Goal: Task Accomplishment & Management: Use online tool/utility

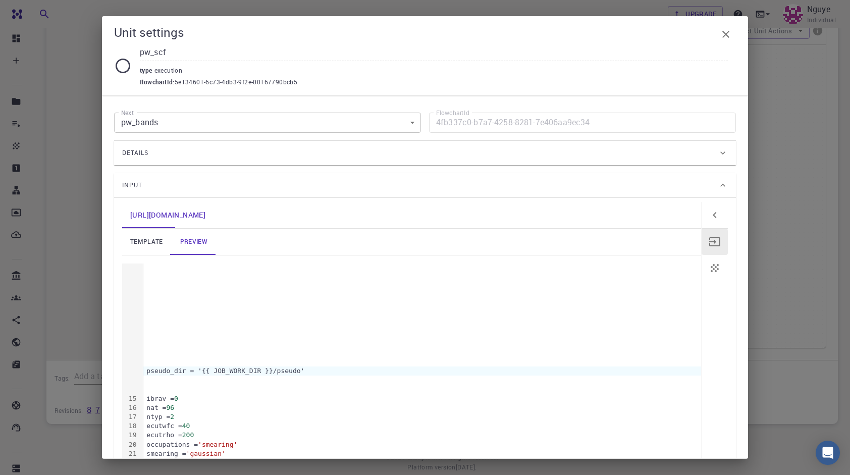
scroll to position [404, 0]
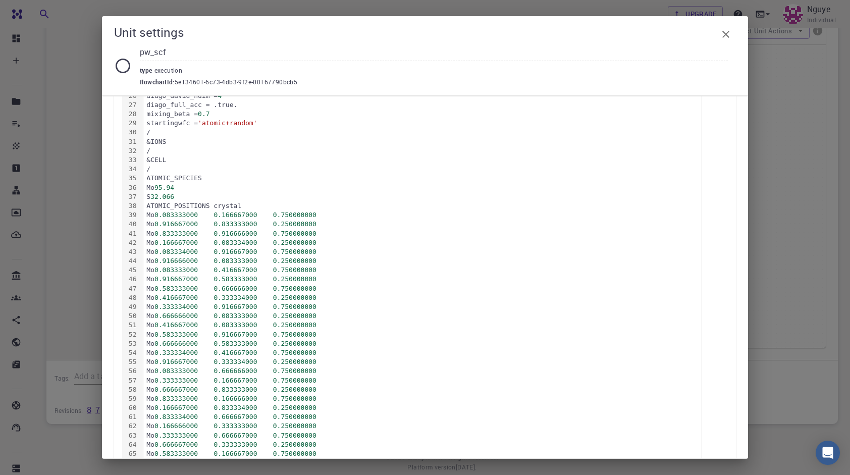
click at [800, 303] on div "Unit settings pw_scf type execution flowchartId : 5e134601-6c73-4db3-9f2e-00167…" at bounding box center [425, 237] width 850 height 475
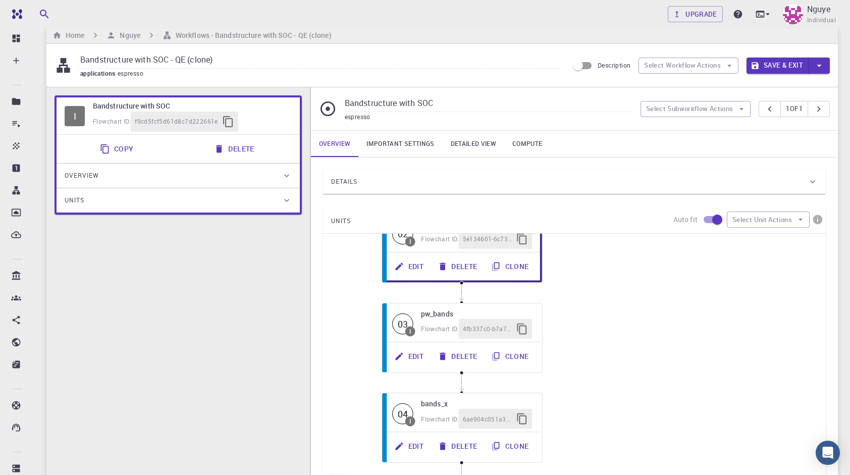
scroll to position [0, 0]
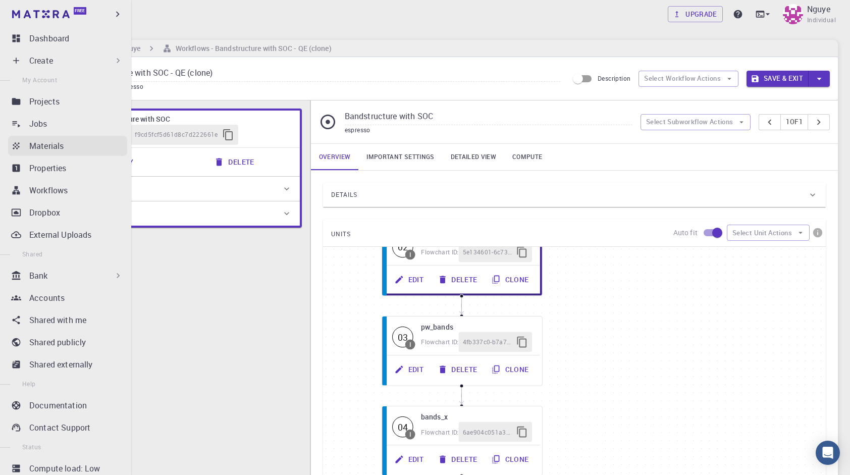
click at [52, 149] on p "Materials" at bounding box center [46, 146] width 34 height 12
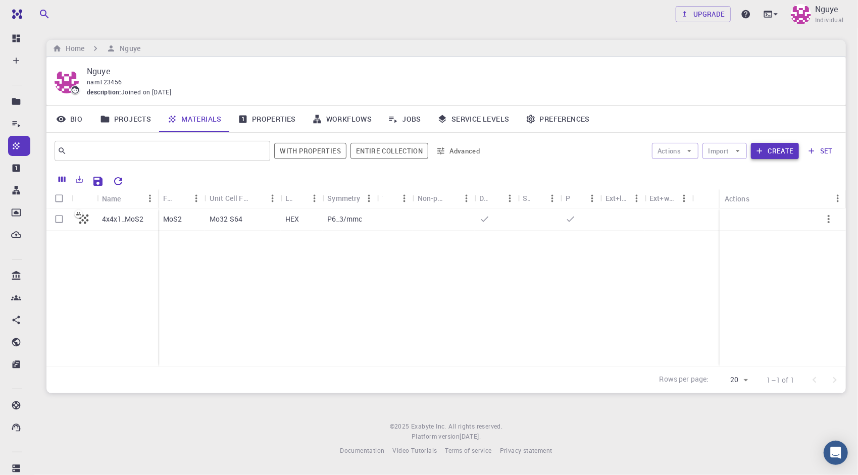
click at [790, 152] on button "Create" at bounding box center [775, 151] width 48 height 16
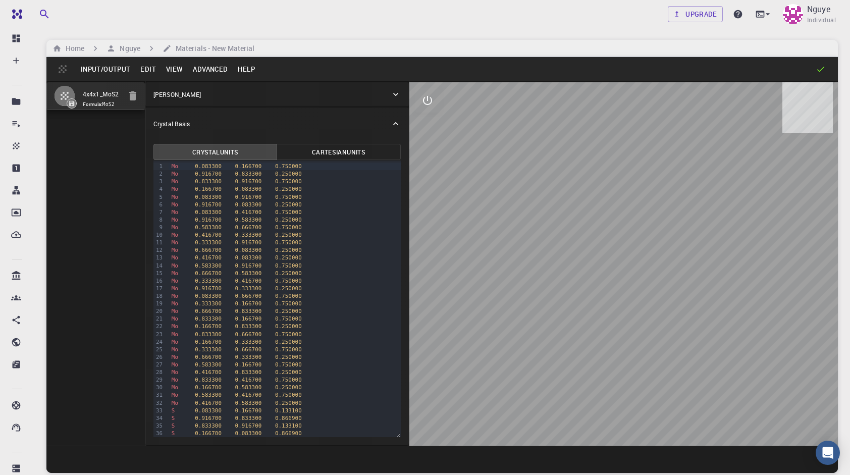
click at [134, 98] on icon "button" at bounding box center [132, 95] width 7 height 9
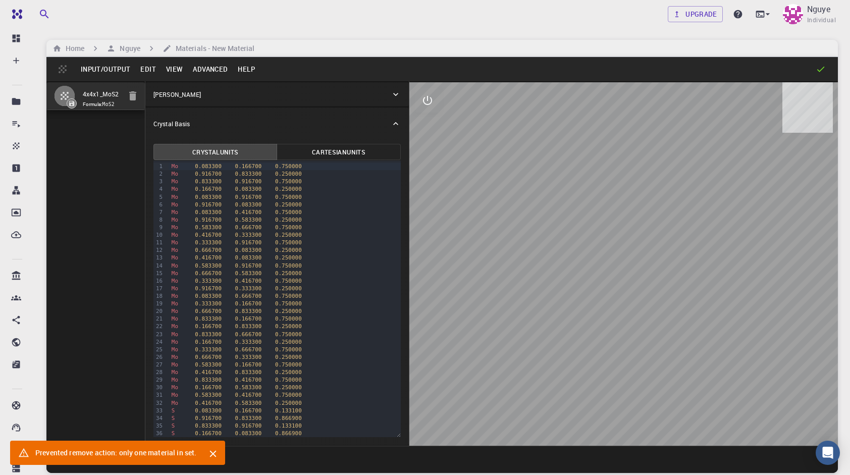
click at [115, 72] on button "Input/Output" at bounding box center [106, 69] width 60 height 16
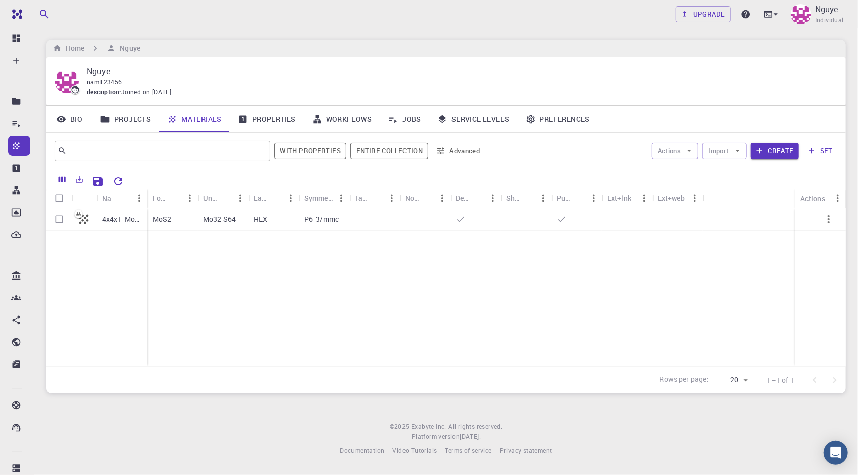
click at [695, 320] on div "4x4x1_MoS2 MoS2 Mo32 S64 HEX P6_3/mmc" at bounding box center [445, 288] width 799 height 158
click at [831, 221] on icon "button" at bounding box center [829, 219] width 12 height 12
click at [746, 292] on div at bounding box center [429, 237] width 858 height 475
click at [817, 150] on button "set" at bounding box center [820, 151] width 35 height 16
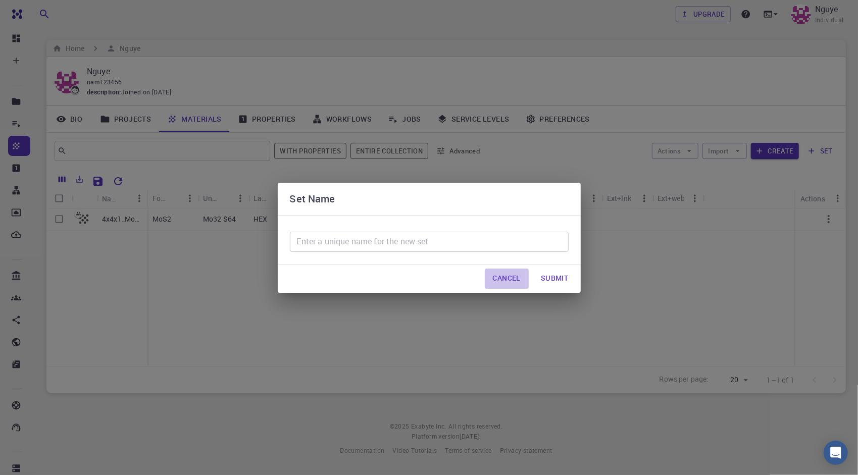
click at [511, 277] on button "Cancel" at bounding box center [507, 279] width 44 height 20
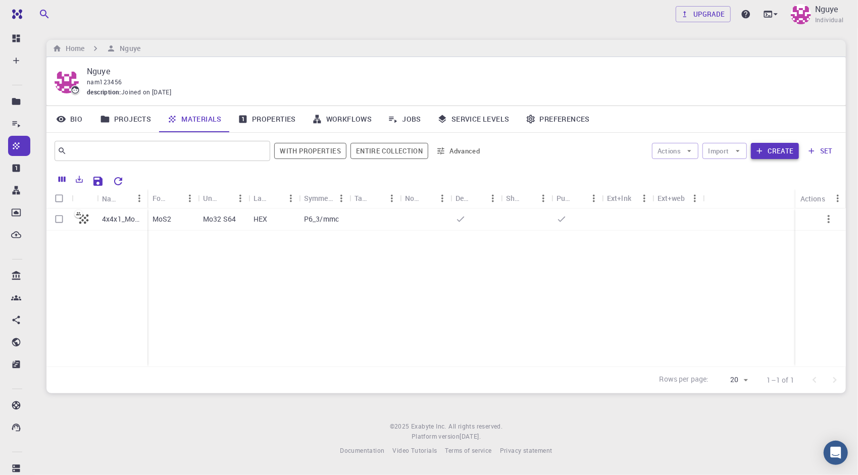
click at [795, 155] on button "Create" at bounding box center [775, 151] width 48 height 16
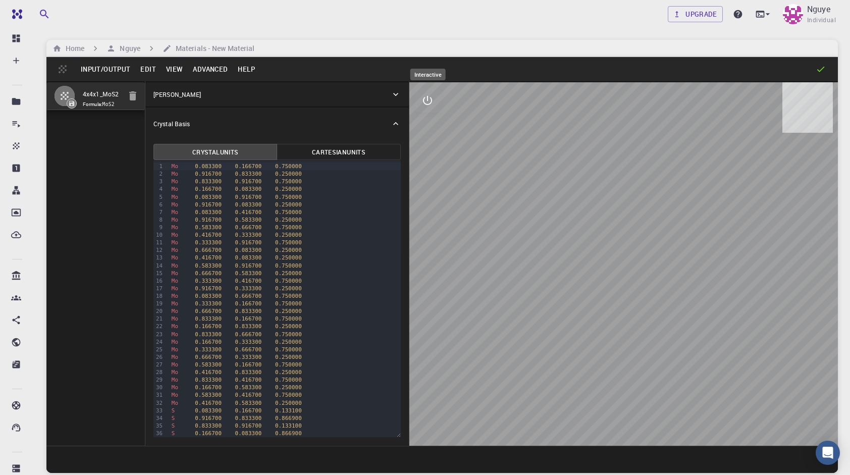
click at [422, 103] on icon "interactive" at bounding box center [428, 100] width 12 height 12
drag, startPoint x: 569, startPoint y: 267, endPoint x: 552, endPoint y: 232, distance: 38.6
click at [552, 232] on div at bounding box center [624, 264] width 429 height 364
click at [69, 66] on div "Input/Output Edit View Advanced Help" at bounding box center [442, 69] width 792 height 24
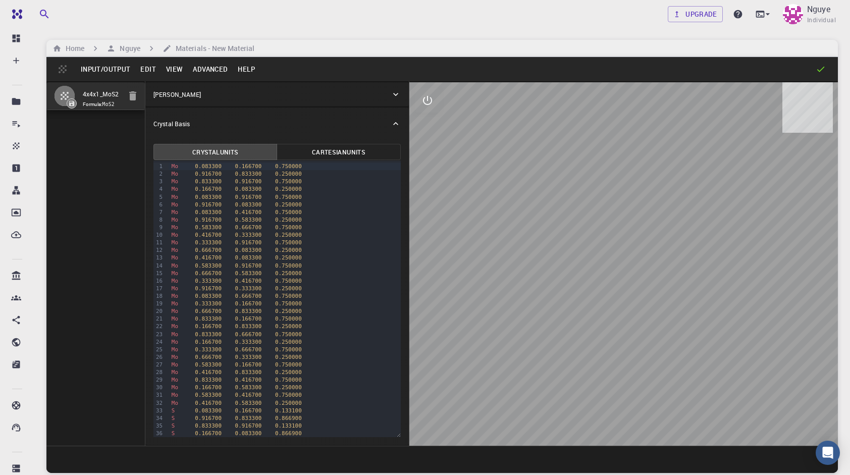
click at [67, 67] on div "Input/Output Edit View Advanced Help" at bounding box center [442, 69] width 792 height 24
click at [87, 73] on button "Input/Output" at bounding box center [106, 69] width 60 height 16
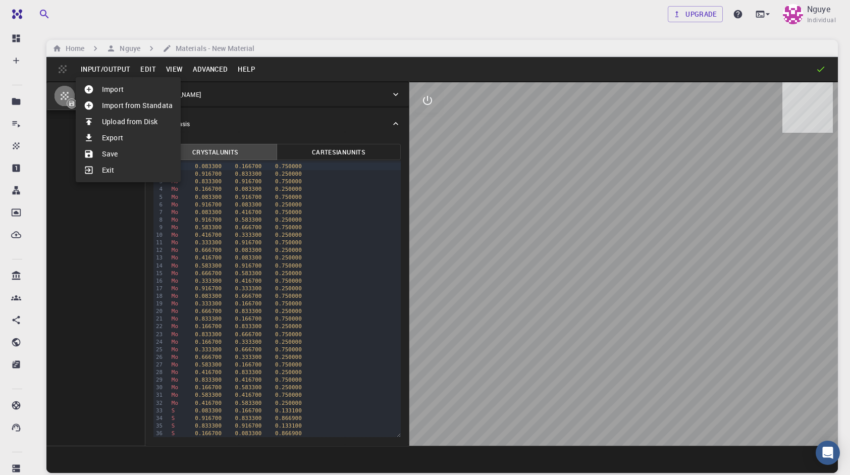
click at [120, 92] on li "Import" at bounding box center [128, 89] width 105 height 16
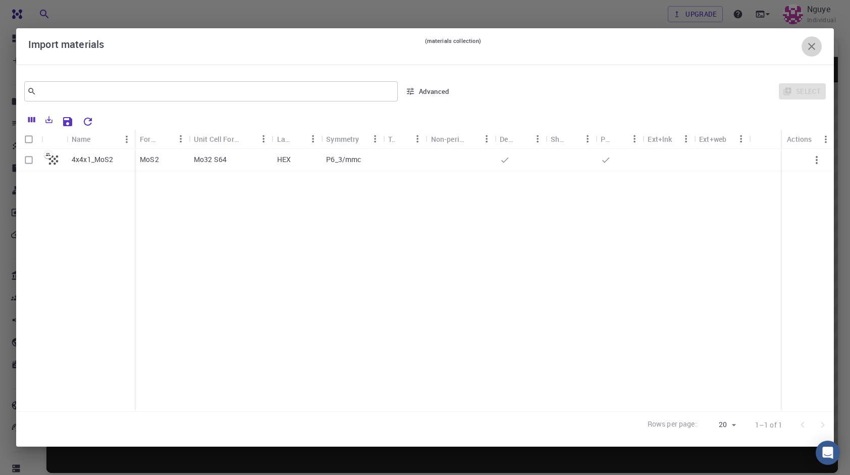
click at [818, 49] on icon "button" at bounding box center [812, 46] width 12 height 12
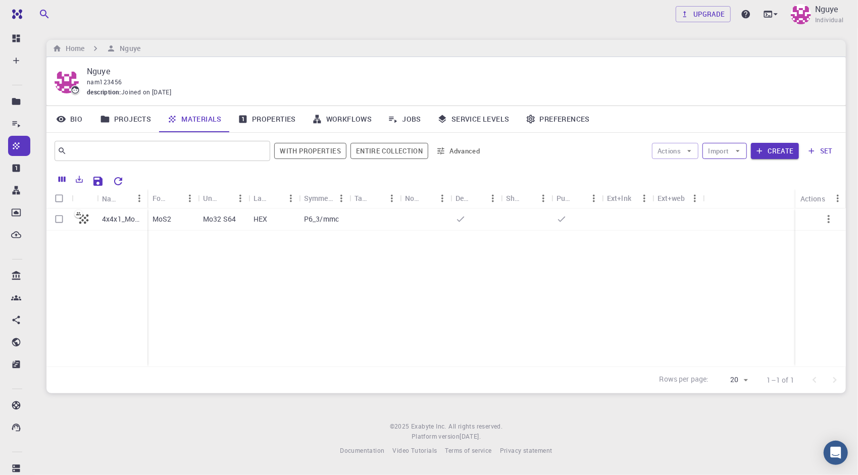
click at [732, 147] on button "Import" at bounding box center [724, 151] width 44 height 16
click at [737, 171] on span "Upload File" at bounding box center [762, 171] width 64 height 10
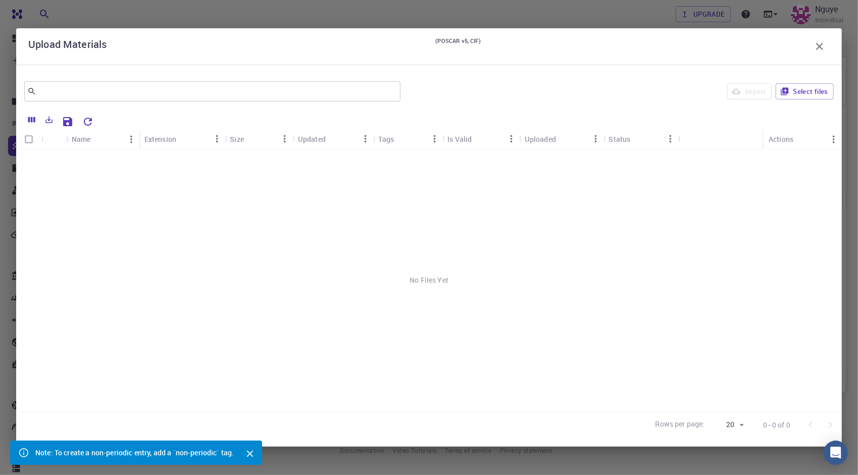
click at [754, 93] on div "Import Select files" at bounding box center [619, 91] width 429 height 24
click at [784, 91] on icon "button" at bounding box center [784, 91] width 9 height 9
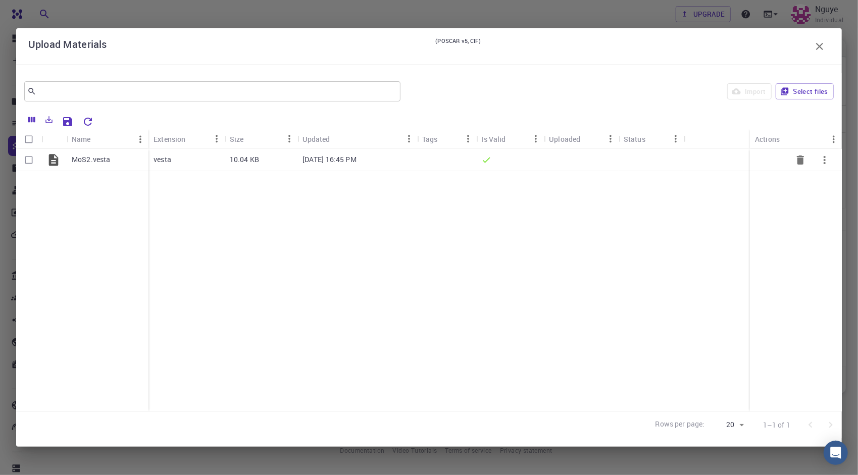
click at [25, 158] on input "Select row" at bounding box center [28, 159] width 19 height 19
checkbox input "true"
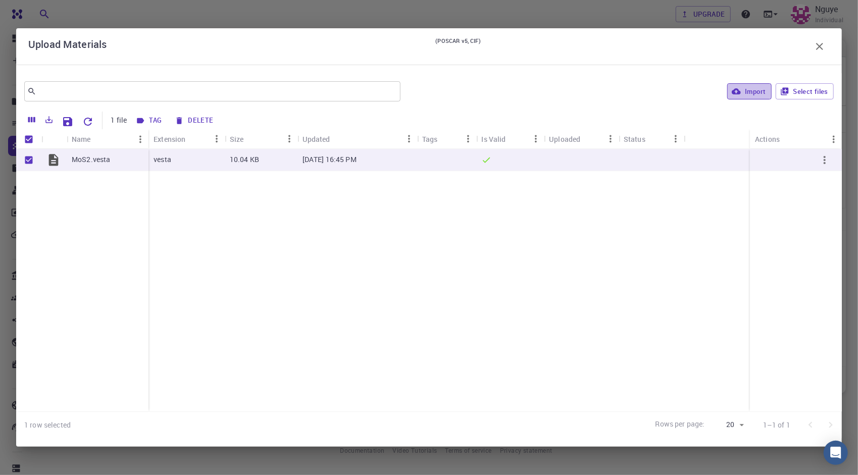
click at [748, 91] on button "Import" at bounding box center [749, 91] width 44 height 16
checkbox input "false"
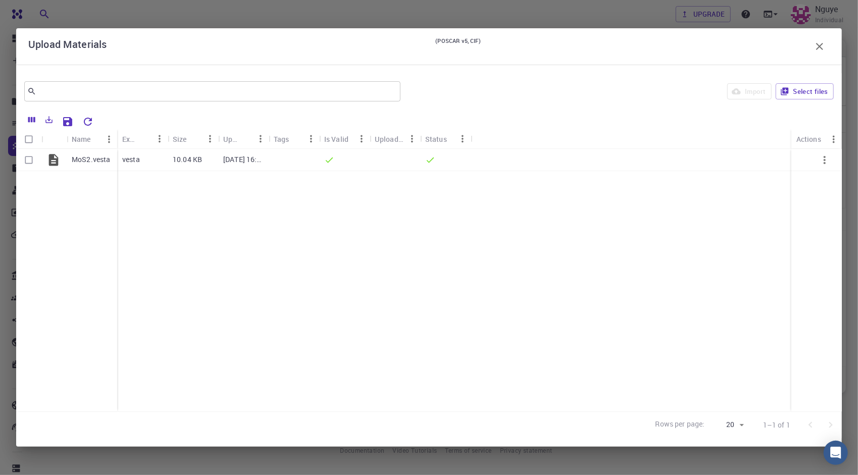
click at [818, 46] on icon "button" at bounding box center [820, 46] width 12 height 12
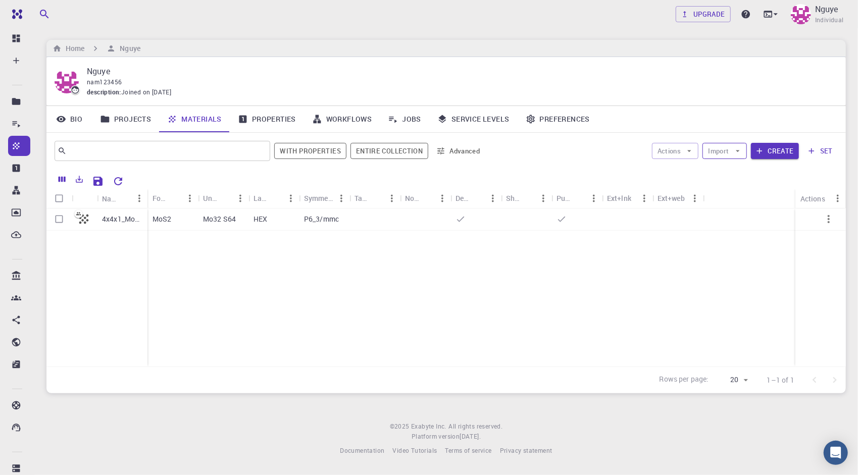
click at [737, 158] on button "Import" at bounding box center [724, 151] width 44 height 16
click at [744, 169] on span "Upload File" at bounding box center [762, 171] width 64 height 10
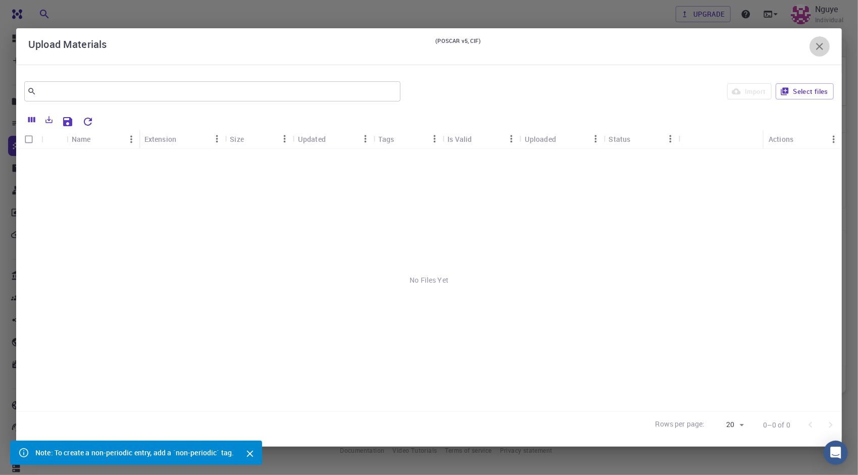
click at [823, 47] on icon "button" at bounding box center [820, 46] width 12 height 12
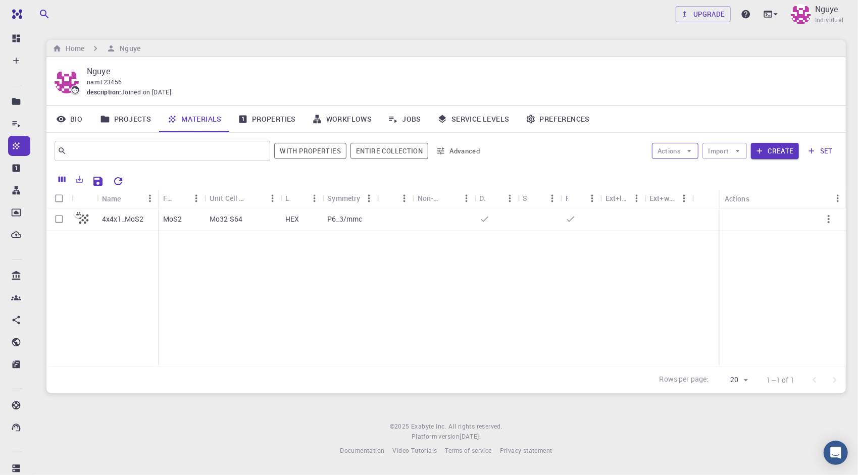
click at [677, 149] on button "Actions" at bounding box center [675, 151] width 47 height 16
click at [717, 147] on button "Import" at bounding box center [724, 151] width 44 height 16
click at [782, 128] on div "Bio Projects Materials Properties Workflows Jobs Service Levels Preferences" at bounding box center [445, 119] width 799 height 26
click at [715, 154] on button "Import" at bounding box center [724, 151] width 44 height 16
click at [802, 148] on div "Actions Import Create set" at bounding box center [663, 151] width 349 height 24
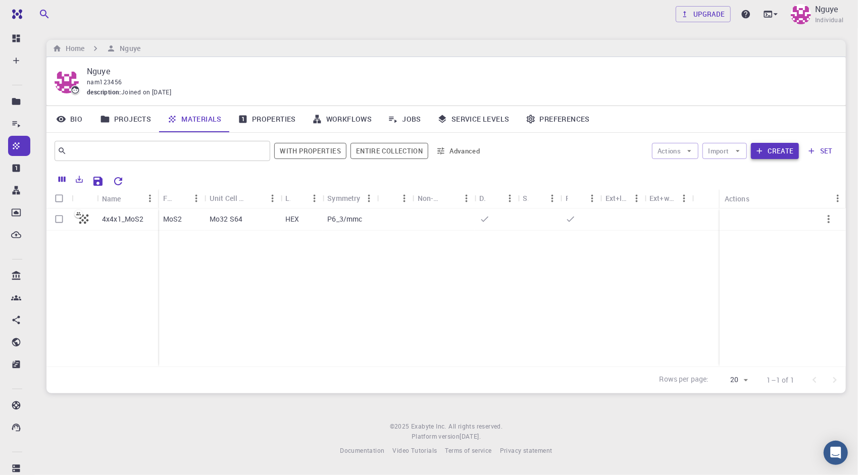
click at [788, 152] on button "Create" at bounding box center [775, 151] width 48 height 16
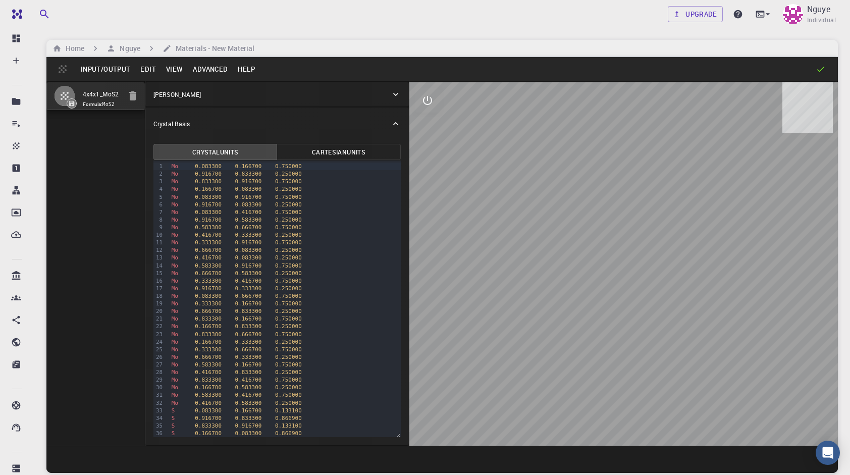
click at [110, 68] on button "Input/Output" at bounding box center [106, 69] width 60 height 16
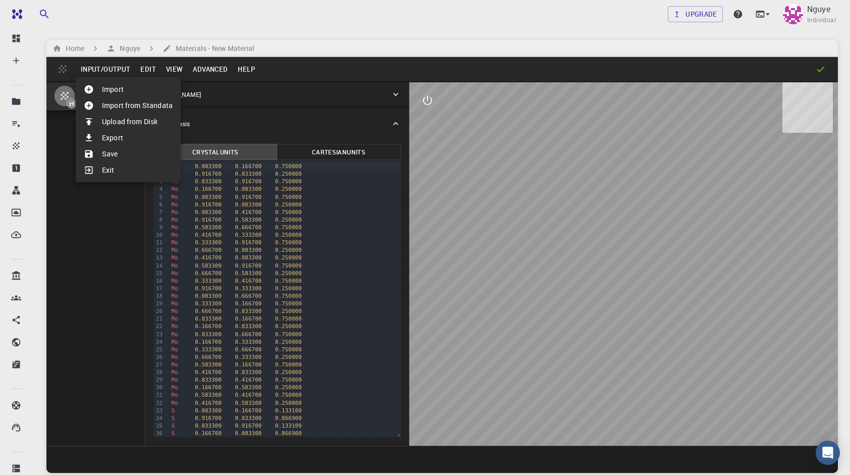
click at [115, 81] on ul "Import Import from Standata Upload from Disk Export Save Exit" at bounding box center [128, 129] width 105 height 105
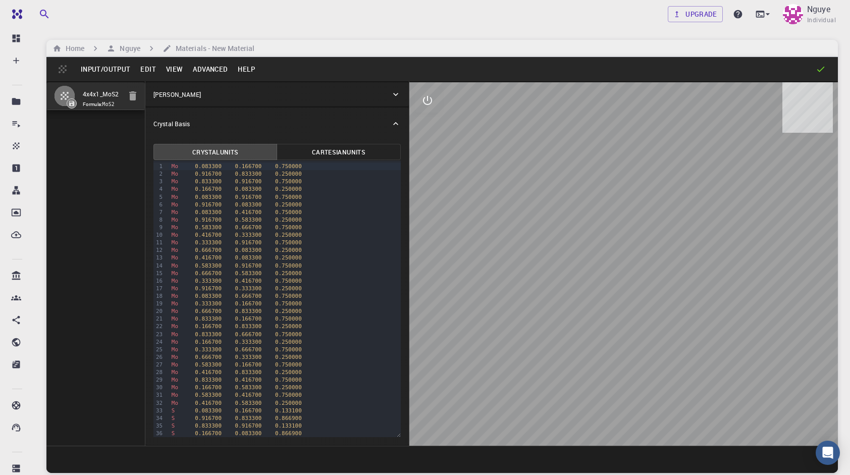
click at [116, 86] on li "Import" at bounding box center [115, 84] width 79 height 9
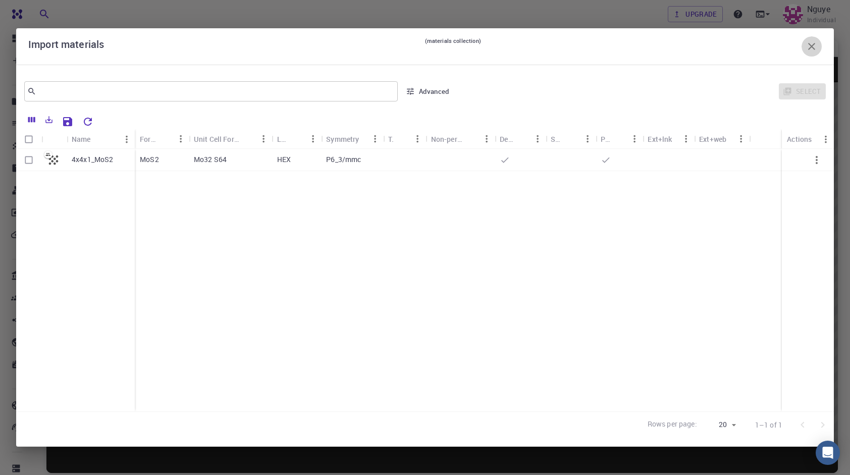
click at [818, 46] on icon "button" at bounding box center [812, 46] width 12 height 12
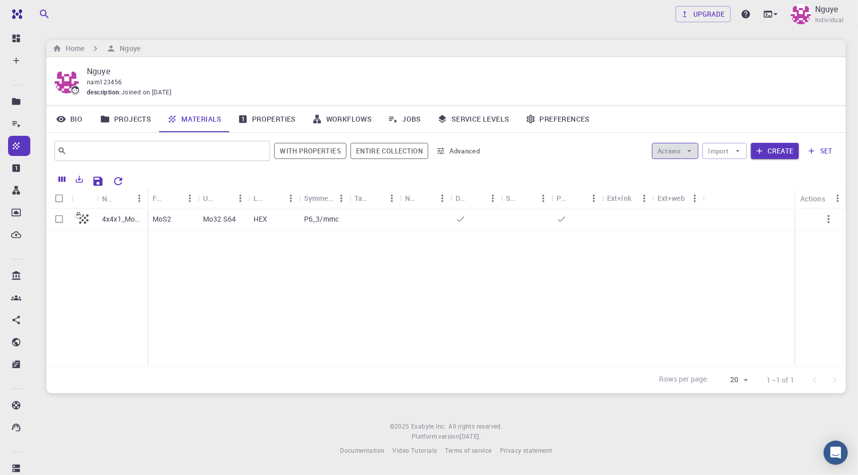
click at [698, 152] on button "Actions" at bounding box center [675, 151] width 47 height 16
click at [697, 152] on button "Actions" at bounding box center [675, 151] width 47 height 16
click at [741, 152] on icon "button" at bounding box center [737, 150] width 9 height 9
click at [747, 169] on span "Upload File" at bounding box center [762, 171] width 64 height 10
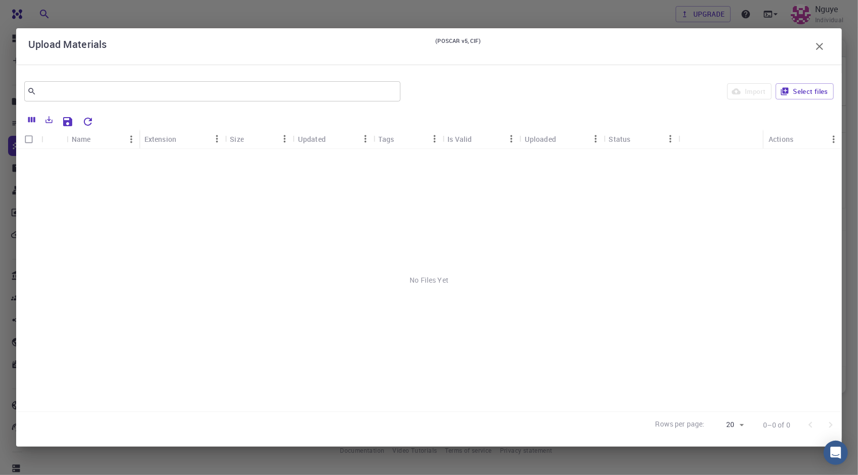
click at [35, 174] on div "No Files Yet" at bounding box center [429, 280] width 826 height 263
click at [24, 138] on input "Select all rows" at bounding box center [28, 139] width 19 height 19
click at [28, 142] on input "Select all rows" at bounding box center [28, 139] width 19 height 19
checkbox input "false"
click at [812, 89] on button "Select files" at bounding box center [805, 91] width 58 height 16
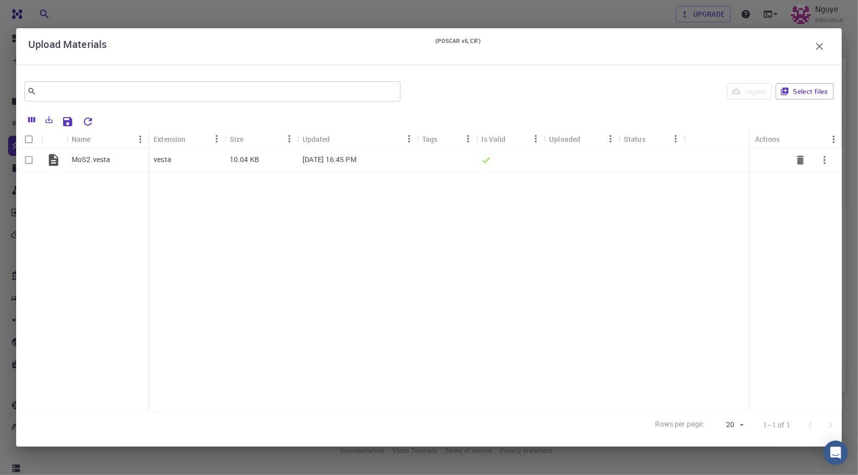
click at [32, 160] on input "Select row" at bounding box center [28, 159] width 19 height 19
checkbox input "true"
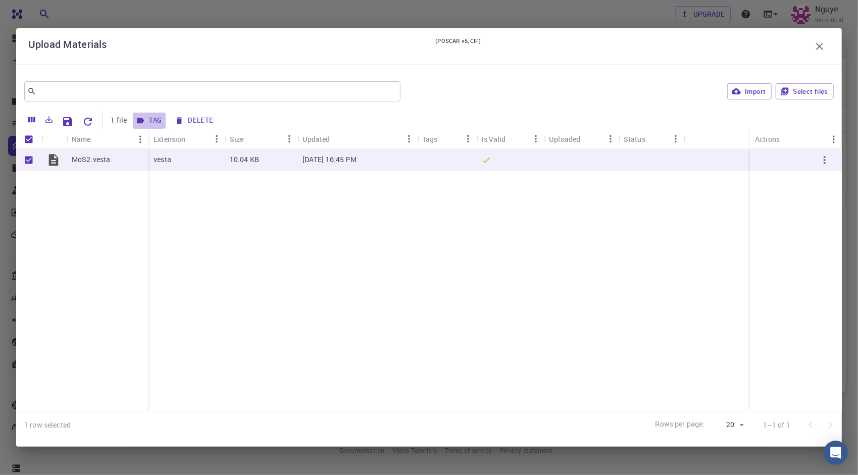
click at [139, 117] on icon "button" at bounding box center [140, 120] width 9 height 9
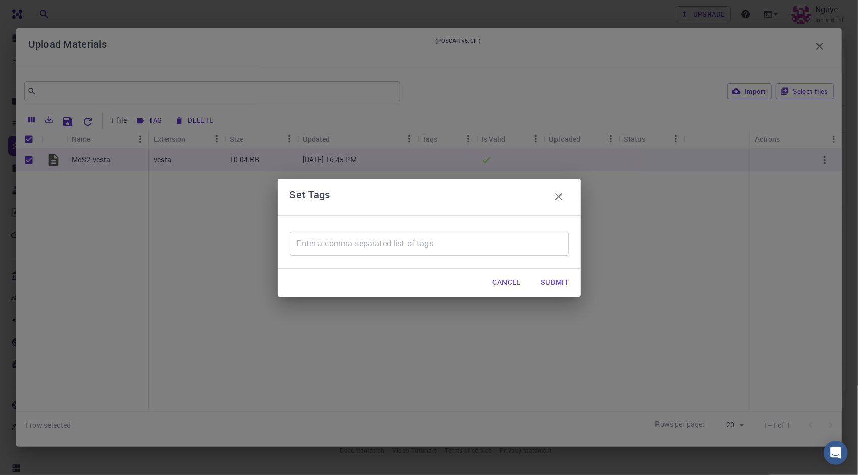
click at [363, 241] on input "text" at bounding box center [429, 244] width 279 height 24
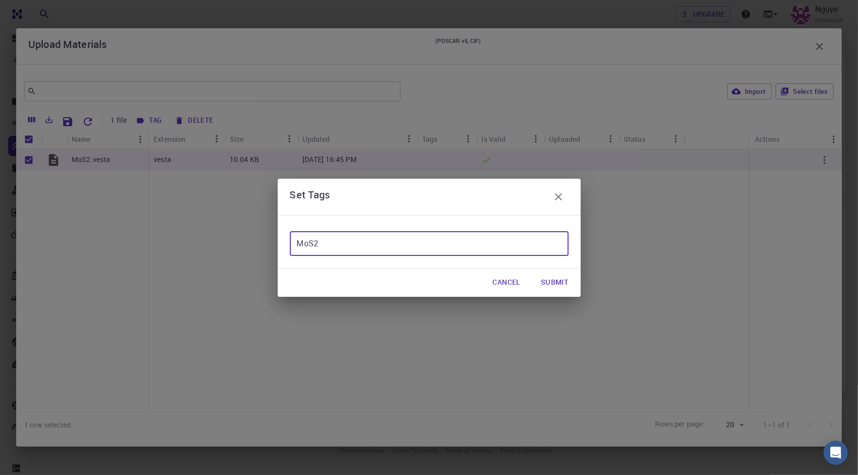
type input "MoS2"
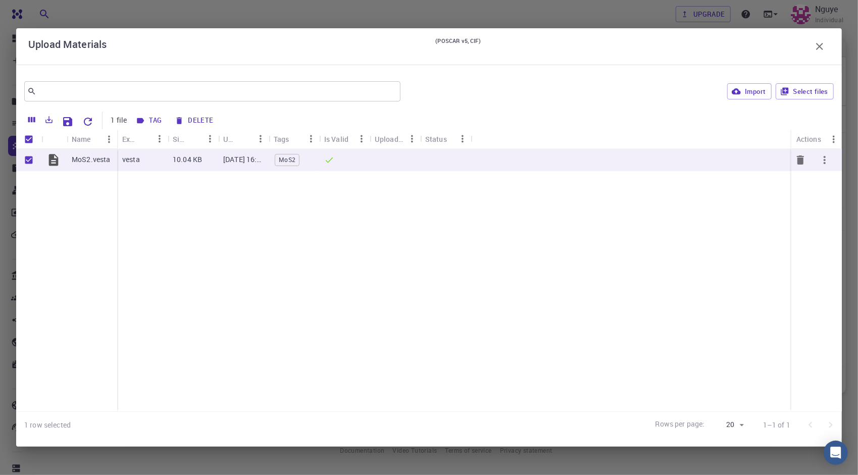
click at [824, 158] on icon "button" at bounding box center [825, 160] width 2 height 8
click at [731, 205] on div at bounding box center [429, 237] width 858 height 475
click at [794, 94] on button "Select files" at bounding box center [805, 91] width 58 height 16
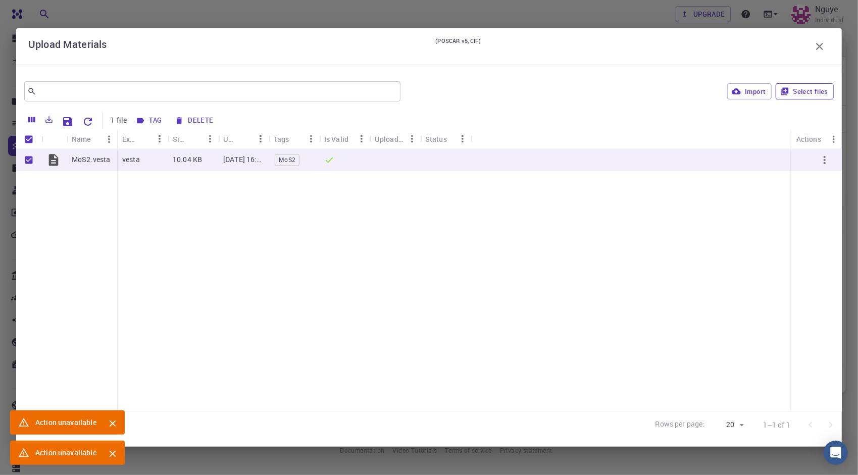
click at [794, 94] on button "Select files" at bounding box center [805, 91] width 58 height 16
click at [755, 94] on button "Import" at bounding box center [749, 91] width 44 height 16
checkbox input "false"
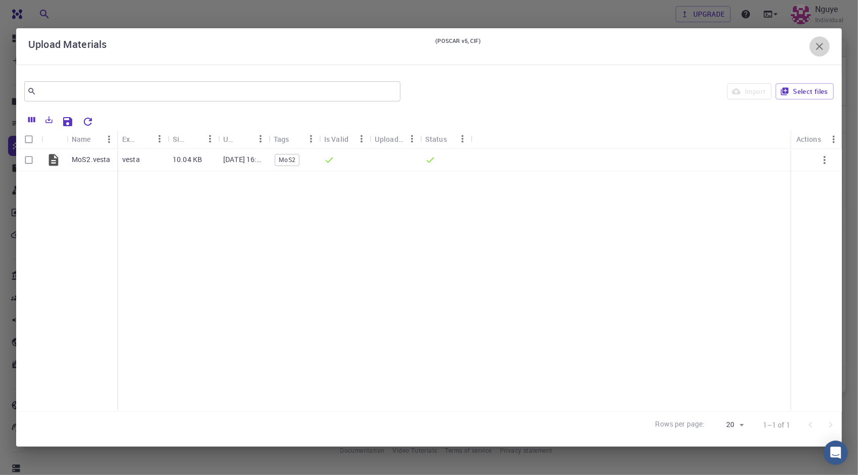
click at [823, 47] on icon "button" at bounding box center [820, 46] width 12 height 12
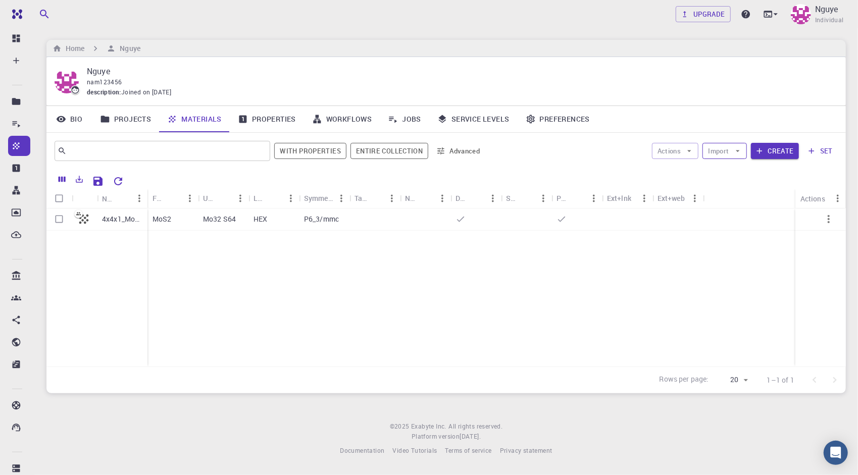
click at [739, 148] on icon "button" at bounding box center [737, 150] width 9 height 9
click at [741, 169] on span "Upload File" at bounding box center [762, 171] width 64 height 10
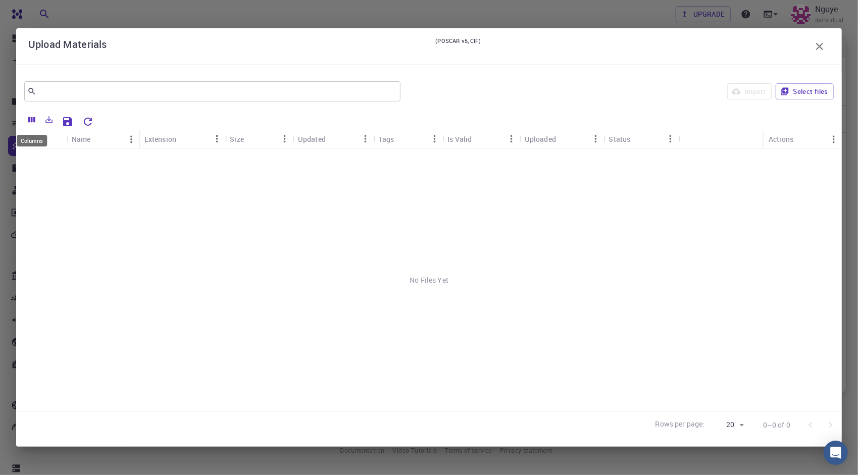
click at [23, 137] on div "Columns" at bounding box center [32, 141] width 30 height 12
drag, startPoint x: 768, startPoint y: 93, endPoint x: 461, endPoint y: 103, distance: 307.2
click at [765, 93] on div "Import Select files" at bounding box center [619, 91] width 429 height 24
click at [41, 121] on button "Export" at bounding box center [48, 120] width 17 height 16
click at [28, 117] on icon "Columns" at bounding box center [31, 119] width 9 height 9
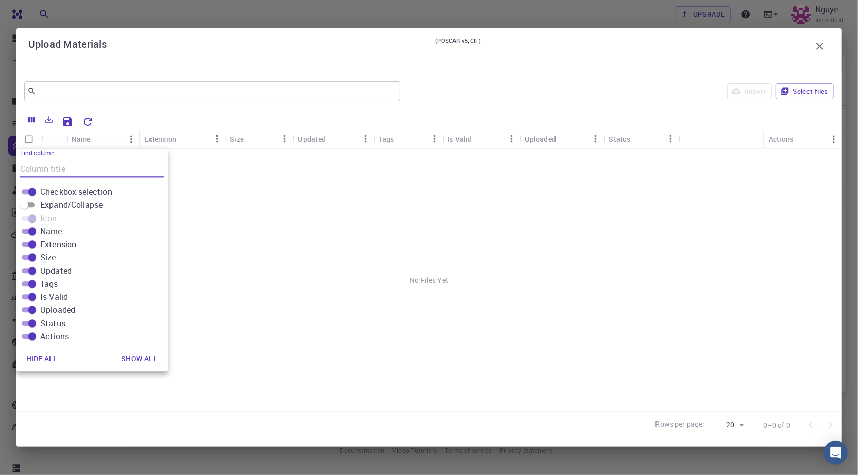
click at [333, 236] on div "No Files Yet" at bounding box center [429, 280] width 826 height 263
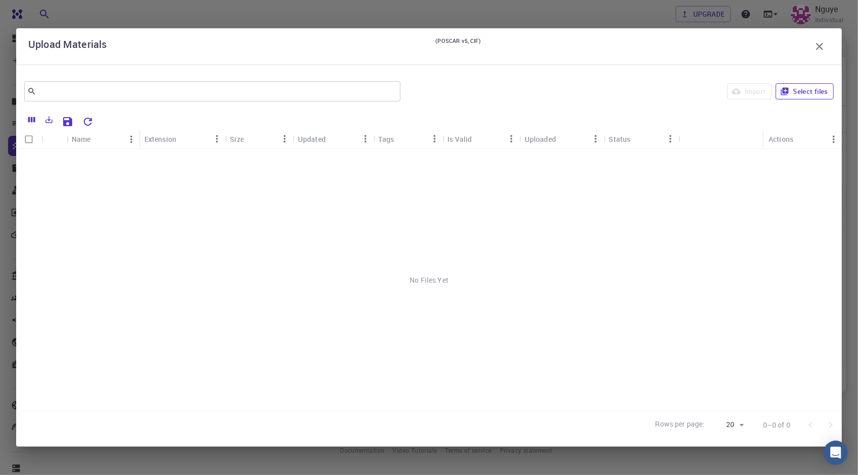
drag, startPoint x: 764, startPoint y: 98, endPoint x: 798, endPoint y: 89, distance: 35.5
click at [764, 97] on div "Import Select files" at bounding box center [619, 91] width 429 height 24
click at [825, 43] on icon "button" at bounding box center [820, 46] width 12 height 12
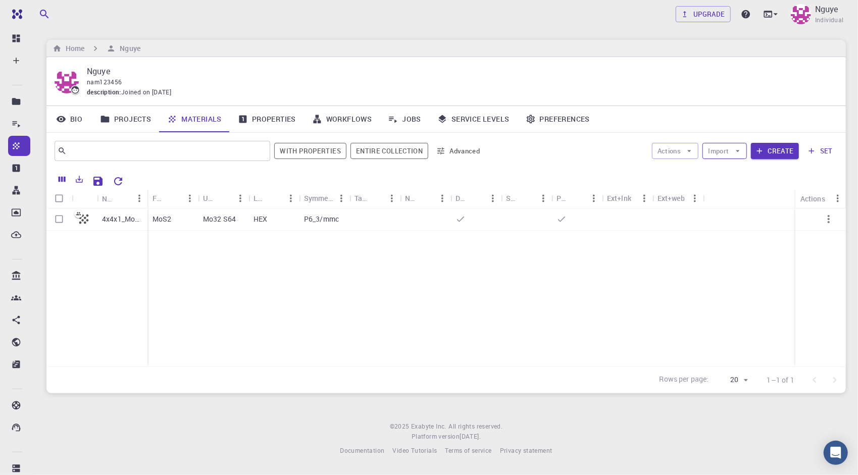
click at [730, 149] on button "Import" at bounding box center [724, 151] width 44 height 16
click at [744, 173] on span "Upload File" at bounding box center [762, 171] width 64 height 10
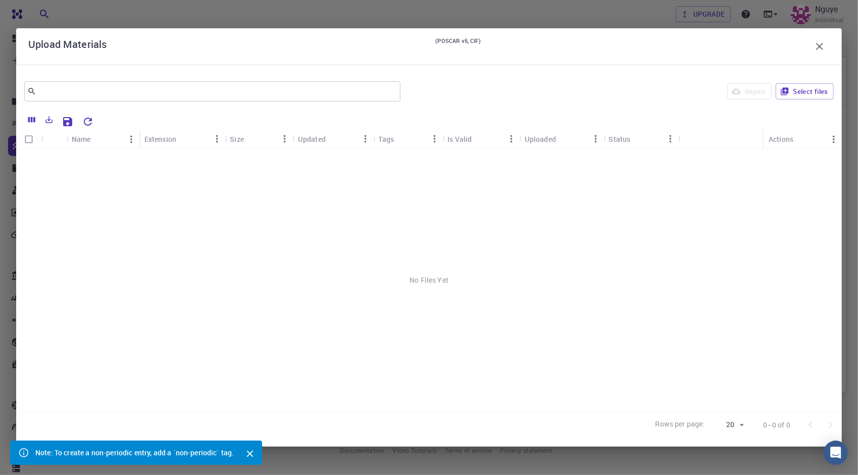
click at [750, 90] on div "Import Select files" at bounding box center [619, 91] width 429 height 24
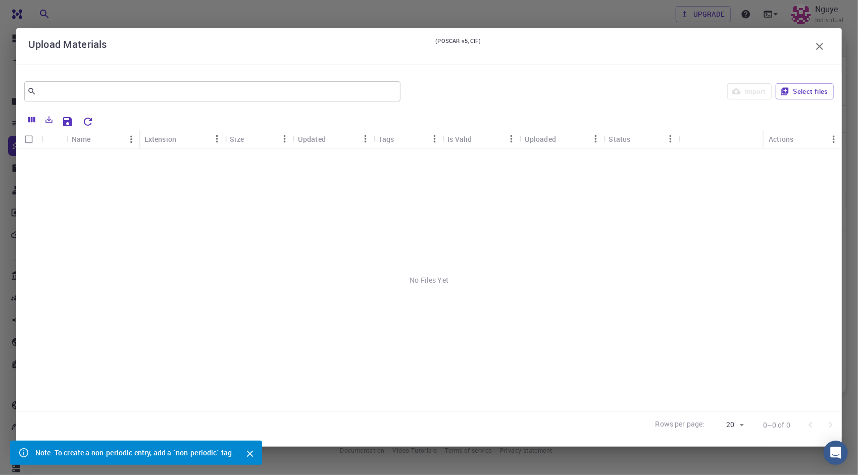
click at [750, 90] on div "Import Select files" at bounding box center [619, 91] width 429 height 24
drag, startPoint x: 750, startPoint y: 90, endPoint x: 809, endPoint y: 92, distance: 58.1
click at [809, 92] on button "Select files" at bounding box center [805, 91] width 58 height 16
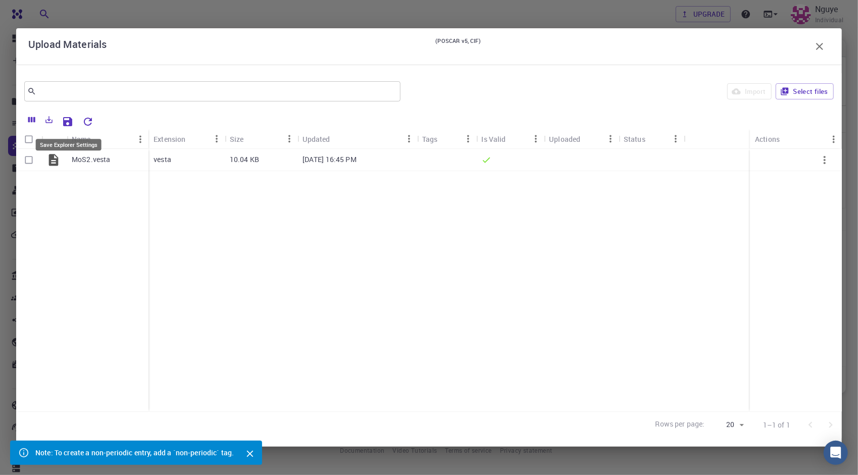
click at [66, 116] on icon "Save Explorer Settings" at bounding box center [68, 122] width 12 height 12
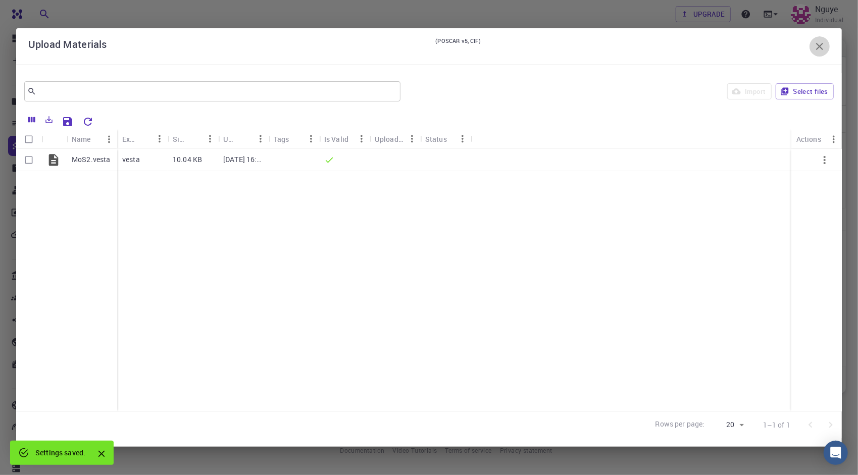
click at [821, 49] on icon "button" at bounding box center [820, 46] width 12 height 12
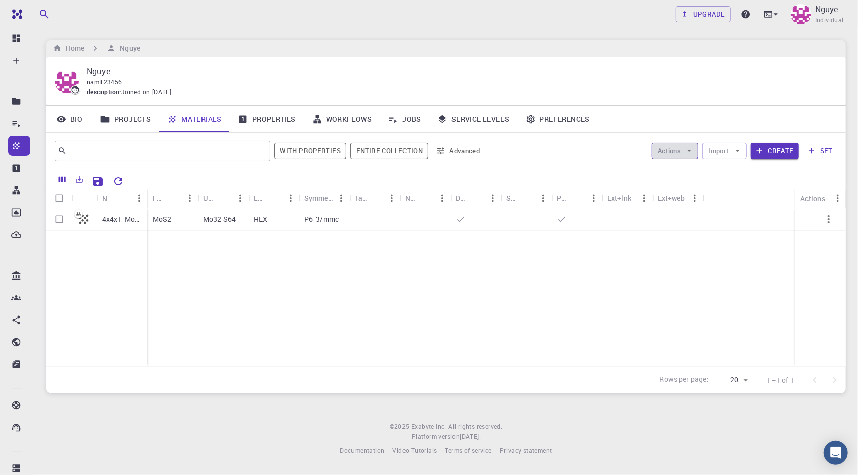
click at [686, 149] on button "Actions" at bounding box center [675, 151] width 47 height 16
drag, startPoint x: 695, startPoint y: 149, endPoint x: 700, endPoint y: 151, distance: 5.3
click at [694, 149] on icon "button" at bounding box center [689, 150] width 9 height 9
click at [738, 151] on icon "button" at bounding box center [737, 150] width 9 height 9
click at [751, 172] on span "Upload File" at bounding box center [762, 171] width 64 height 10
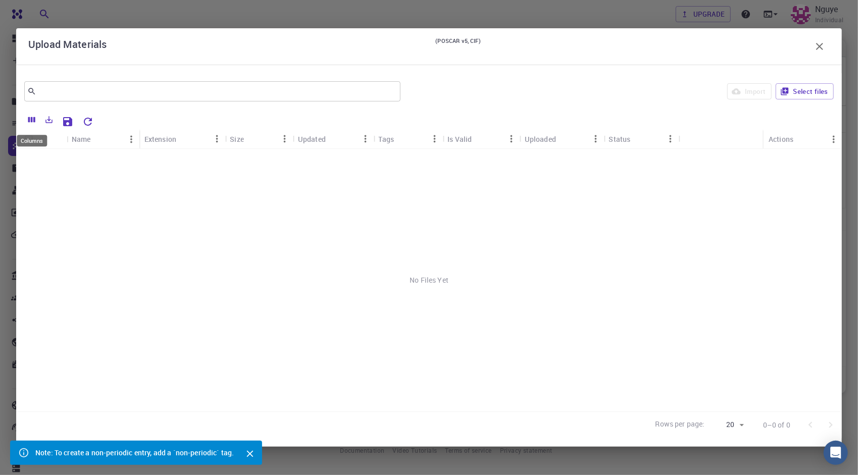
click at [27, 134] on div "Columns" at bounding box center [32, 138] width 32 height 20
click at [24, 136] on div "Columns" at bounding box center [32, 141] width 30 height 12
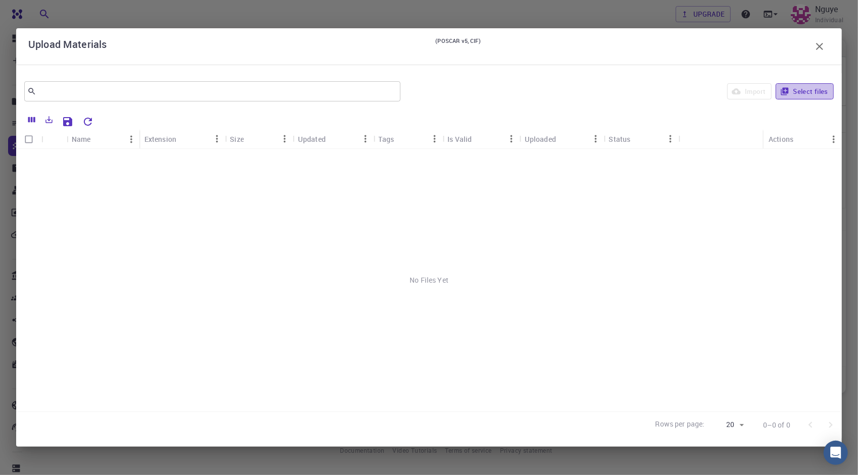
click at [820, 92] on button "Select files" at bounding box center [805, 91] width 58 height 16
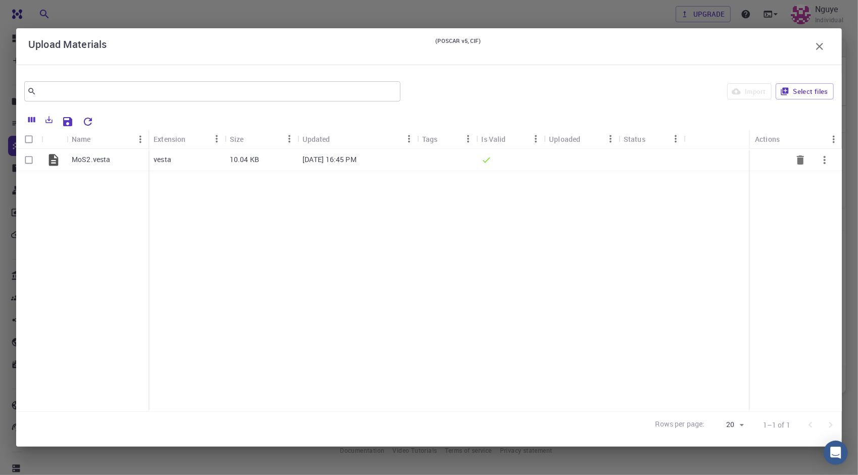
click at [34, 159] on input "Select row" at bounding box center [28, 159] width 19 height 19
checkbox input "true"
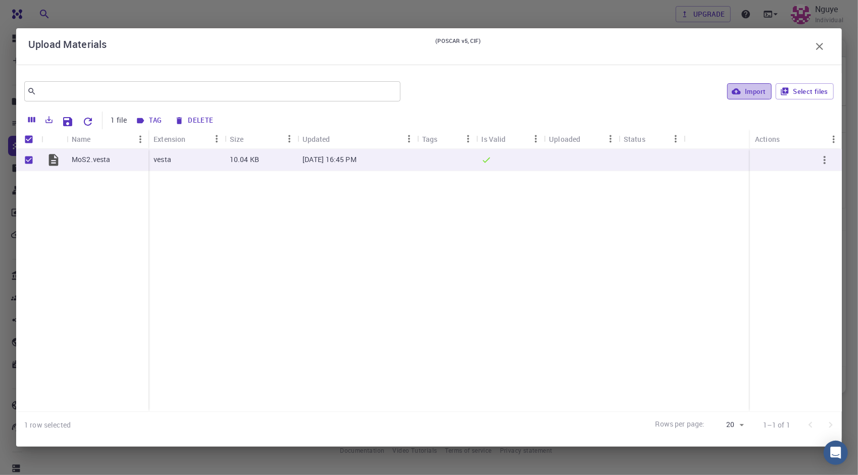
click at [743, 98] on button "Import" at bounding box center [749, 91] width 44 height 16
checkbox input "false"
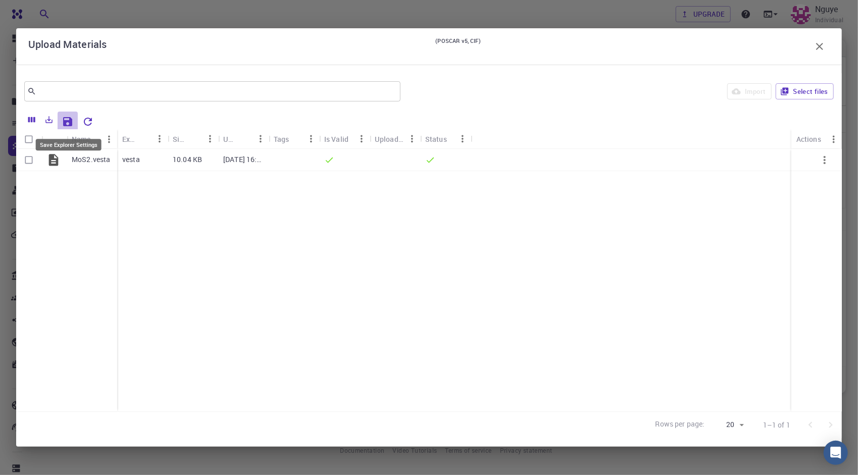
click at [66, 122] on icon "Save Explorer Settings" at bounding box center [67, 121] width 9 height 9
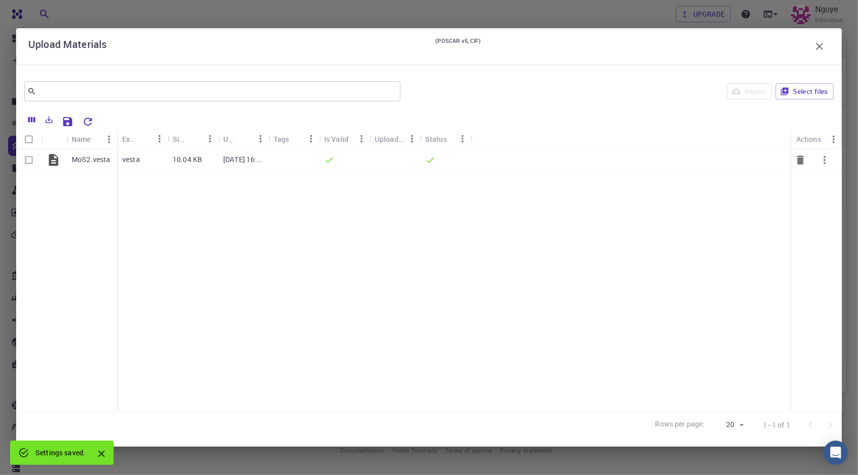
click at [825, 161] on icon "button" at bounding box center [825, 160] width 2 height 8
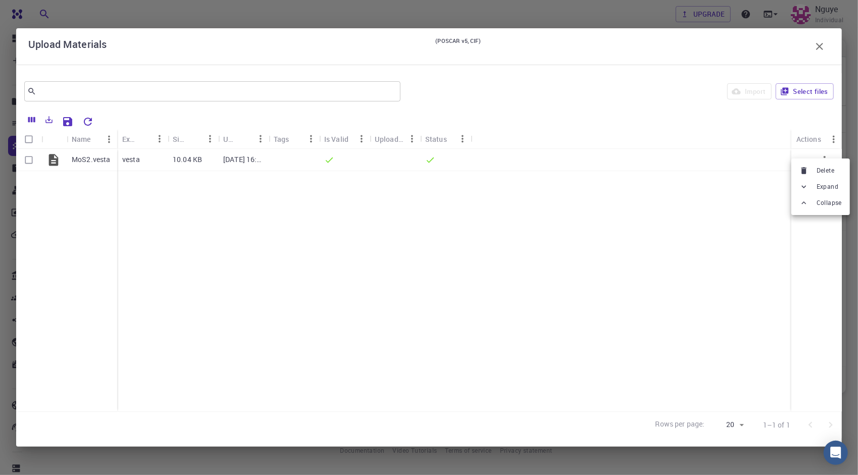
click at [815, 109] on div at bounding box center [429, 237] width 858 height 475
click at [816, 96] on button "Select files" at bounding box center [805, 91] width 58 height 16
click at [49, 118] on icon "Export" at bounding box center [49, 119] width 7 height 7
click at [81, 123] on button "Reset Explorer Settings" at bounding box center [88, 122] width 20 height 20
click at [74, 120] on button "Save Explorer Settings" at bounding box center [68, 122] width 20 height 20
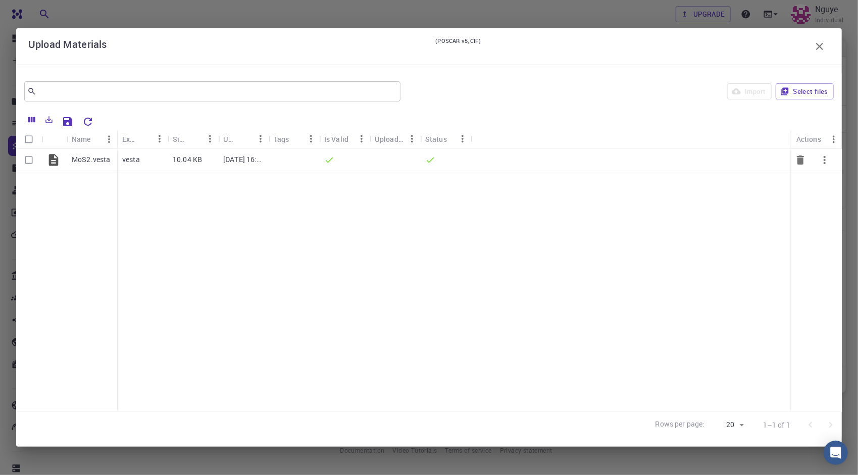
click at [33, 160] on input "Select row" at bounding box center [28, 159] width 19 height 19
checkbox input "true"
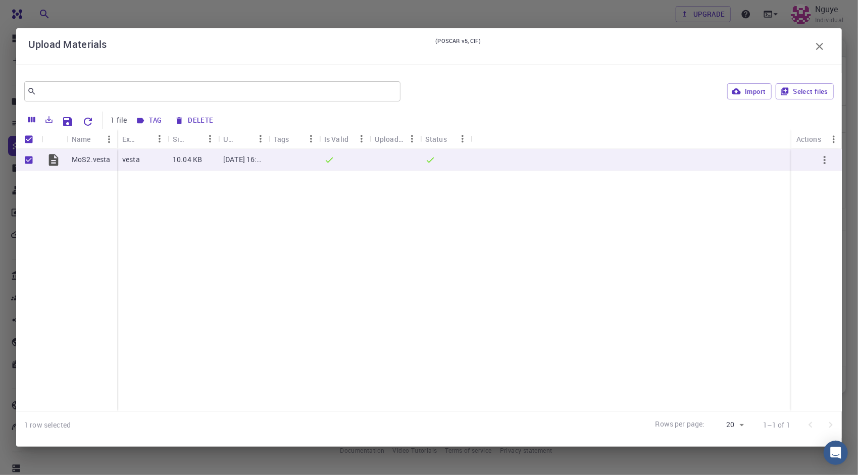
click at [774, 89] on div "Import Select files" at bounding box center [619, 91] width 429 height 24
click at [763, 93] on button "Import" at bounding box center [749, 91] width 44 height 16
checkbox input "false"
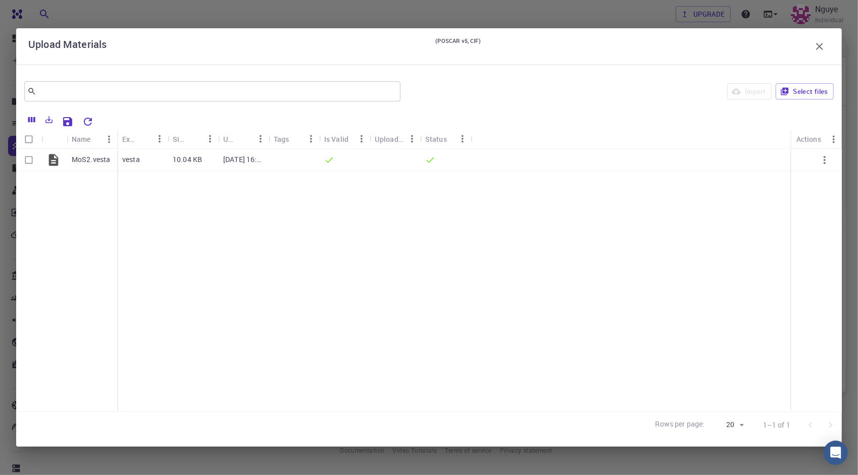
click at [31, 138] on input "Select all rows" at bounding box center [28, 139] width 19 height 19
checkbox input "true"
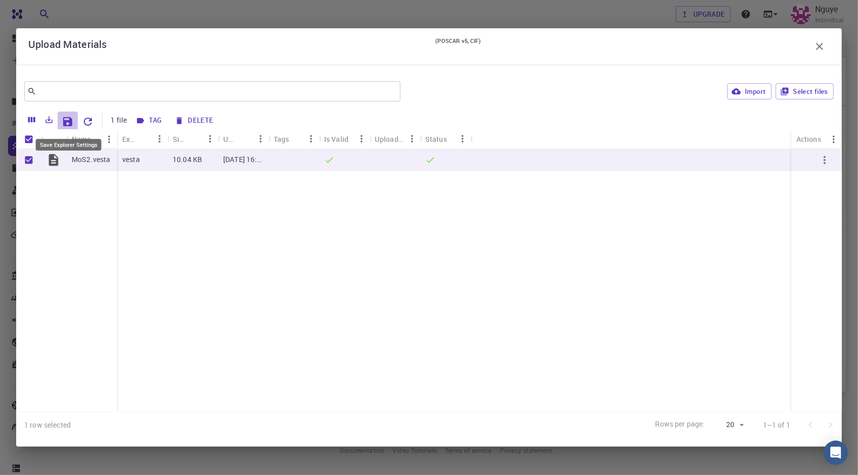
click at [72, 126] on icon "Save Explorer Settings" at bounding box center [68, 122] width 12 height 12
click at [647, 459] on div "Upload Materials (POSCAR v5, CIF) ​ Import Select files 1 file Tag Delete Name …" at bounding box center [429, 237] width 858 height 475
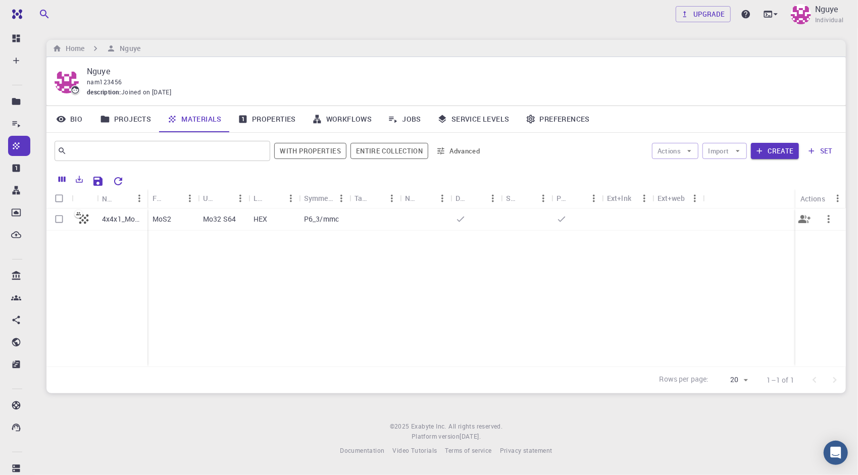
click at [827, 217] on icon "button" at bounding box center [829, 219] width 12 height 12
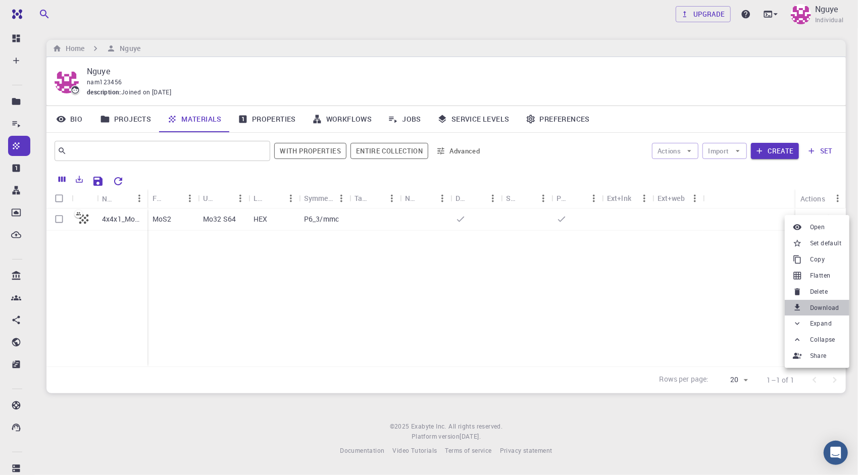
click at [832, 304] on span "Download" at bounding box center [824, 308] width 29 height 10
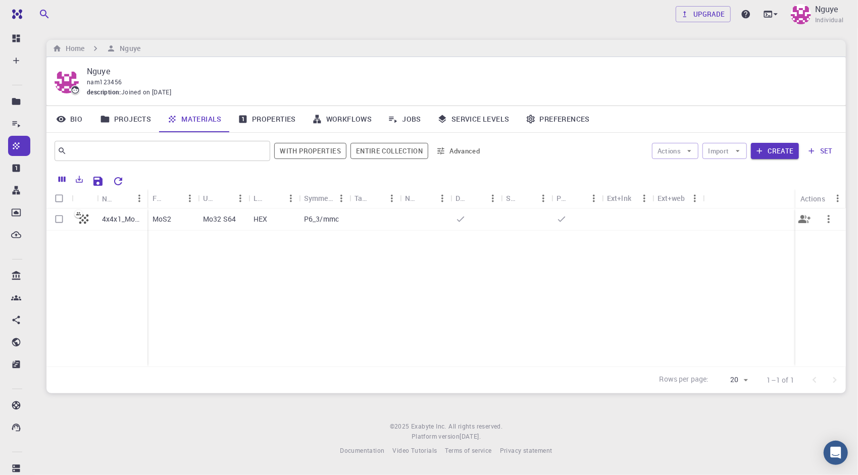
click at [832, 221] on icon "button" at bounding box center [829, 219] width 12 height 12
click at [823, 300] on span "Delete" at bounding box center [819, 296] width 18 height 10
click at [58, 222] on input "Select row" at bounding box center [58, 219] width 19 height 19
checkbox input "true"
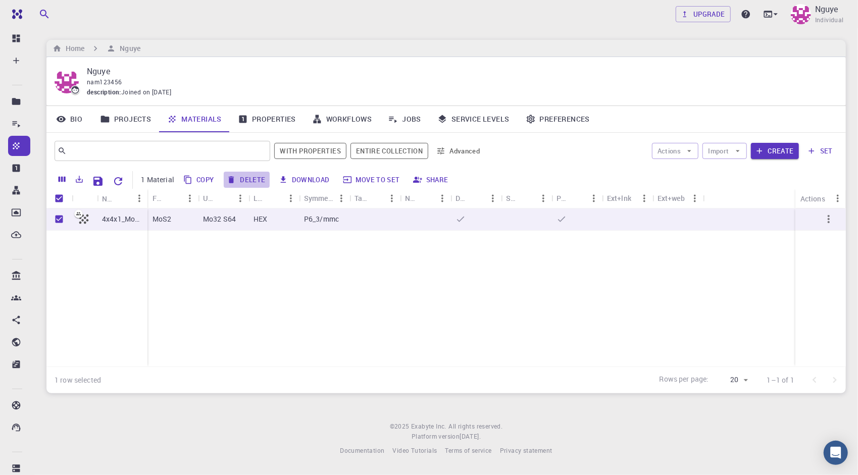
click at [262, 180] on button "Delete" at bounding box center [246, 180] width 45 height 16
checkbox input "false"
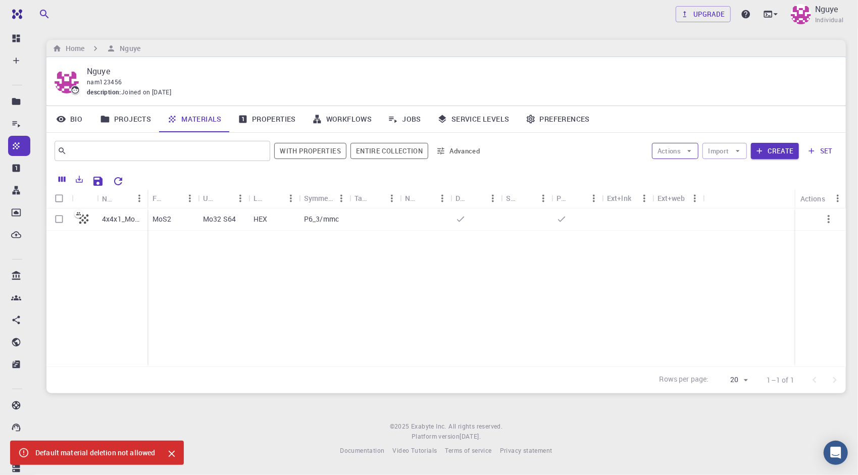
click at [679, 154] on button "Actions" at bounding box center [675, 151] width 47 height 16
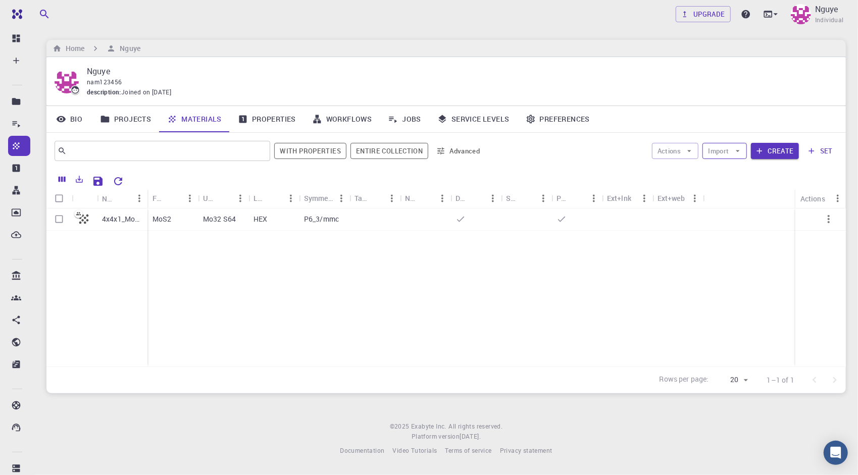
click at [727, 150] on button "Import" at bounding box center [724, 151] width 44 height 16
click at [726, 164] on li "Upload File" at bounding box center [753, 171] width 98 height 16
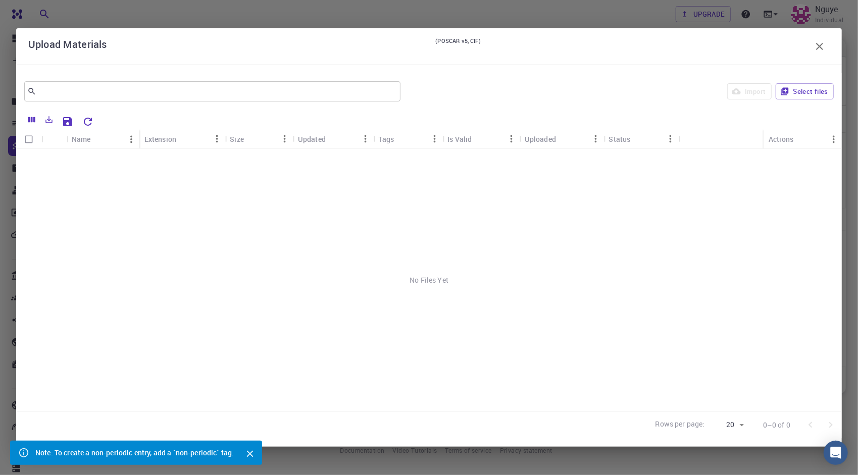
click at [30, 136] on input "Select all rows" at bounding box center [28, 139] width 19 height 19
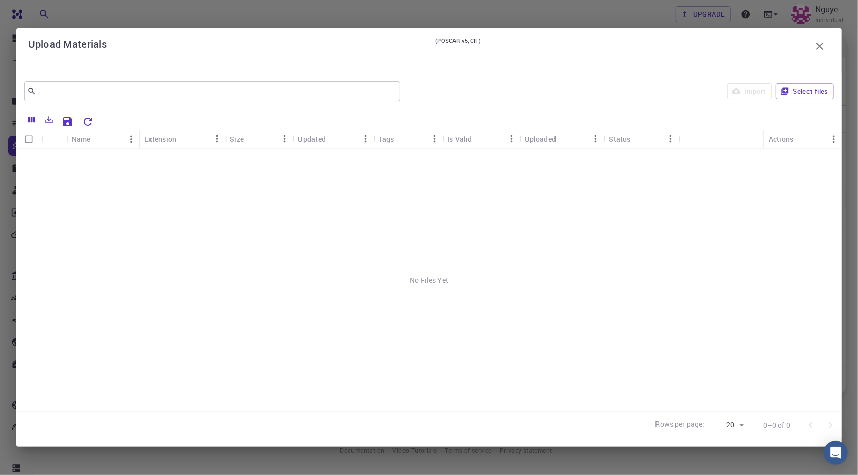
click at [30, 136] on input "Select all rows" at bounding box center [28, 139] width 19 height 19
click at [30, 137] on input "Select all rows" at bounding box center [28, 139] width 19 height 19
checkbox input "false"
click at [746, 90] on div "Import Select files" at bounding box center [619, 91] width 429 height 24
click at [825, 89] on button "Select files" at bounding box center [805, 91] width 58 height 16
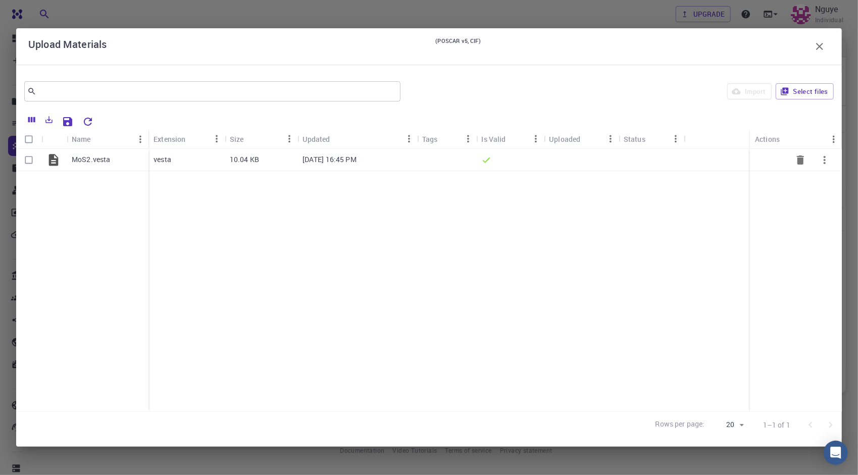
click at [32, 161] on input "Select row" at bounding box center [28, 159] width 19 height 19
checkbox input "true"
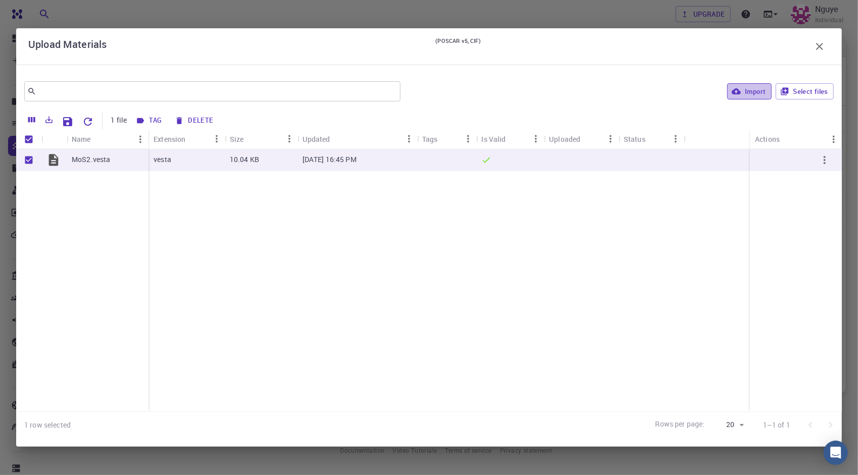
click at [753, 89] on button "Import" at bounding box center [749, 91] width 44 height 16
checkbox input "false"
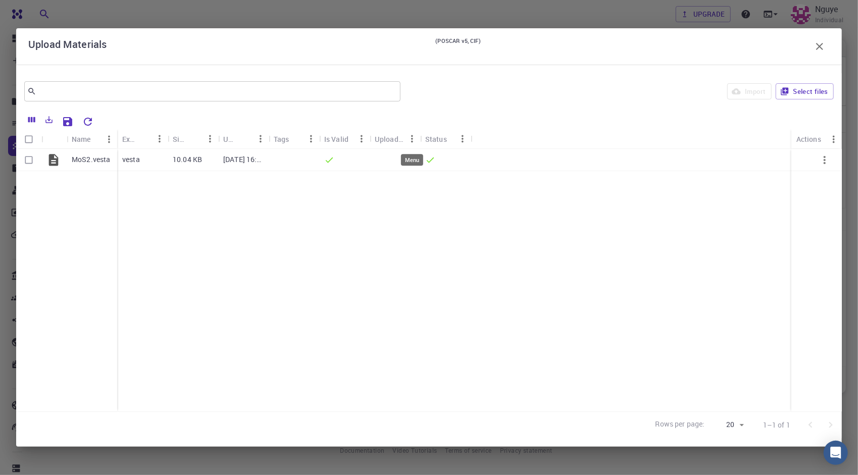
click at [409, 135] on icon "Menu" at bounding box center [412, 138] width 11 height 11
click at [503, 254] on div "MoS2.[PERSON_NAME] 10.04 KB [DATE] 16:45 PM" at bounding box center [429, 280] width 826 height 263
click at [821, 54] on button "button" at bounding box center [820, 46] width 20 height 20
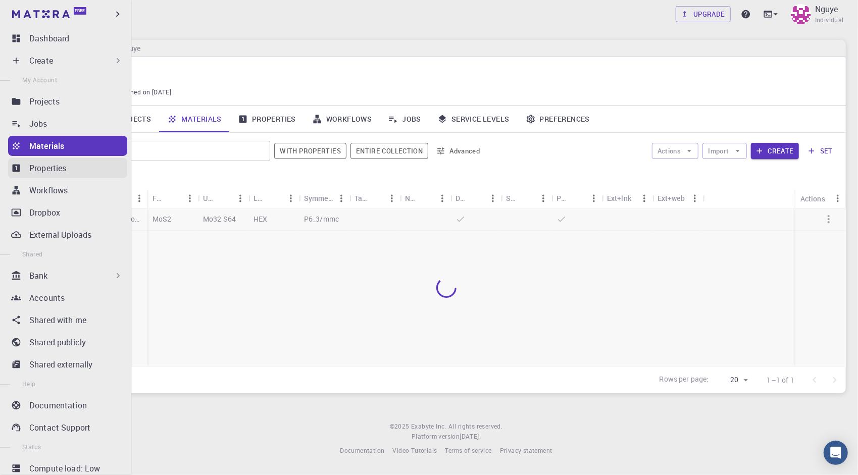
click at [48, 167] on p "Properties" at bounding box center [47, 168] width 37 height 12
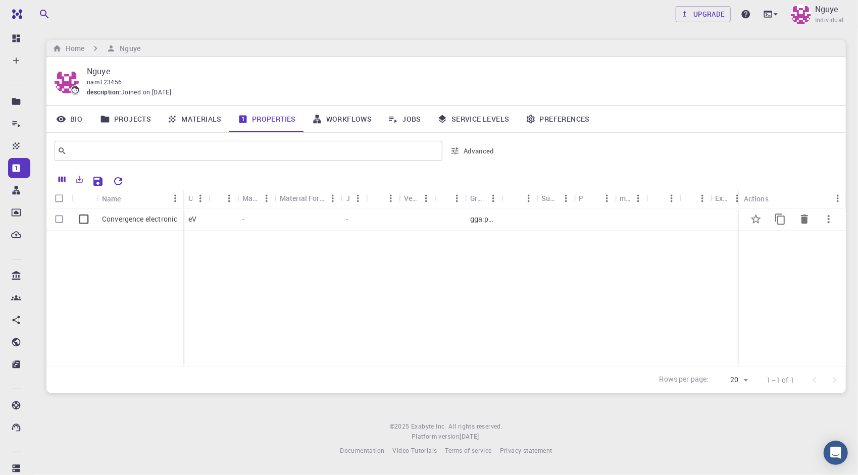
click at [447, 223] on div at bounding box center [449, 220] width 31 height 22
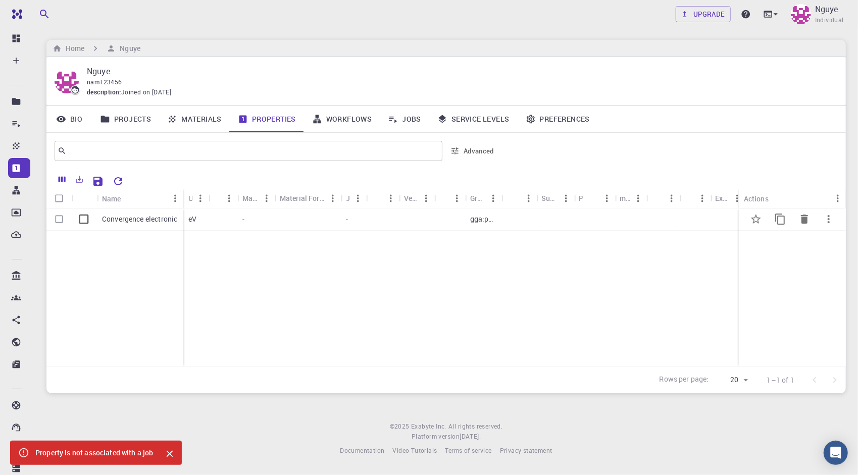
click at [806, 218] on icon "Delete" at bounding box center [804, 219] width 7 height 9
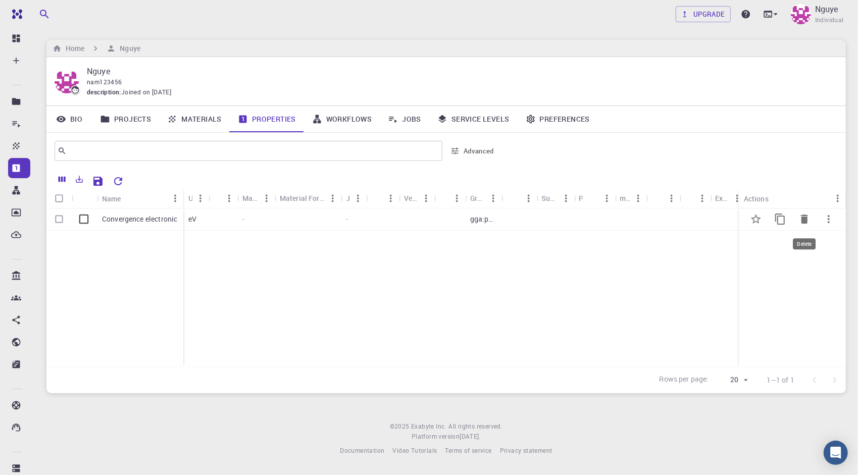
click at [806, 216] on icon "Delete" at bounding box center [804, 219] width 12 height 12
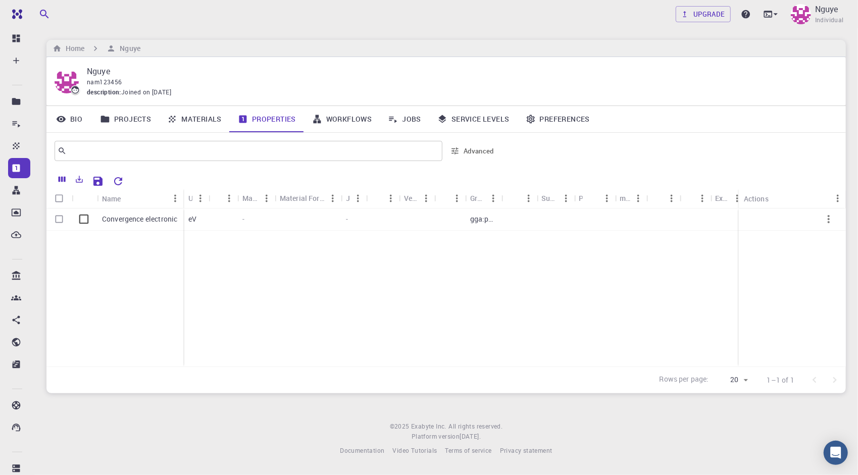
click at [111, 115] on link "Projects" at bounding box center [125, 119] width 67 height 26
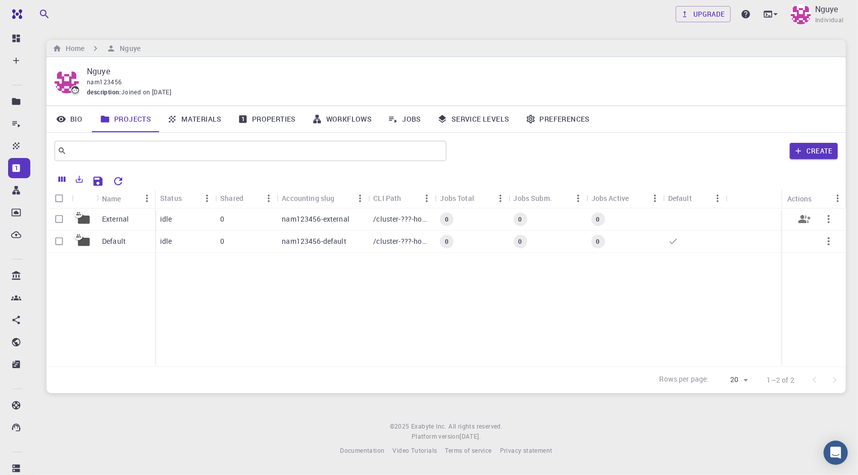
click at [118, 220] on p "External" at bounding box center [115, 219] width 27 height 10
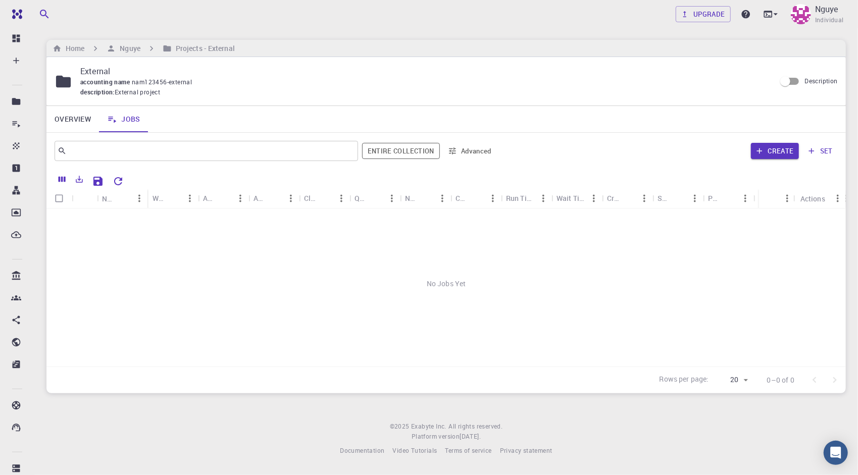
click at [89, 119] on link "Overview" at bounding box center [72, 119] width 53 height 26
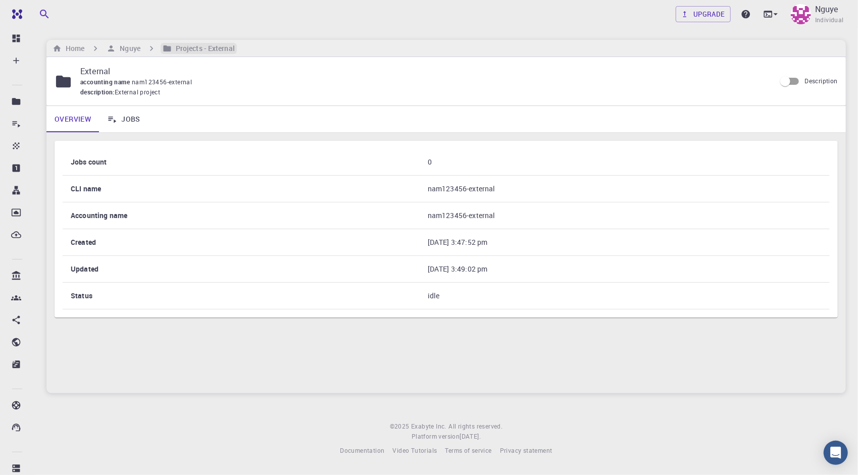
click at [219, 50] on h6 "Projects - External" at bounding box center [203, 48] width 63 height 11
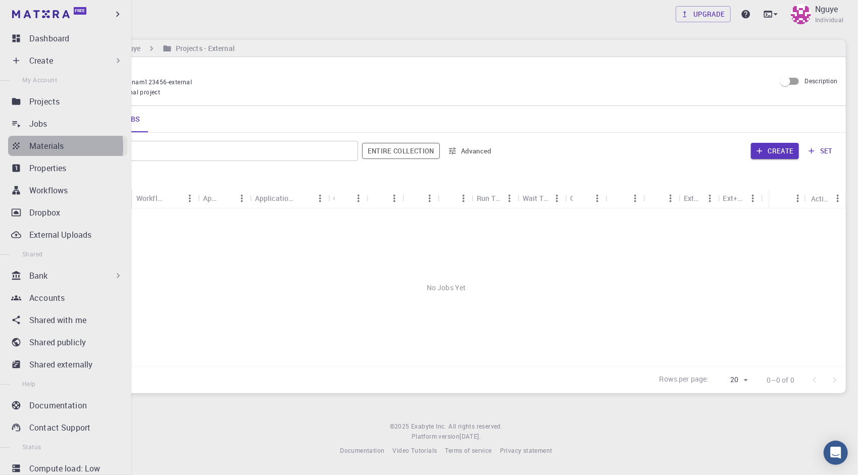
click at [32, 147] on p "Materials" at bounding box center [46, 146] width 34 height 12
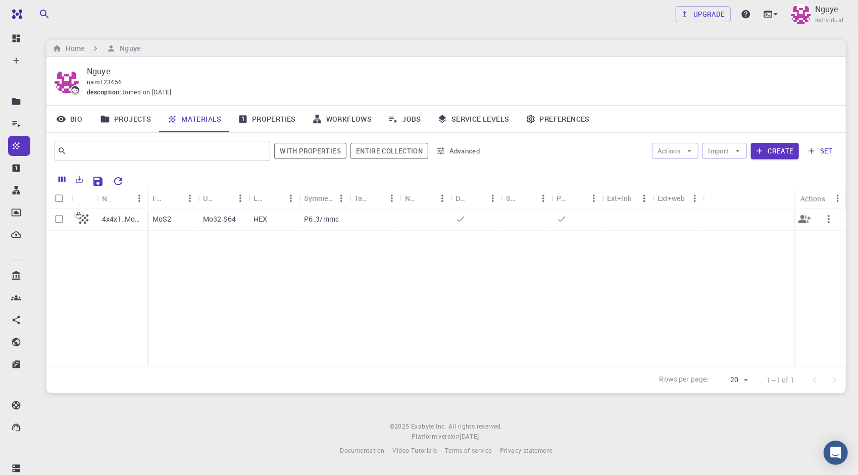
click at [127, 221] on p "4x4x1_MoS2" at bounding box center [122, 219] width 40 height 10
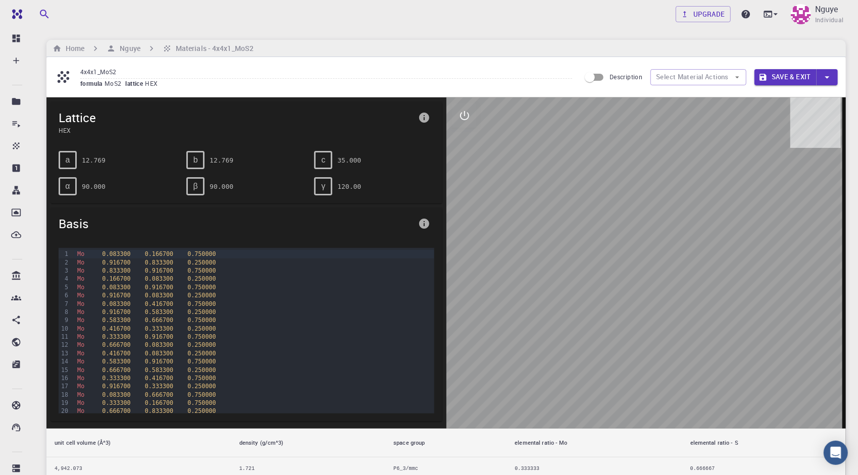
click at [75, 119] on span "Lattice" at bounding box center [237, 118] width 356 height 16
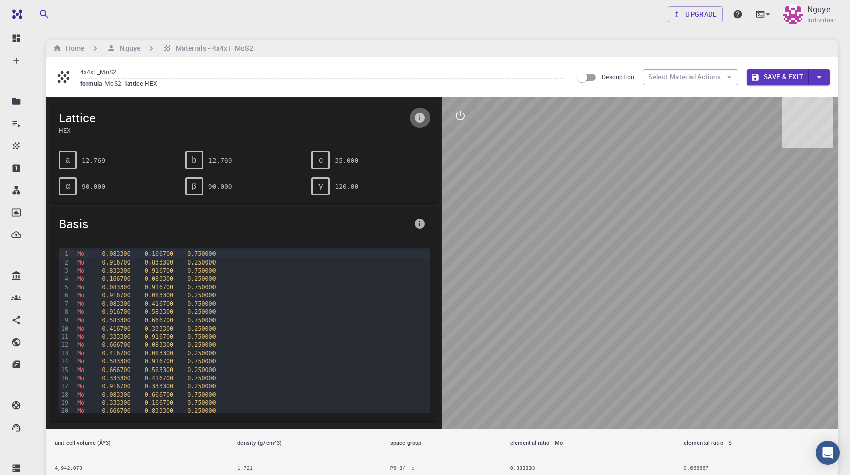
click at [422, 115] on icon "info" at bounding box center [420, 118] width 10 height 10
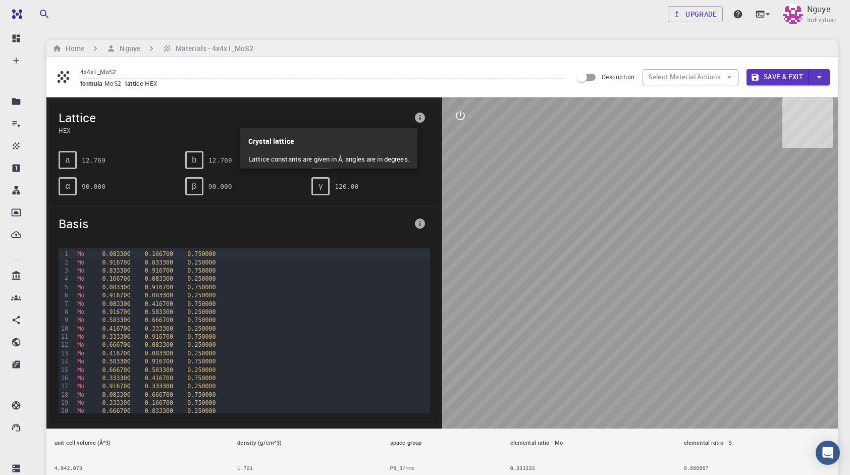
click at [422, 115] on div at bounding box center [425, 237] width 850 height 475
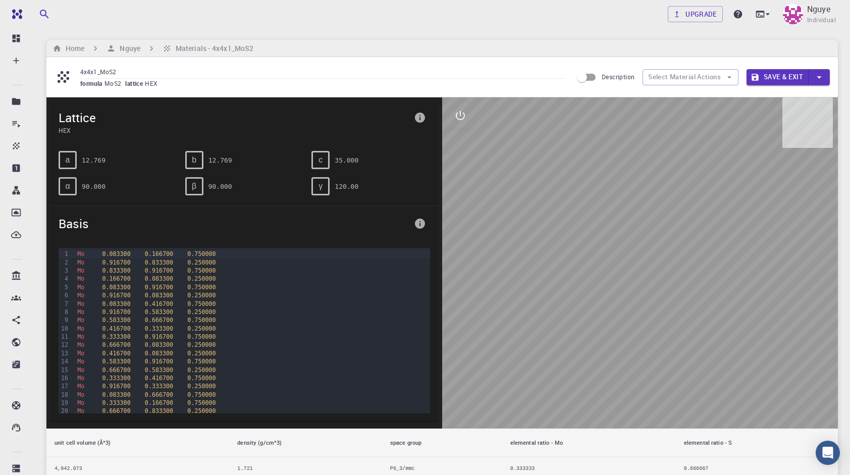
click at [422, 115] on icon "info" at bounding box center [420, 118] width 10 height 10
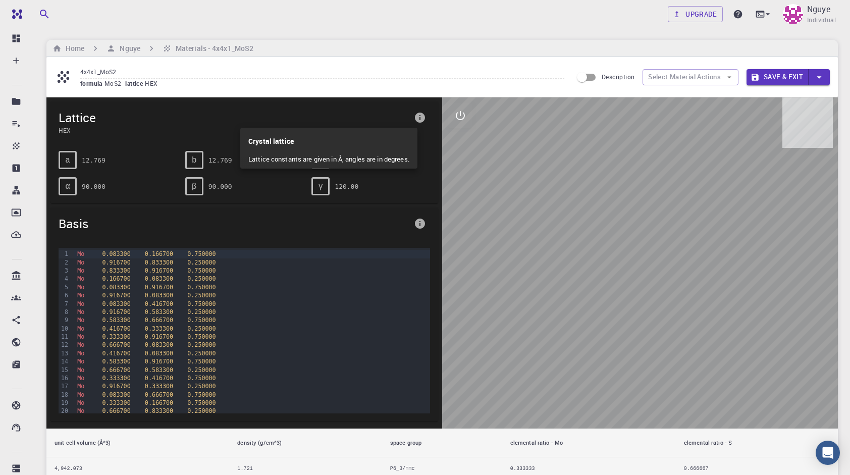
click at [422, 115] on div at bounding box center [425, 237] width 850 height 475
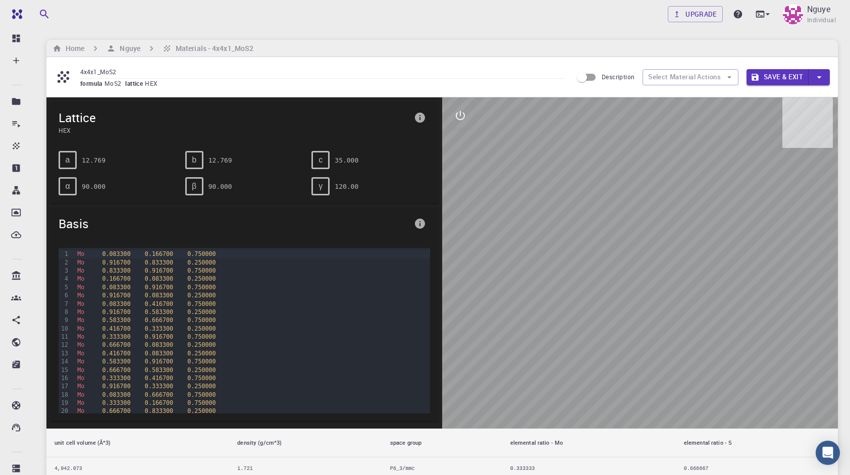
click at [124, 120] on span "Lattice" at bounding box center [234, 118] width 351 height 16
click at [132, 82] on span "lattice" at bounding box center [135, 83] width 20 height 8
click at [68, 74] on icon at bounding box center [64, 77] width 18 height 18
click at [105, 68] on input "4x4x1_MoS2" at bounding box center [322, 72] width 484 height 14
click at [666, 79] on button "Select Material Actions" at bounding box center [691, 77] width 96 height 16
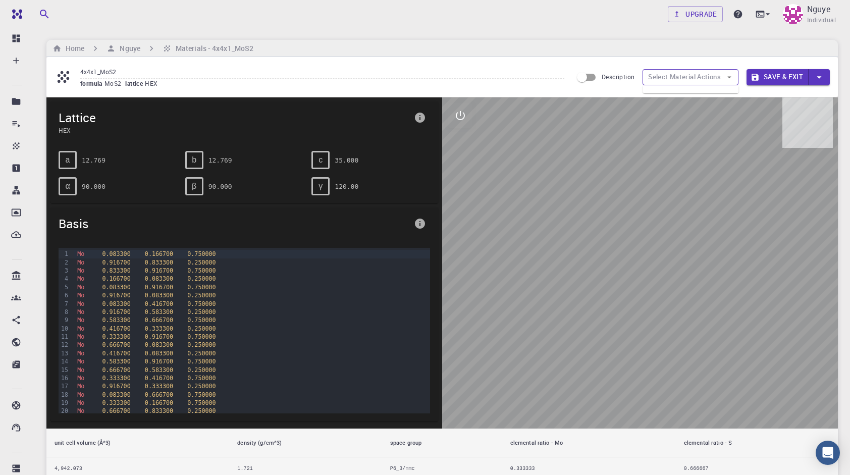
click at [667, 79] on button "Select Material Actions" at bounding box center [691, 77] width 96 height 16
click at [419, 118] on icon "info" at bounding box center [420, 118] width 10 height 10
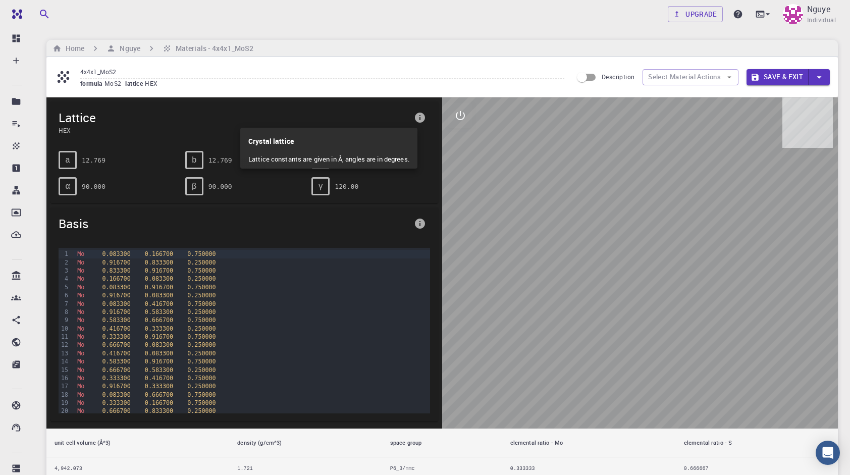
click at [419, 118] on div at bounding box center [425, 237] width 850 height 475
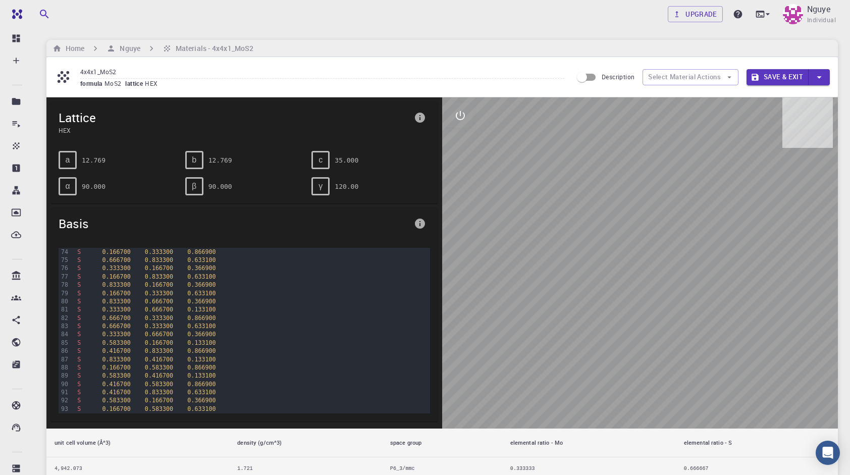
click at [144, 110] on span "Lattice" at bounding box center [234, 118] width 351 height 16
click at [104, 78] on input "4x4x1_MoS2" at bounding box center [322, 72] width 484 height 14
click at [63, 80] on icon at bounding box center [64, 77] width 18 height 18
click at [211, 130] on span "HEX" at bounding box center [234, 130] width 351 height 9
click at [416, 117] on icon "info" at bounding box center [420, 118] width 10 height 10
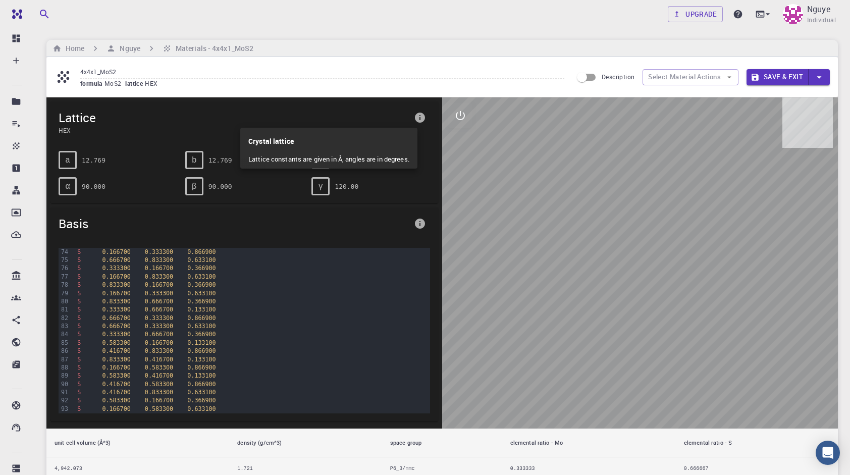
click at [80, 119] on div at bounding box center [425, 237] width 850 height 475
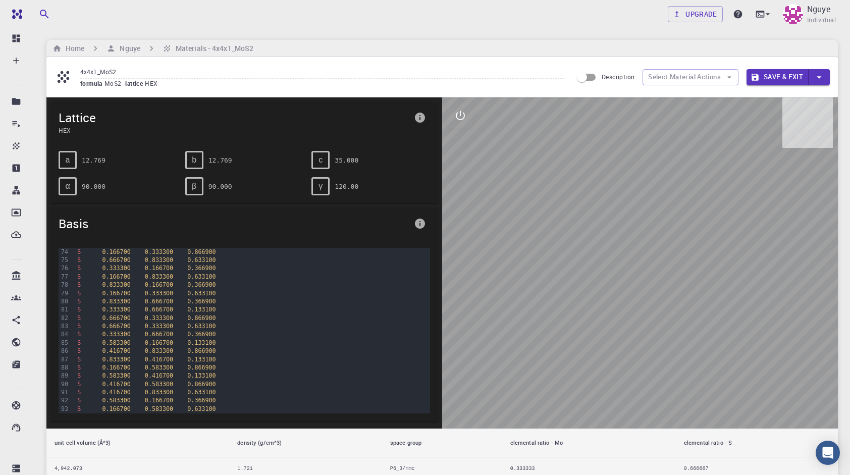
click at [80, 119] on div at bounding box center [425, 237] width 850 height 475
click at [70, 164] on div "a" at bounding box center [68, 160] width 18 height 18
click at [72, 161] on div "a" at bounding box center [68, 160] width 18 height 18
drag, startPoint x: 72, startPoint y: 219, endPoint x: 91, endPoint y: 248, distance: 35.2
click at [72, 219] on span "Basis" at bounding box center [234, 224] width 351 height 16
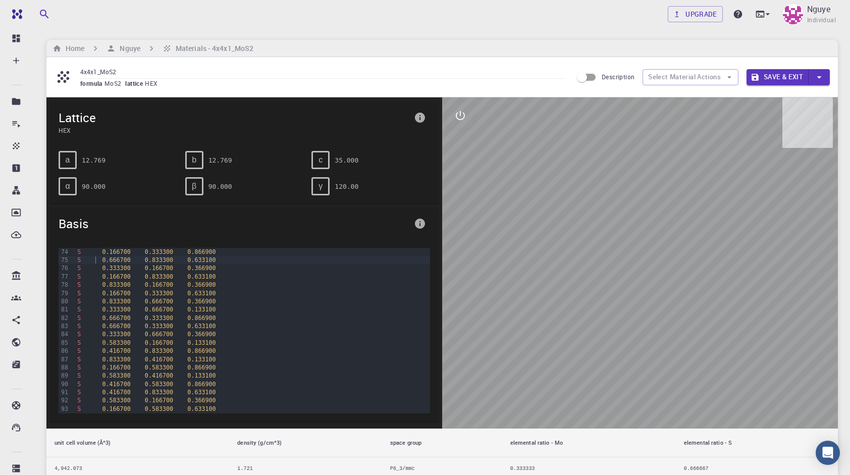
click at [96, 256] on div "S 0.666700 0.833300 0.633100" at bounding box center [252, 260] width 356 height 8
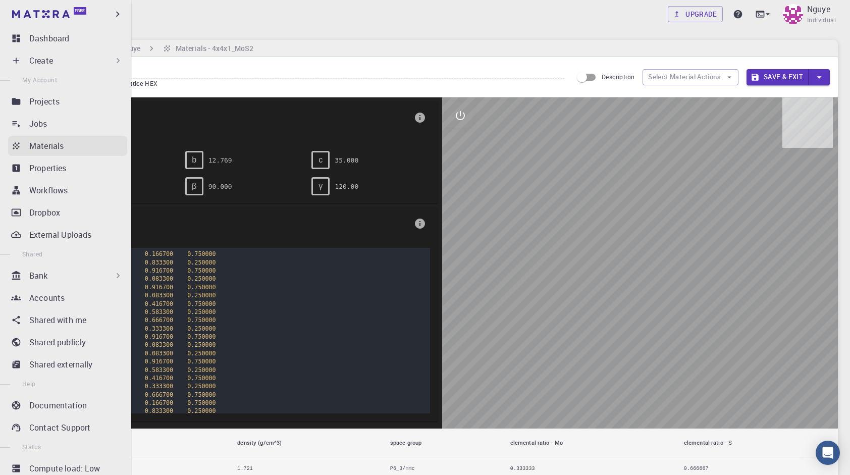
click at [42, 142] on p "Materials" at bounding box center [46, 146] width 34 height 12
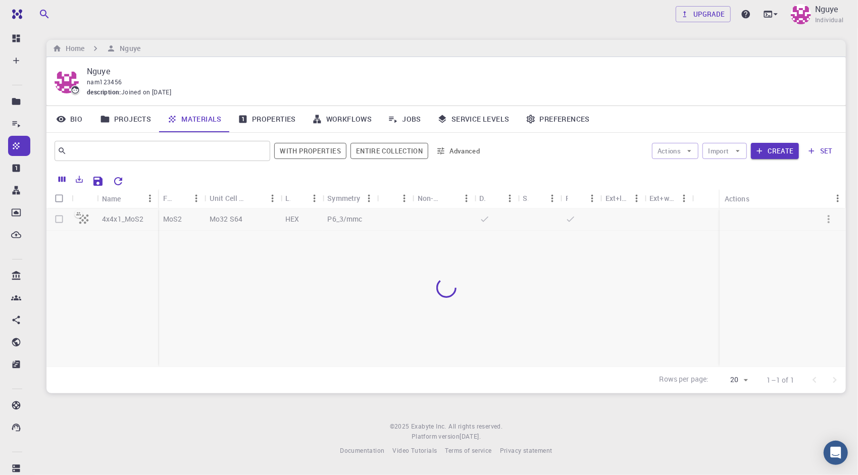
click at [178, 267] on div at bounding box center [445, 288] width 799 height 159
click at [727, 152] on button "Import" at bounding box center [724, 151] width 44 height 16
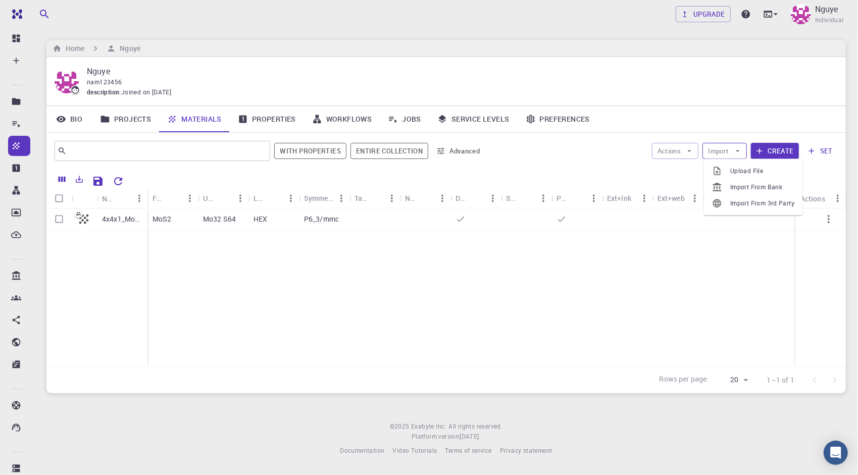
click at [727, 152] on button "Import" at bounding box center [724, 151] width 44 height 16
click at [761, 144] on button "Create" at bounding box center [775, 151] width 48 height 16
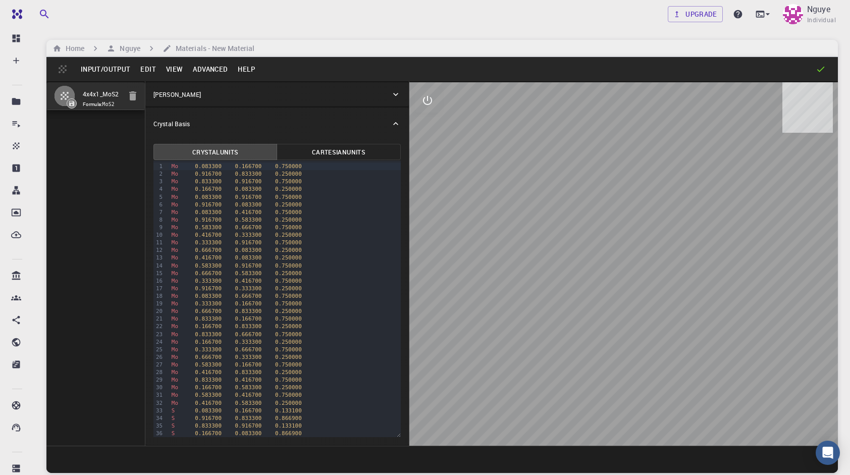
click at [139, 96] on button "button" at bounding box center [133, 96] width 20 height 20
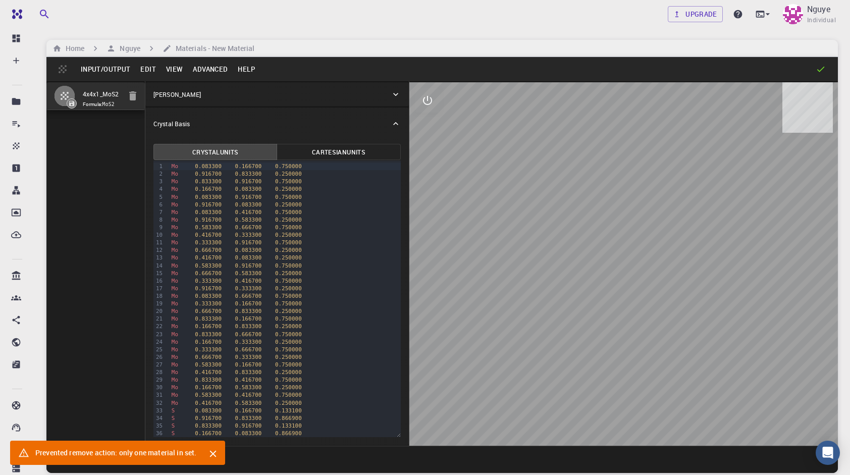
click at [219, 96] on div "[PERSON_NAME]" at bounding box center [272, 94] width 237 height 9
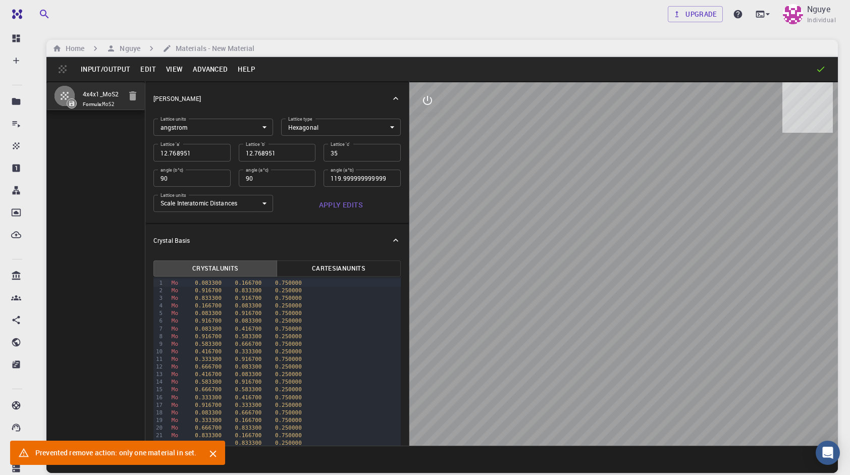
click at [220, 96] on div "[PERSON_NAME]" at bounding box center [272, 98] width 237 height 9
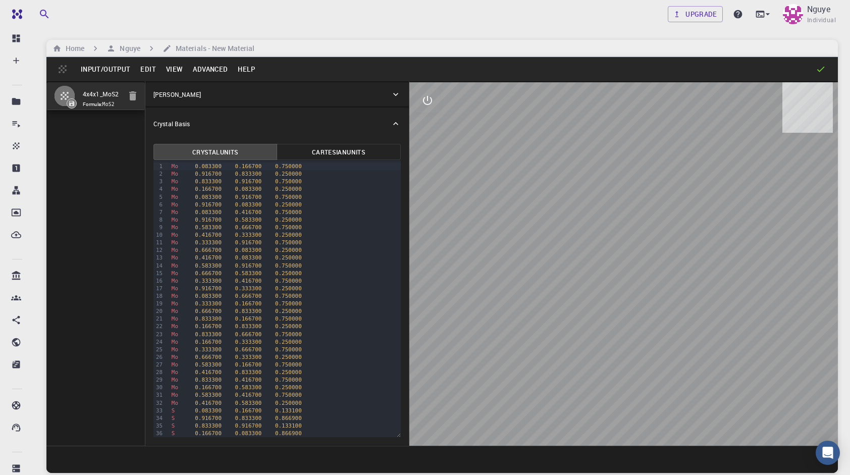
click at [120, 67] on button "Input/Output" at bounding box center [106, 69] width 60 height 16
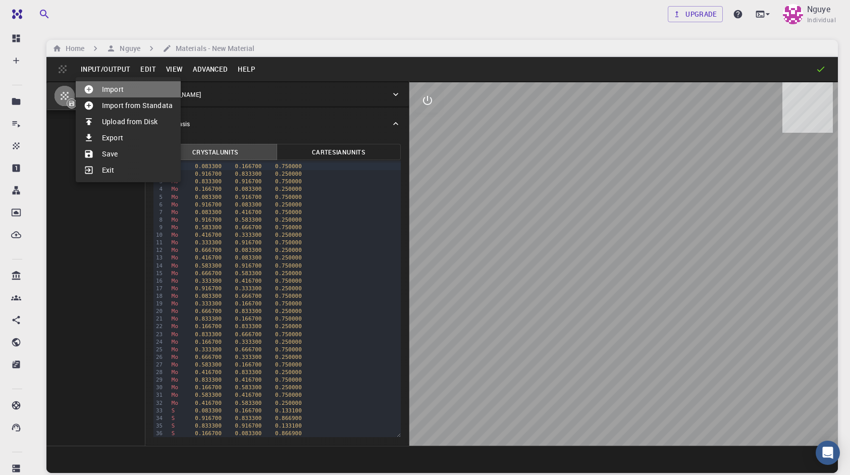
click at [119, 88] on li "Import" at bounding box center [128, 89] width 105 height 16
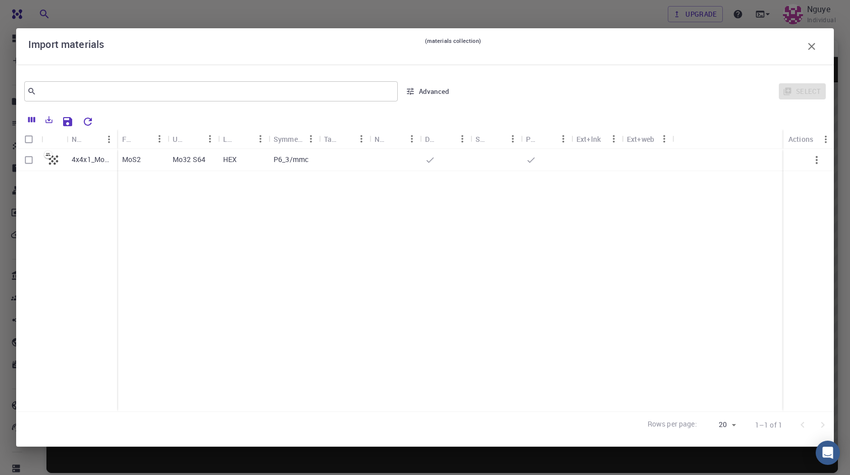
click at [809, 93] on div "Select" at bounding box center [643, 91] width 368 height 24
click at [791, 38] on div "Import materials (materials collection)" at bounding box center [425, 46] width 794 height 20
click at [812, 48] on icon "button" at bounding box center [812, 46] width 12 height 12
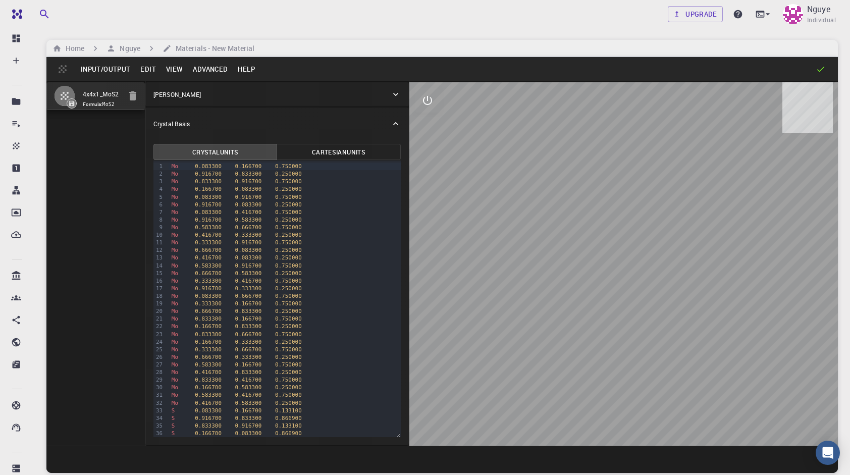
click at [125, 70] on button "Input/Output" at bounding box center [106, 69] width 60 height 16
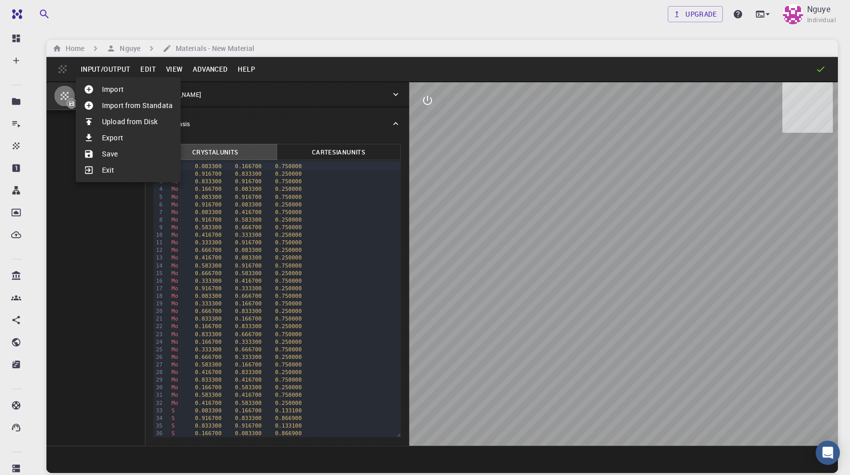
click at [112, 120] on li "Upload from Disk" at bounding box center [128, 122] width 105 height 16
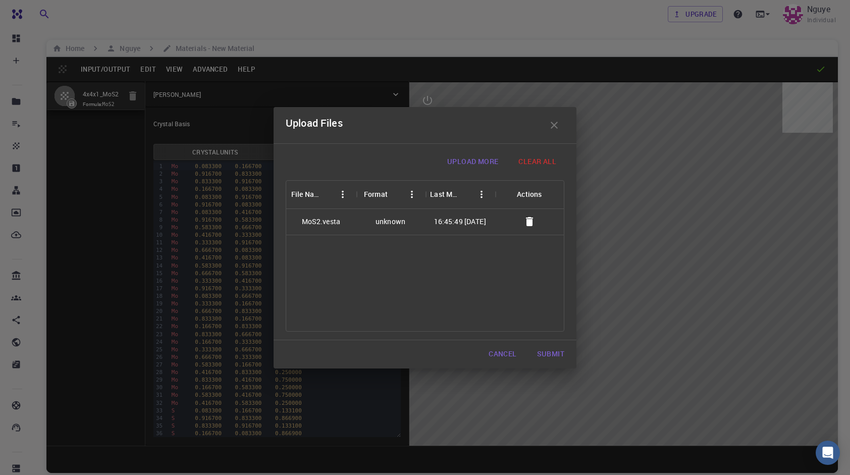
click at [548, 356] on button "Submit" at bounding box center [550, 354] width 43 height 20
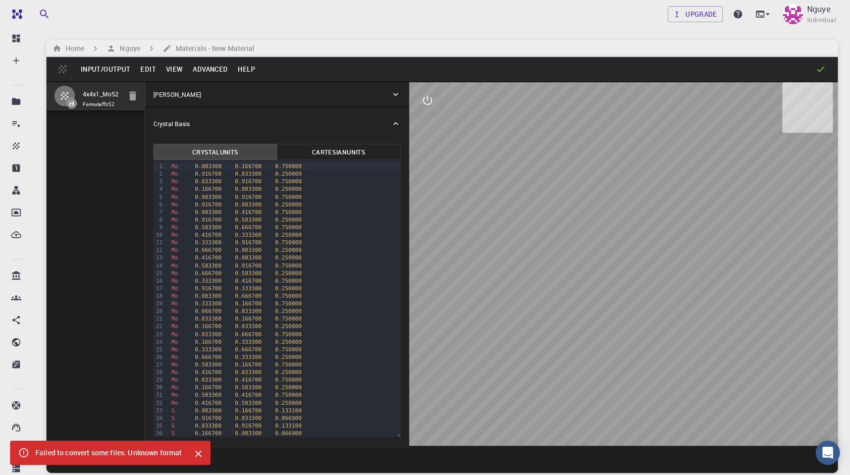
click at [143, 449] on div "Failed to convert some files: Unknown format" at bounding box center [108, 453] width 147 height 18
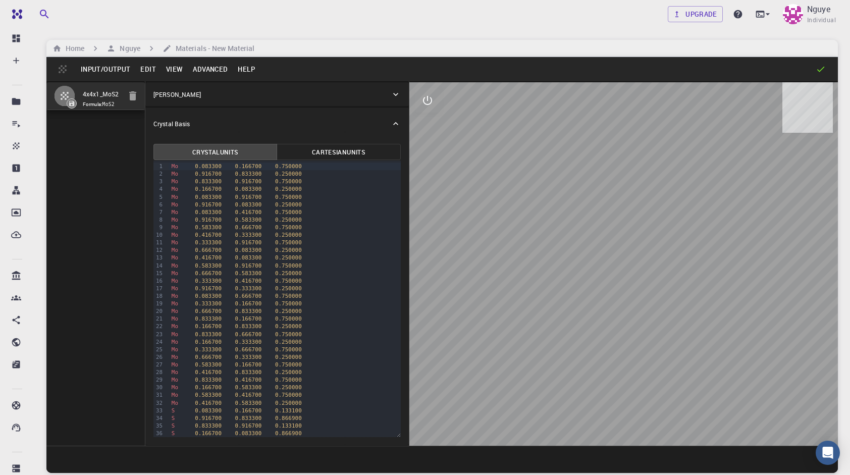
click at [113, 99] on input "4x4x1_MoS2" at bounding box center [102, 95] width 38 height 12
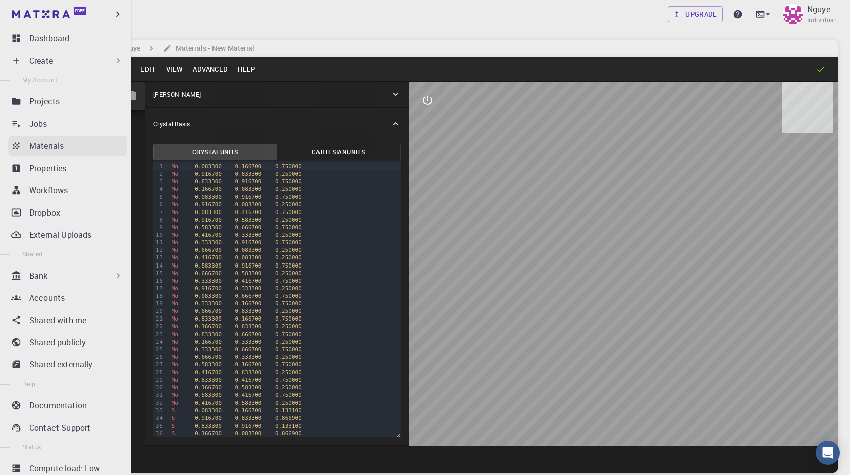
click at [27, 145] on link "Materials" at bounding box center [67, 146] width 119 height 20
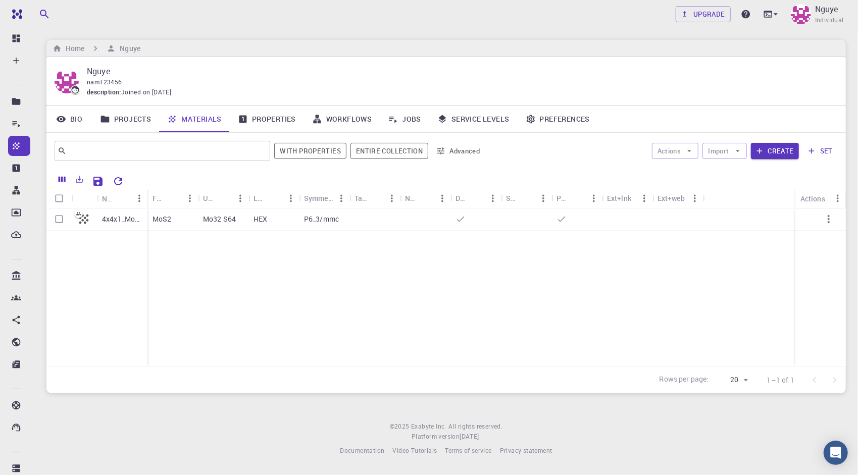
click at [104, 218] on p "4x4x1_MoS2" at bounding box center [122, 219] width 40 height 10
click at [220, 315] on div at bounding box center [445, 288] width 799 height 159
click at [207, 197] on div "Formula" at bounding box center [205, 198] width 10 height 20
click at [759, 147] on icon "button" at bounding box center [759, 150] width 9 height 9
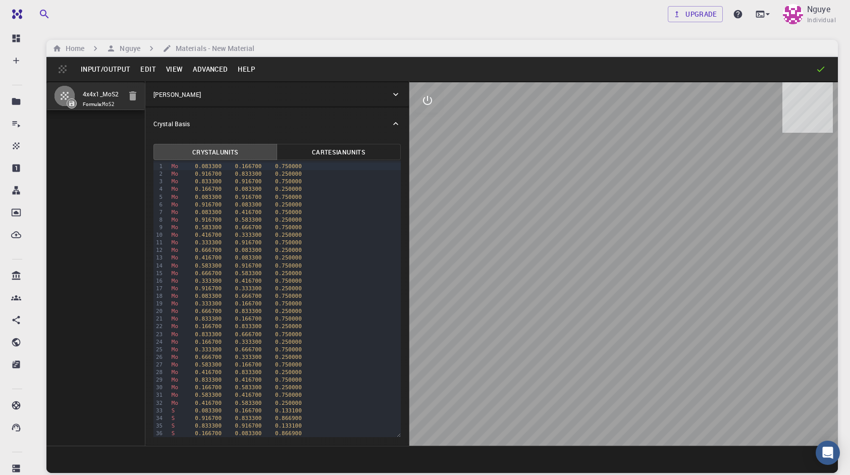
click at [110, 66] on button "Input/Output" at bounding box center [106, 69] width 60 height 16
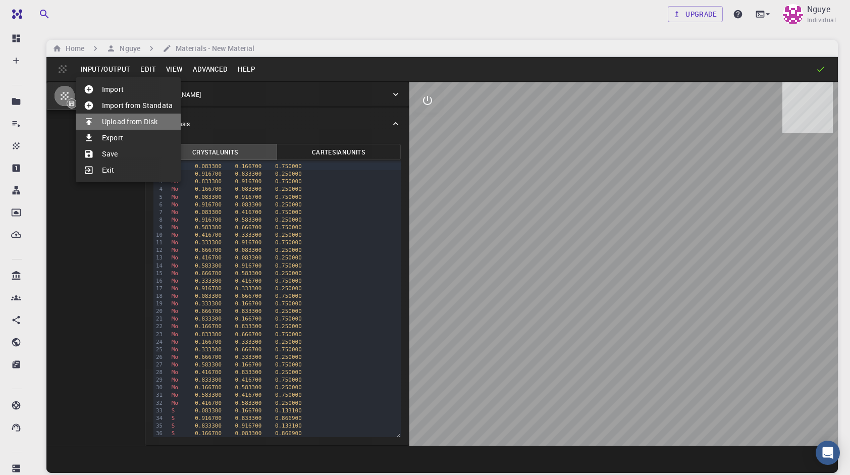
click at [120, 122] on li "Upload from Disk" at bounding box center [128, 122] width 105 height 16
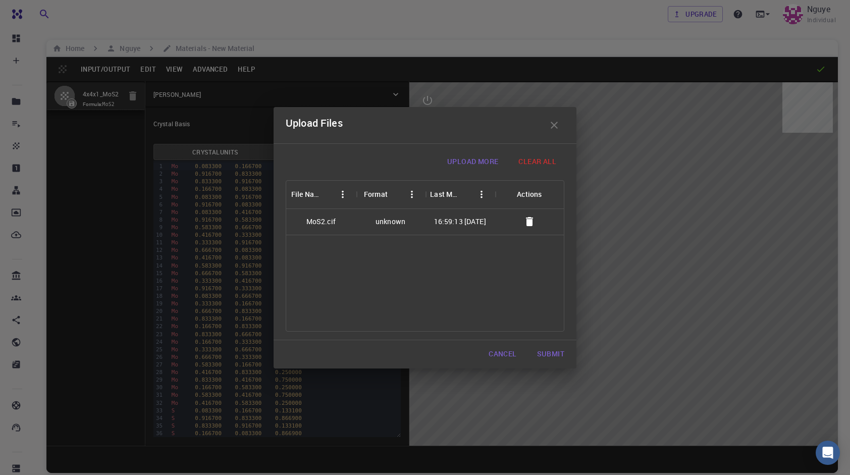
click at [543, 351] on button "Submit" at bounding box center [550, 354] width 43 height 20
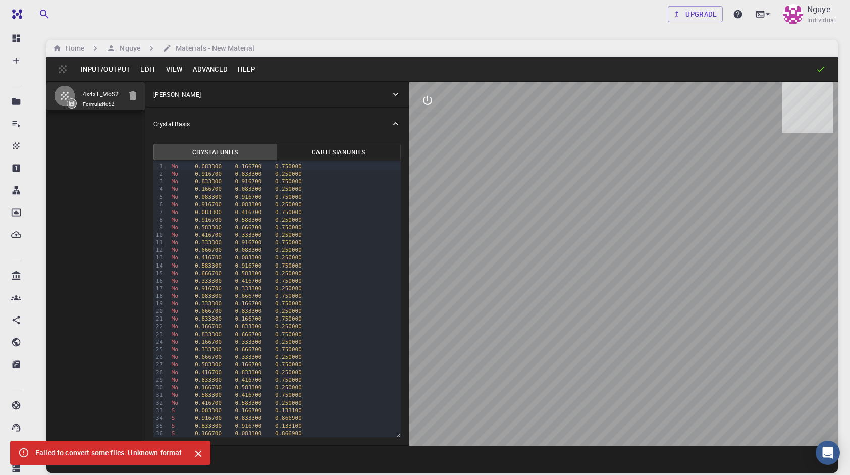
scroll to position [253, 0]
click at [73, 91] on button "button" at bounding box center [64, 95] width 21 height 21
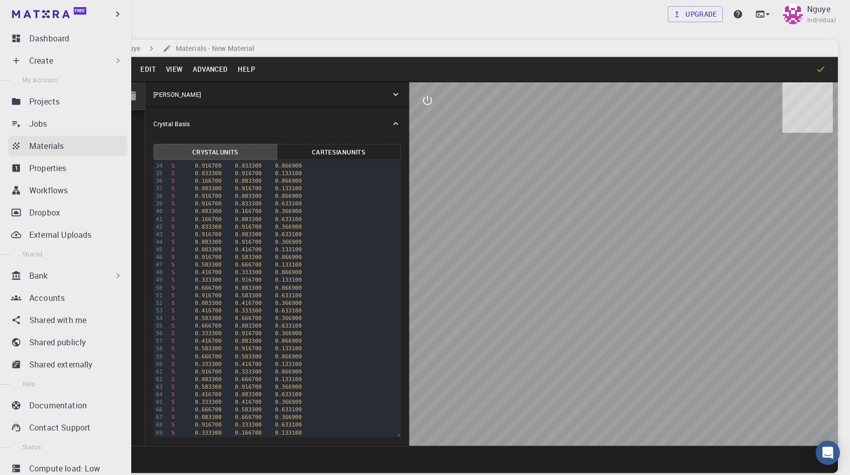
click at [30, 148] on p "Materials" at bounding box center [46, 146] width 34 height 12
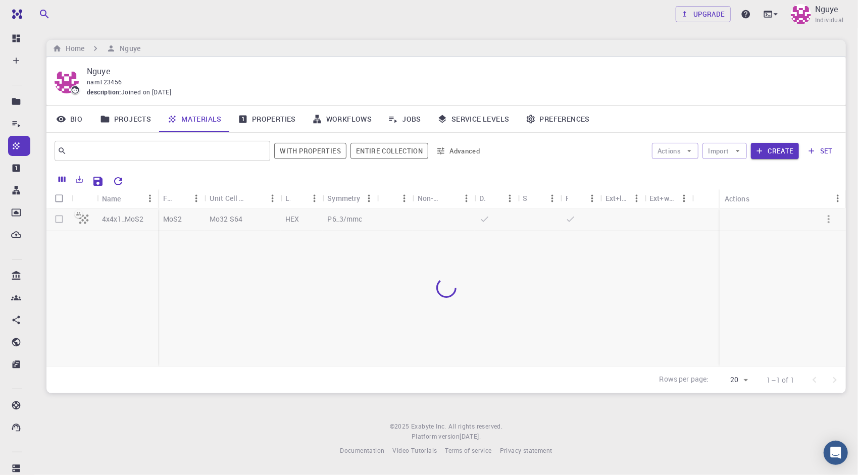
click at [826, 217] on div at bounding box center [445, 288] width 799 height 159
click at [737, 150] on icon "button" at bounding box center [737, 150] width 9 height 9
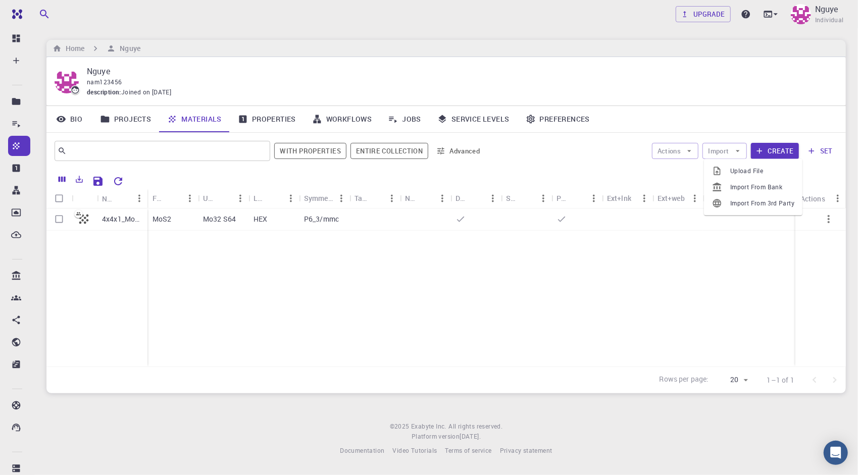
click at [732, 168] on span "Upload File" at bounding box center [762, 171] width 64 height 10
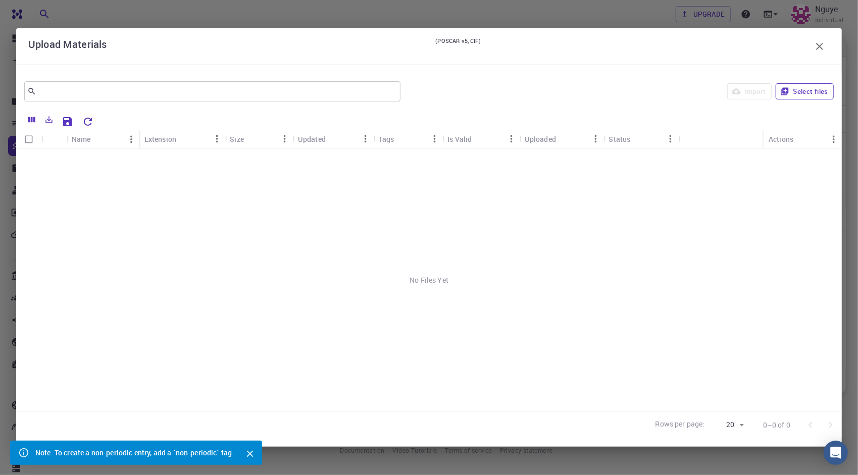
click at [803, 90] on button "Select files" at bounding box center [805, 91] width 58 height 16
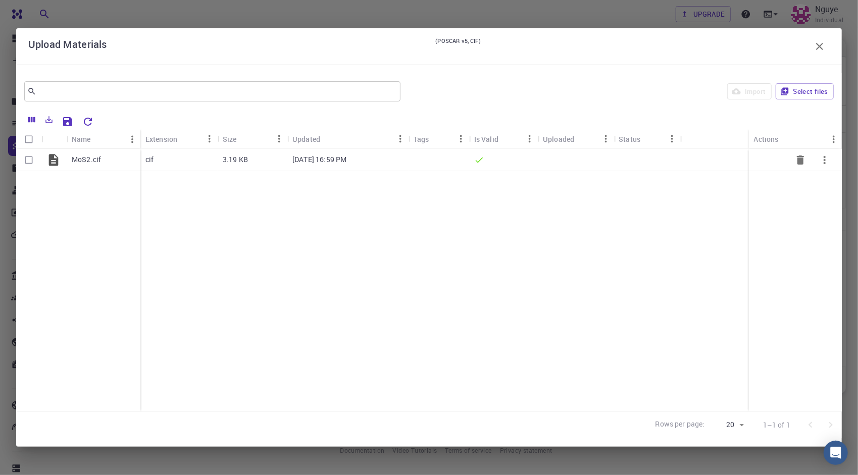
click at [31, 162] on input "Select row" at bounding box center [28, 159] width 19 height 19
checkbox input "true"
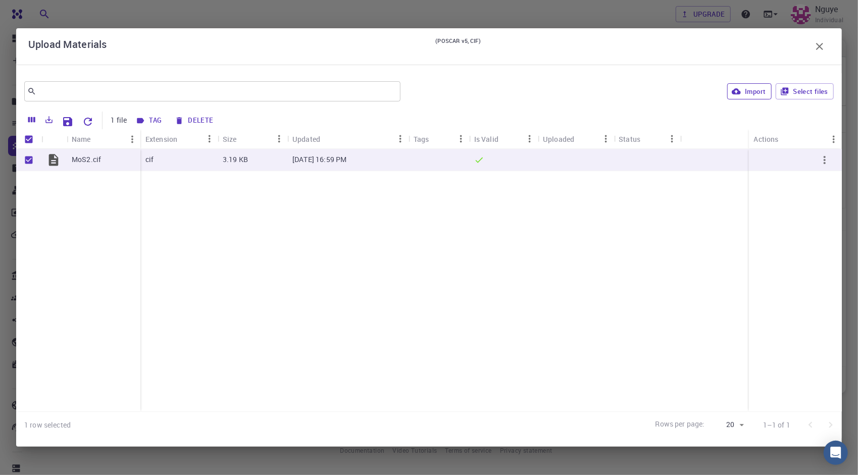
click at [749, 89] on button "Import" at bounding box center [749, 91] width 44 height 16
checkbox input "false"
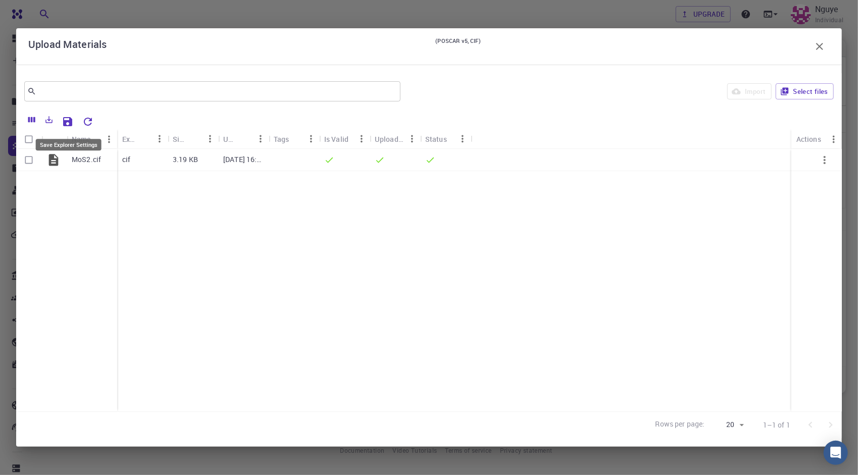
click at [75, 126] on button "Save Explorer Settings" at bounding box center [68, 122] width 20 height 20
click at [32, 162] on input "Select row" at bounding box center [28, 159] width 19 height 19
checkbox input "true"
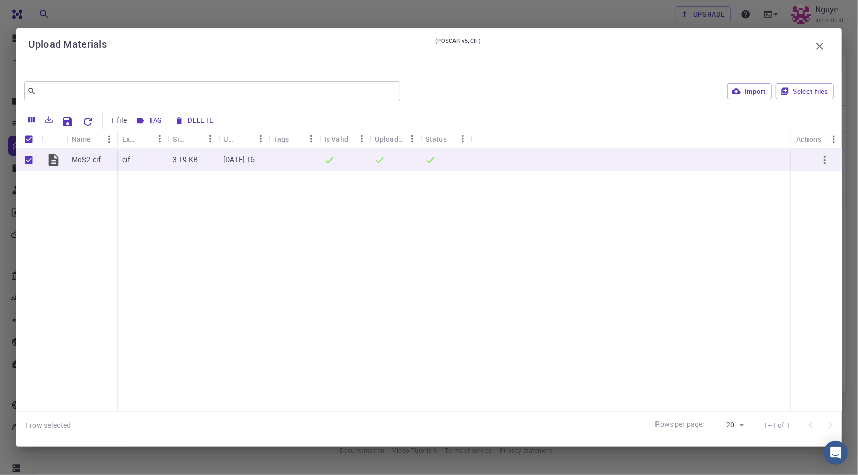
click at [725, 86] on div "Import Select files" at bounding box center [619, 91] width 429 height 24
click at [748, 95] on button "Import" at bounding box center [749, 91] width 44 height 16
checkbox input "false"
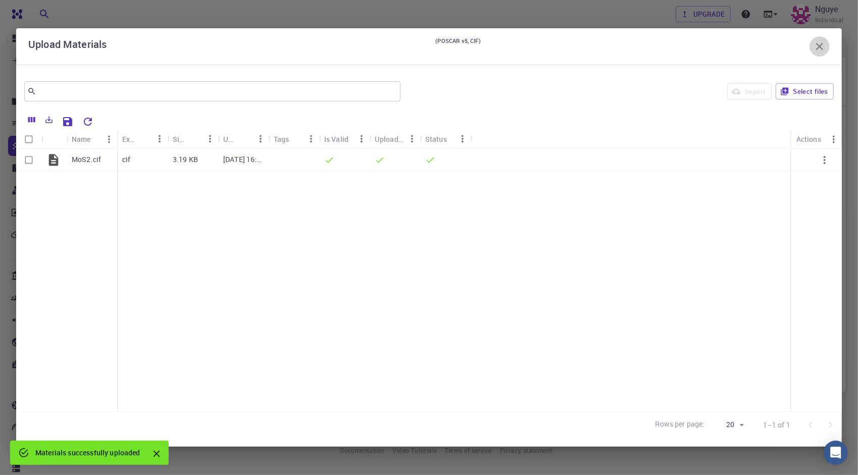
click at [823, 48] on icon "button" at bounding box center [820, 46] width 12 height 12
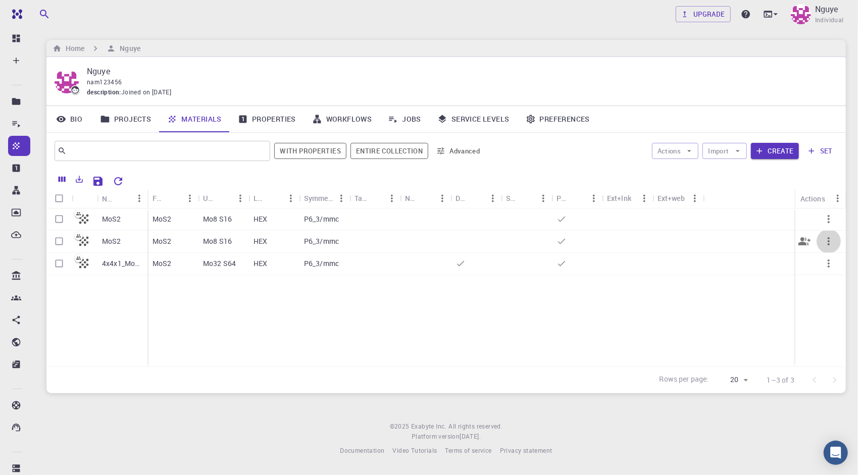
click at [835, 238] on button "button" at bounding box center [829, 241] width 24 height 24
click at [817, 317] on span "Delete" at bounding box center [819, 313] width 18 height 10
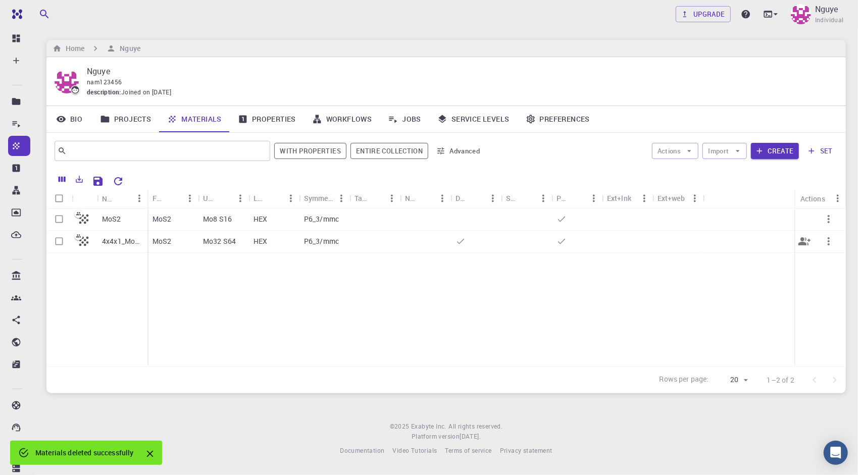
click at [812, 239] on button "Share" at bounding box center [804, 241] width 24 height 24
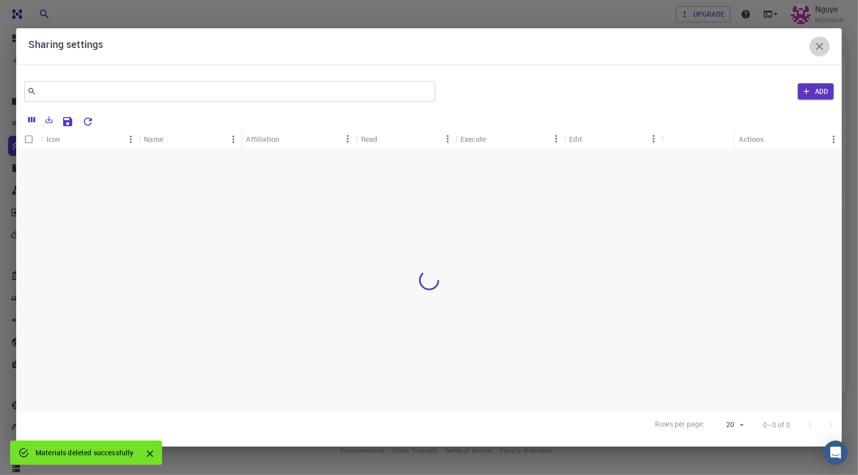
click at [826, 45] on button "button" at bounding box center [820, 46] width 20 height 20
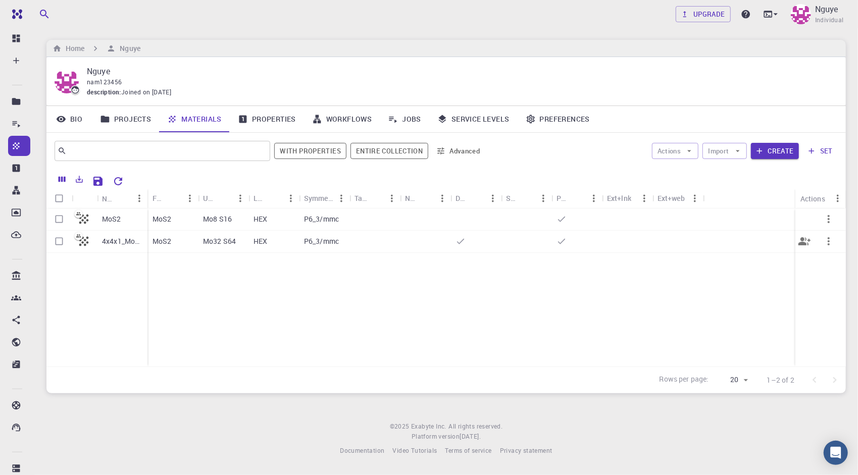
click at [836, 244] on button "button" at bounding box center [829, 241] width 24 height 24
click at [835, 322] on li "Delete" at bounding box center [817, 319] width 65 height 16
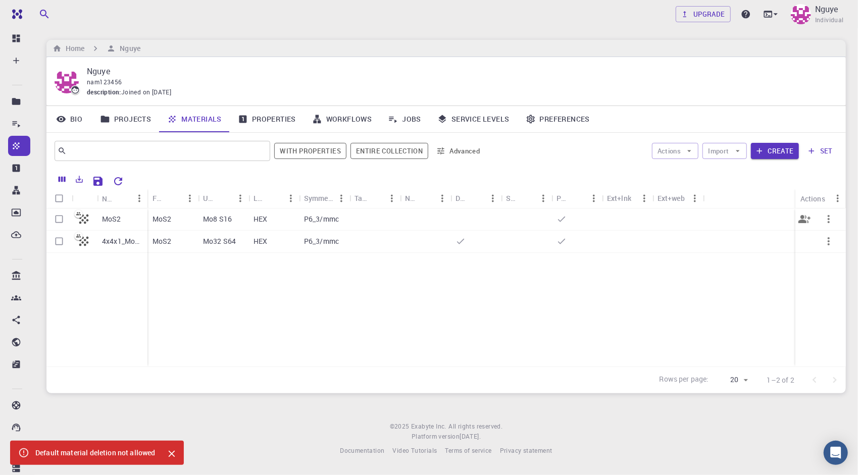
click at [825, 219] on icon "button" at bounding box center [829, 219] width 12 height 12
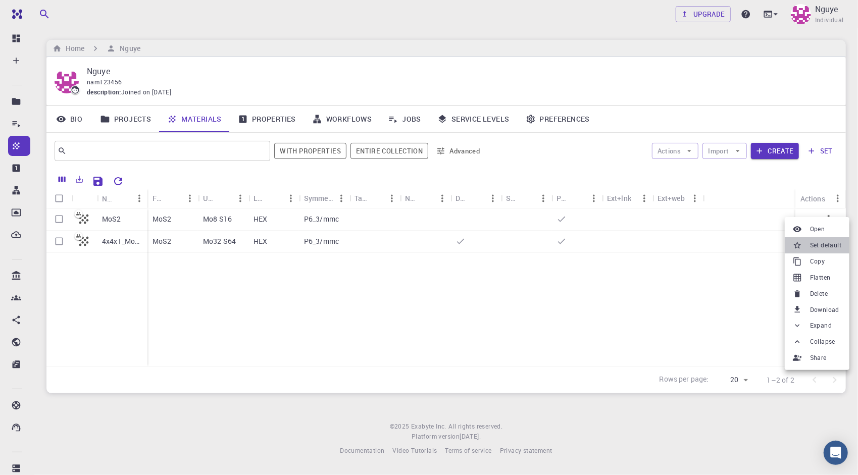
click at [814, 244] on span "Set default" at bounding box center [825, 245] width 31 height 10
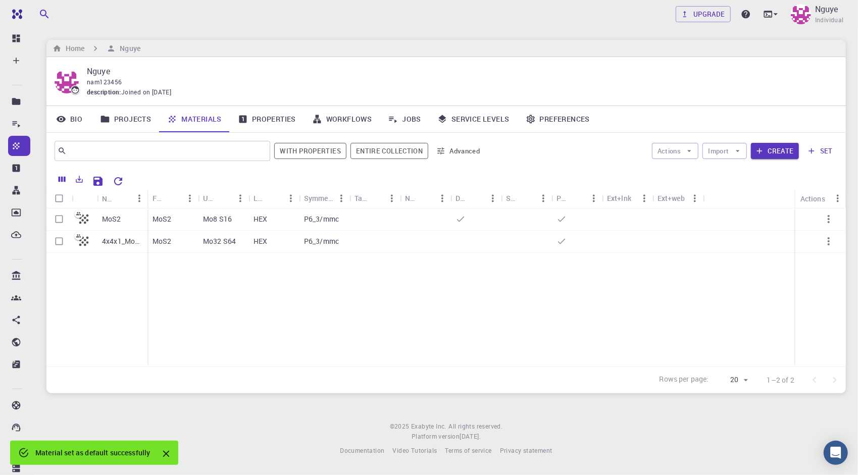
click at [830, 242] on icon "button" at bounding box center [829, 241] width 12 height 12
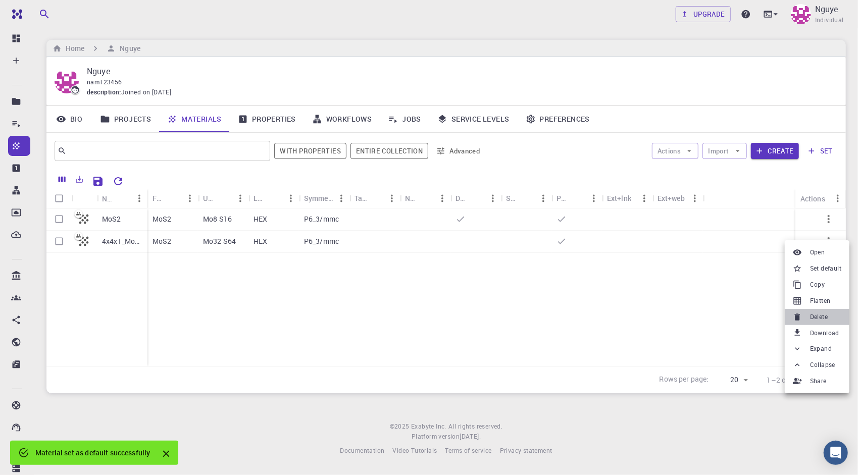
click at [822, 318] on span "Delete" at bounding box center [819, 317] width 18 height 10
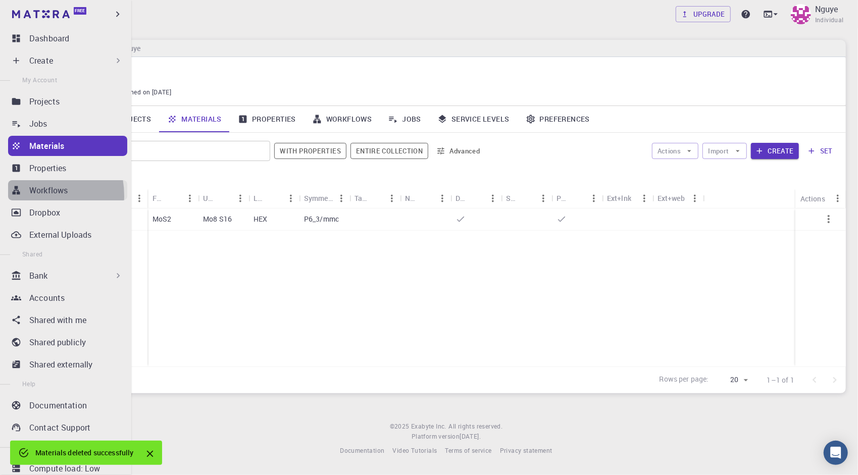
click at [28, 196] on link "Workflows" at bounding box center [67, 190] width 119 height 20
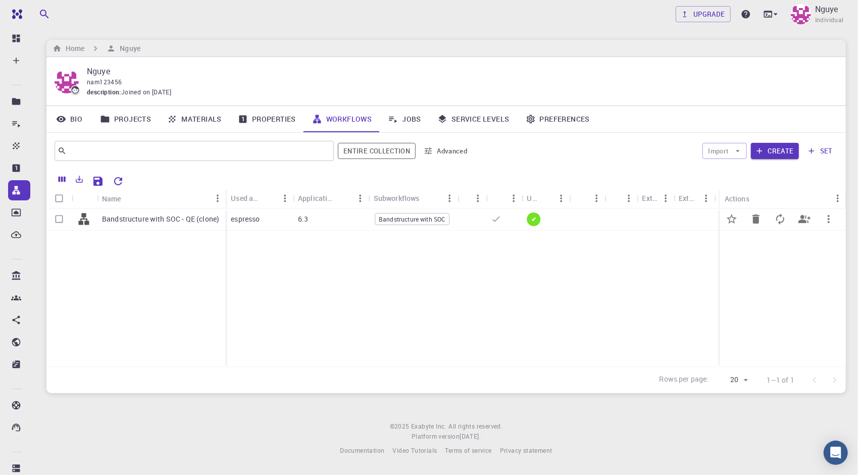
click at [250, 207] on div "Used application" at bounding box center [246, 198] width 30 height 20
click at [249, 226] on div "Bandstructure with SOC" at bounding box center [273, 220] width 51 height 22
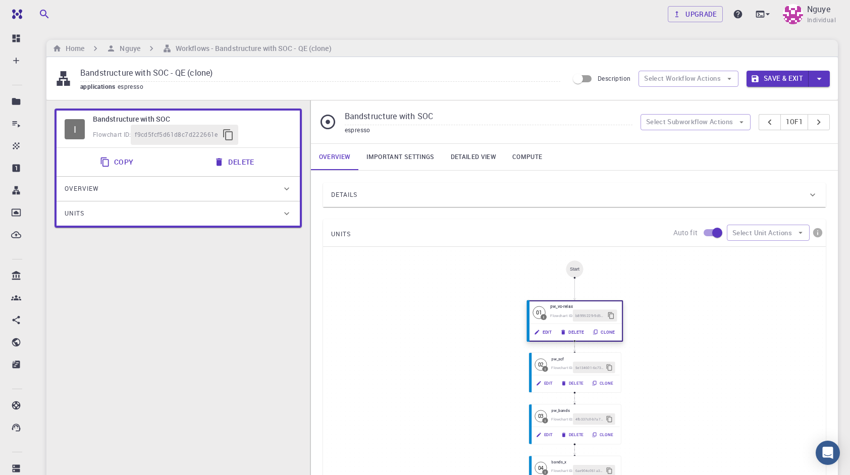
click at [550, 331] on button "Edit" at bounding box center [543, 332] width 26 height 12
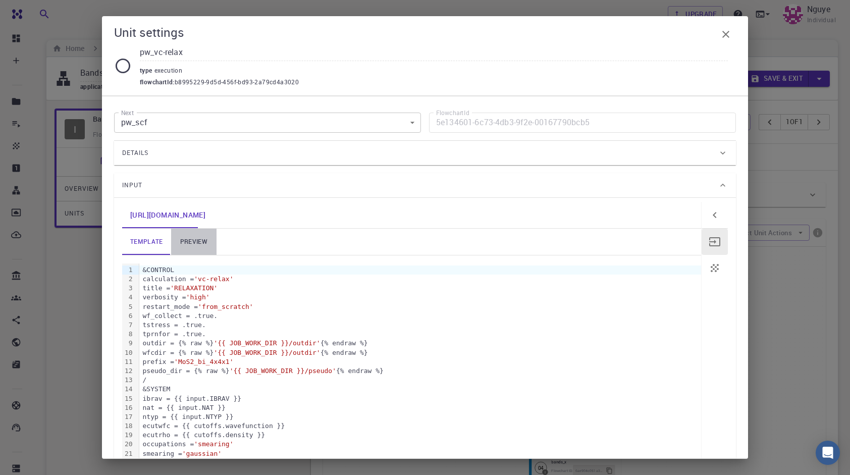
click at [203, 234] on link "preview" at bounding box center [193, 242] width 45 height 26
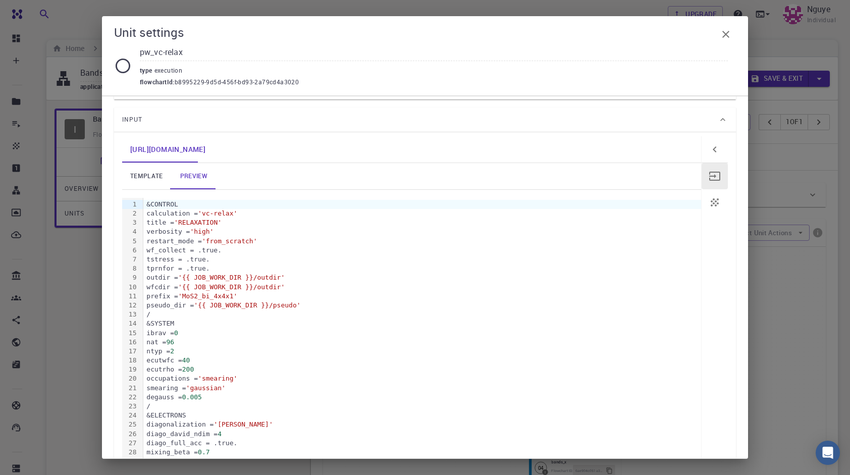
scroll to position [101, 0]
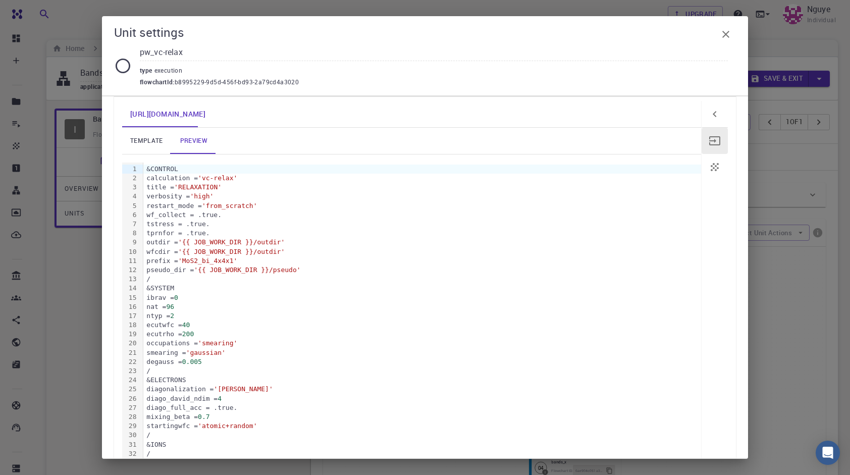
click at [733, 30] on button "button" at bounding box center [726, 34] width 20 height 20
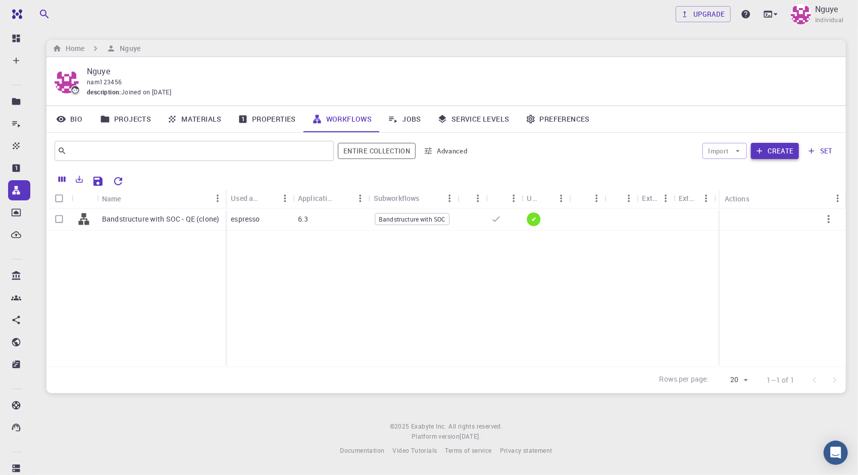
click at [780, 155] on button "Create" at bounding box center [775, 151] width 48 height 16
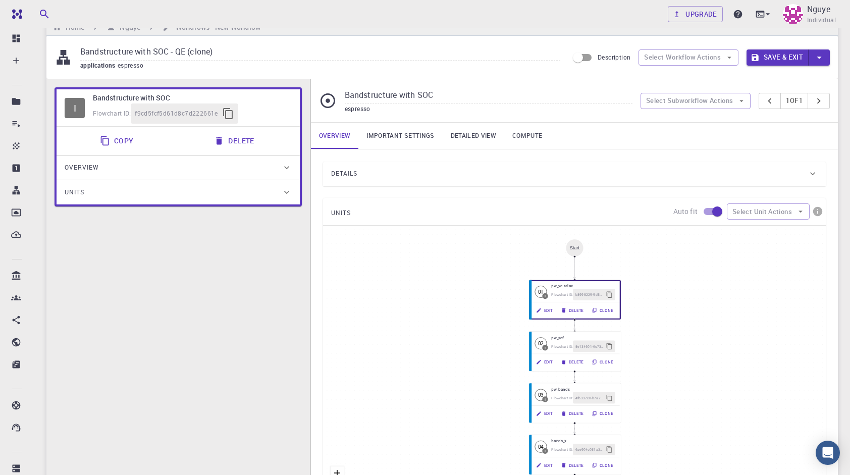
scroll to position [51, 0]
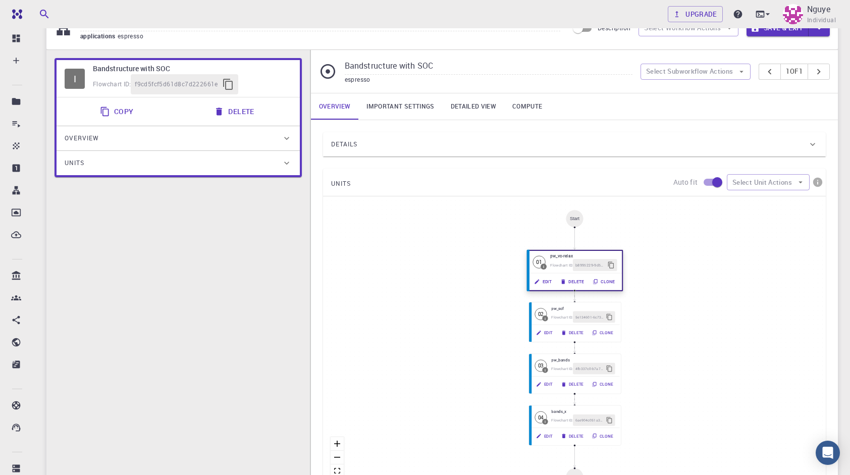
click at [549, 280] on button "Edit" at bounding box center [543, 282] width 26 height 12
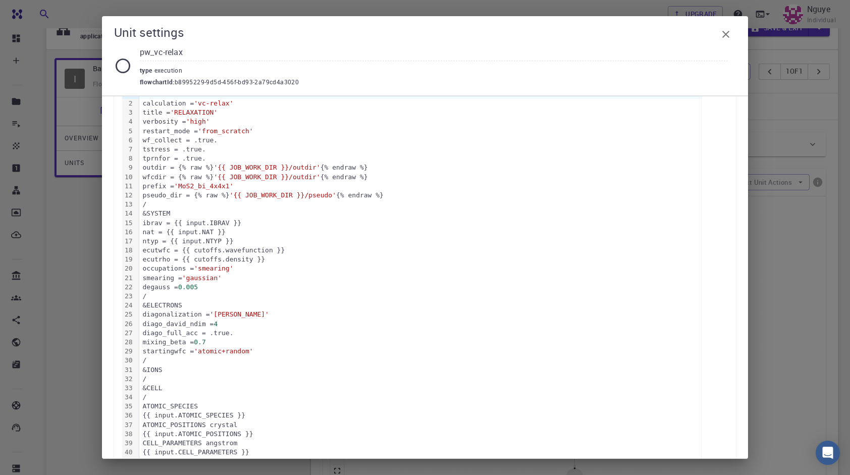
scroll to position [62, 0]
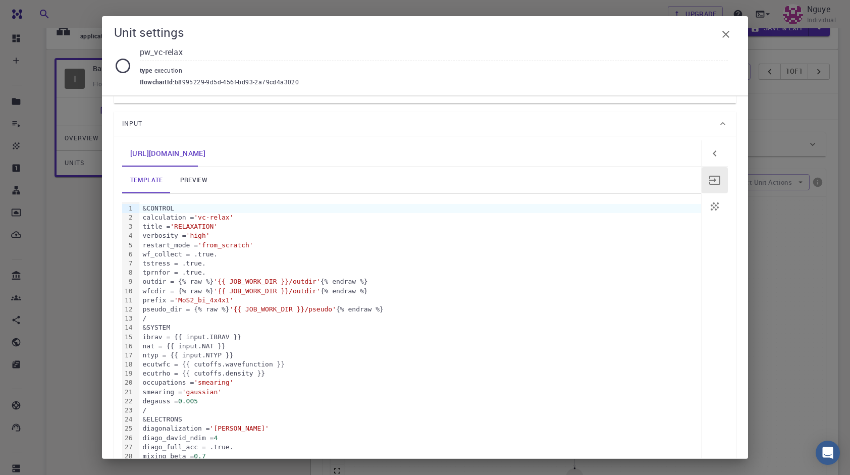
click at [206, 174] on link "preview" at bounding box center [193, 180] width 45 height 26
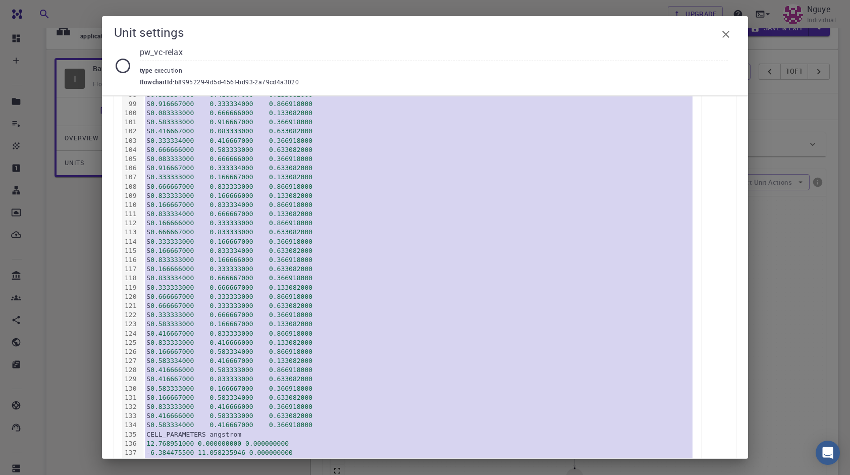
scroll to position [1126, 0]
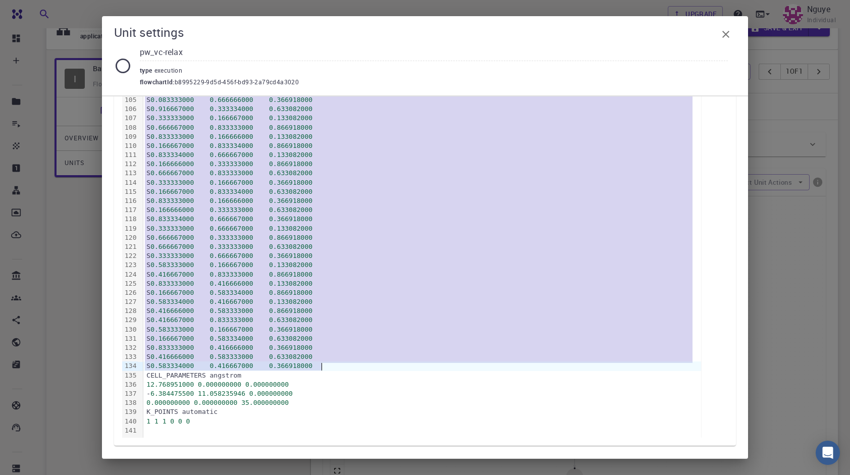
drag, startPoint x: 408, startPoint y: 392, endPoint x: 390, endPoint y: 361, distance: 35.8
copy div "Mo 0.083333000 0.166667000 0.750000000 Mo 0.333333000 0.166667000 0.750000000 M…"
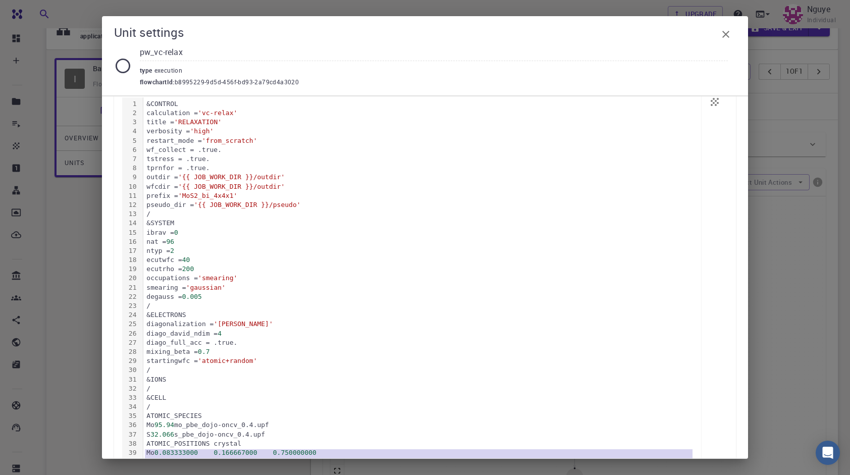
scroll to position [0, 0]
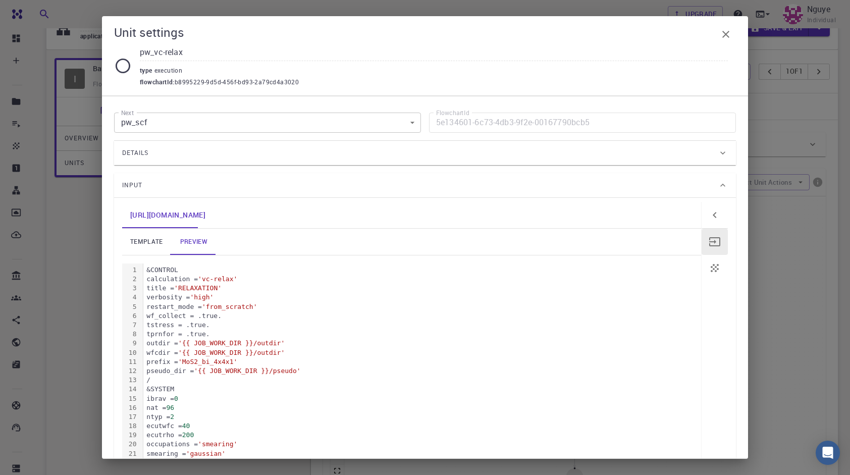
click at [721, 41] on button "button" at bounding box center [726, 34] width 20 height 20
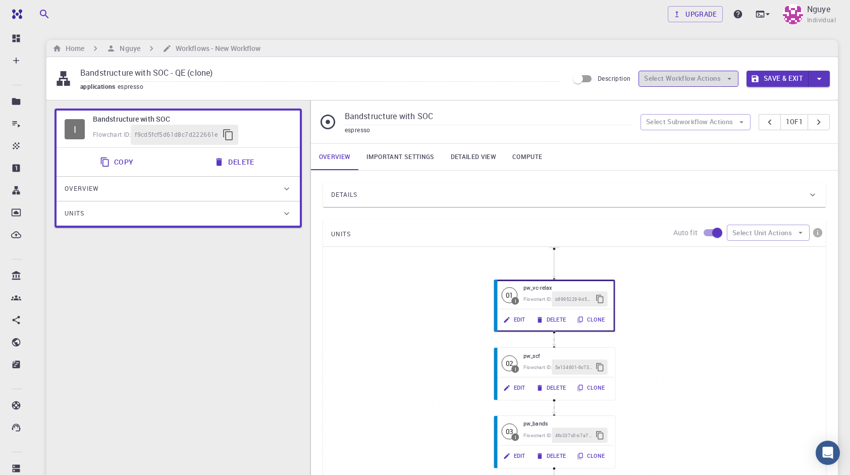
click at [684, 81] on button "Select Workflow Actions" at bounding box center [689, 79] width 100 height 16
click at [587, 107] on div "Bandstructure with SOC espresso Select Subworkflow Actions 1 of 1" at bounding box center [574, 121] width 527 height 43
click at [237, 164] on button "Delete" at bounding box center [235, 162] width 54 height 20
click at [255, 156] on button "Delete" at bounding box center [235, 162] width 54 height 20
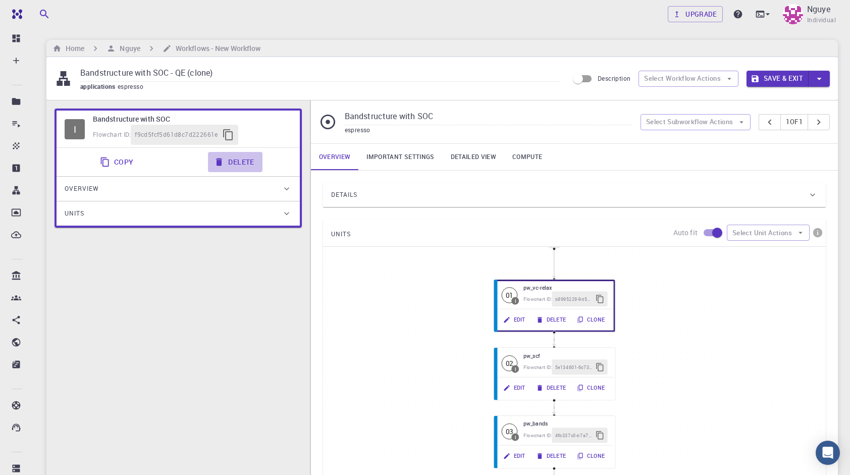
click at [255, 156] on button "Delete" at bounding box center [235, 162] width 54 height 20
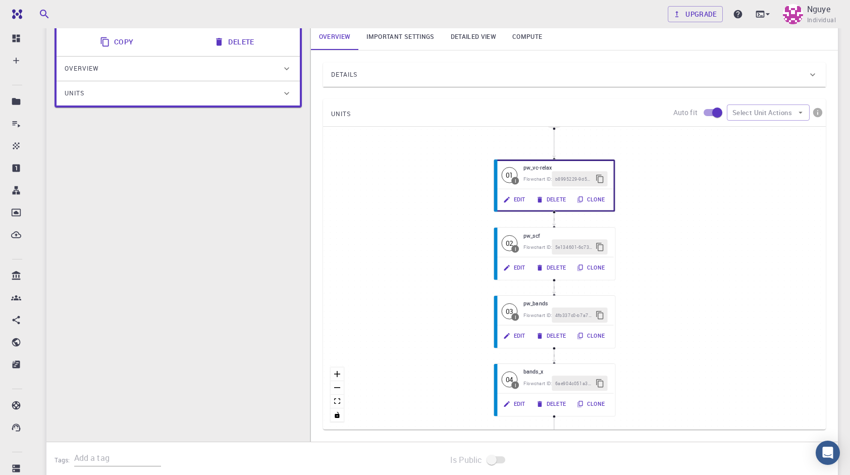
scroll to position [78, 0]
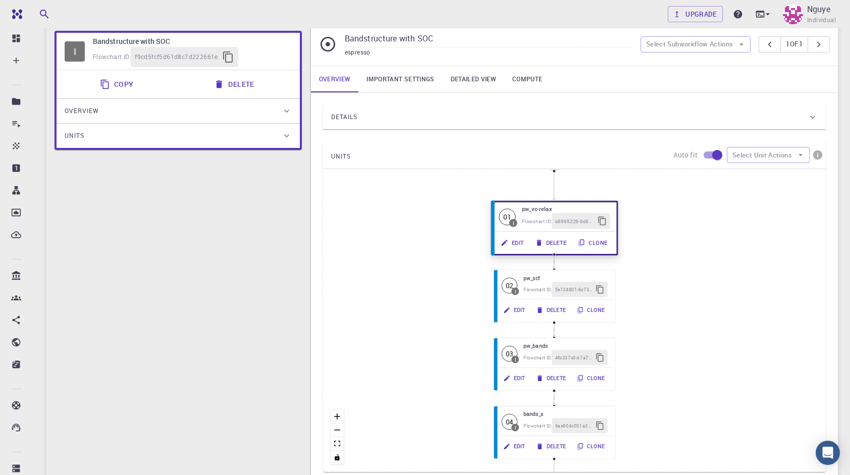
click at [563, 243] on button "Delete" at bounding box center [551, 243] width 43 height 16
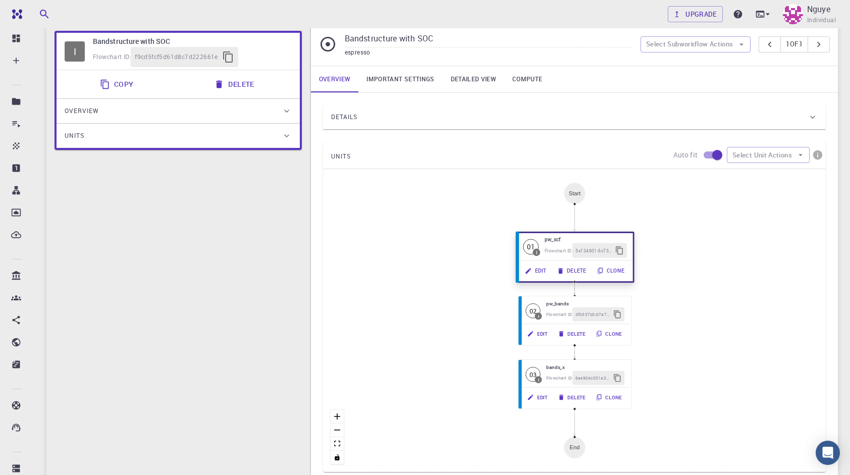
click at [571, 270] on button "Delete" at bounding box center [572, 271] width 40 height 15
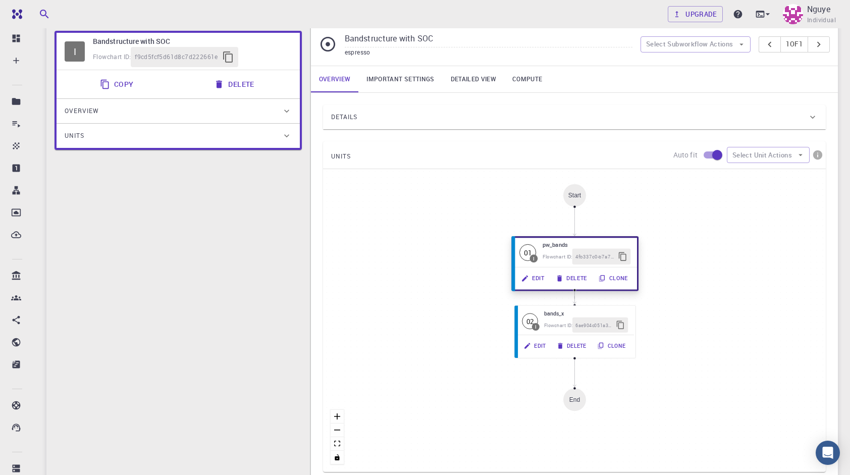
click at [572, 261] on div "Flowchart ID:" at bounding box center [557, 257] width 30 height 8
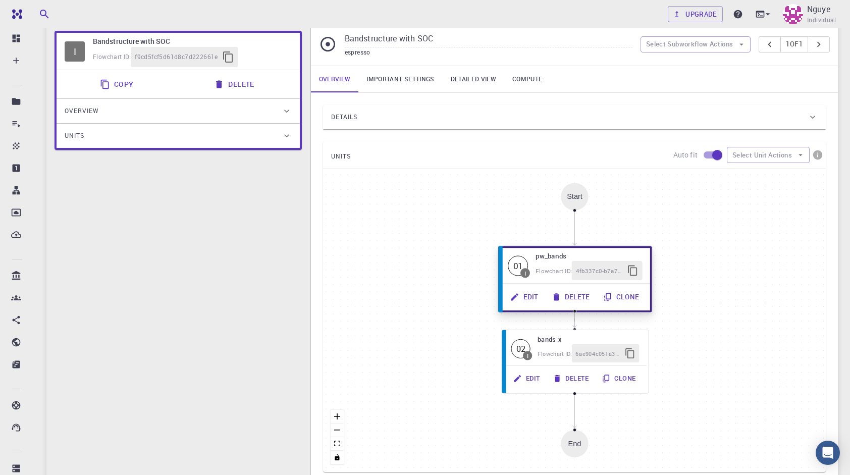
click at [577, 290] on button "Delete" at bounding box center [572, 296] width 52 height 19
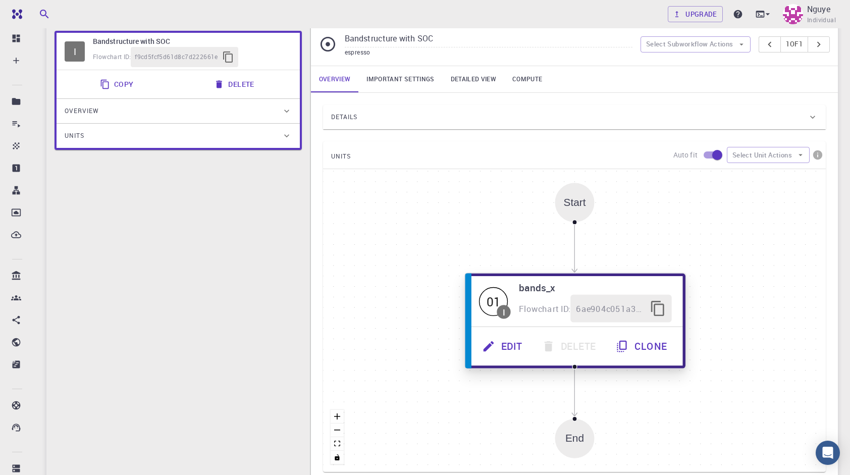
click at [512, 342] on button "Edit" at bounding box center [504, 347] width 60 height 28
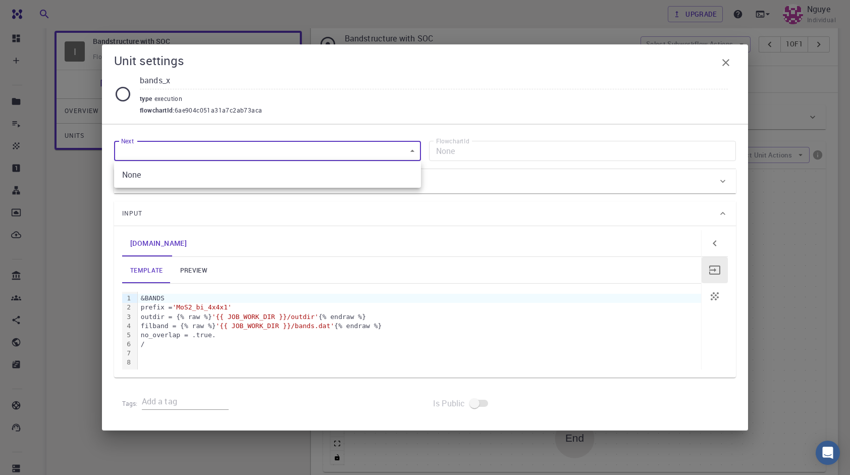
click at [229, 147] on body "Free Dashboard Create New Job New Material Create Material Upload File Import f…" at bounding box center [425, 274] width 850 height 705
click at [472, 125] on div at bounding box center [425, 237] width 850 height 475
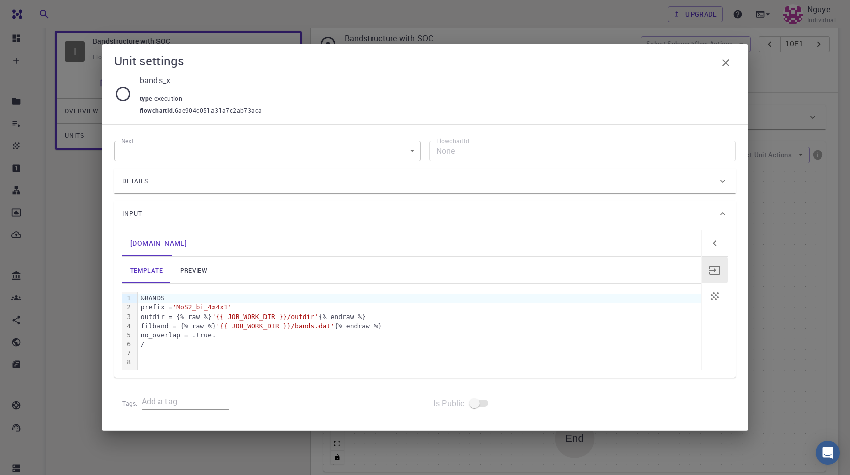
click at [255, 182] on div "Details" at bounding box center [420, 181] width 596 height 16
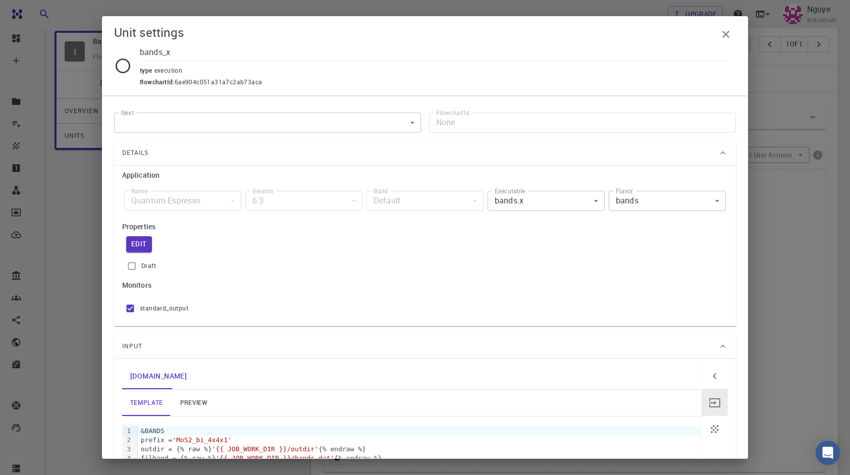
click at [151, 207] on div "Quantum Espresso" at bounding box center [182, 201] width 117 height 20
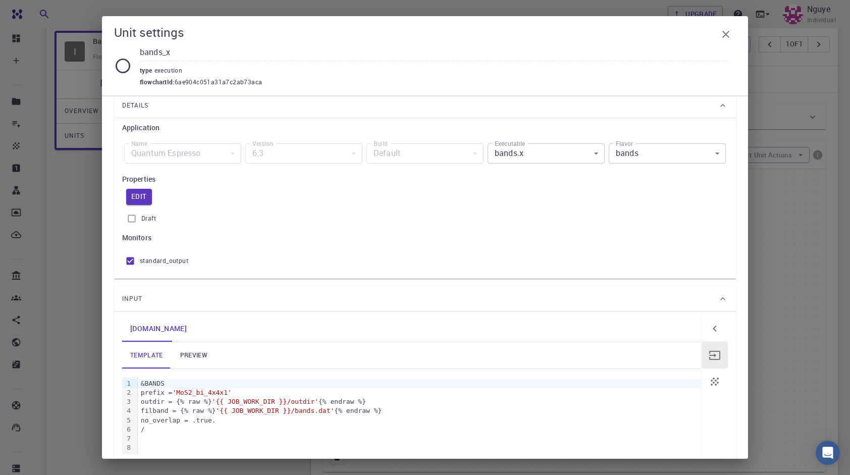
scroll to position [51, 0]
click at [575, 153] on body "Free Dashboard Create New Job New Material Create Material Upload File Import f…" at bounding box center [425, 274] width 850 height 705
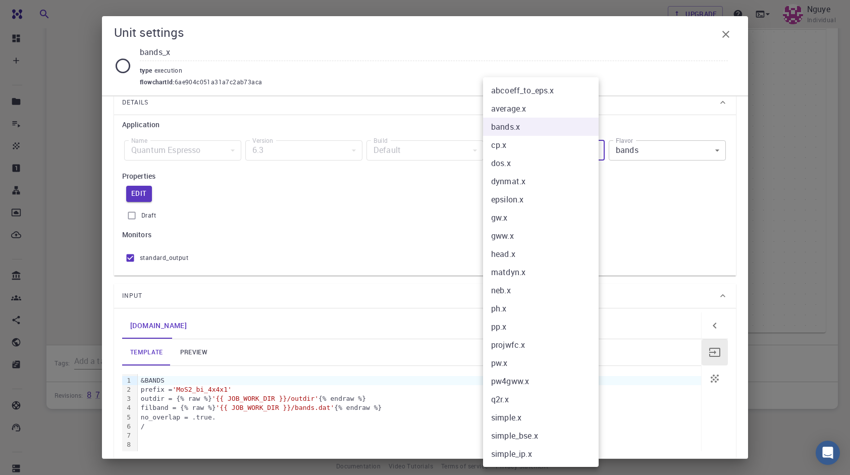
scroll to position [229, 0]
click at [524, 368] on li "pw.x" at bounding box center [541, 363] width 116 height 18
type input "pw.x"
type input "pw_scf"
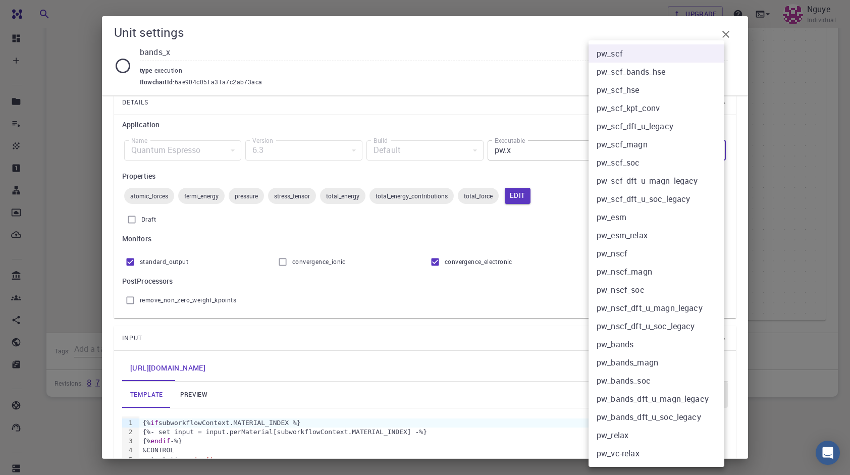
click at [676, 146] on body "Free Dashboard Create New Job New Material Create Material Upload File Import f…" at bounding box center [425, 123] width 850 height 705
click at [637, 56] on li "pw_scf" at bounding box center [660, 53] width 143 height 18
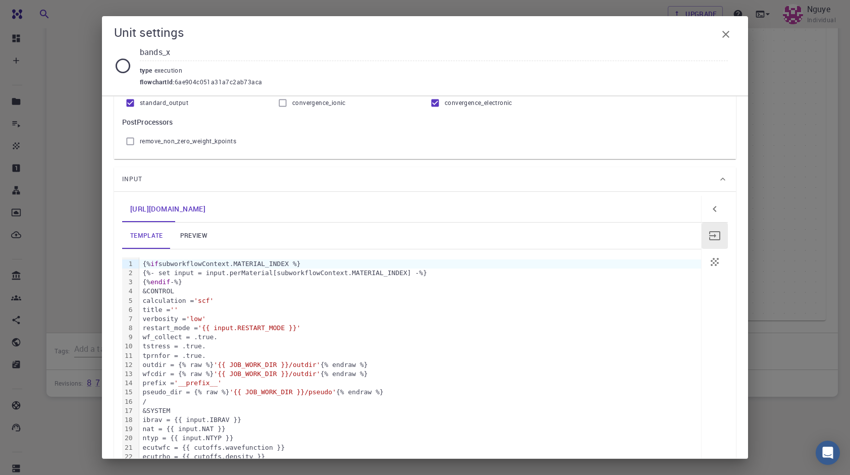
scroll to position [202, 0]
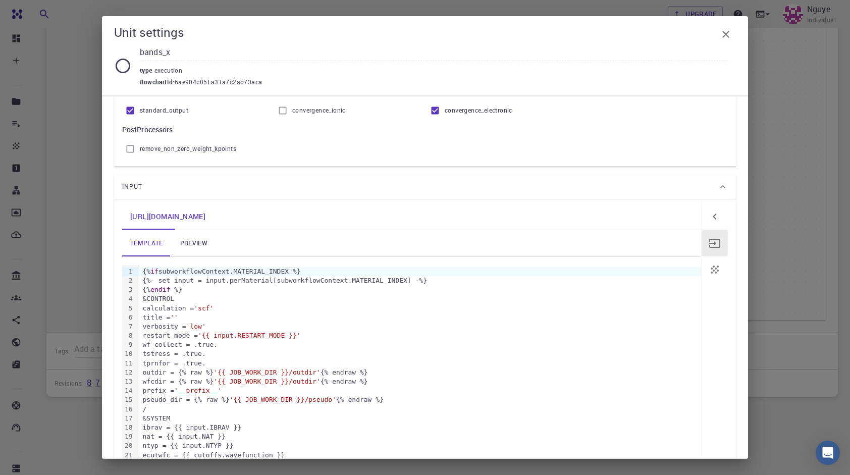
click at [208, 240] on link "preview" at bounding box center [193, 243] width 45 height 26
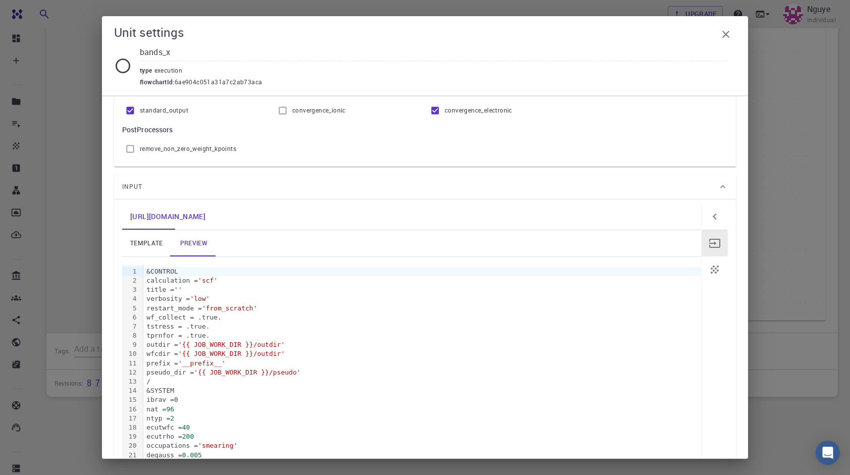
drag, startPoint x: 726, startPoint y: 278, endPoint x: 713, endPoint y: 269, distance: 15.6
click at [713, 269] on button "button" at bounding box center [715, 270] width 26 height 26
click at [709, 245] on icon "button" at bounding box center [715, 243] width 12 height 12
click at [717, 208] on button "button" at bounding box center [715, 217] width 26 height 26
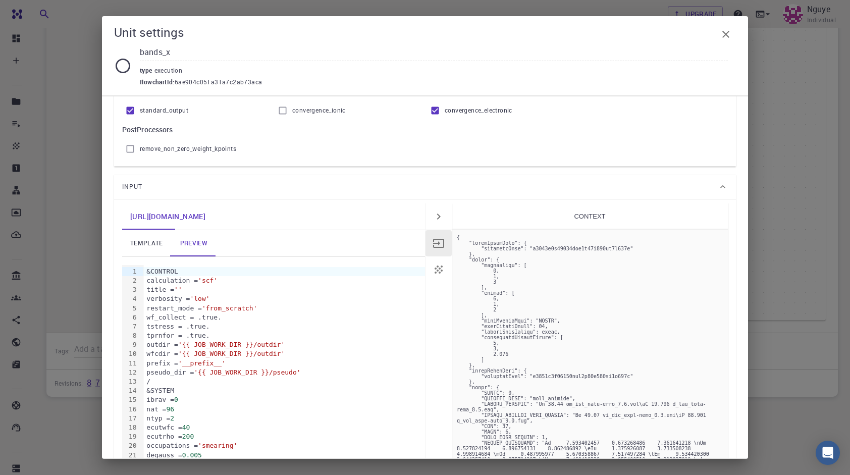
click at [439, 266] on icon "button" at bounding box center [439, 270] width 12 height 12
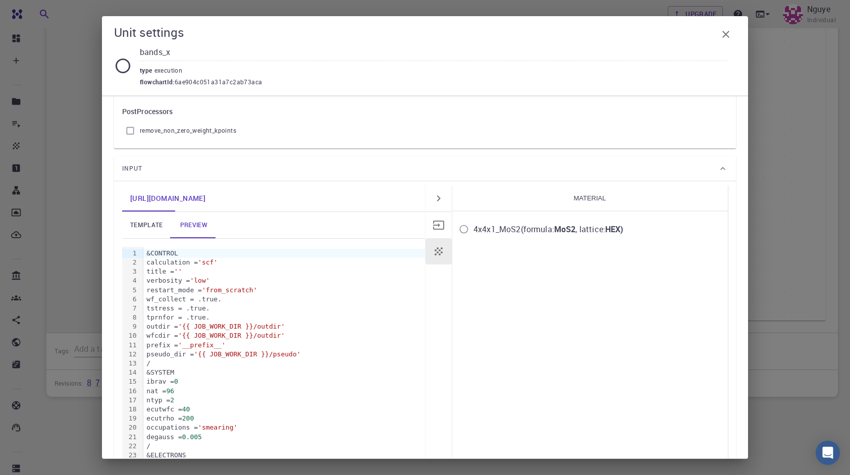
scroll to position [253, 0]
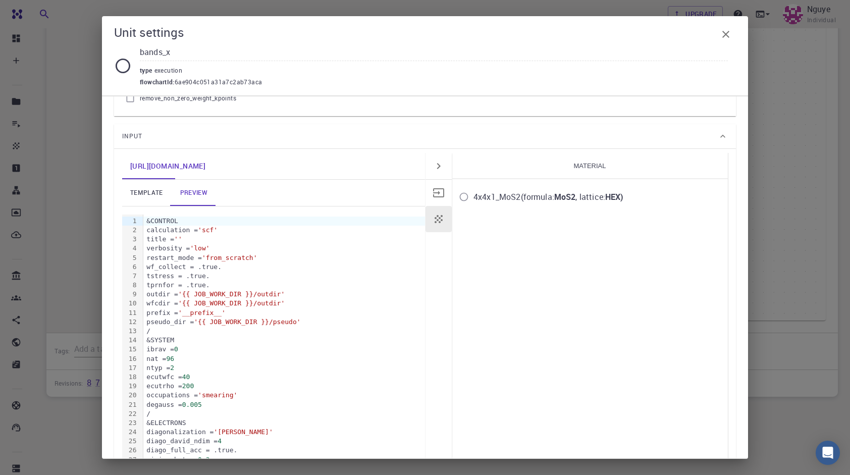
click at [551, 196] on div "4x4x1_MoS2 (formula: MoS2 , lattice: HEX )" at bounding box center [549, 197] width 150 height 12
click at [474, 196] on input "4x4x1_MoS2 (formula: MoS2 , lattice: HEX )" at bounding box center [464, 196] width 19 height 19
click at [463, 196] on input "4x4x1_MoS2 (formula: MoS2 , lattice: HEX )" at bounding box center [464, 196] width 19 height 19
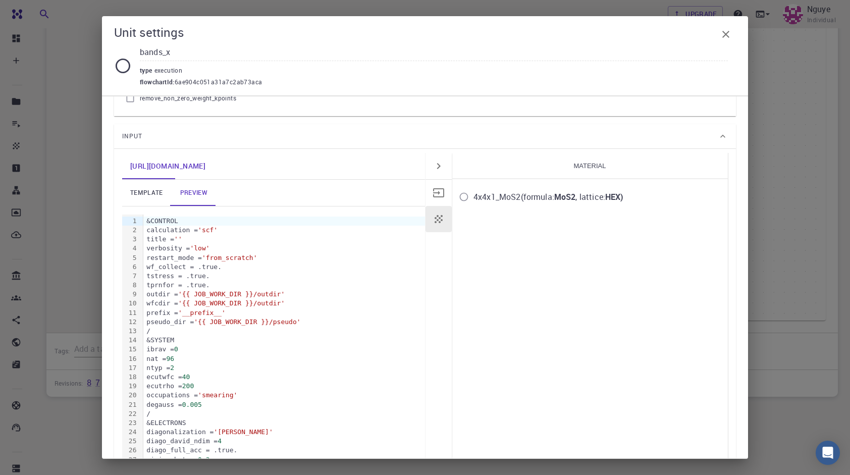
click at [463, 196] on input "4x4x1_MoS2 (formula: MoS2 , lattice: HEX )" at bounding box center [464, 196] width 19 height 19
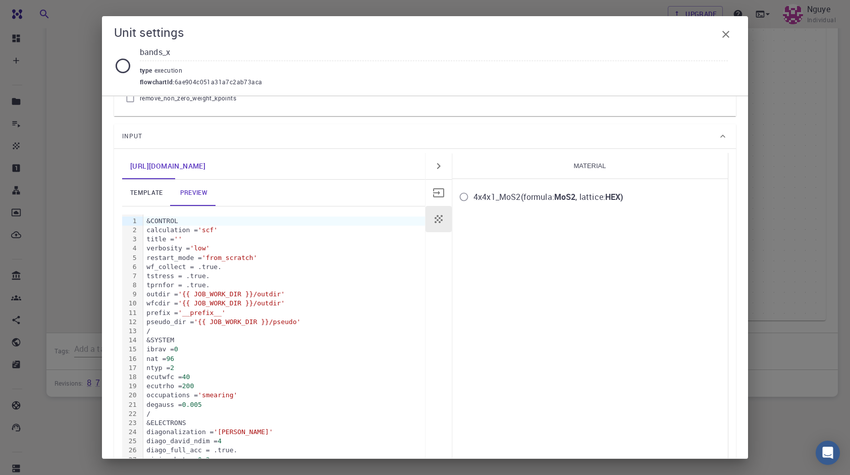
click at [463, 196] on input "4x4x1_MoS2 (formula: MoS2 , lattice: HEX )" at bounding box center [464, 196] width 19 height 19
click at [524, 194] on div "4x4x1_MoS2 (formula: MoS2 , lattice: HEX )" at bounding box center [549, 197] width 150 height 12
click at [474, 194] on input "4x4x1_MoS2 (formula: MoS2 , lattice: HEX )" at bounding box center [464, 196] width 19 height 19
click at [531, 203] on label "4x4x1_MoS2 (formula: MoS2 , lattice: HEX )" at bounding box center [540, 196] width 170 height 19
click at [474, 203] on input "4x4x1_MoS2 (formula: MoS2 , lattice: HEX )" at bounding box center [464, 196] width 19 height 19
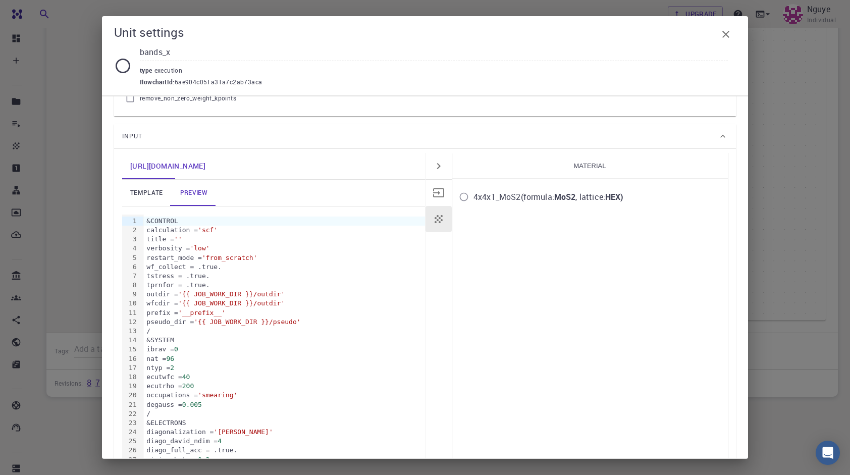
drag, startPoint x: 655, startPoint y: 155, endPoint x: 601, endPoint y: 170, distance: 56.1
click at [653, 157] on h4 "Material" at bounding box center [590, 166] width 276 height 26
drag, startPoint x: 596, startPoint y: 171, endPoint x: 485, endPoint y: 183, distance: 111.7
click at [595, 172] on h4 "Material" at bounding box center [590, 166] width 276 height 26
click at [455, 201] on input "4x4x1_MoS2 (formula: MoS2 , lattice: HEX )" at bounding box center [464, 196] width 19 height 19
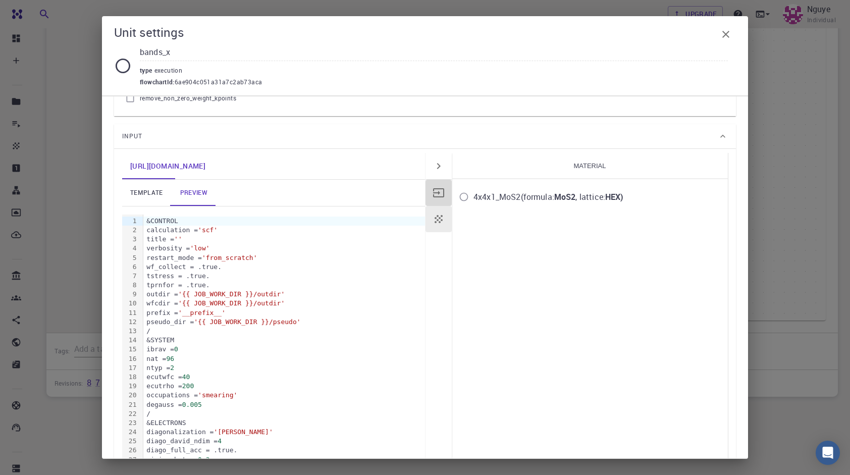
click at [427, 194] on button "button" at bounding box center [439, 193] width 26 height 26
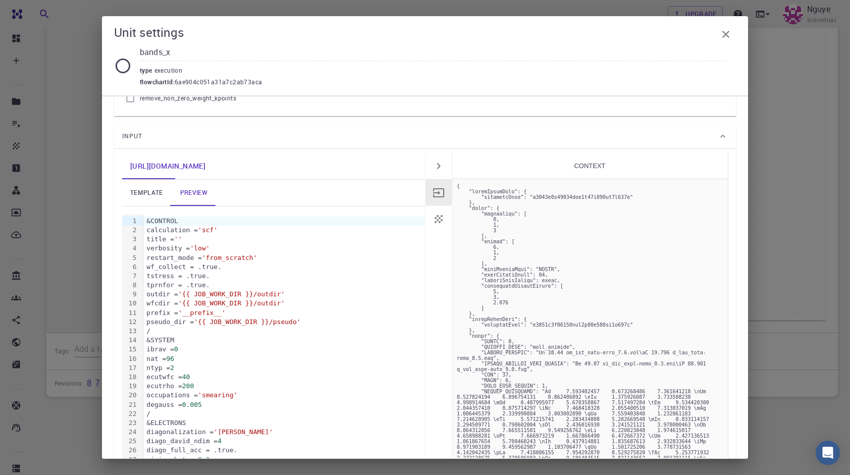
scroll to position [0, 0]
click at [156, 196] on link "template" at bounding box center [146, 193] width 49 height 26
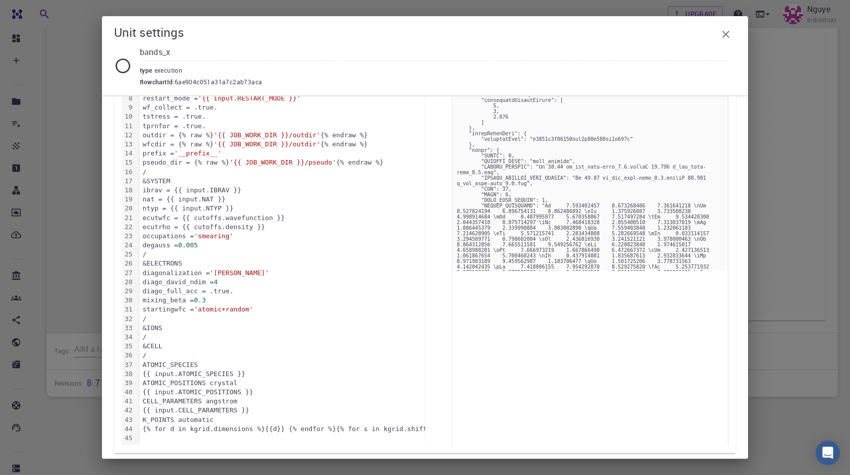
scroll to position [240, 0]
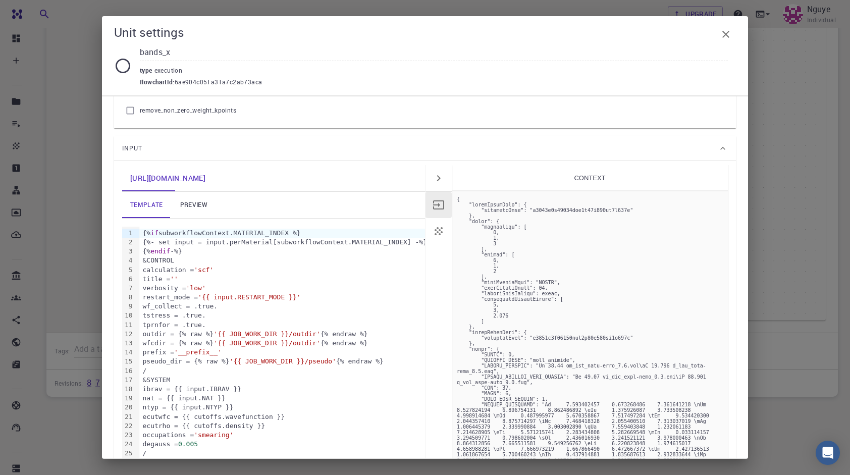
click at [194, 199] on link "preview" at bounding box center [193, 205] width 45 height 26
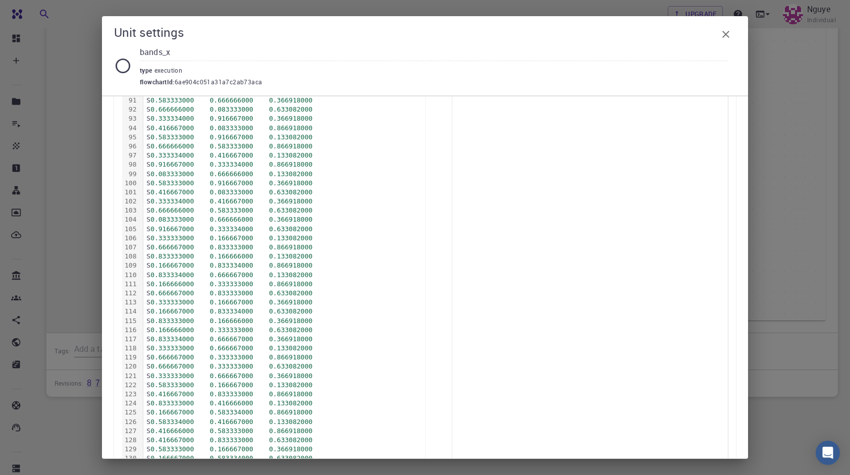
scroll to position [1358, 0]
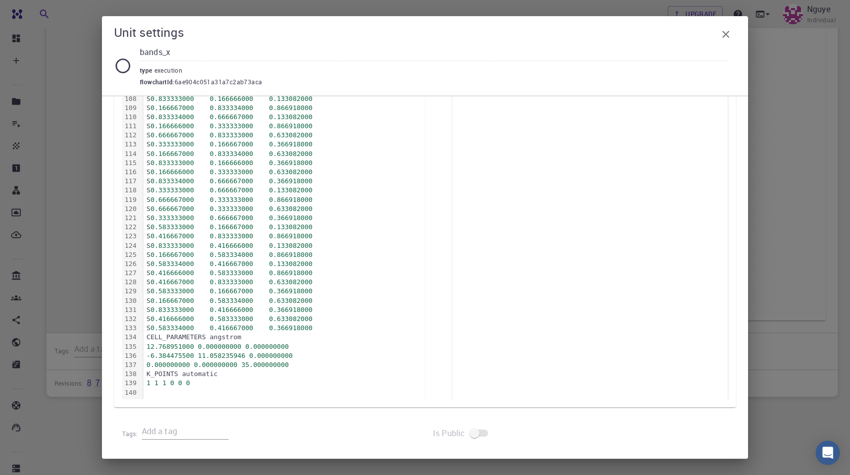
click at [74, 265] on div "Unit settings bands_x type execution flowchartId : 6ae904c051a31a7c2ab73aca Nex…" at bounding box center [425, 237] width 850 height 475
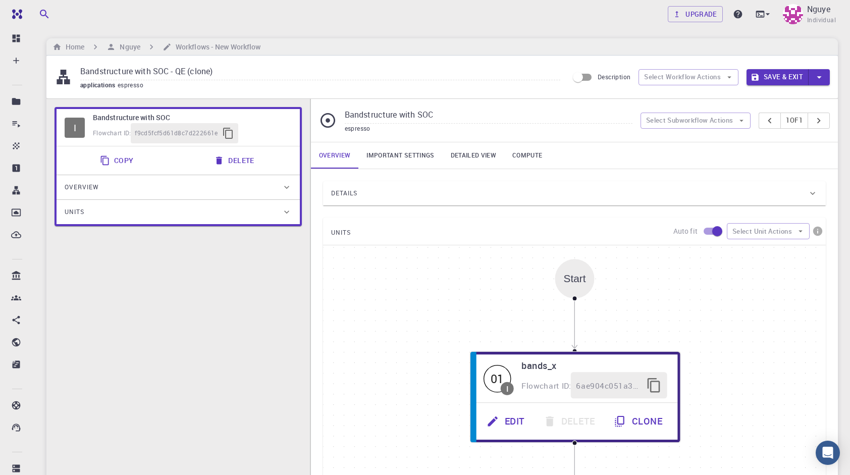
scroll to position [0, 0]
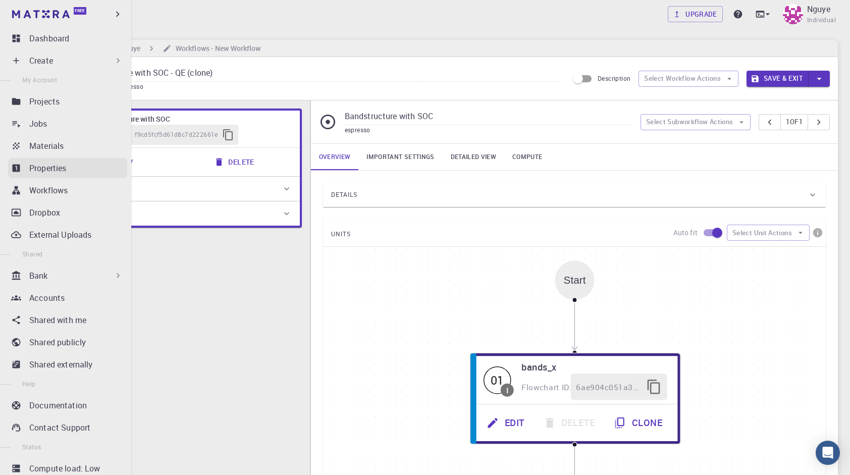
click at [42, 168] on p "Properties" at bounding box center [47, 168] width 37 height 12
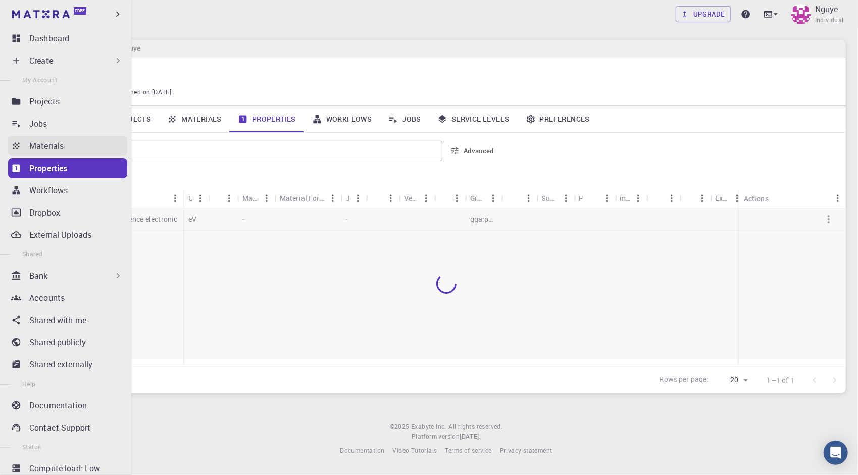
click at [50, 152] on p "Materials" at bounding box center [46, 146] width 34 height 12
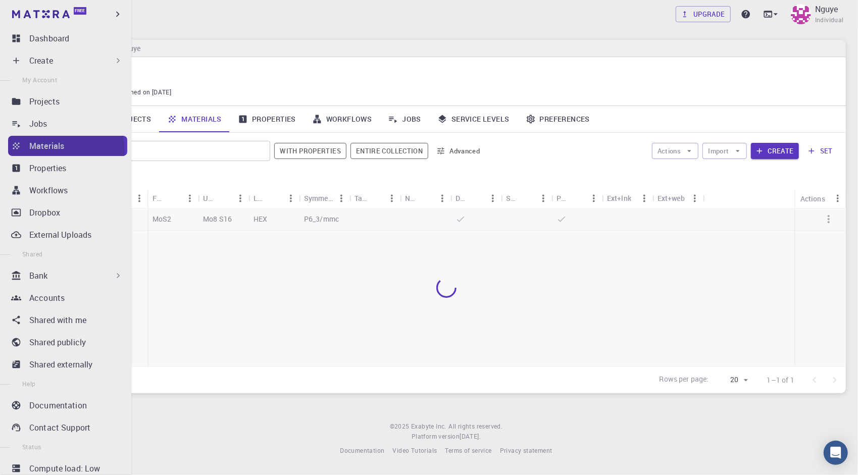
click at [50, 152] on p "Materials" at bounding box center [46, 146] width 35 height 12
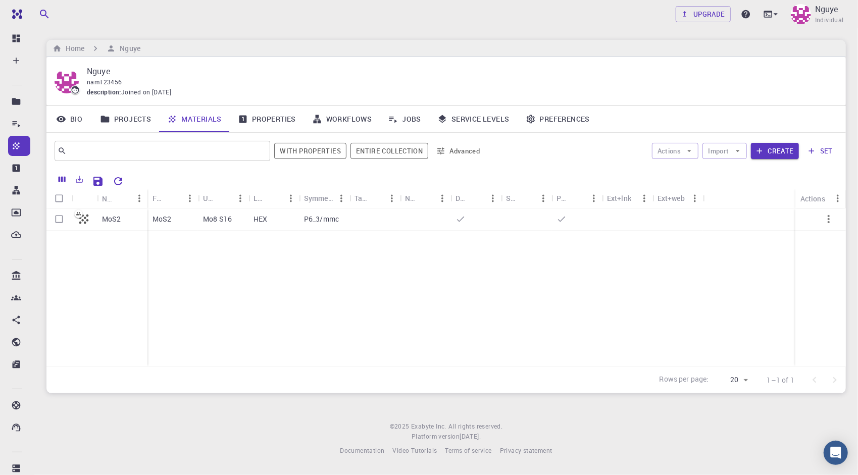
click at [326, 319] on div "MoS2 MoS2 Mo8 S16 HEX P6_3/mmc" at bounding box center [445, 288] width 799 height 158
click at [59, 223] on input "Select row" at bounding box center [58, 219] width 19 height 19
checkbox input "true"
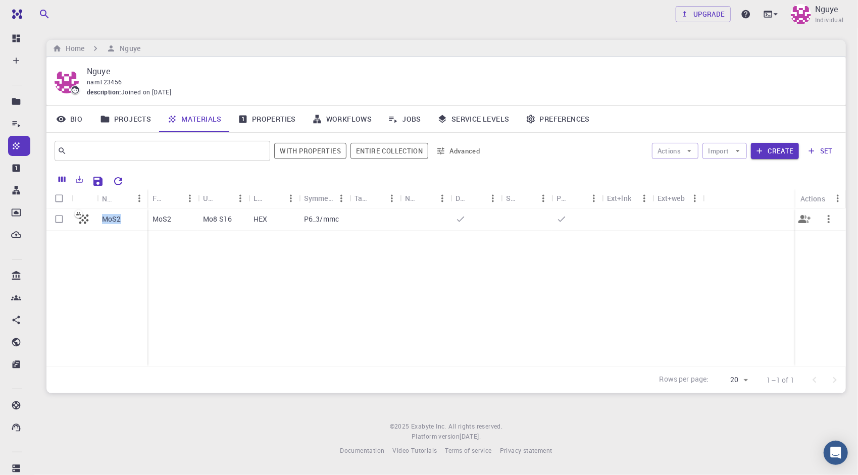
checkbox input "true"
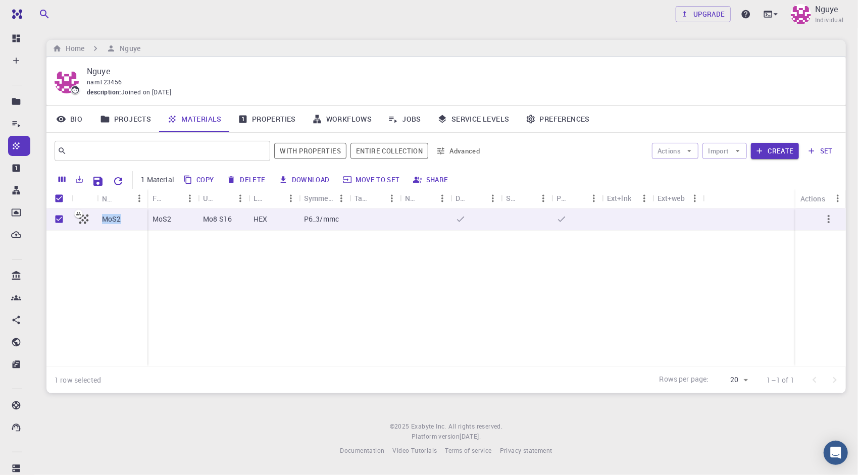
click at [371, 175] on button "Move to set" at bounding box center [372, 180] width 64 height 16
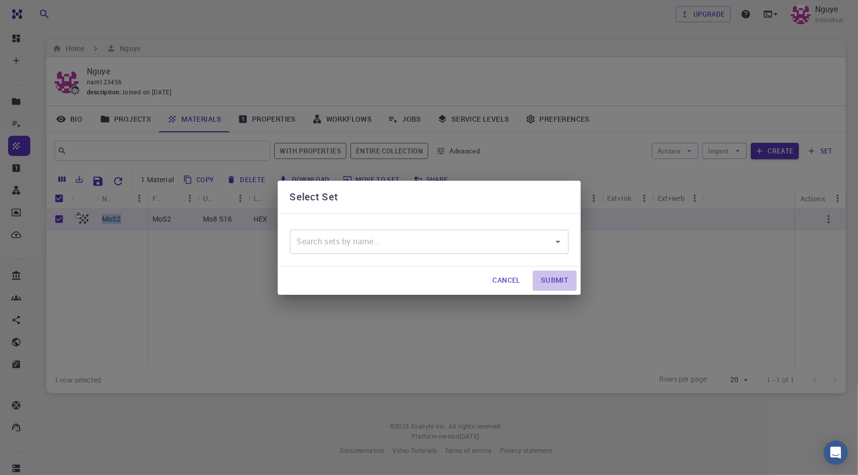
click at [561, 279] on button "Submit" at bounding box center [554, 281] width 43 height 20
click at [563, 253] on div "​" at bounding box center [429, 242] width 279 height 24
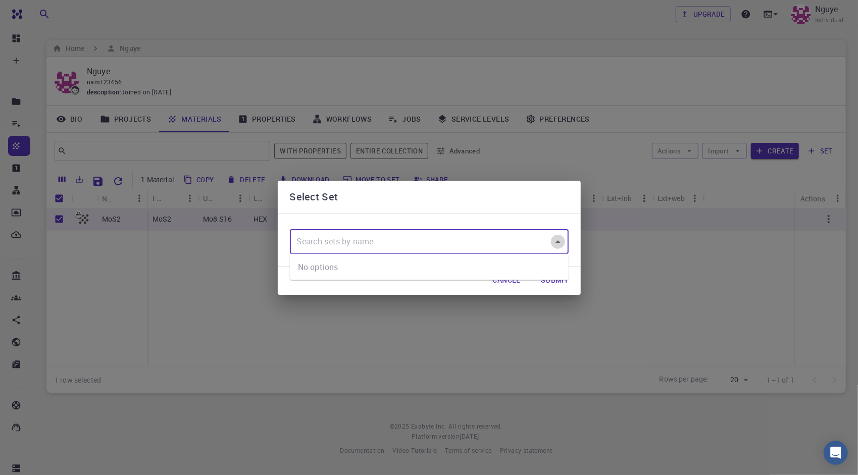
click at [554, 240] on icon "Close" at bounding box center [558, 242] width 12 height 12
click at [554, 240] on icon "Open" at bounding box center [558, 242] width 12 height 12
click at [526, 237] on input "text" at bounding box center [421, 241] width 255 height 19
type input "1"
click at [558, 287] on button "Submit" at bounding box center [554, 281] width 43 height 20
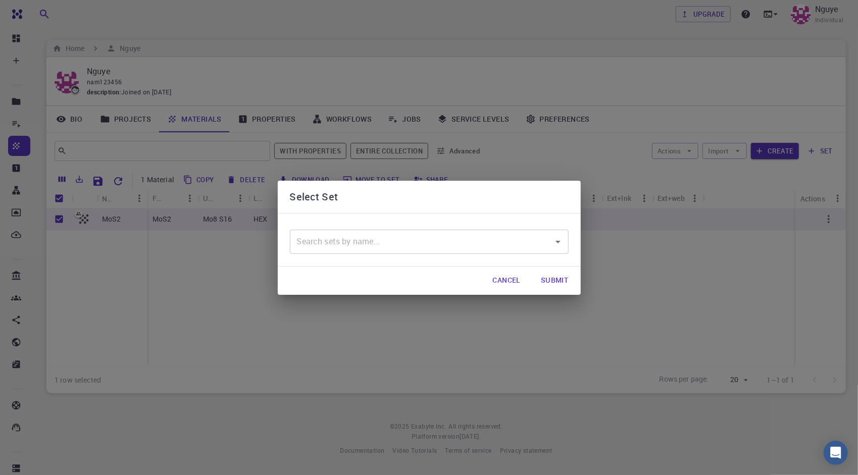
click at [555, 286] on button "Submit" at bounding box center [554, 281] width 43 height 20
click at [557, 281] on button "Submit" at bounding box center [554, 281] width 43 height 20
click at [557, 280] on button "Submit" at bounding box center [554, 281] width 43 height 20
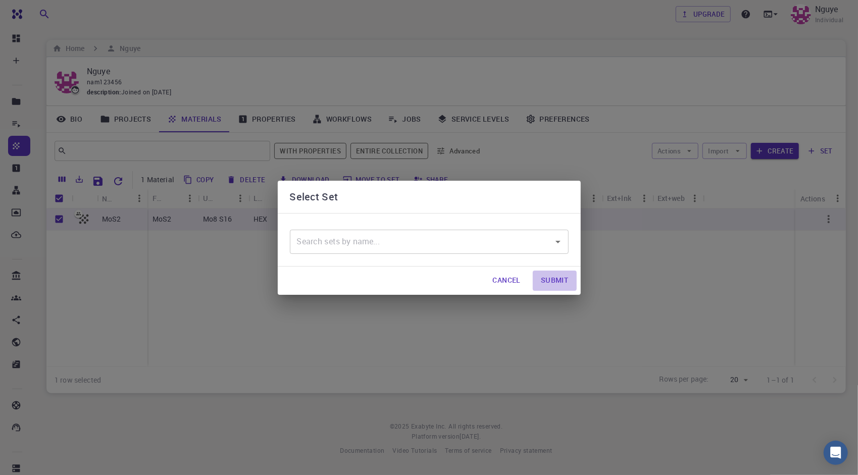
click at [557, 280] on button "Submit" at bounding box center [554, 281] width 43 height 20
click at [463, 245] on input "text" at bounding box center [421, 241] width 255 height 19
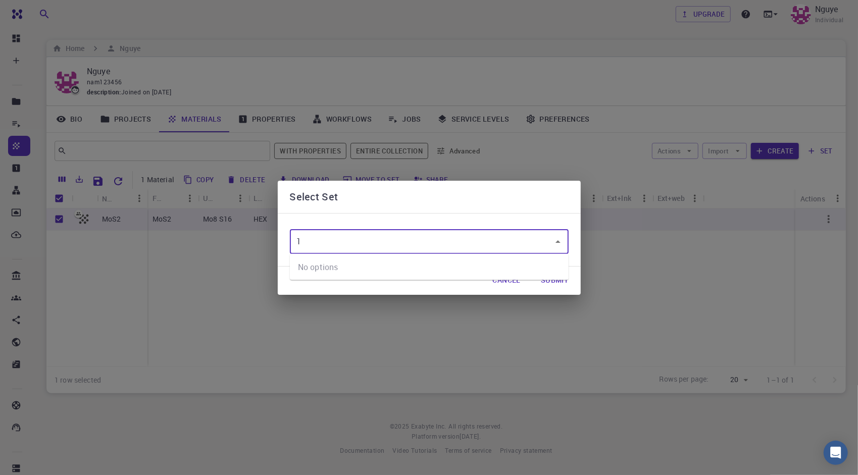
type input "1"
click at [548, 283] on button "Submit" at bounding box center [554, 281] width 43 height 20
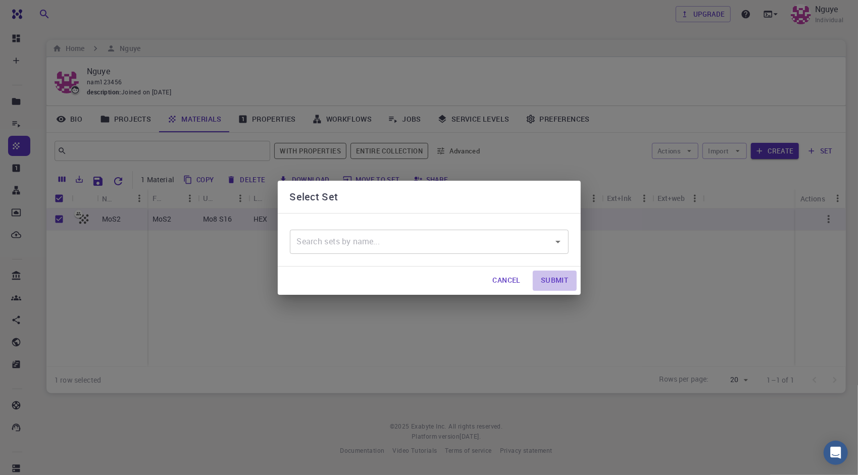
click at [553, 282] on button "Submit" at bounding box center [554, 281] width 43 height 20
click at [502, 245] on input "text" at bounding box center [421, 241] width 255 height 19
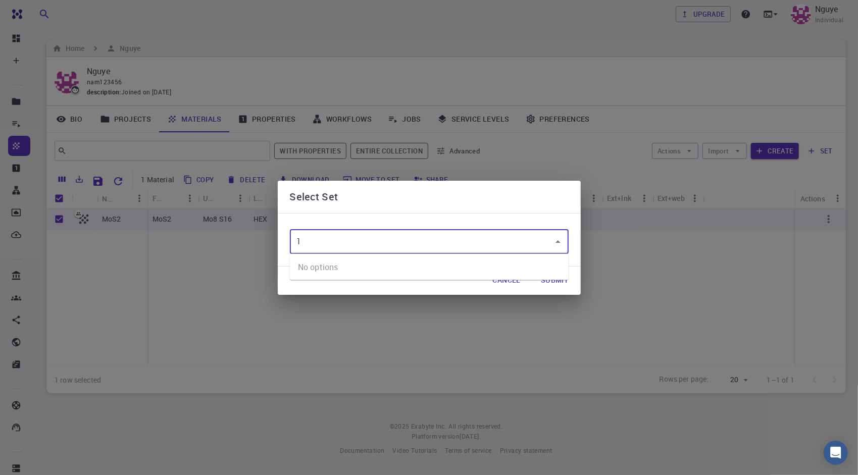
type input "1"
click at [446, 285] on div "Cancel Submit" at bounding box center [429, 281] width 303 height 28
click at [500, 280] on button "Cancel" at bounding box center [507, 281] width 44 height 20
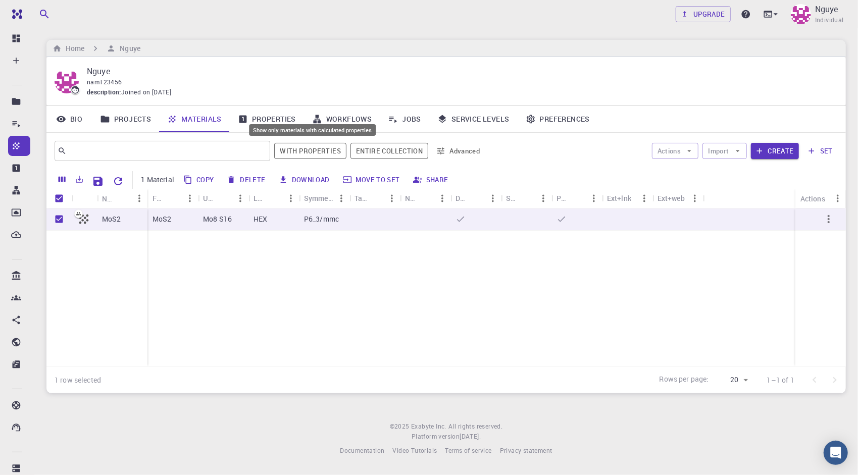
click at [310, 155] on button "With properties" at bounding box center [310, 151] width 72 height 16
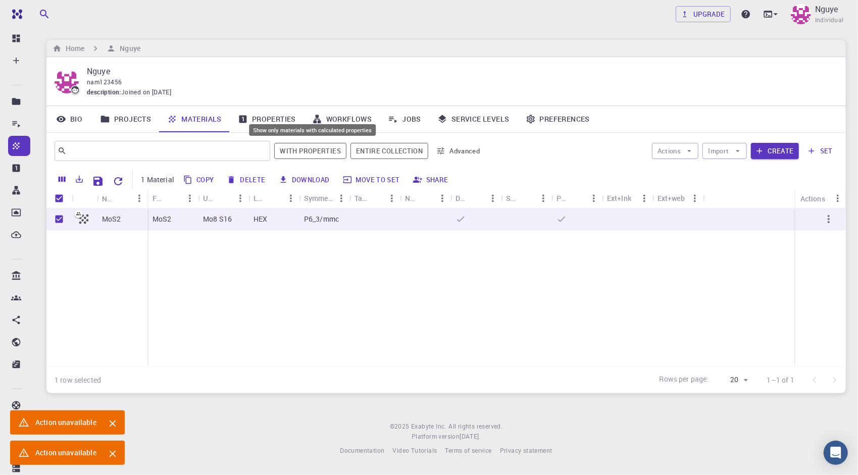
click at [310, 155] on button "With properties" at bounding box center [310, 151] width 72 height 16
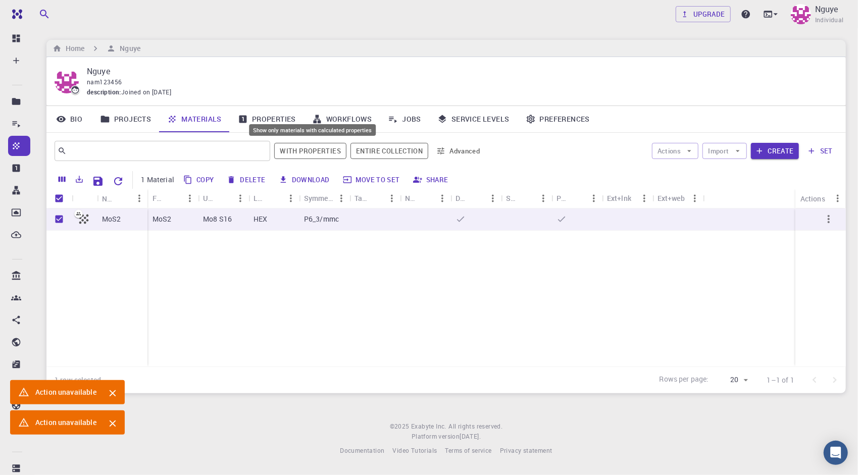
click at [310, 155] on button "With properties" at bounding box center [310, 151] width 72 height 16
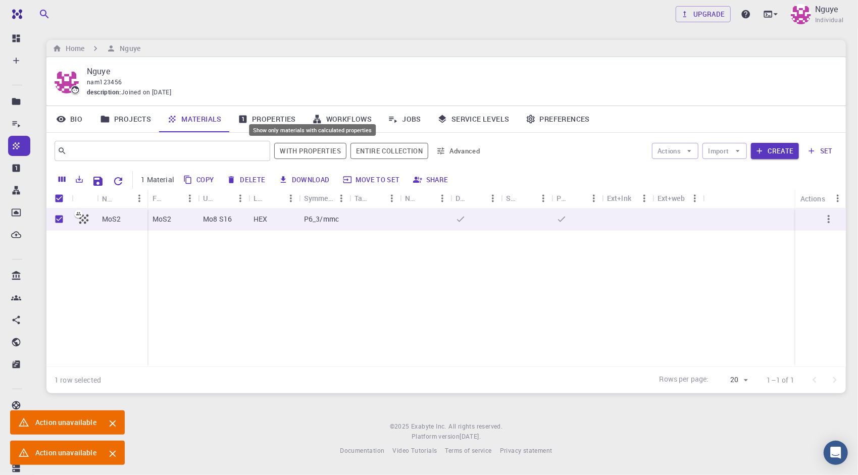
click at [310, 155] on button "With properties" at bounding box center [310, 151] width 72 height 16
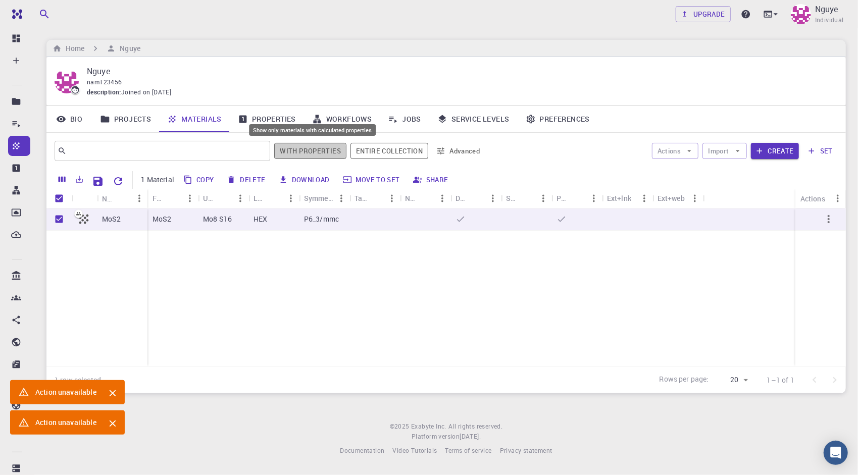
click at [310, 155] on button "With properties" at bounding box center [310, 151] width 72 height 16
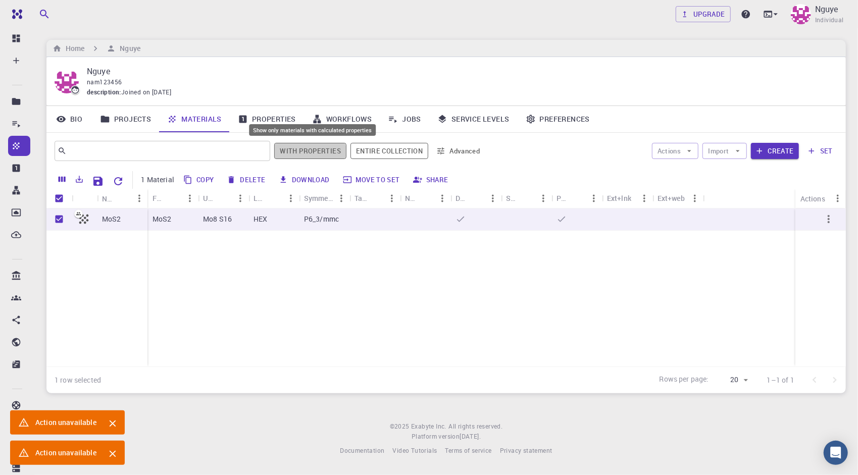
click at [310, 155] on button "With properties" at bounding box center [310, 151] width 72 height 16
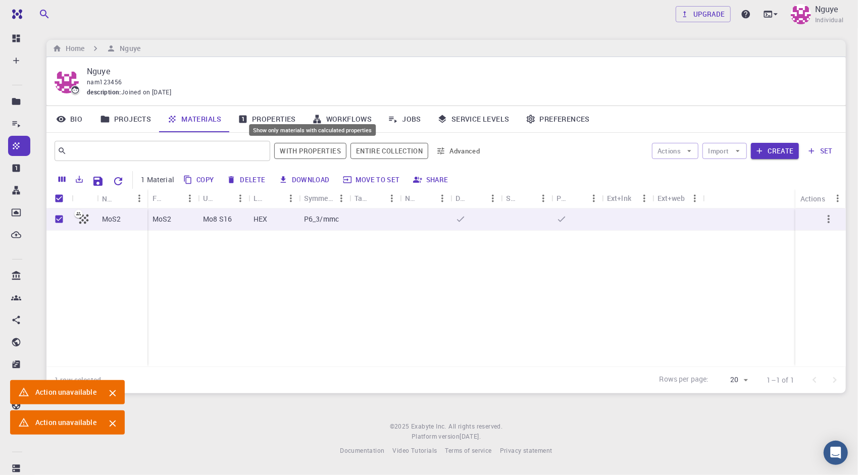
click at [310, 155] on button "With properties" at bounding box center [310, 151] width 72 height 16
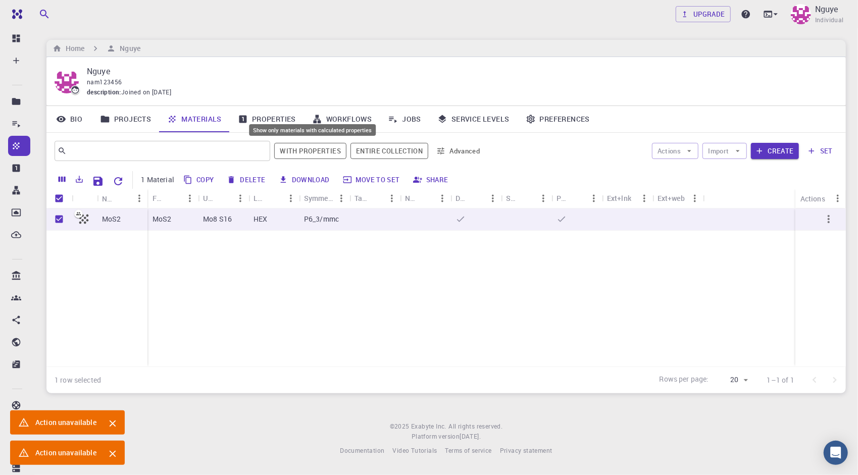
click at [311, 154] on button "With properties" at bounding box center [310, 151] width 72 height 16
drag, startPoint x: 311, startPoint y: 154, endPoint x: 374, endPoint y: 162, distance: 64.1
click at [311, 154] on button "With properties" at bounding box center [310, 151] width 72 height 16
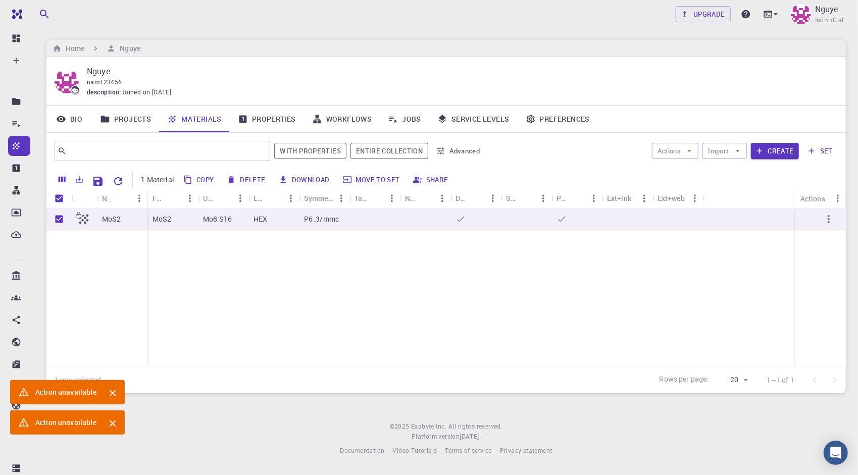
click at [827, 148] on button "set" at bounding box center [820, 151] width 35 height 16
click at [398, 289] on div "MoS2 MoS2 Mo8 S16 HEX P6_3/mmc" at bounding box center [445, 288] width 799 height 158
click at [284, 120] on link "Properties" at bounding box center [267, 119] width 74 height 26
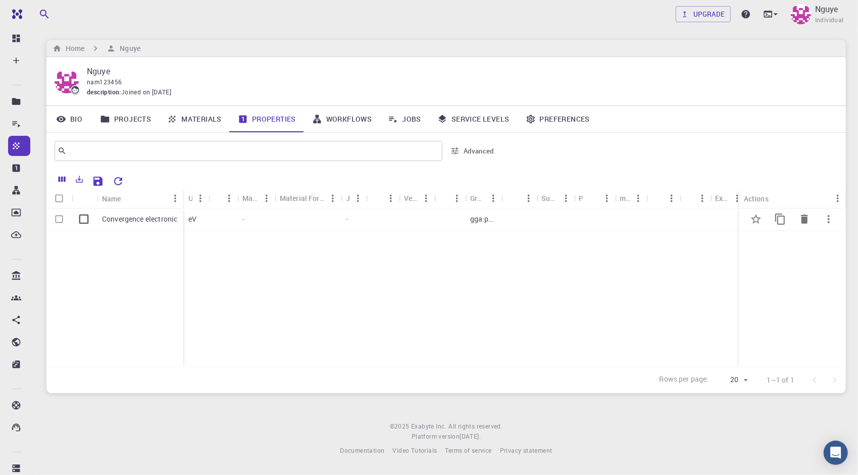
click at [115, 217] on p "Convergence electronic" at bounding box center [139, 219] width 75 height 10
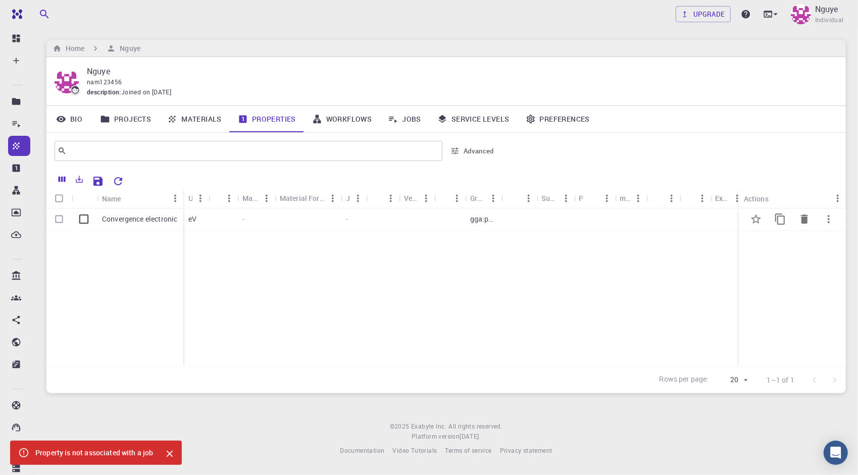
click at [88, 218] on icon at bounding box center [84, 220] width 10 height 10
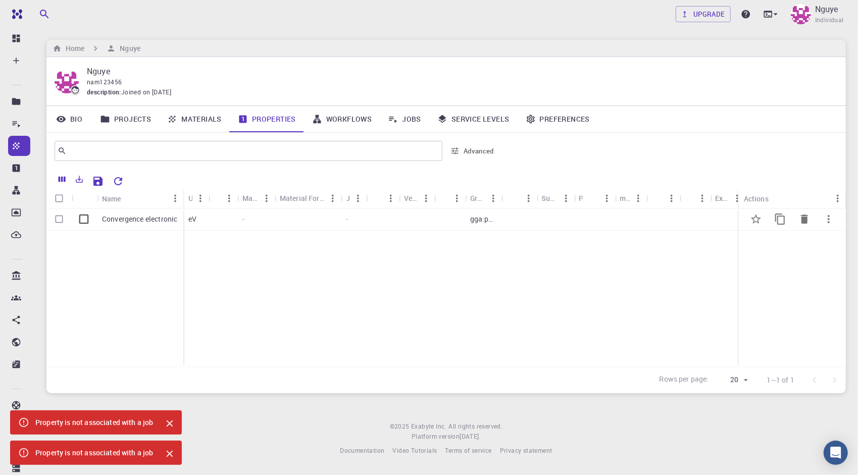
click at [62, 219] on input "Select row" at bounding box center [58, 219] width 19 height 19
checkbox input "true"
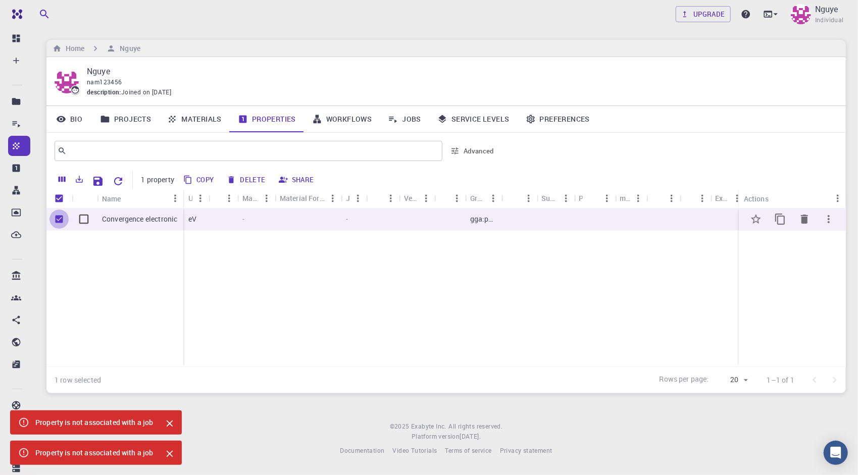
click at [62, 219] on input "Unselect row" at bounding box center [58, 219] width 19 height 19
checkbox input "false"
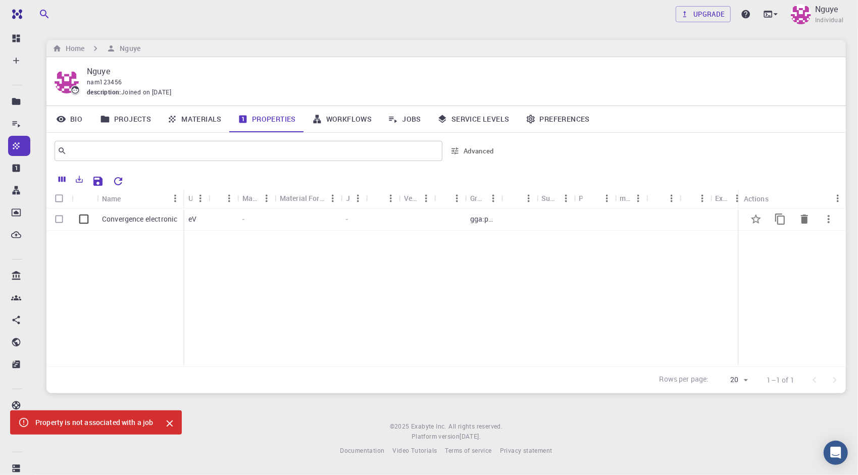
click at [63, 220] on input "Select row" at bounding box center [58, 219] width 19 height 19
checkbox input "true"
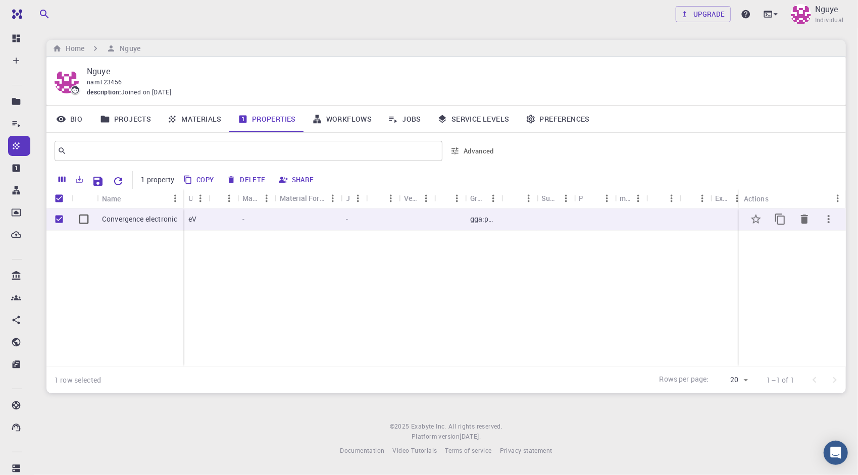
click at [80, 219] on icon at bounding box center [84, 219] width 14 height 14
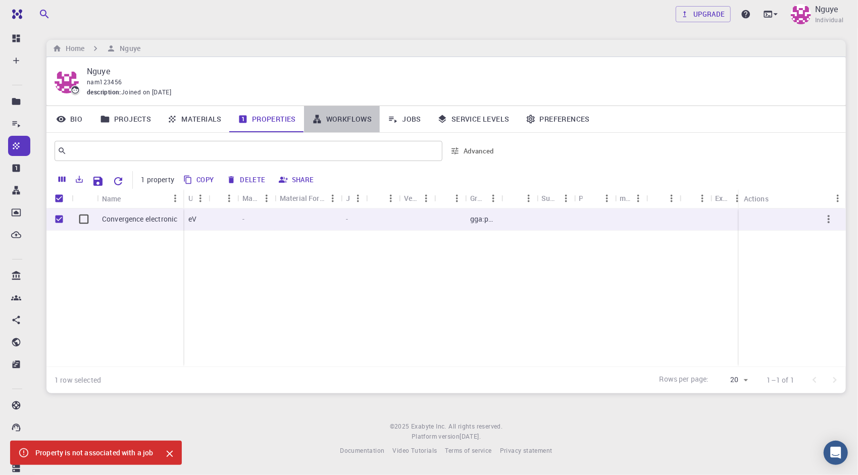
click at [354, 121] on link "Workflows" at bounding box center [342, 119] width 76 height 26
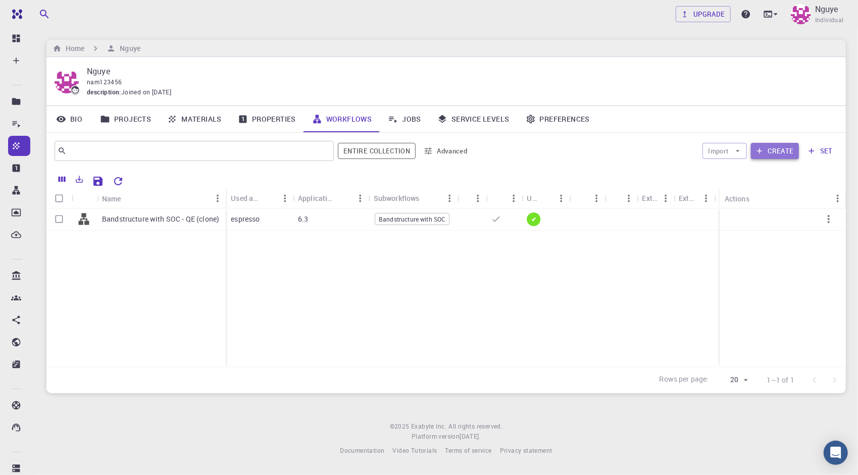
click at [783, 153] on button "Create" at bounding box center [775, 151] width 48 height 16
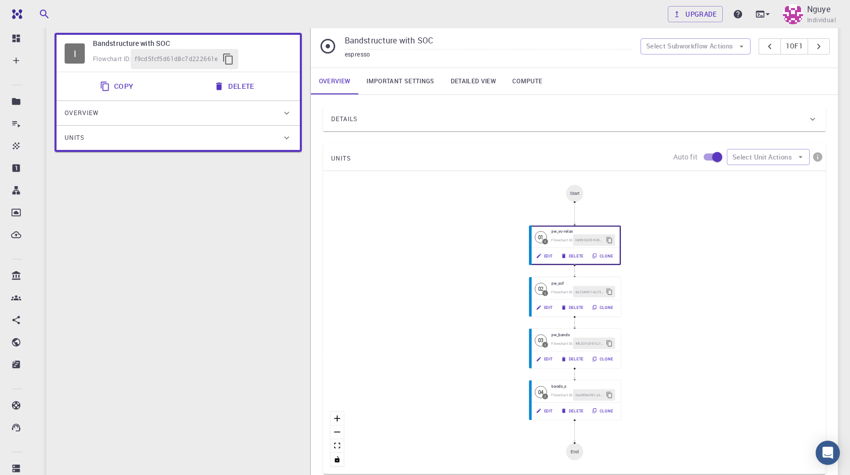
scroll to position [78, 0]
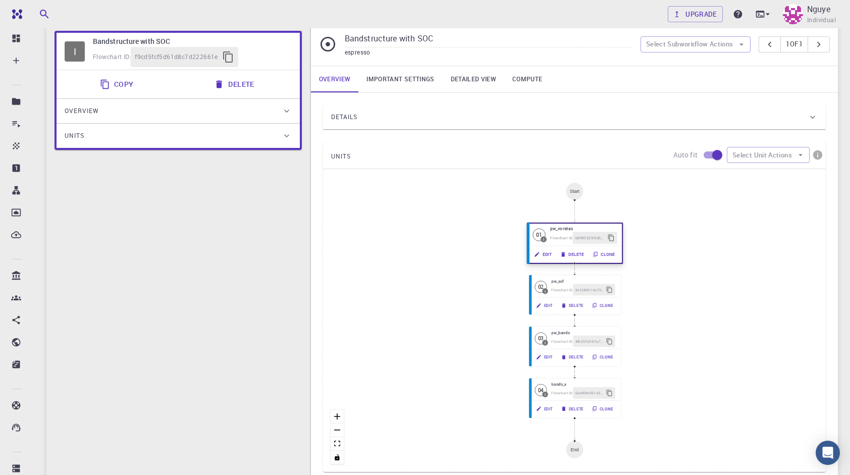
click at [580, 260] on div "Edit Delete Clone" at bounding box center [575, 254] width 94 height 17
click at [578, 256] on button "Delete" at bounding box center [572, 254] width 32 height 12
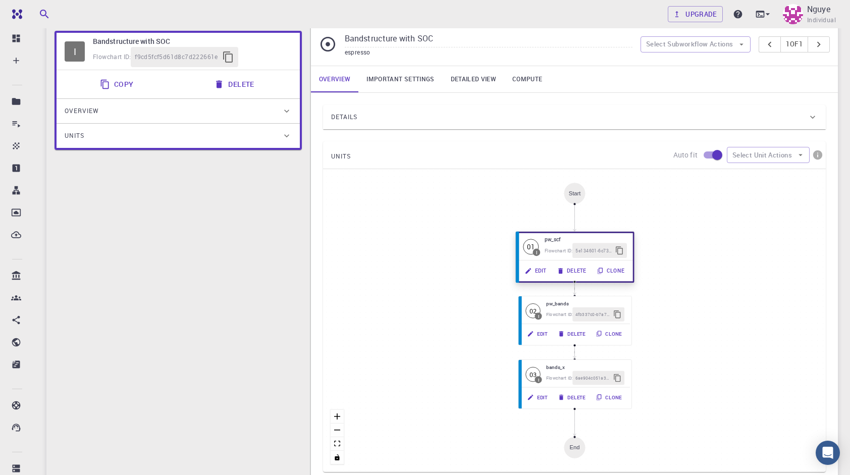
click at [559, 244] on div "Flowchart ID: 5e134601-6c73-4db3-9f2e-00167790bcb5" at bounding box center [586, 250] width 82 height 15
click at [541, 265] on button "Edit" at bounding box center [536, 271] width 32 height 15
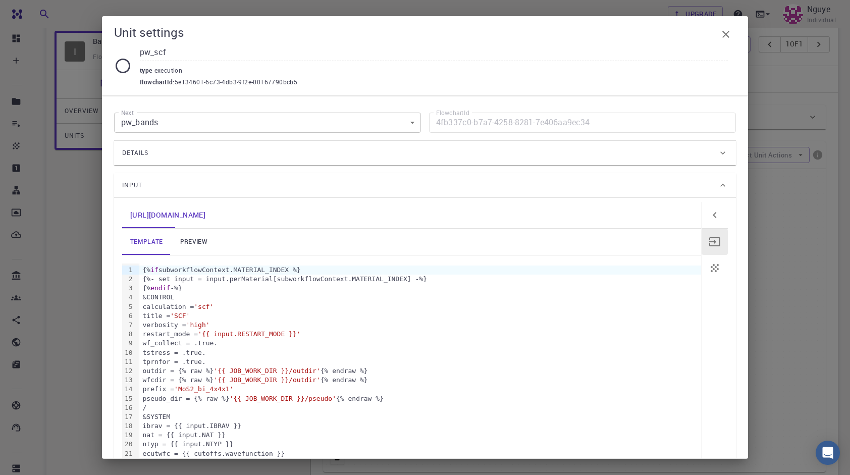
click at [709, 272] on icon "button" at bounding box center [715, 268] width 12 height 12
click at [714, 245] on button "button" at bounding box center [715, 242] width 26 height 26
click at [709, 217] on icon "button" at bounding box center [715, 215] width 12 height 12
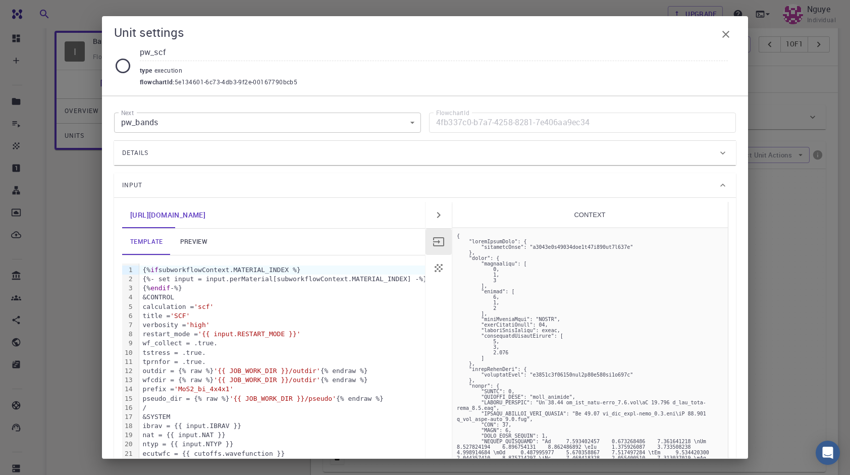
click at [436, 267] on icon "button" at bounding box center [439, 268] width 12 height 12
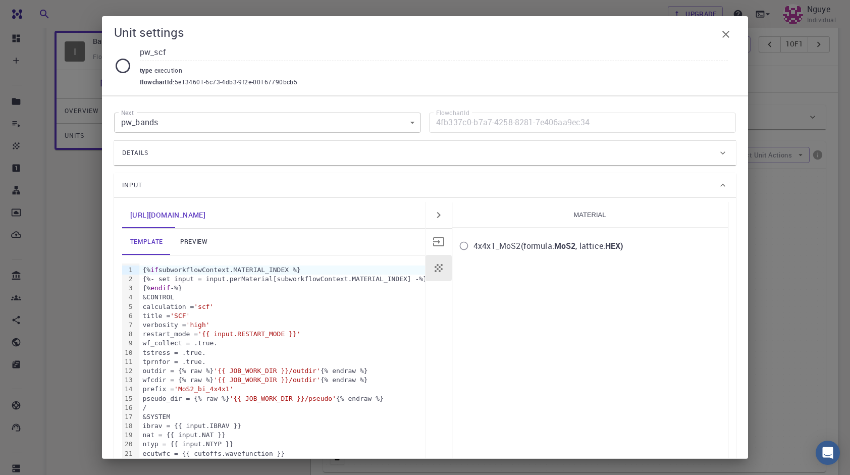
click at [460, 250] on input "4x4x1_MoS2 (formula: MoS2 , lattice: HEX )" at bounding box center [464, 245] width 19 height 19
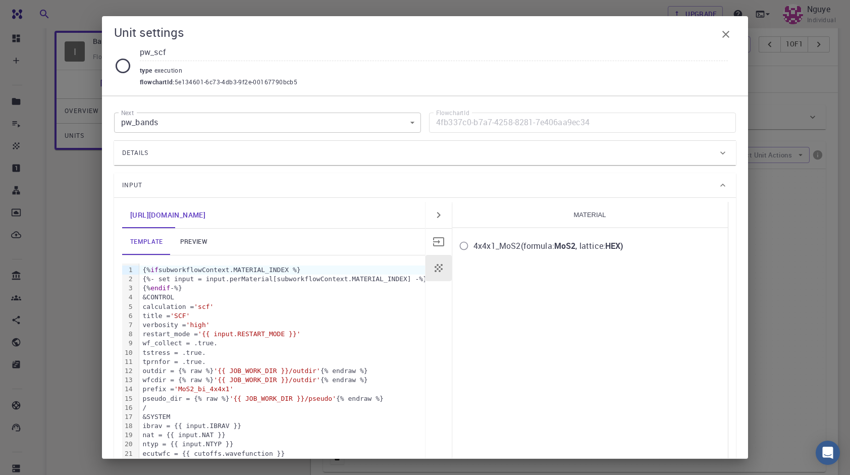
click at [460, 250] on input "4x4x1_MoS2 (formula: MoS2 , lattice: HEX )" at bounding box center [464, 245] width 19 height 19
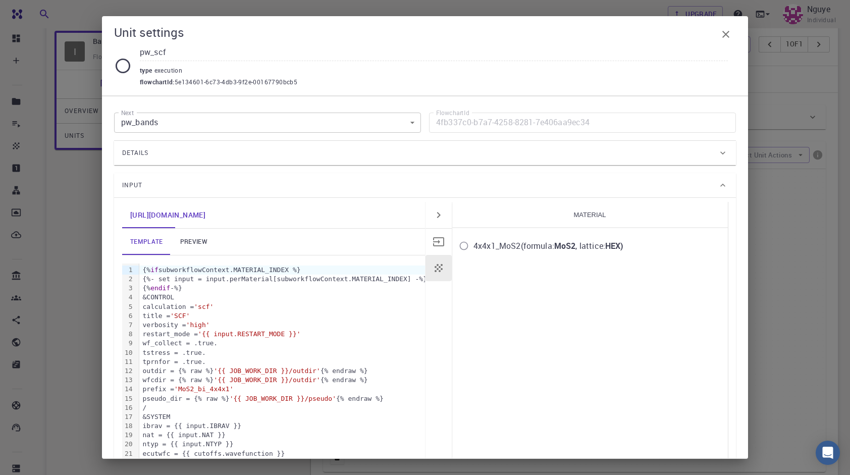
click at [460, 250] on input "4x4x1_MoS2 (formula: MoS2 , lattice: HEX )" at bounding box center [464, 245] width 19 height 19
drag, startPoint x: 460, startPoint y: 250, endPoint x: 736, endPoint y: 66, distance: 332.1
click at [461, 250] on input "4x4x1_MoS2 (formula: MoS2 , lattice: HEX )" at bounding box center [464, 245] width 19 height 19
click at [736, 32] on div "Unit settings pw_scf type execution flowchartId : 5e134601-6c73-4db3-9f2e-00167…" at bounding box center [425, 55] width 646 height 79
click at [726, 34] on icon "button" at bounding box center [726, 34] width 7 height 7
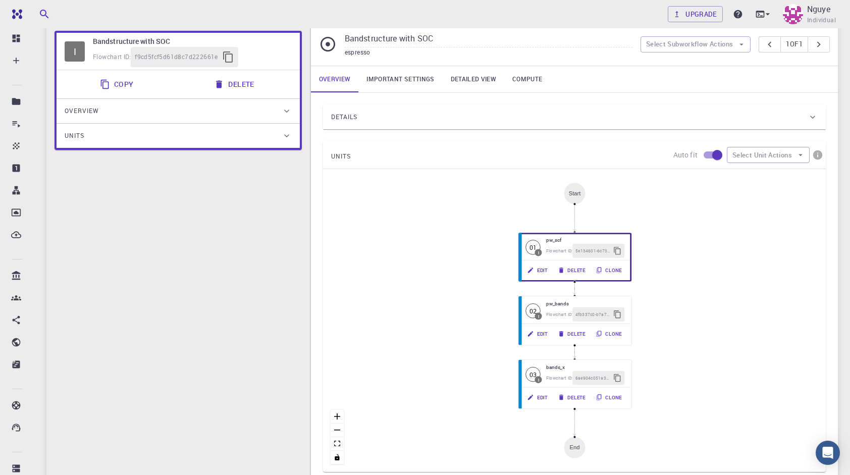
click at [243, 88] on button "Delete" at bounding box center [235, 84] width 54 height 20
click at [243, 85] on button "Delete" at bounding box center [235, 84] width 54 height 20
drag, startPoint x: 244, startPoint y: 86, endPoint x: 239, endPoint y: 87, distance: 5.3
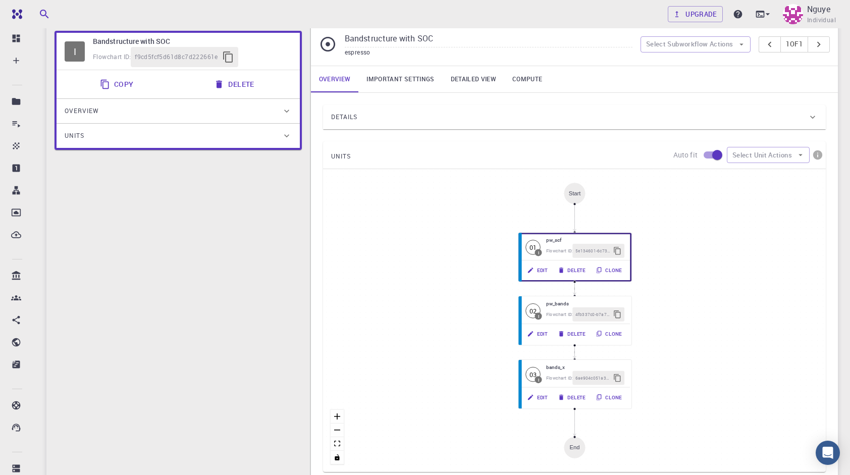
click at [239, 87] on button "Delete" at bounding box center [235, 84] width 54 height 20
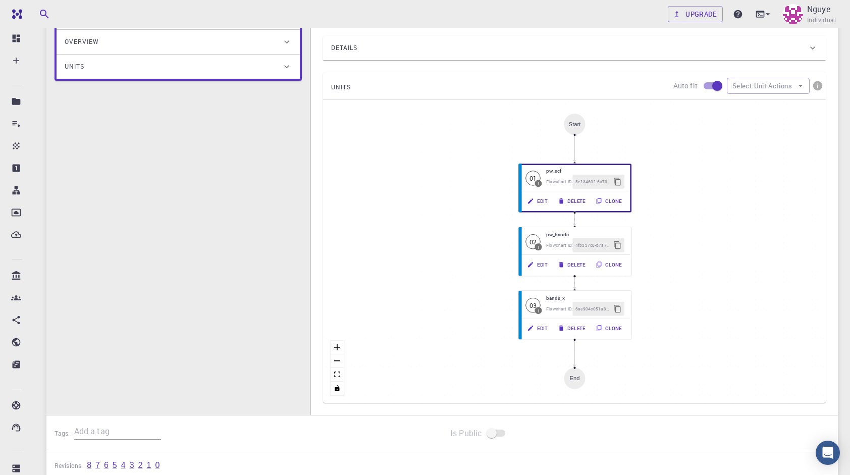
scroll to position [27, 0]
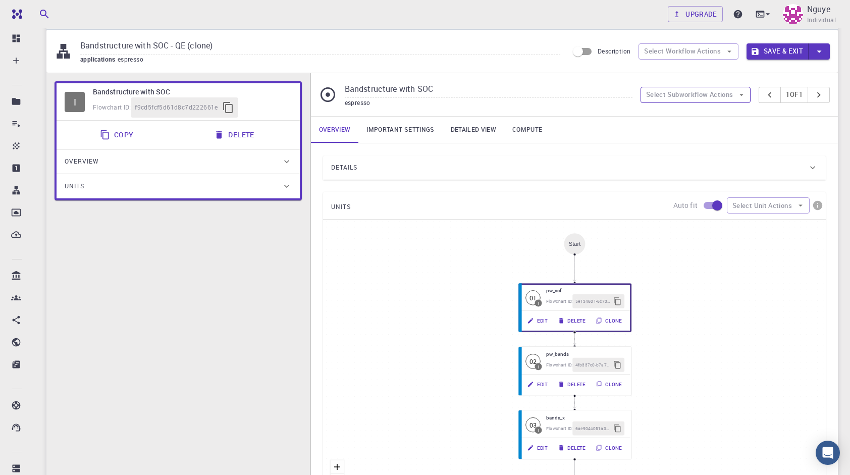
click at [713, 95] on button "Select Subworkflow Actions" at bounding box center [696, 95] width 111 height 16
click at [701, 112] on span "Add convergence" at bounding box center [702, 115] width 76 height 10
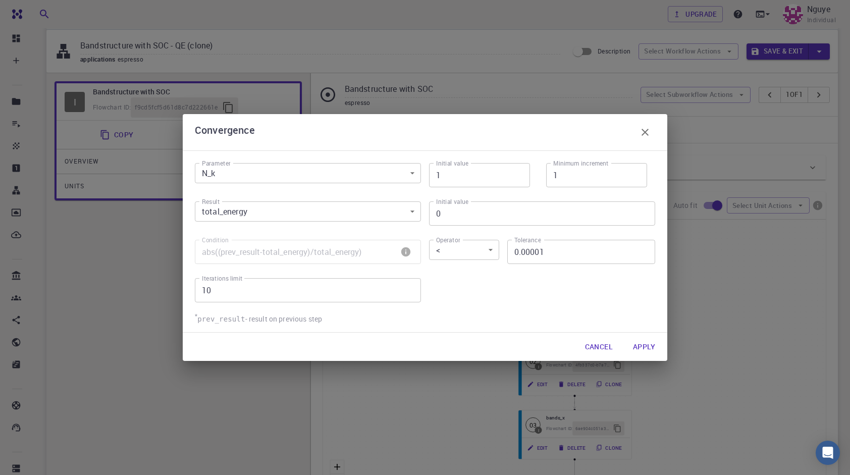
click at [642, 130] on icon "button" at bounding box center [645, 132] width 7 height 7
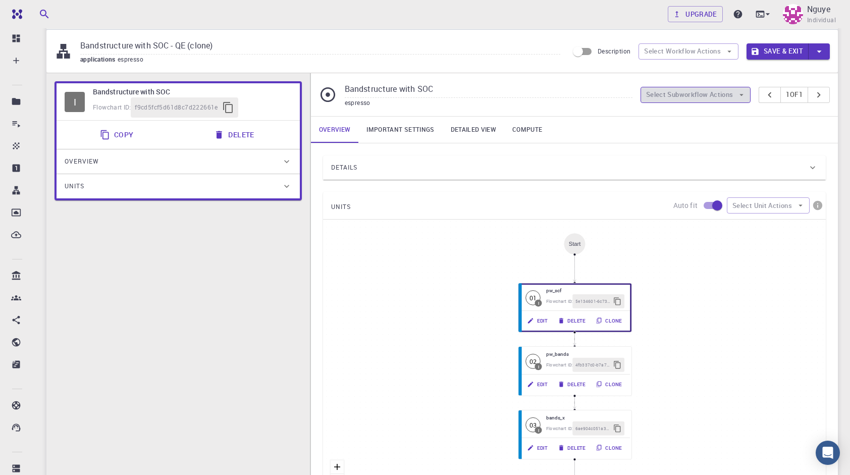
click at [686, 102] on button "Select Subworkflow Actions" at bounding box center [696, 95] width 111 height 16
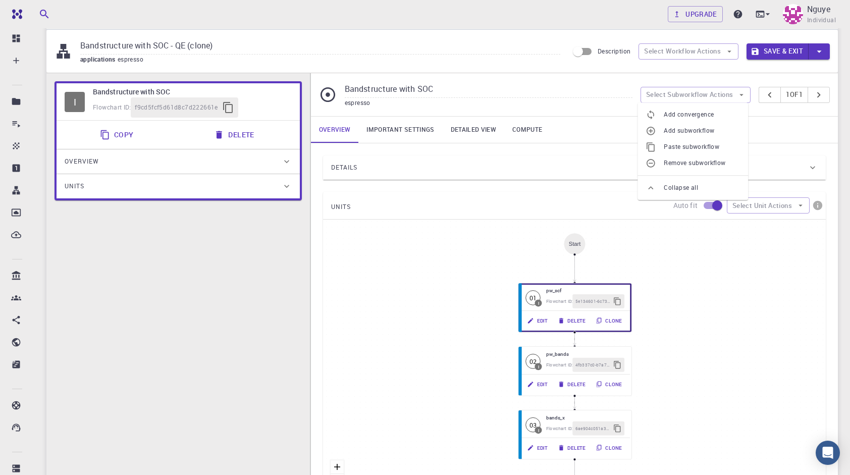
click at [691, 131] on span "Add subworkflow" at bounding box center [702, 131] width 76 height 10
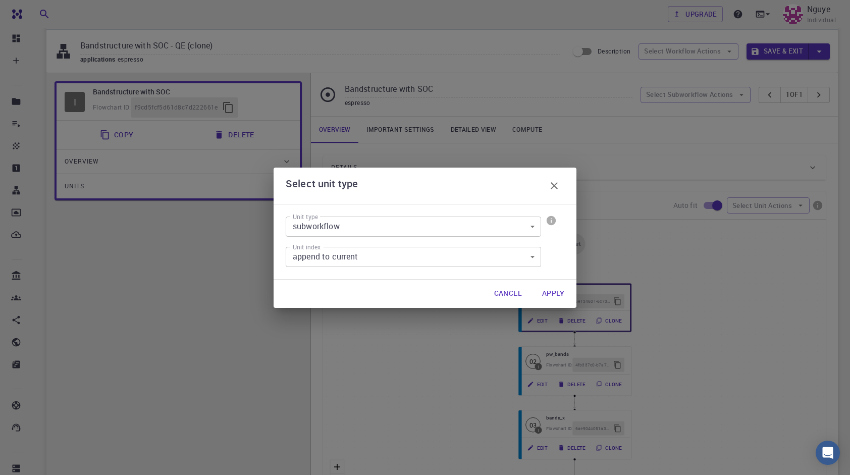
click at [544, 292] on button "Apply" at bounding box center [553, 294] width 38 height 20
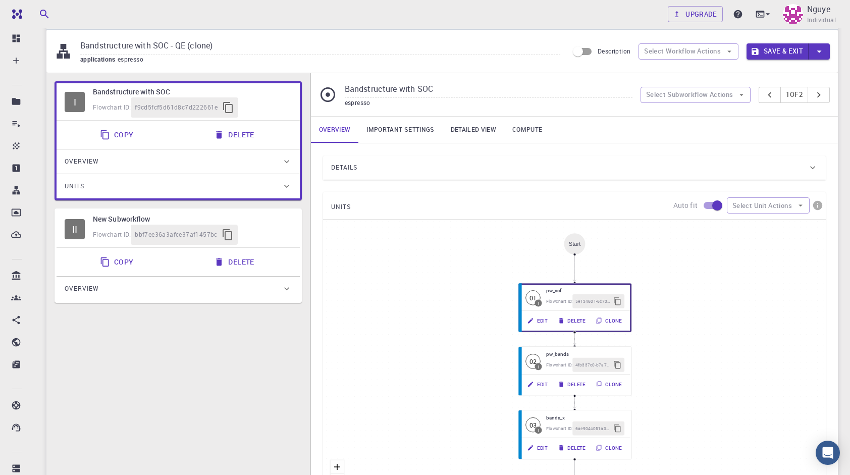
scroll to position [229, 0]
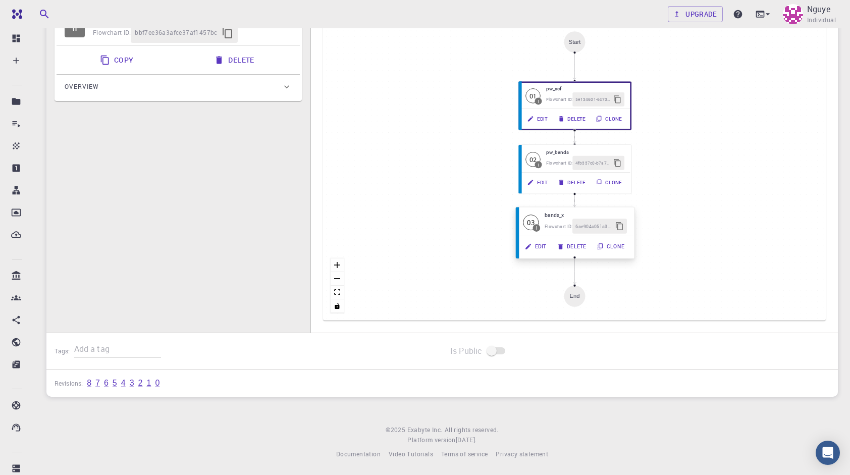
click at [582, 247] on button "Delete" at bounding box center [572, 246] width 40 height 15
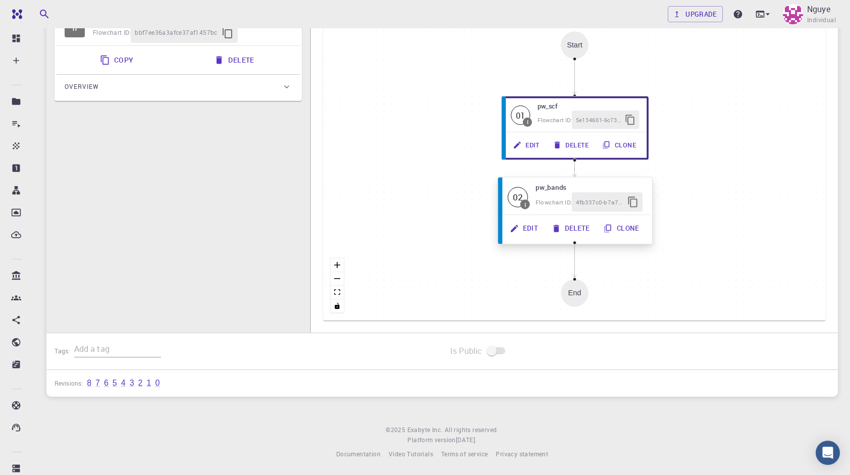
click at [585, 235] on button "Delete" at bounding box center [571, 228] width 52 height 19
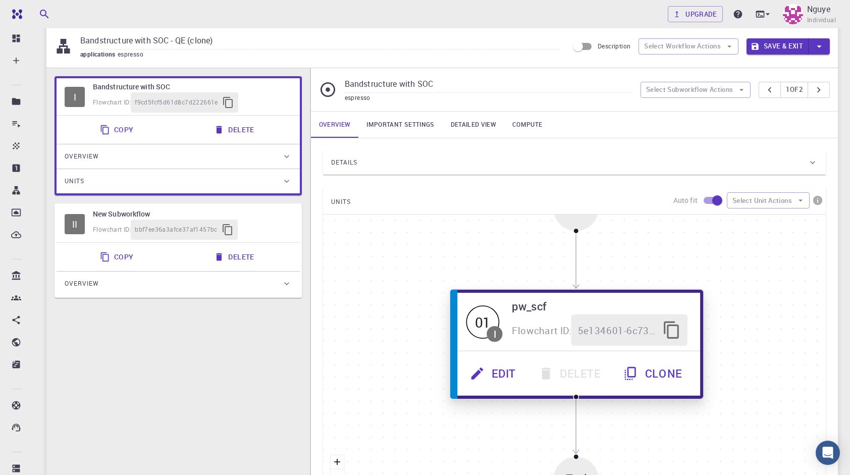
scroll to position [27, 0]
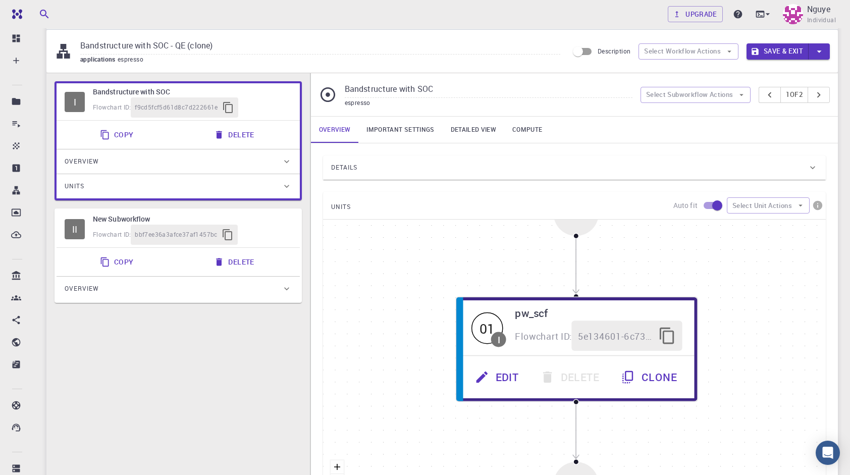
click at [779, 49] on button "Save & Exit" at bounding box center [778, 51] width 62 height 16
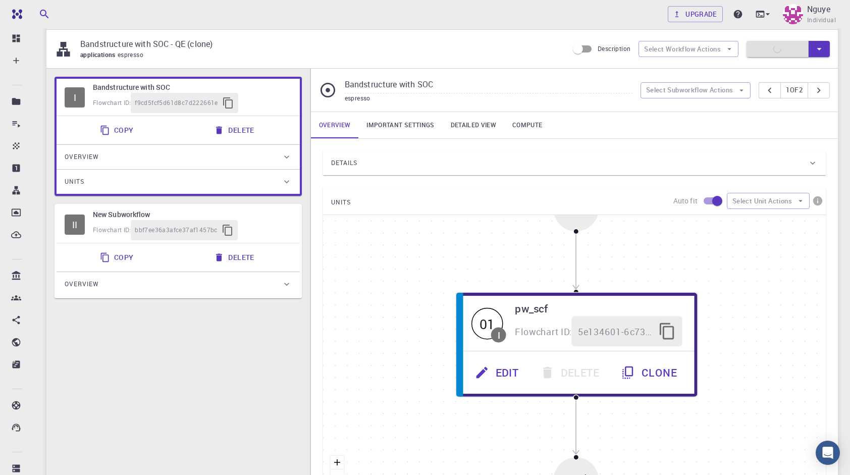
click at [261, 217] on h6 "New Subworkflow" at bounding box center [192, 214] width 199 height 11
type input "New Subworkflow"
type input "Plane-wave Ultra-soft Pseudopotential (Davidson Diagonalization, Gaussian Smear…"
type input "NO PSEUDOPOTENTIAL FOUND"
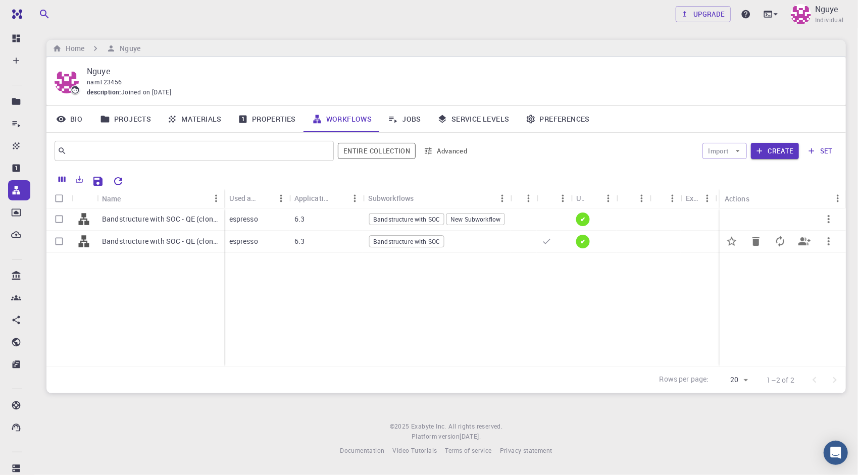
click at [650, 244] on div at bounding box center [665, 242] width 31 height 22
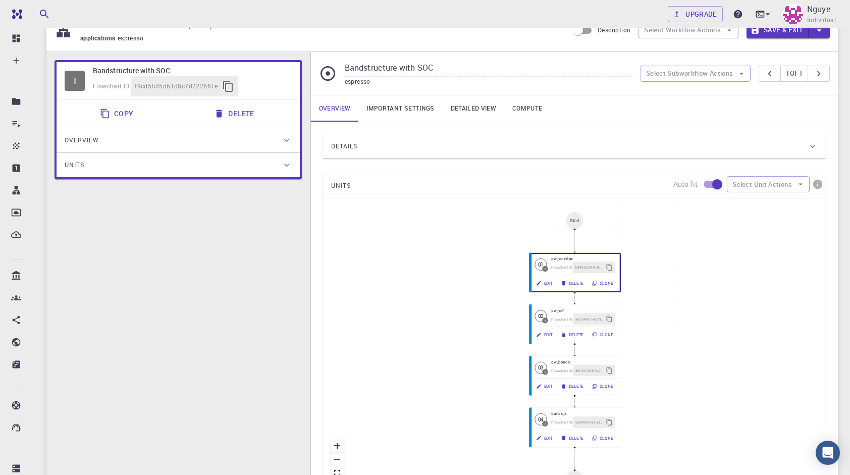
scroll to position [51, 0]
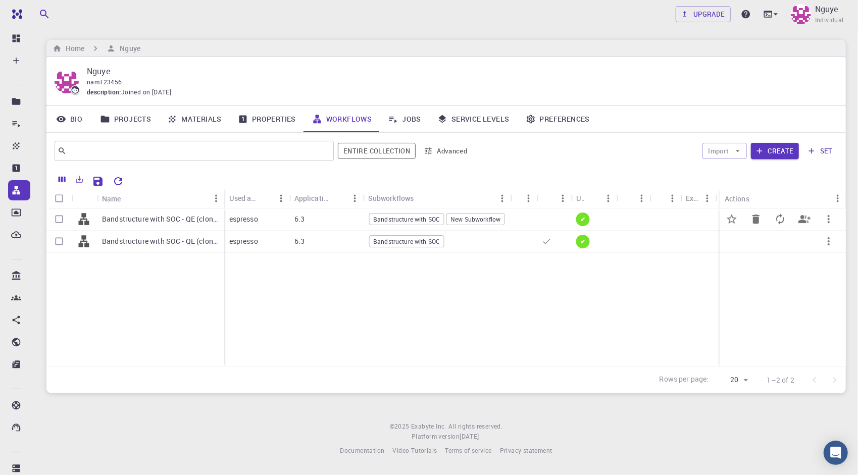
click at [513, 218] on div at bounding box center [524, 220] width 26 height 22
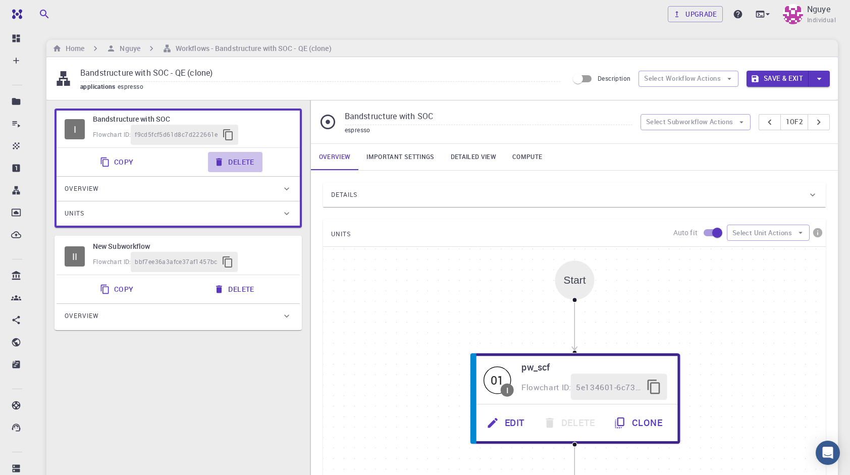
click at [236, 161] on button "Delete" at bounding box center [235, 162] width 54 height 20
type input "New Subworkflow"
type input "Plane-wave Ultra-soft Pseudopotential (Davidson Diagonalization, Gaussian Smear…"
type input "NO PSEUDOPOTENTIAL FOUND"
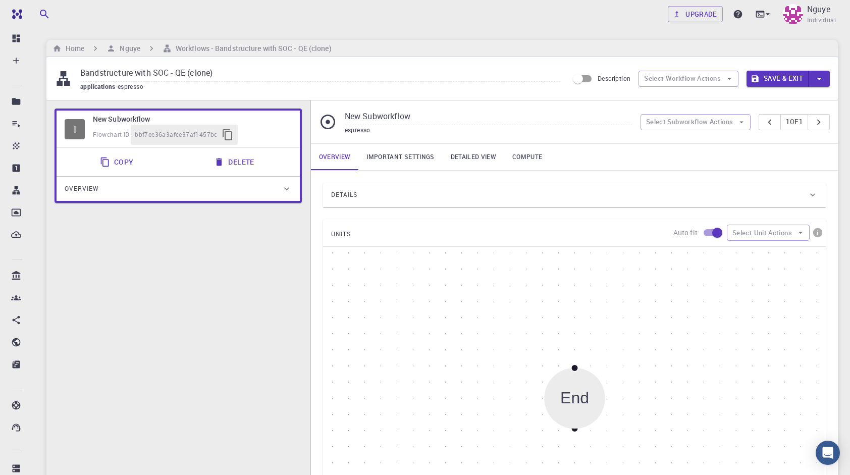
click at [286, 123] on h6 "New Subworkflow" at bounding box center [192, 119] width 199 height 11
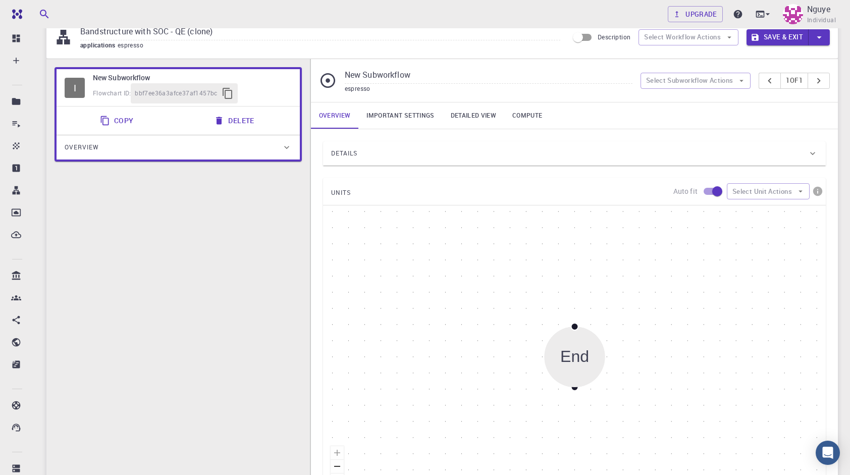
scroll to position [152, 0]
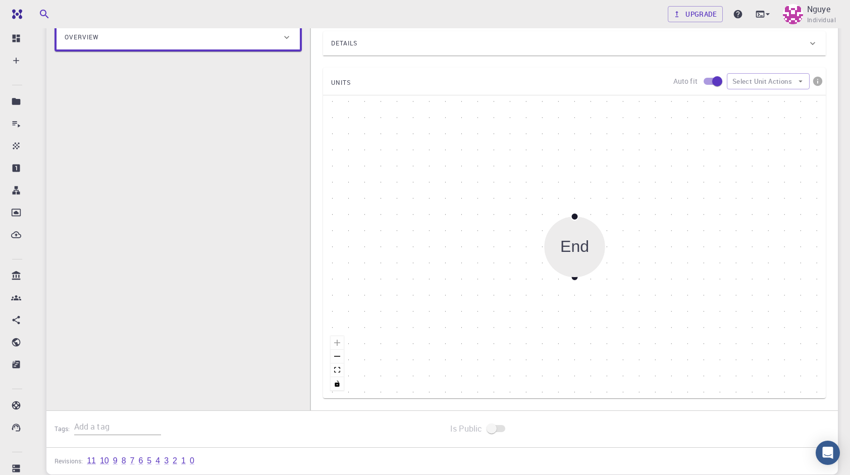
click at [715, 86] on input "checkbox" at bounding box center [718, 81] width 58 height 19
checkbox input "false"
click at [762, 86] on button "Select Unit Actions" at bounding box center [768, 81] width 83 height 16
click at [761, 101] on span "Add Unit" at bounding box center [777, 101] width 48 height 10
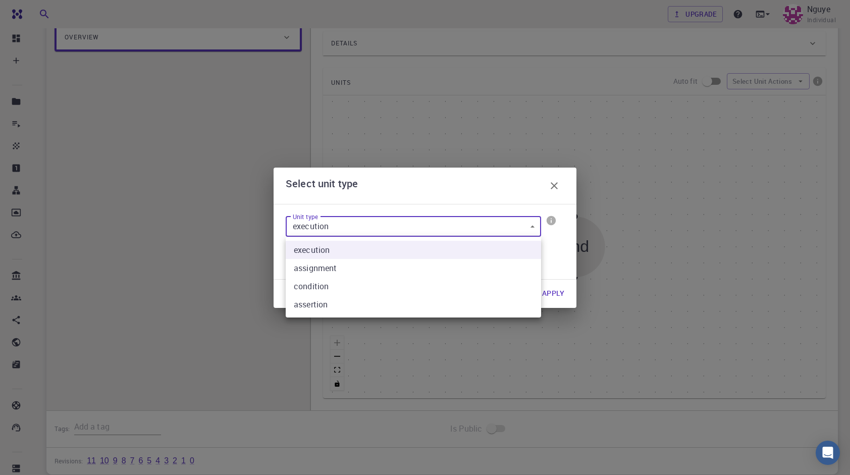
click at [370, 223] on body "Free Dashboard Create New Job New Material Create Material Upload File Import f…" at bounding box center [425, 200] width 850 height 705
click at [373, 229] on div at bounding box center [425, 237] width 850 height 475
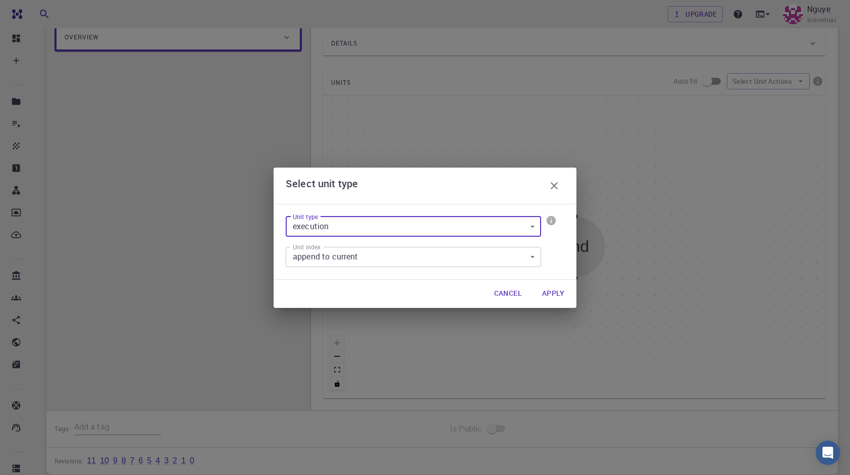
click at [359, 253] on body "Free Dashboard Create New Job New Material Create Material Upload File Import f…" at bounding box center [425, 200] width 850 height 705
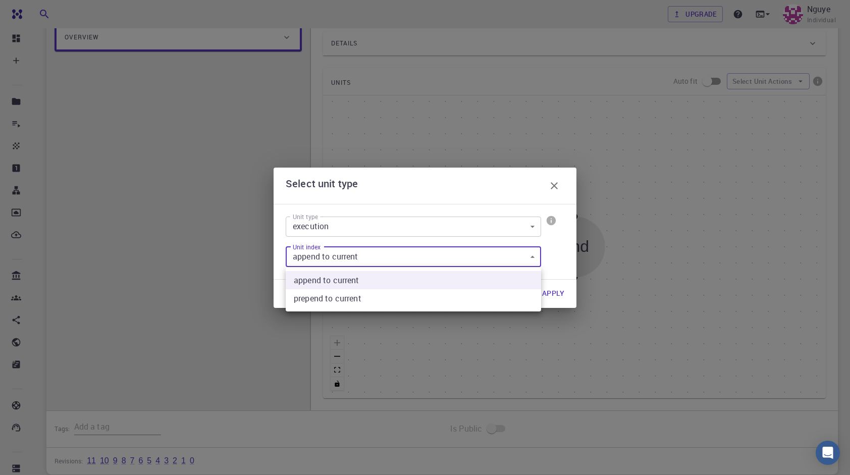
click at [359, 253] on div at bounding box center [425, 237] width 850 height 475
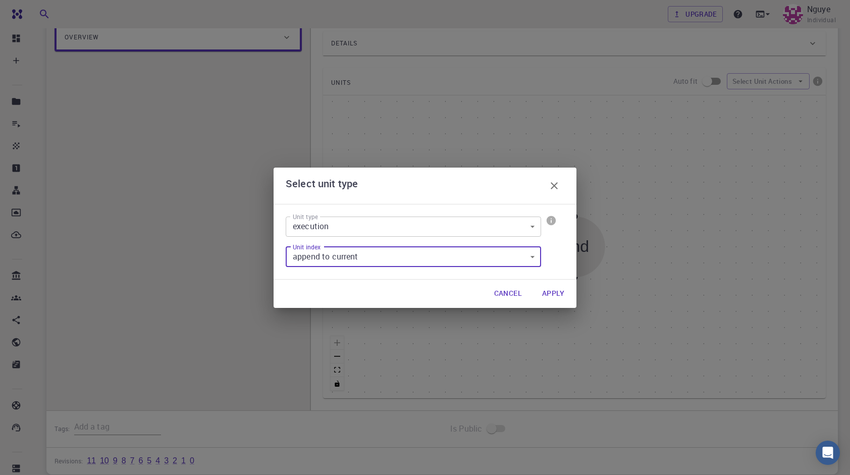
click at [557, 290] on button "Apply" at bounding box center [553, 294] width 38 height 20
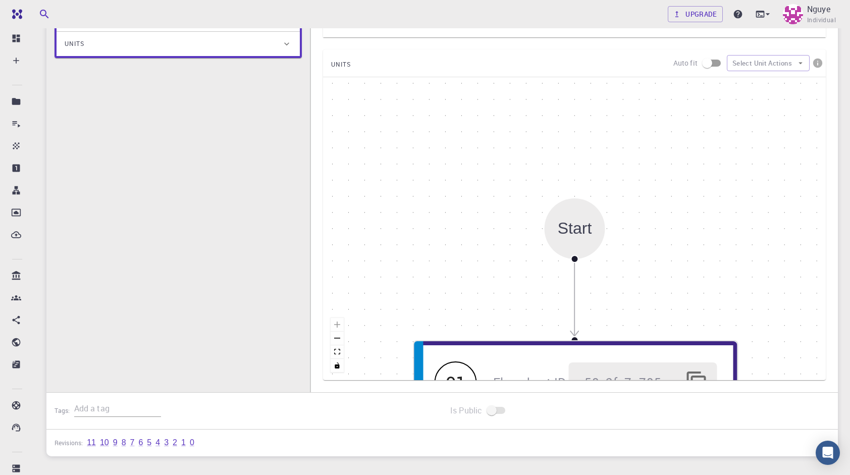
scroll to position [229, 0]
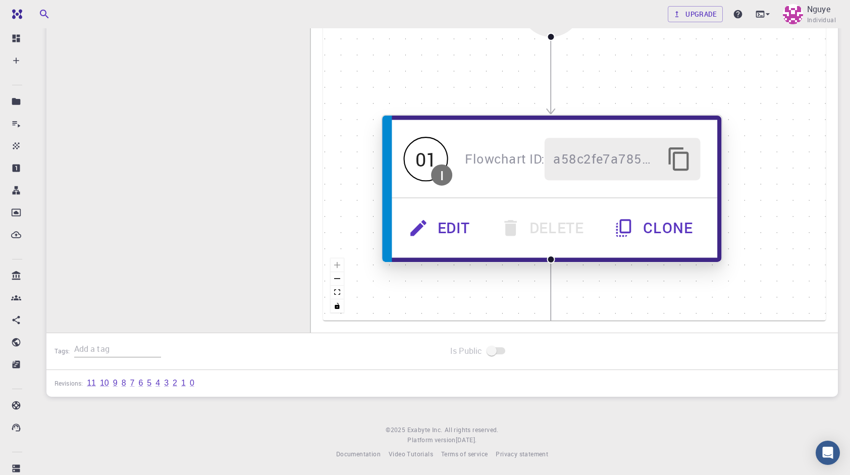
drag, startPoint x: 548, startPoint y: 294, endPoint x: 521, endPoint y: 79, distance: 216.8
click at [519, 120] on div "01 I Flowchart ID: a58c2fe7a785360f545d5bc5" at bounding box center [552, 158] width 331 height 77
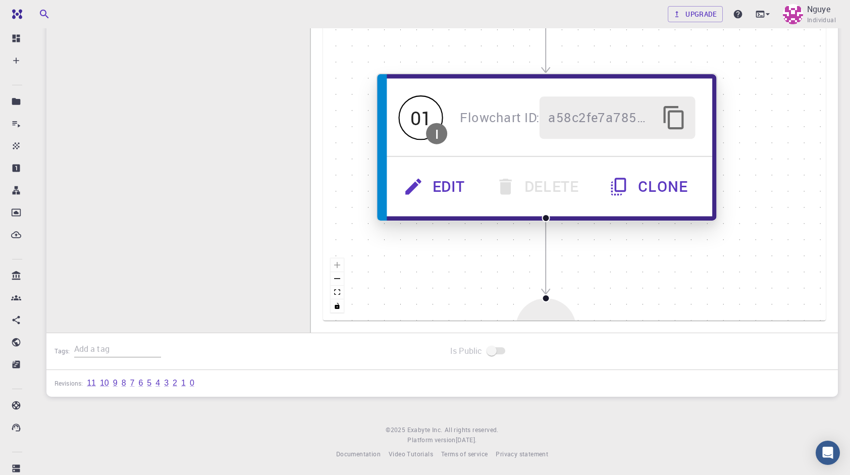
click at [460, 186] on button "Edit" at bounding box center [436, 187] width 92 height 42
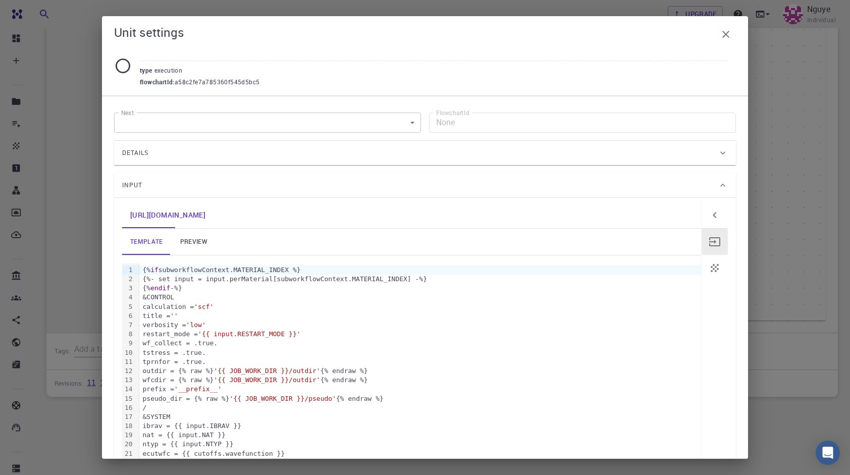
click at [704, 259] on button "button" at bounding box center [715, 268] width 26 height 26
click at [711, 237] on icon "button" at bounding box center [715, 242] width 12 height 12
click at [711, 221] on button "button" at bounding box center [715, 215] width 26 height 26
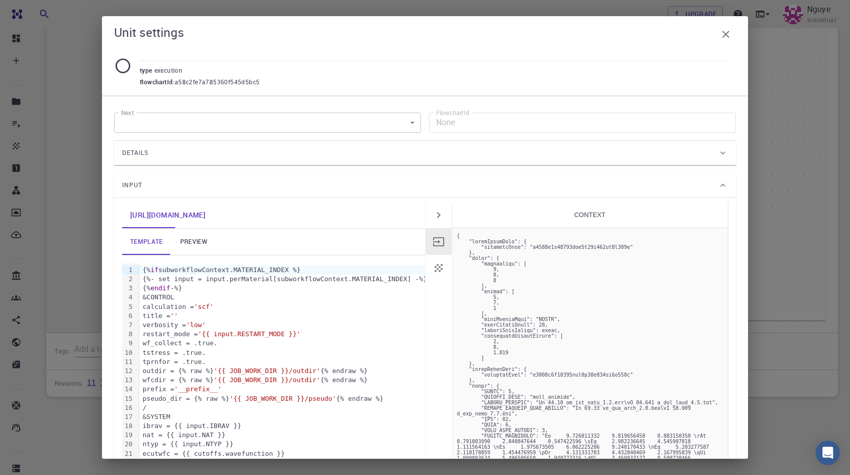
click at [434, 267] on icon "button" at bounding box center [439, 268] width 12 height 12
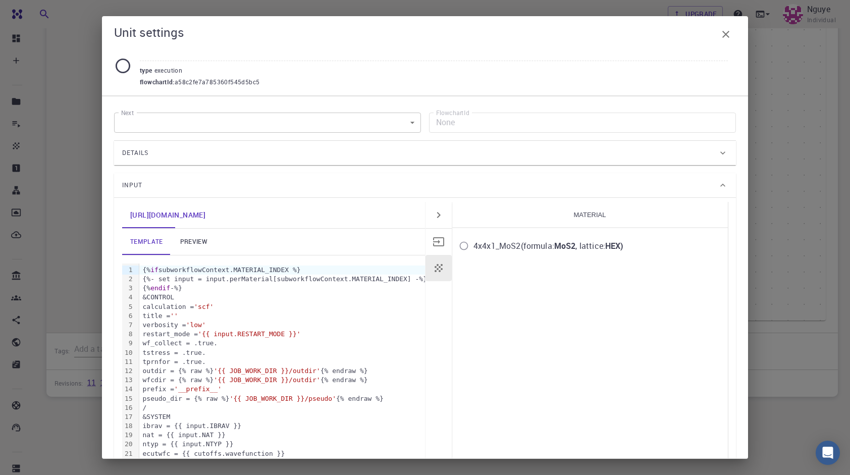
click at [461, 244] on input "4x4x1_MoS2 (formula: MoS2 , lattice: HEX )" at bounding box center [464, 245] width 19 height 19
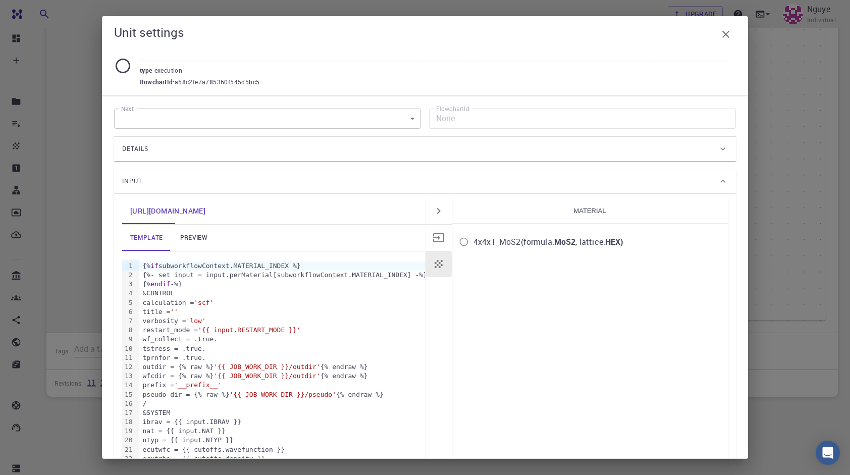
scroll to position [0, 0]
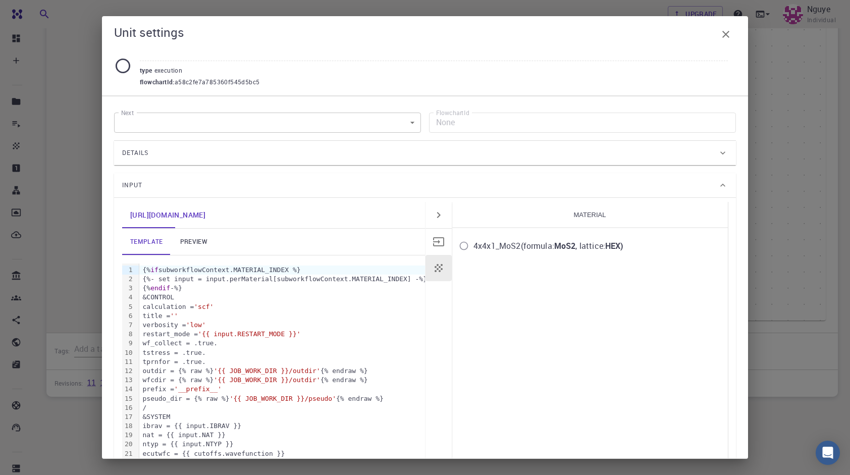
click at [372, 121] on body "Free Dashboard Create New Job New Material Create Material Upload File Import f…" at bounding box center [425, 123] width 850 height 705
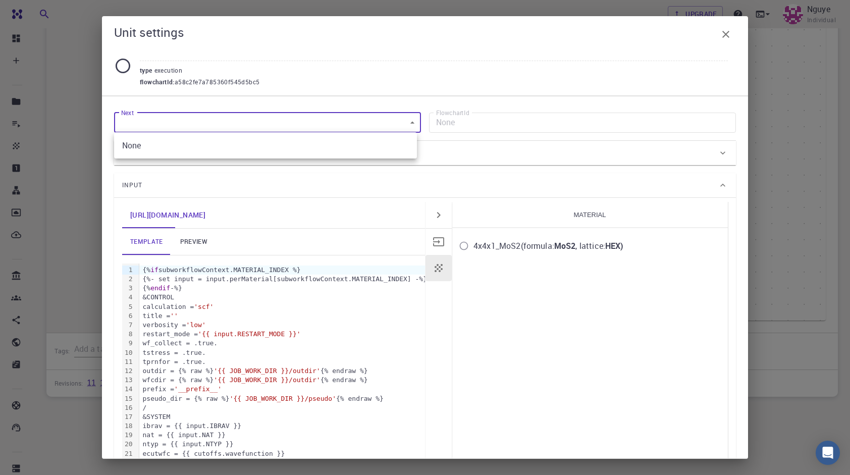
drag, startPoint x: 370, startPoint y: 120, endPoint x: 444, endPoint y: 120, distance: 74.2
click at [370, 120] on div at bounding box center [425, 237] width 850 height 475
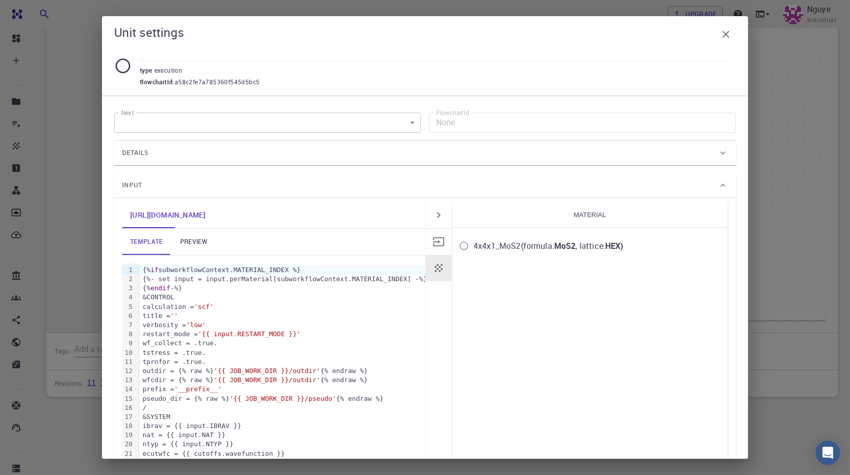
click at [351, 157] on div "Details" at bounding box center [420, 153] width 596 height 16
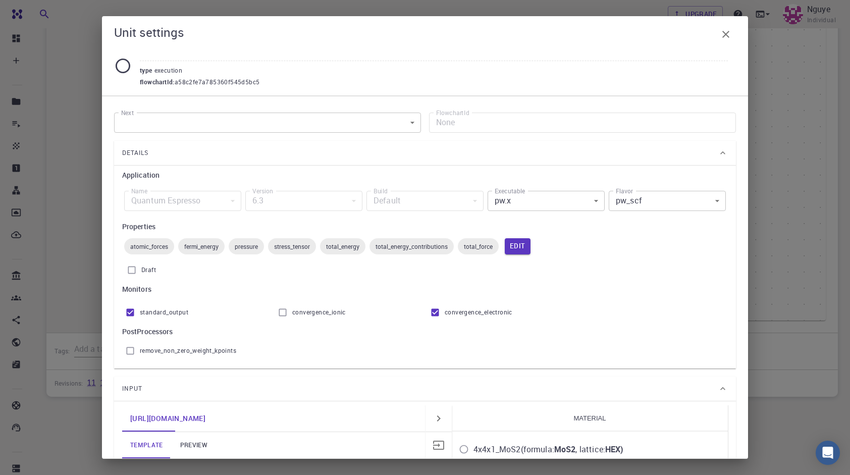
click at [316, 312] on span "convergence_ionic" at bounding box center [319, 313] width 54 height 10
click at [292, 312] on input "convergence_ionic" at bounding box center [282, 312] width 19 height 19
checkbox input "true"
click at [204, 348] on span "remove_non_zero_weight_kpoints" at bounding box center [188, 351] width 96 height 10
click at [140, 348] on input "remove_non_zero_weight_kpoints" at bounding box center [130, 350] width 19 height 19
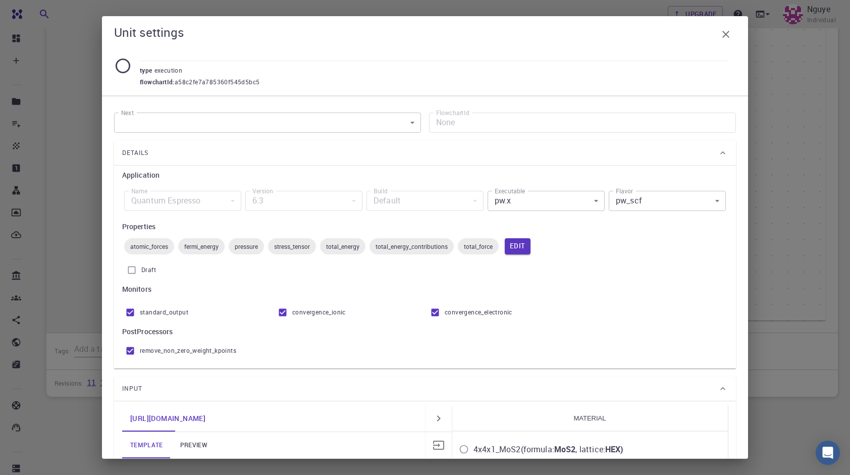
click at [210, 349] on span "remove_non_zero_weight_kpoints" at bounding box center [188, 351] width 96 height 10
click at [140, 349] on input "remove_non_zero_weight_kpoints" at bounding box center [130, 350] width 19 height 19
checkbox input "false"
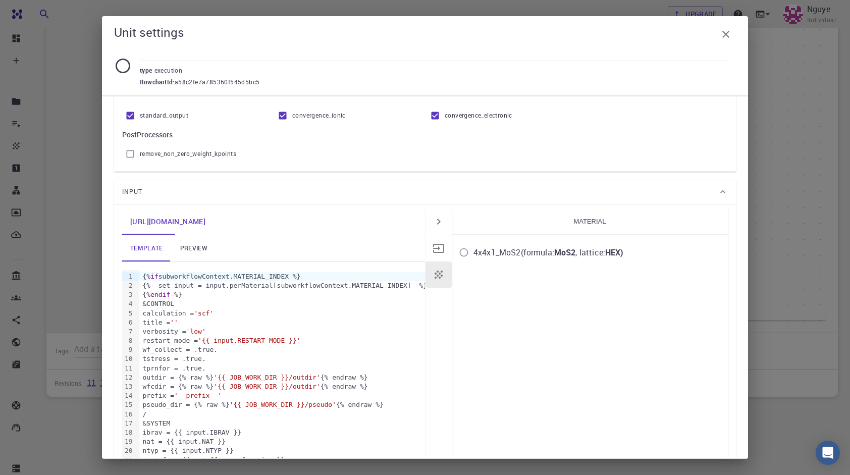
scroll to position [202, 0]
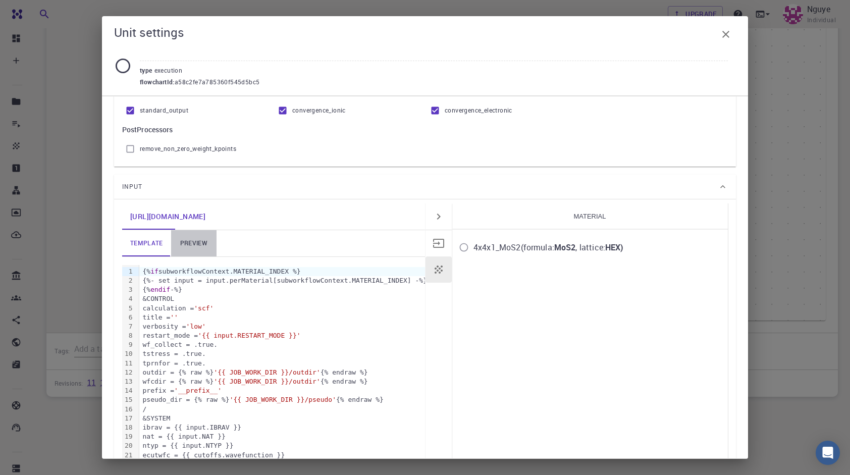
click at [198, 239] on link "preview" at bounding box center [193, 243] width 45 height 26
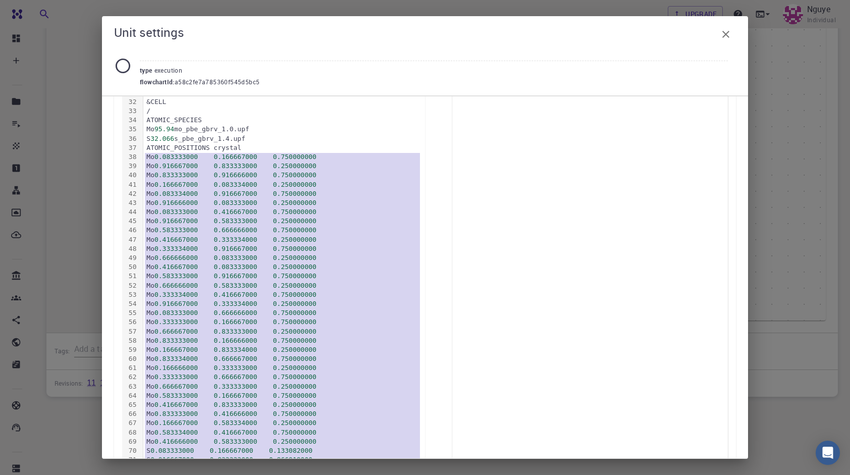
scroll to position [684, 0]
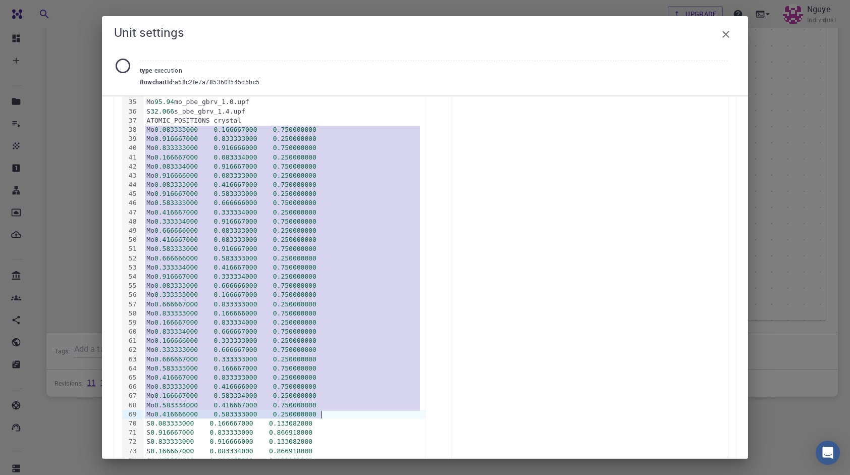
drag, startPoint x: 146, startPoint y: 156, endPoint x: 411, endPoint y: 410, distance: 366.8
click at [411, 410] on div "&ELECTRONS diagonalization = '[PERSON_NAME]' diago_david_ndim = 4 diago_full_ac…" at bounding box center [284, 428] width 282 height 1290
copy div "Mo 0.083333000 0.166667000 0.750000000 Mo 0.916667000 0.833333000 0.250000000 M…"
click at [728, 32] on icon "button" at bounding box center [726, 34] width 7 height 7
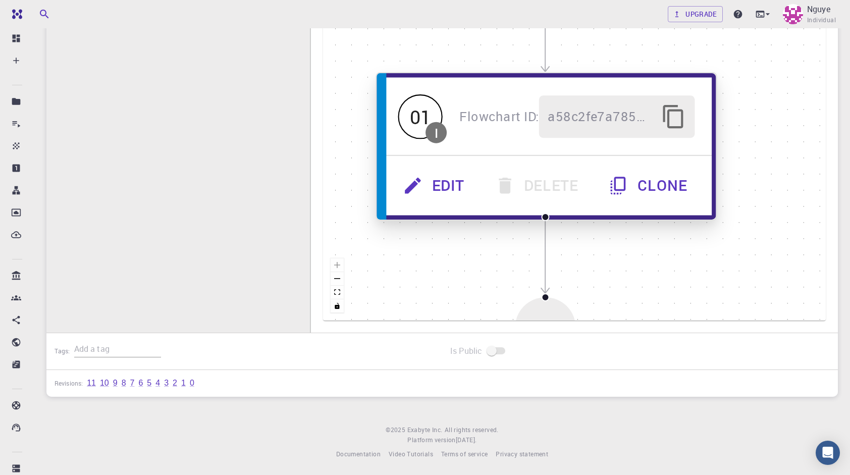
click at [473, 180] on button "Edit" at bounding box center [435, 186] width 92 height 42
click at [430, 186] on button "Edit" at bounding box center [434, 186] width 92 height 42
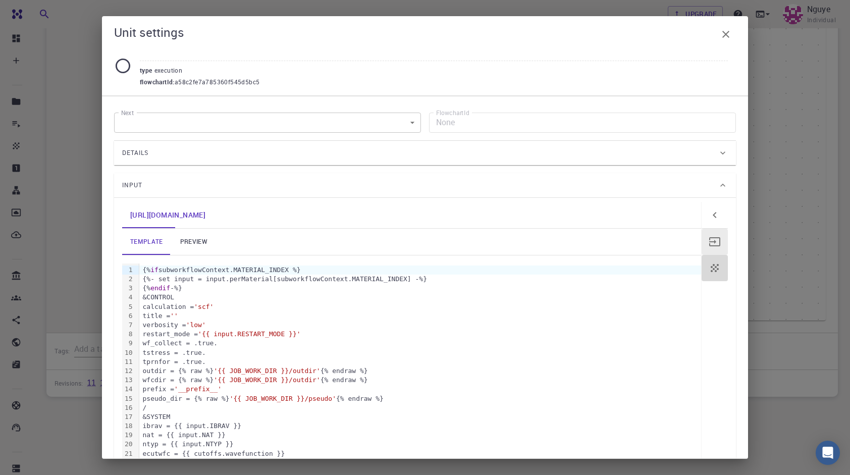
click at [713, 258] on button "button" at bounding box center [715, 268] width 26 height 26
click at [706, 248] on button "button" at bounding box center [715, 242] width 26 height 26
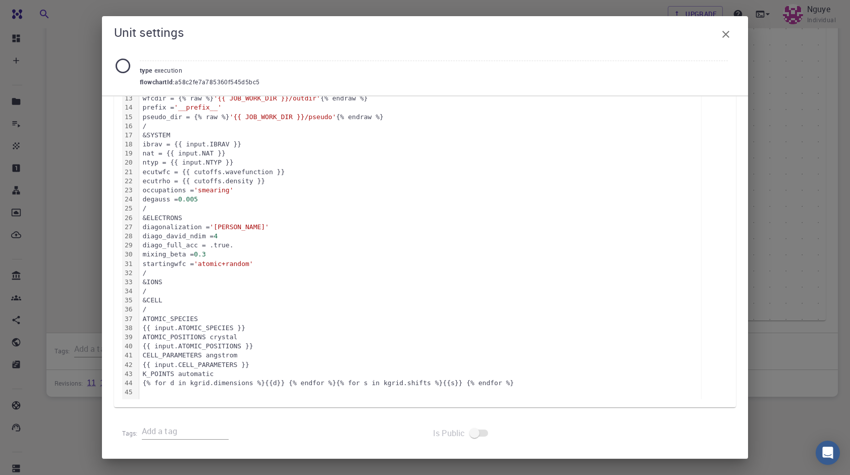
scroll to position [0, 0]
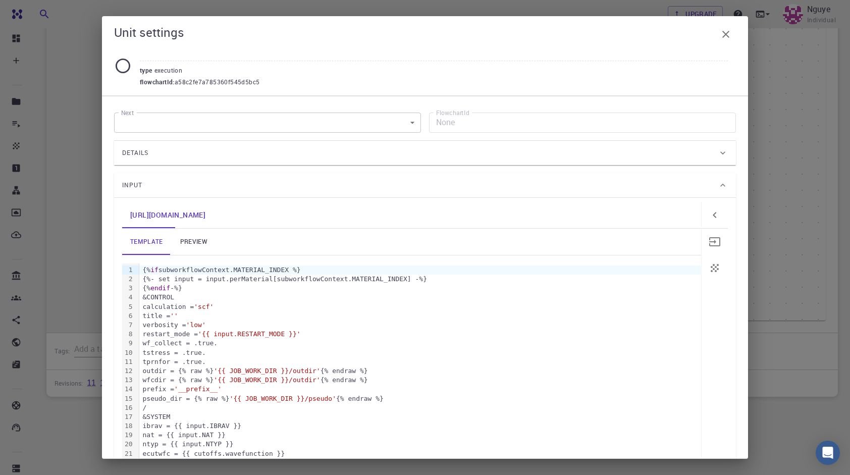
click at [713, 248] on button "button" at bounding box center [715, 242] width 26 height 26
click at [711, 264] on icon "button" at bounding box center [715, 268] width 8 height 8
drag, startPoint x: 713, startPoint y: 250, endPoint x: 715, endPoint y: 232, distance: 17.7
click at [713, 249] on button "button" at bounding box center [715, 242] width 26 height 26
click at [716, 216] on button "button" at bounding box center [715, 215] width 26 height 26
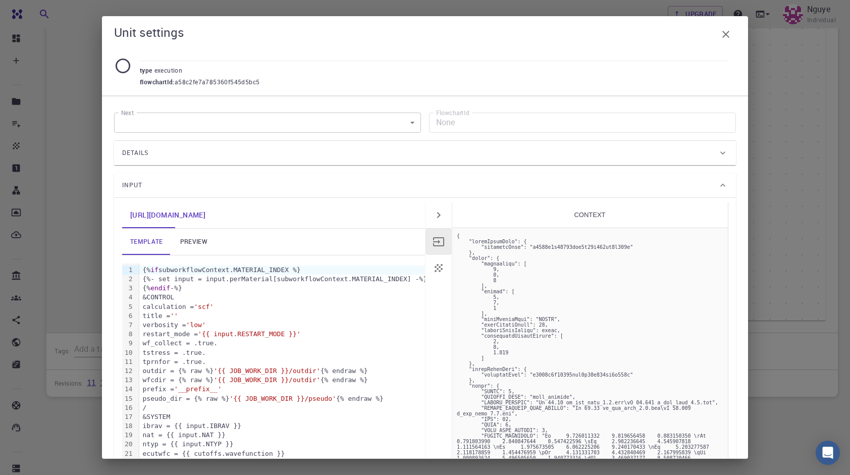
click at [442, 270] on button "button" at bounding box center [439, 268] width 26 height 26
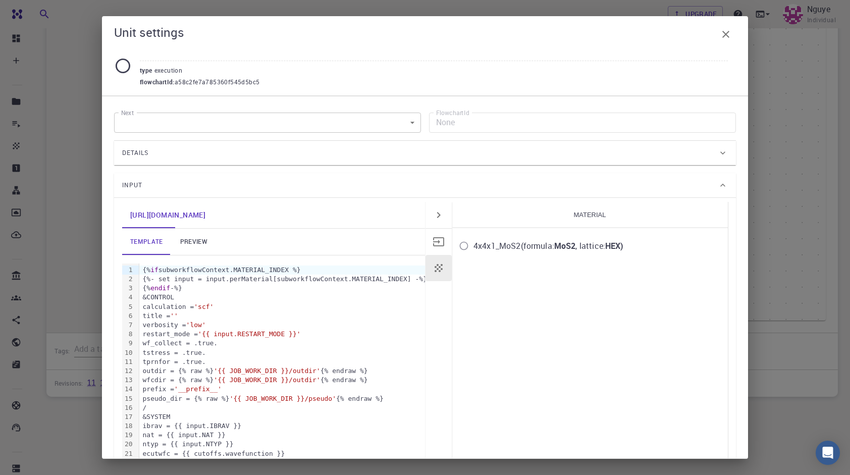
click at [587, 243] on div "4x4x1_MoS2 (formula: MoS2 , lattice: HEX )" at bounding box center [549, 246] width 150 height 12
click at [474, 243] on input "4x4x1_MoS2 (formula: MoS2 , lattice: HEX )" at bounding box center [464, 245] width 19 height 19
click at [461, 244] on input "4x4x1_MoS2 (formula: MoS2 , lattice: HEX )" at bounding box center [464, 245] width 19 height 19
click at [769, 245] on div "Unit settings type execution flowchartId : a58c2fe7a785360f545d5bc5 Next ​ Next…" at bounding box center [425, 237] width 850 height 475
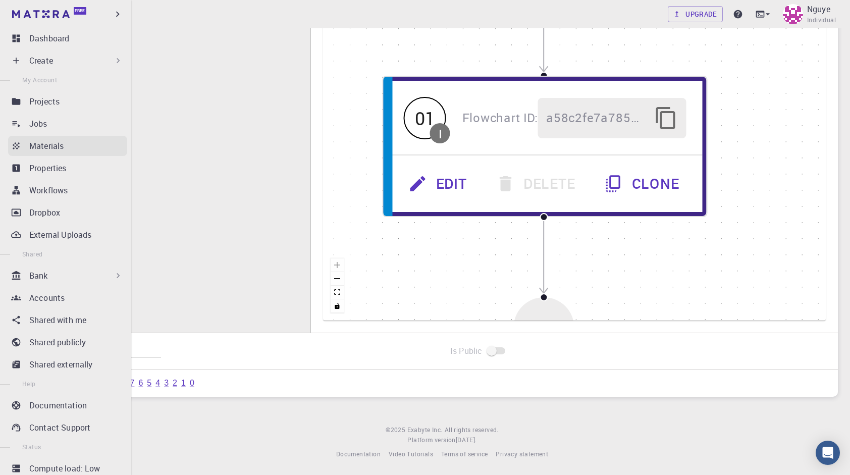
click at [38, 149] on p "Materials" at bounding box center [46, 146] width 34 height 12
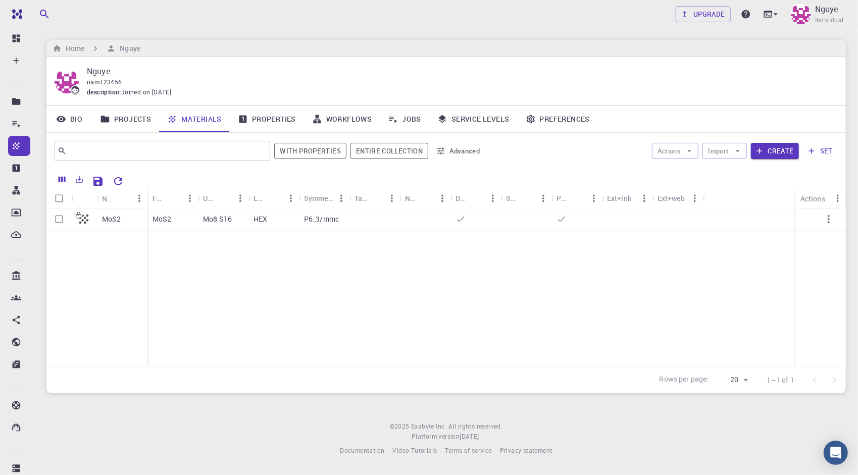
click at [356, 319] on div "MoS2 MoS2 Mo8 S16 HEX P6_3/mmc" at bounding box center [445, 288] width 799 height 158
click at [61, 223] on input "Select row" at bounding box center [58, 219] width 19 height 19
checkbox input "true"
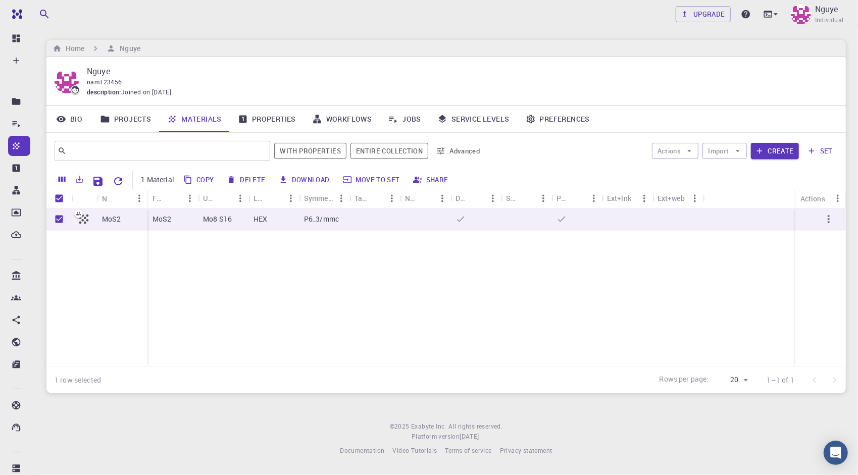
click at [358, 180] on button "Move to set" at bounding box center [372, 180] width 64 height 16
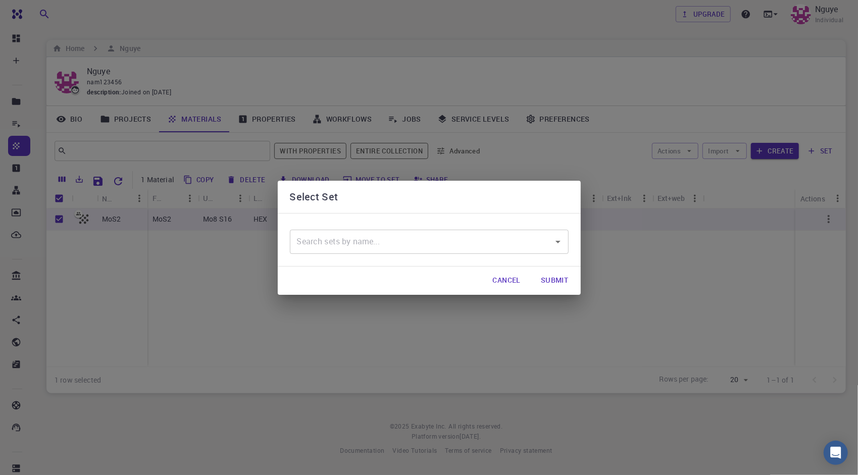
click at [513, 277] on button "Cancel" at bounding box center [507, 281] width 44 height 20
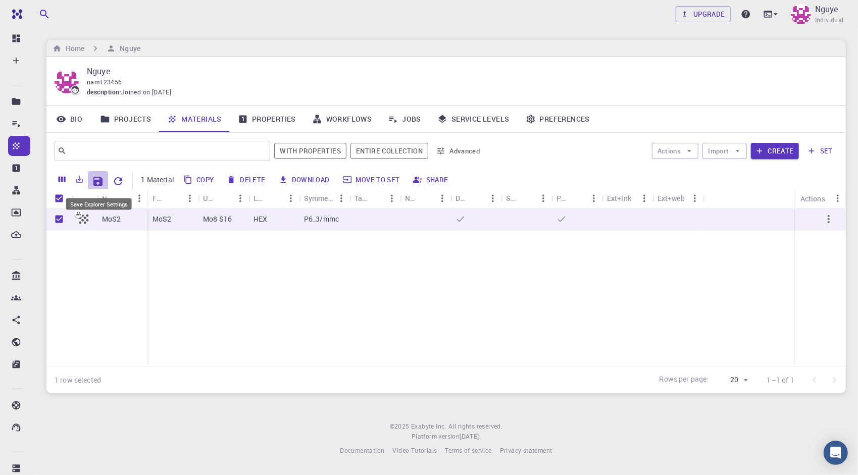
click at [101, 180] on icon "Save Explorer Settings" at bounding box center [97, 181] width 9 height 9
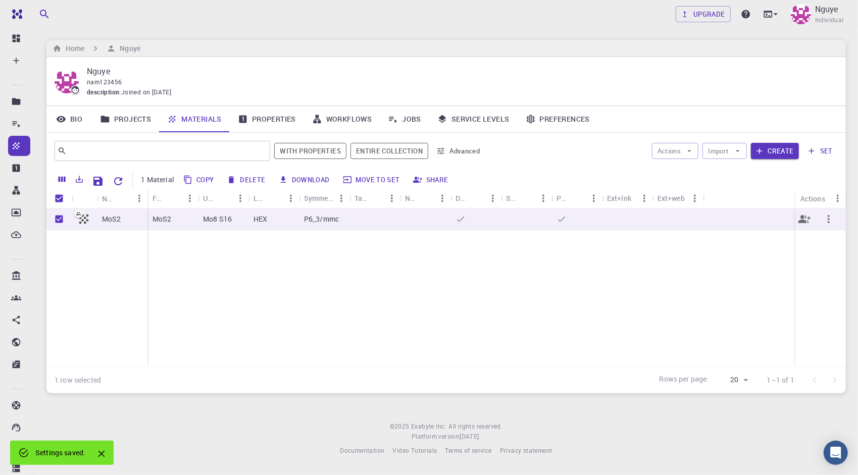
click at [831, 221] on icon "button" at bounding box center [829, 219] width 12 height 12
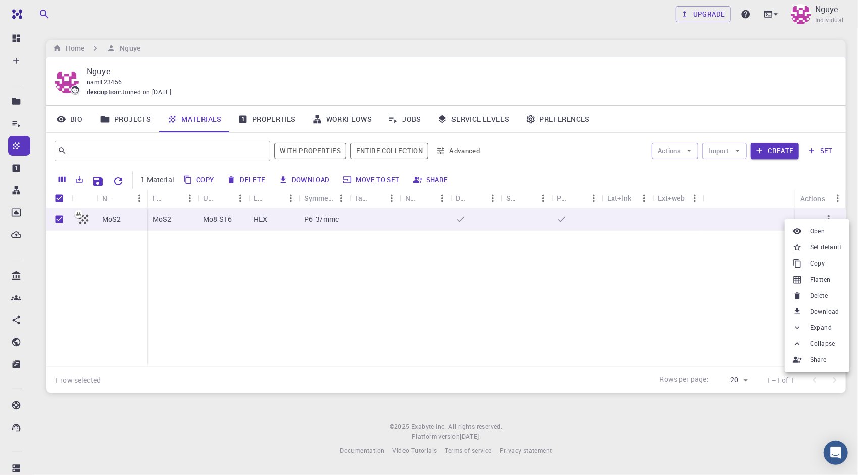
click at [522, 306] on div at bounding box center [429, 237] width 858 height 475
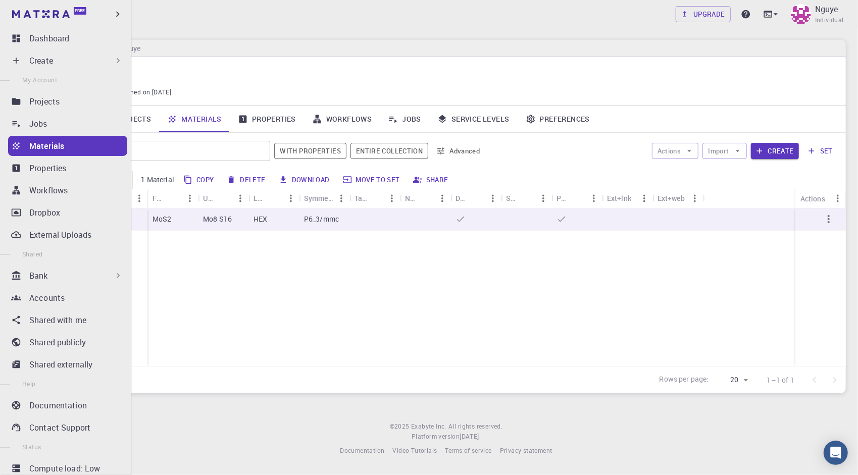
click at [45, 200] on ul "Dashboard Create New Job New Material Create Material Upload File Import from B…" at bounding box center [65, 265] width 131 height 475
click at [47, 196] on link "Workflows" at bounding box center [67, 190] width 119 height 20
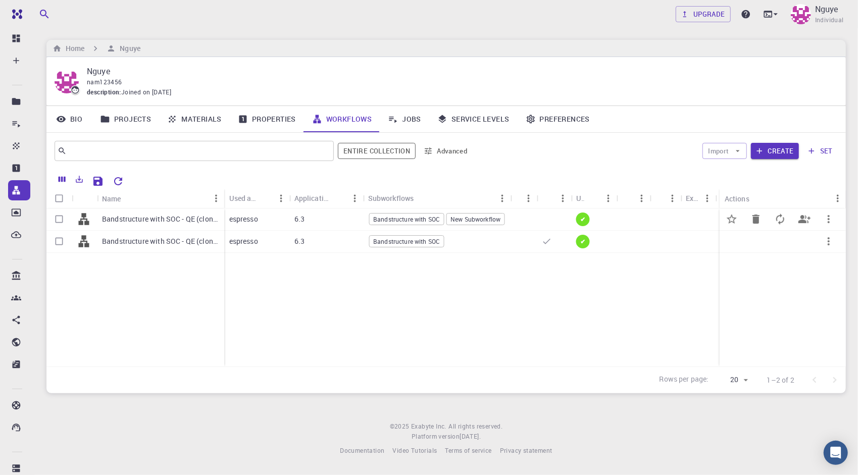
click at [499, 218] on span "New Subworkflow" at bounding box center [475, 219] width 57 height 9
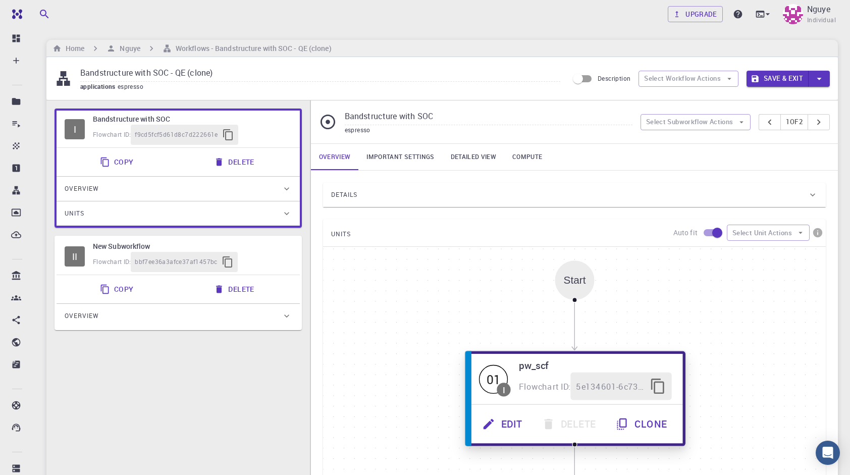
click at [510, 422] on button "Edit" at bounding box center [504, 425] width 60 height 28
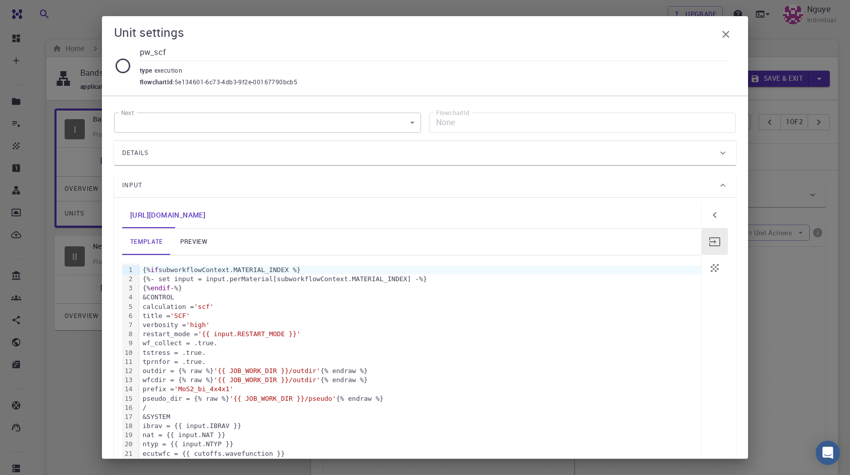
drag, startPoint x: 726, startPoint y: 268, endPoint x: 710, endPoint y: 268, distance: 15.7
click at [722, 269] on div "[URL][DOMAIN_NAME] template preview 99 1 2 3 4 5 6 7 8 9 10 11 12 13 14 15 16 1…" at bounding box center [425, 443] width 622 height 491
click at [711, 268] on icon "button" at bounding box center [715, 268] width 8 height 8
click at [710, 242] on icon "button" at bounding box center [715, 242] width 12 height 12
click at [711, 212] on icon "button" at bounding box center [715, 215] width 12 height 12
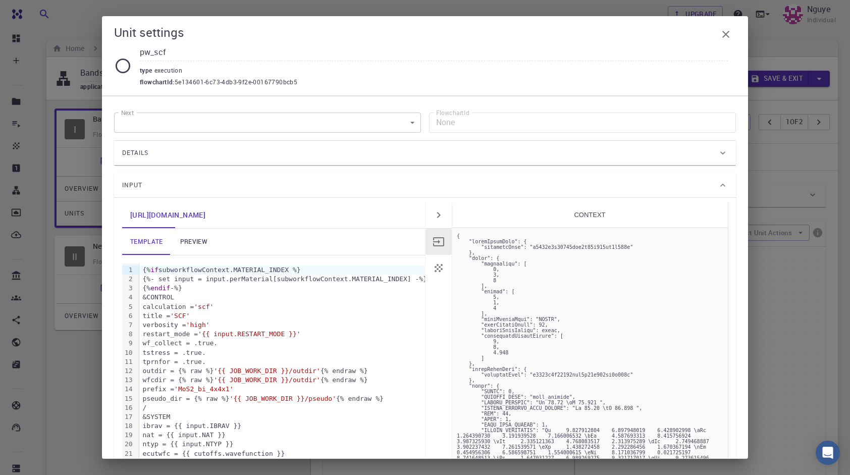
drag, startPoint x: 426, startPoint y: 268, endPoint x: 437, endPoint y: 273, distance: 12.4
click at [428, 269] on button "button" at bounding box center [439, 268] width 26 height 26
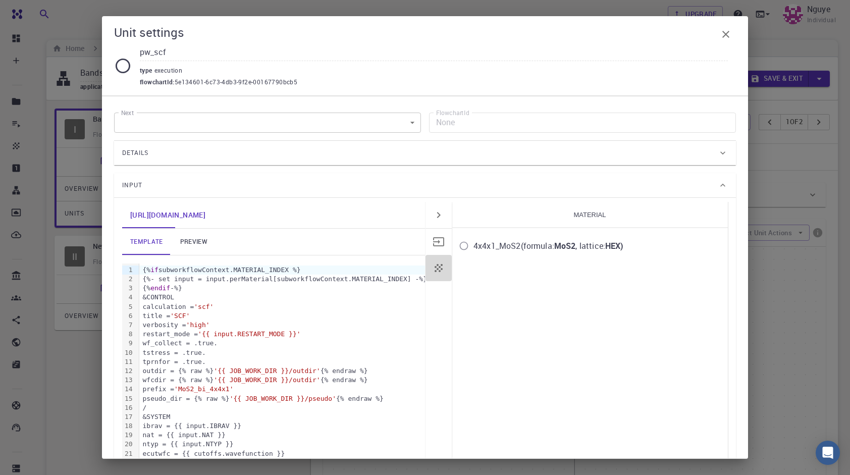
click at [438, 273] on button "button" at bounding box center [439, 268] width 26 height 26
click at [721, 31] on icon "button" at bounding box center [726, 34] width 12 height 12
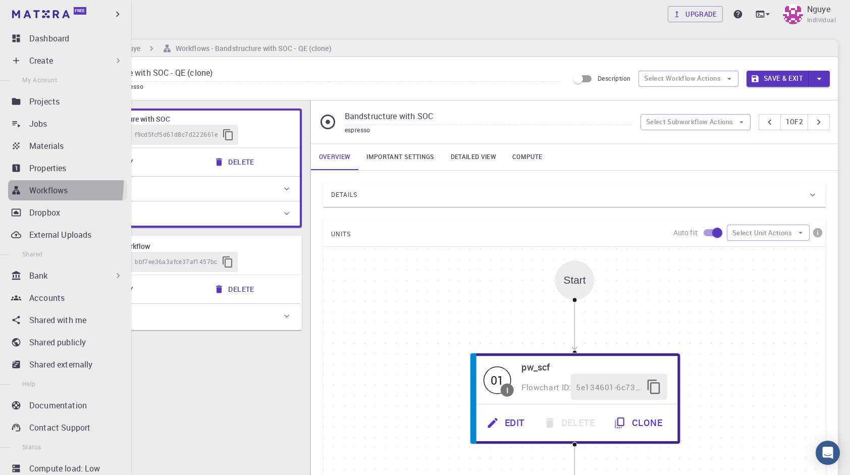
click at [12, 183] on link "Workflows" at bounding box center [67, 190] width 119 height 20
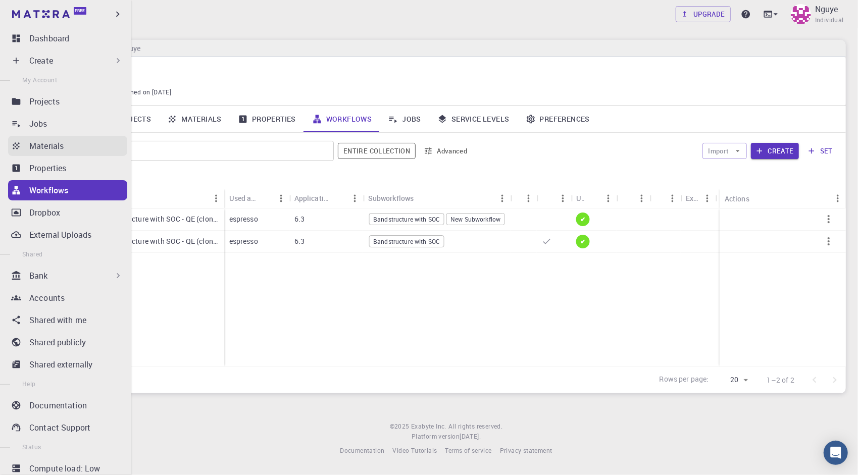
click at [64, 147] on p "Materials" at bounding box center [46, 146] width 34 height 12
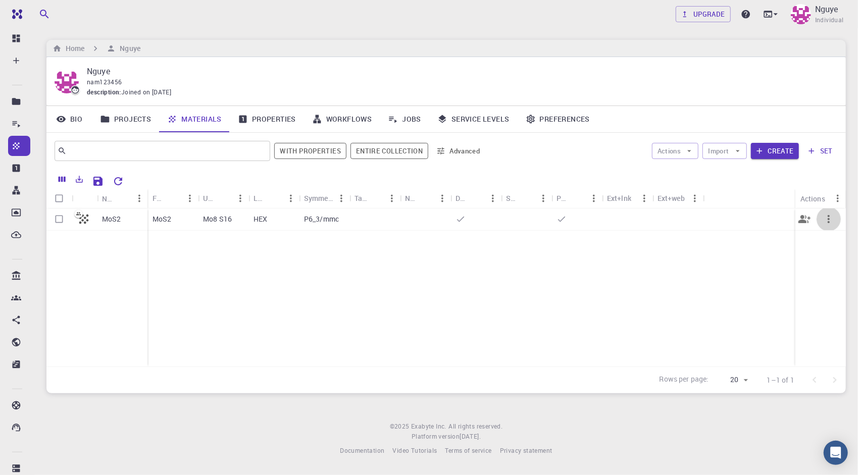
click at [826, 225] on icon "button" at bounding box center [829, 219] width 12 height 12
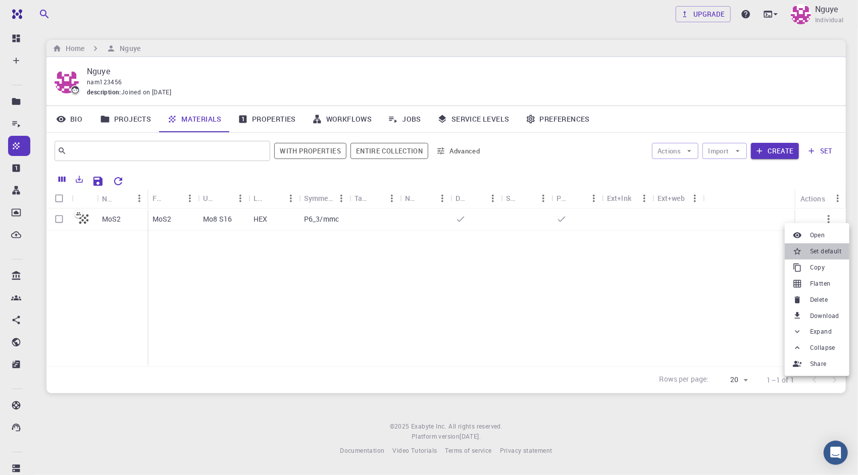
click at [824, 248] on span "Set default" at bounding box center [825, 251] width 31 height 10
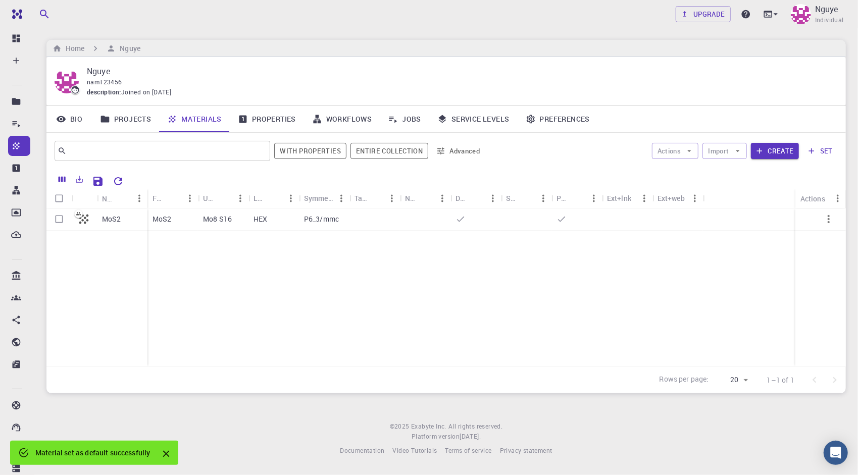
click at [829, 222] on icon "button" at bounding box center [829, 219] width 2 height 8
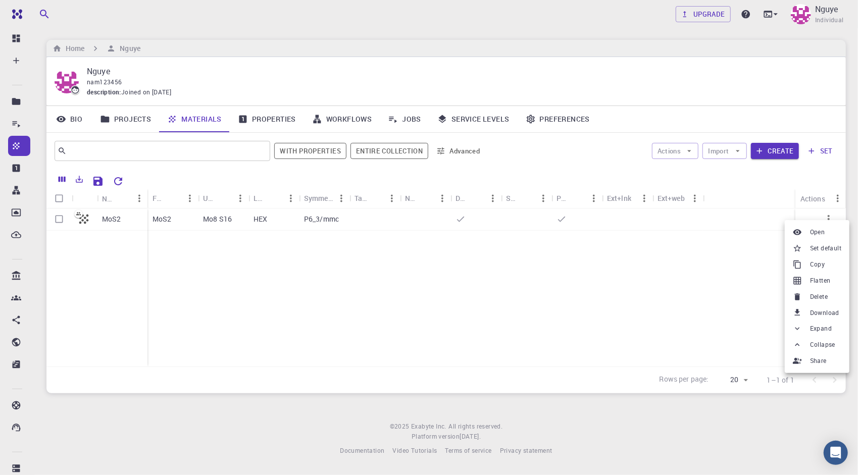
click at [835, 277] on li "Flatten" at bounding box center [817, 281] width 65 height 16
click at [820, 220] on button "button" at bounding box center [829, 219] width 24 height 24
click at [694, 291] on div at bounding box center [429, 237] width 858 height 475
click at [680, 150] on button "Actions" at bounding box center [675, 151] width 47 height 16
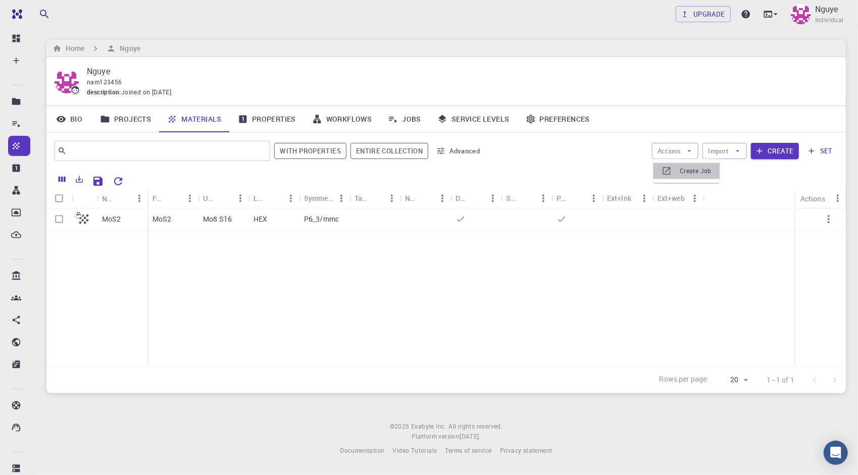
click at [681, 165] on li "Create Job" at bounding box center [686, 171] width 66 height 16
click at [682, 153] on button "Actions" at bounding box center [675, 151] width 47 height 16
click at [679, 165] on li "Create Job" at bounding box center [686, 171] width 66 height 16
click at [728, 149] on button "Import" at bounding box center [724, 151] width 44 height 16
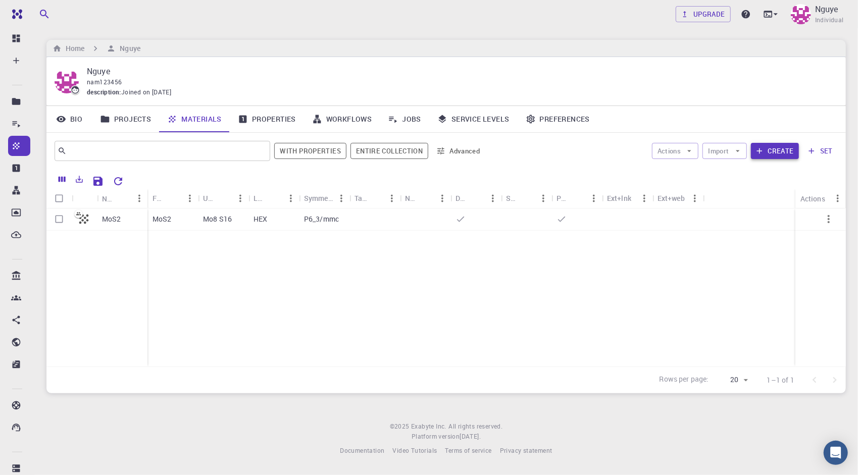
click at [783, 150] on button "Create" at bounding box center [775, 151] width 48 height 16
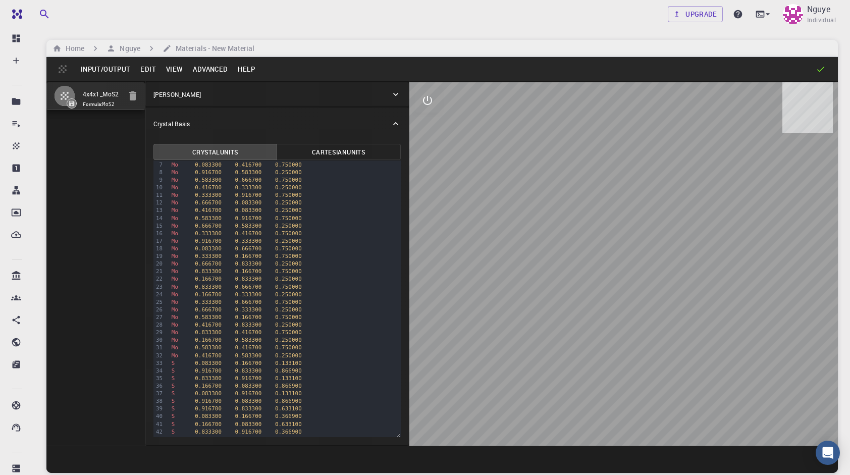
scroll to position [51, 0]
click at [120, 99] on input "4x4x1_MoS2" at bounding box center [102, 95] width 38 height 12
click at [138, 95] on icon "button" at bounding box center [133, 96] width 12 height 12
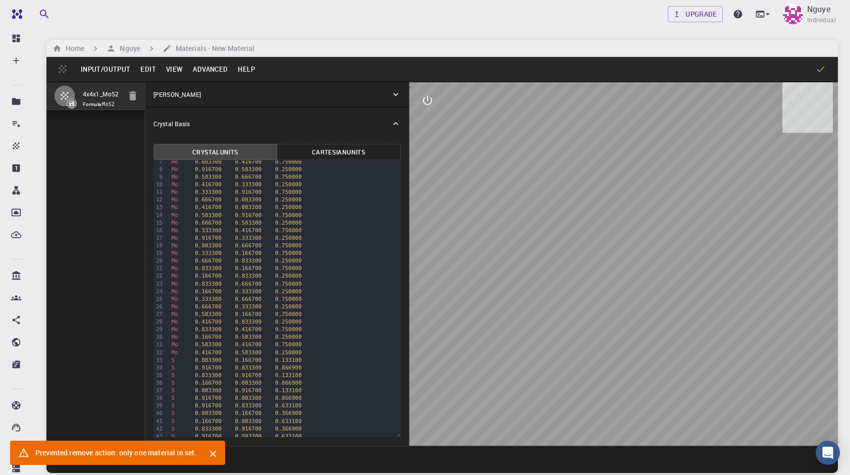
click at [134, 95] on icon "button" at bounding box center [132, 95] width 7 height 9
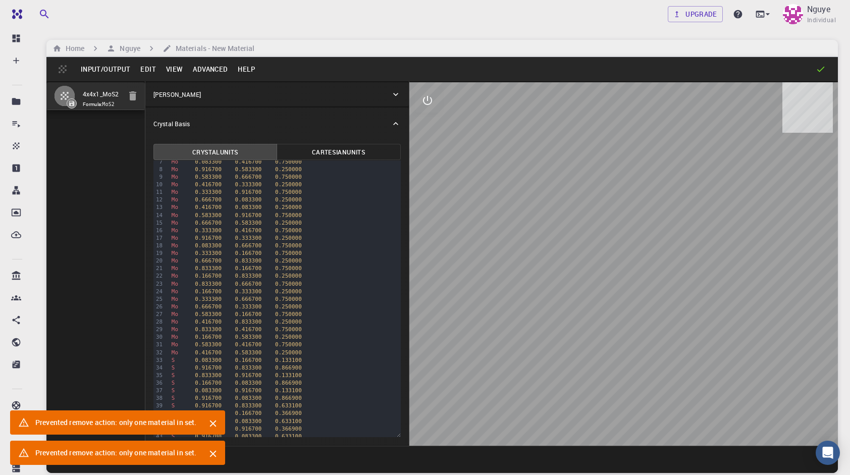
click at [134, 95] on icon "button" at bounding box center [132, 95] width 7 height 9
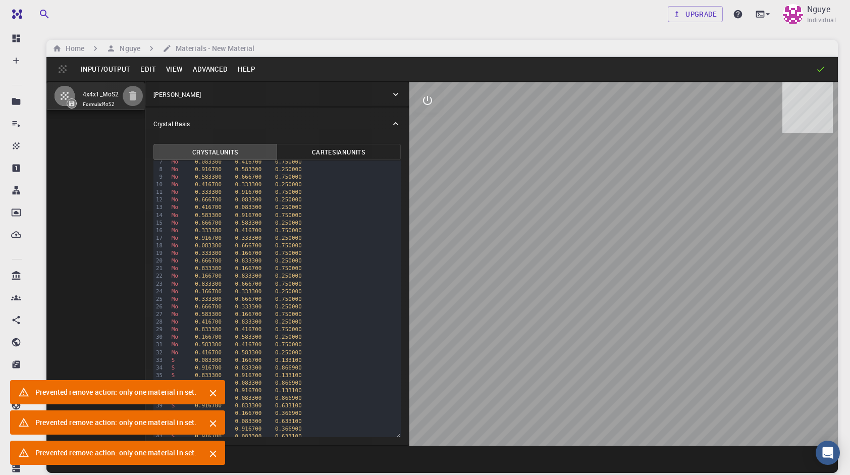
click at [134, 95] on icon "button" at bounding box center [132, 95] width 7 height 9
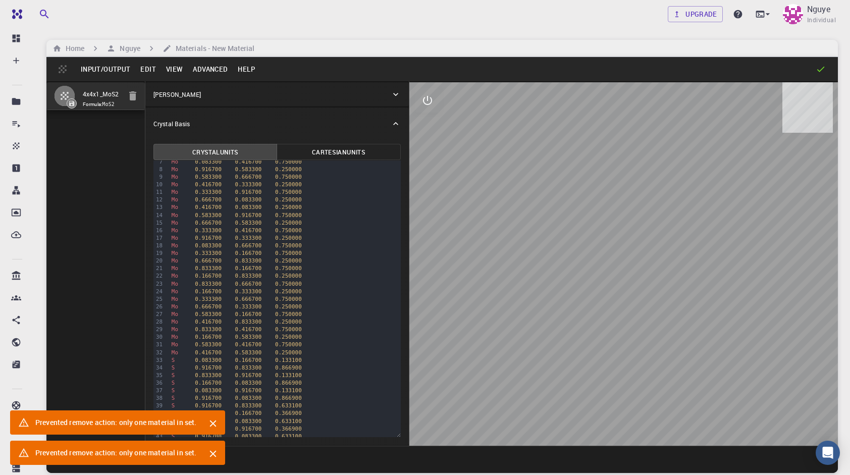
click at [106, 95] on input "4x4x1_MoS2" at bounding box center [102, 95] width 38 height 12
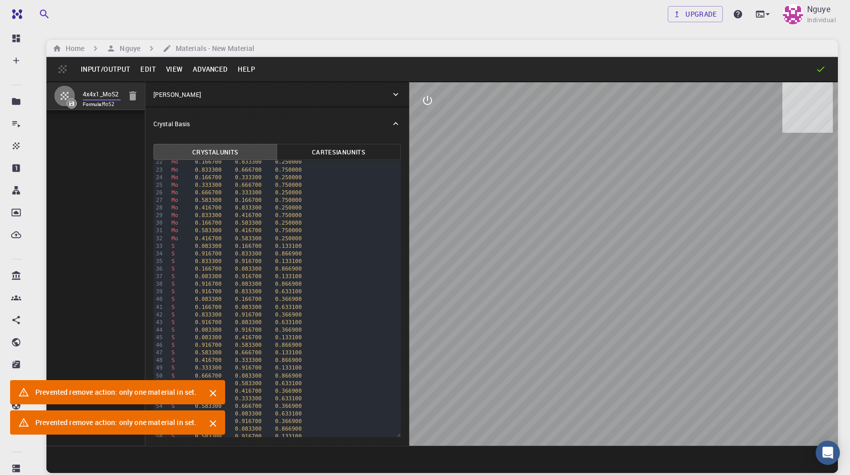
scroll to position [0, 0]
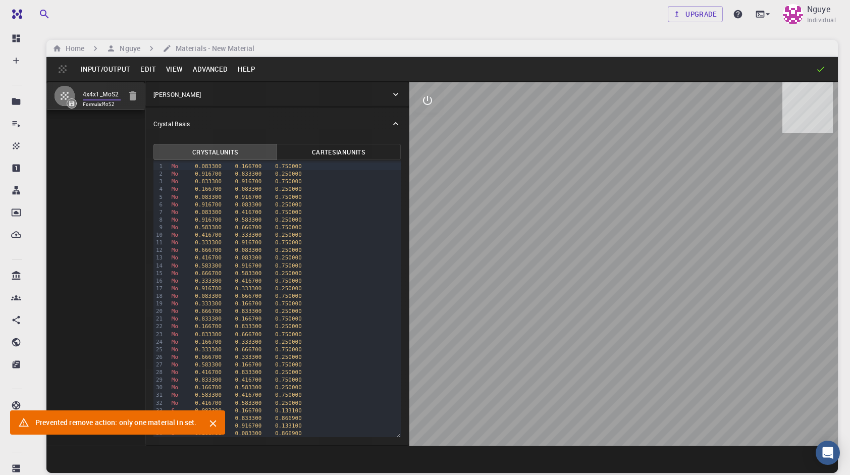
click at [98, 71] on button "Input/Output" at bounding box center [106, 69] width 60 height 16
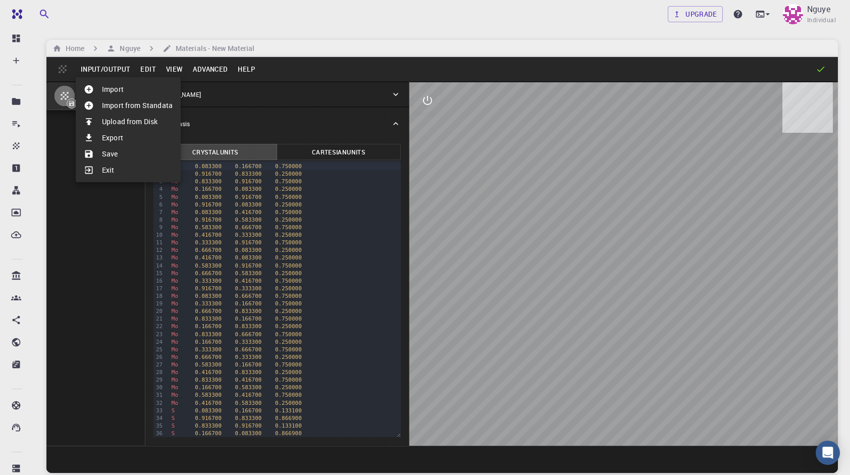
click at [118, 103] on li "Import from Standata" at bounding box center [128, 105] width 105 height 16
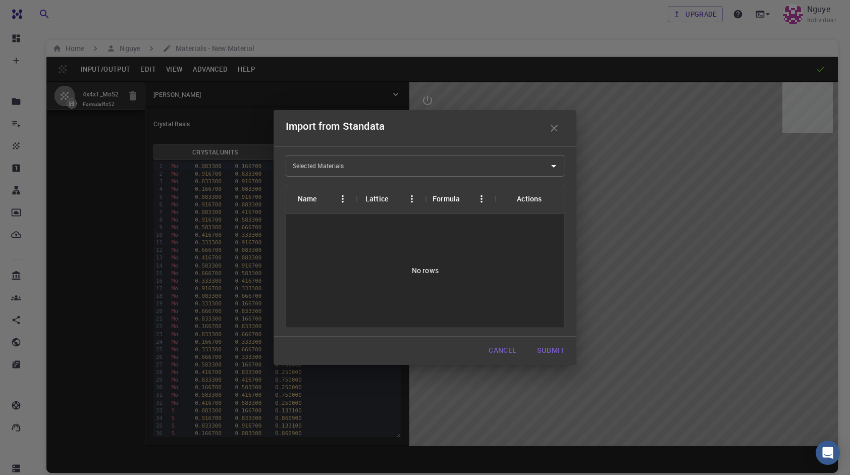
click at [388, 167] on input "Selected Materials" at bounding box center [417, 166] width 255 height 16
click at [132, 97] on div "Import from Standata Selected Materials Selected Materials Name Lattice Formula…" at bounding box center [425, 237] width 850 height 475
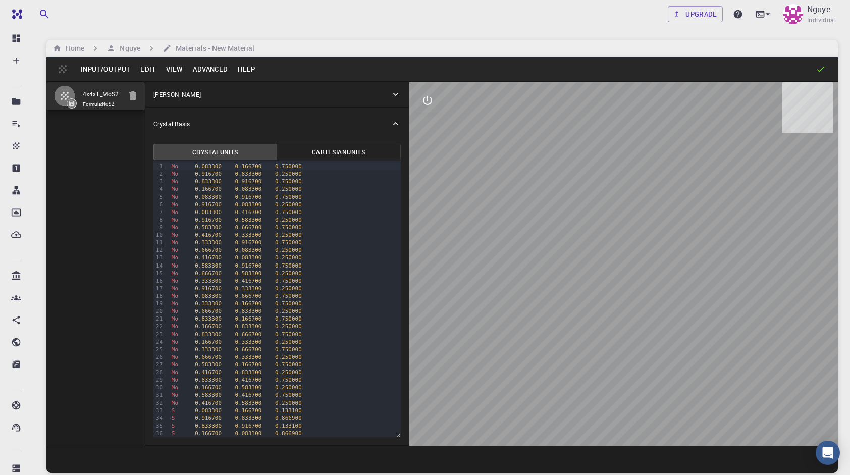
click at [133, 96] on icon "button" at bounding box center [132, 95] width 7 height 9
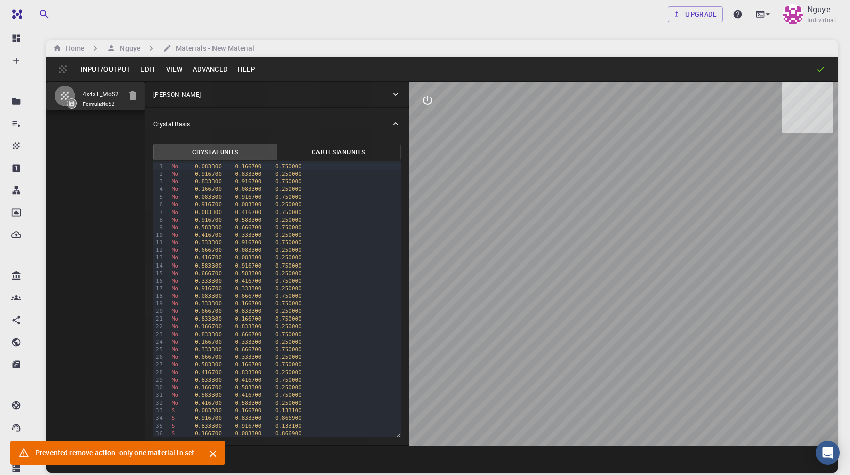
click at [124, 74] on button "Input/Output" at bounding box center [106, 69] width 60 height 16
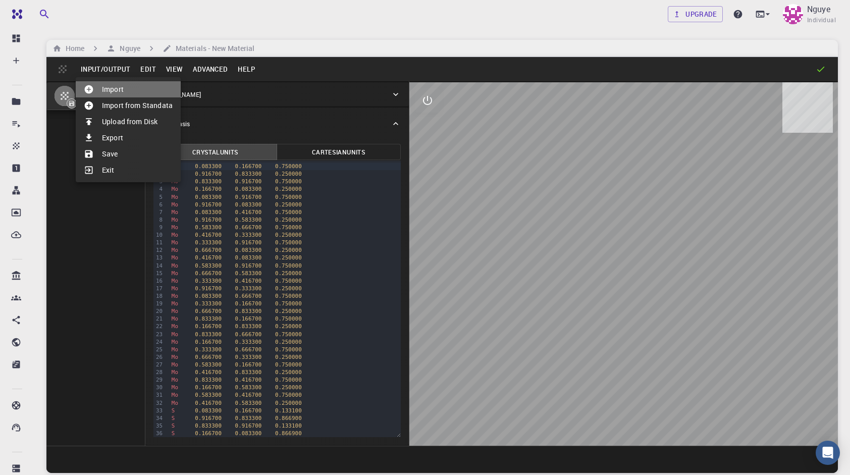
click at [149, 94] on li "Import" at bounding box center [128, 89] width 105 height 16
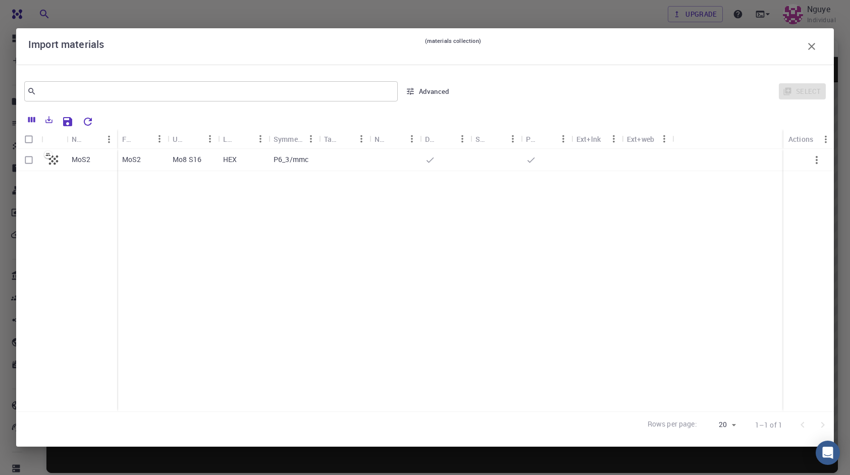
click at [28, 162] on input "Select row" at bounding box center [28, 159] width 19 height 19
checkbox input "true"
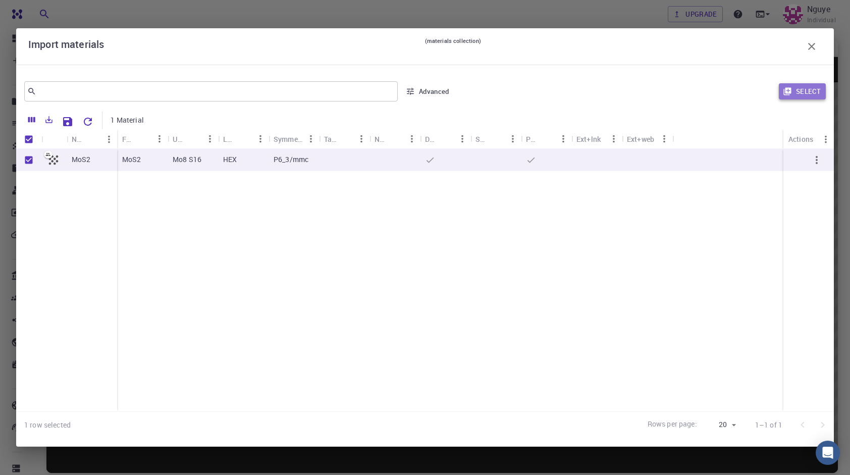
click at [815, 84] on button "Select" at bounding box center [802, 91] width 47 height 16
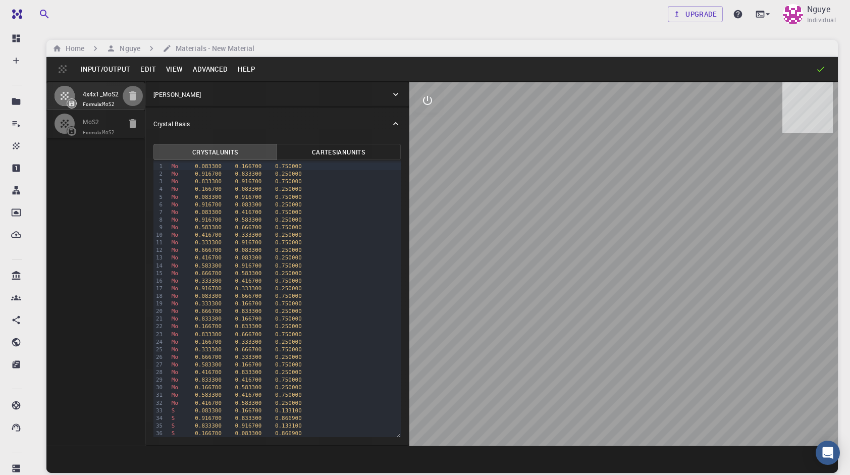
click at [132, 95] on icon "button" at bounding box center [132, 95] width 7 height 9
type input "6.384476"
type input "13.378294"
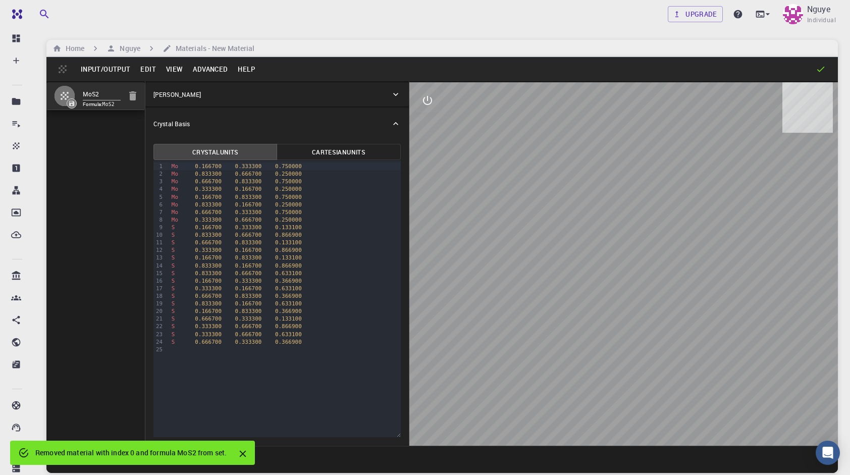
click at [138, 69] on button "Edit" at bounding box center [148, 69] width 26 height 16
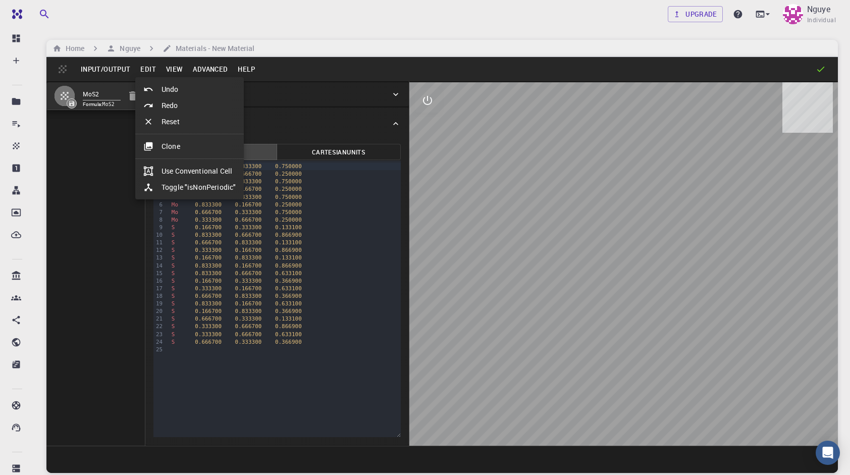
click at [210, 171] on li "Use Conventional Cell" at bounding box center [189, 171] width 109 height 16
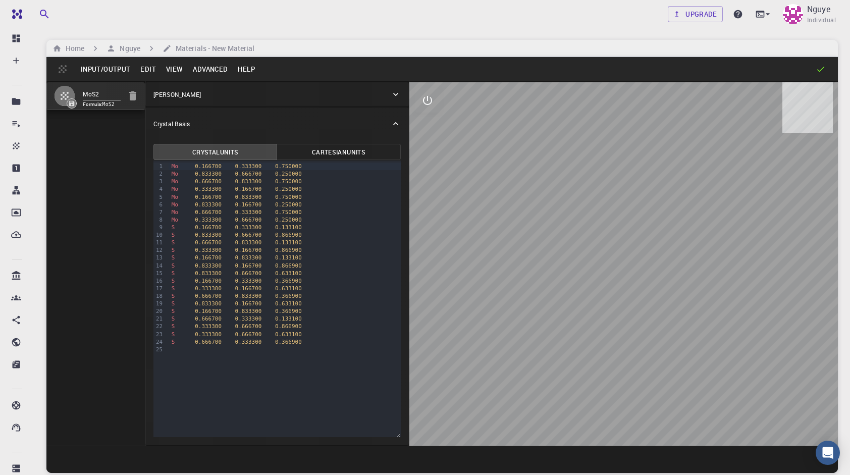
click at [361, 148] on button "Cartesian Units" at bounding box center [339, 152] width 124 height 16
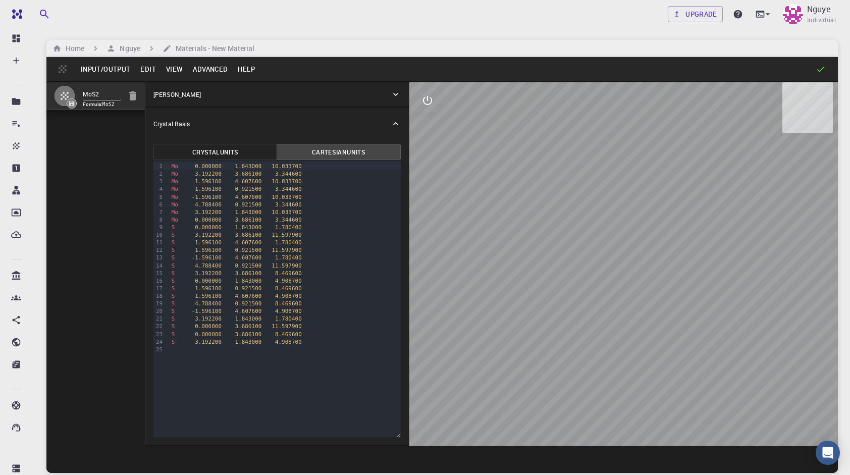
click at [245, 149] on button "Crystal Units" at bounding box center [216, 152] width 124 height 16
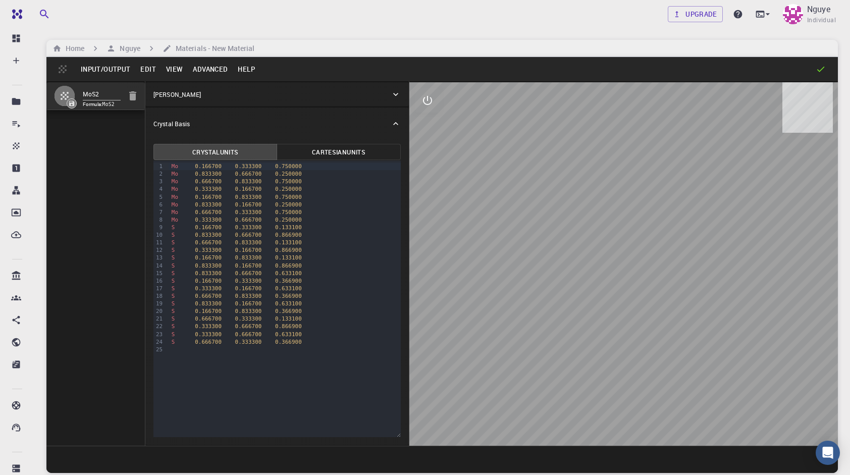
click at [216, 71] on button "Advanced" at bounding box center [210, 69] width 45 height 16
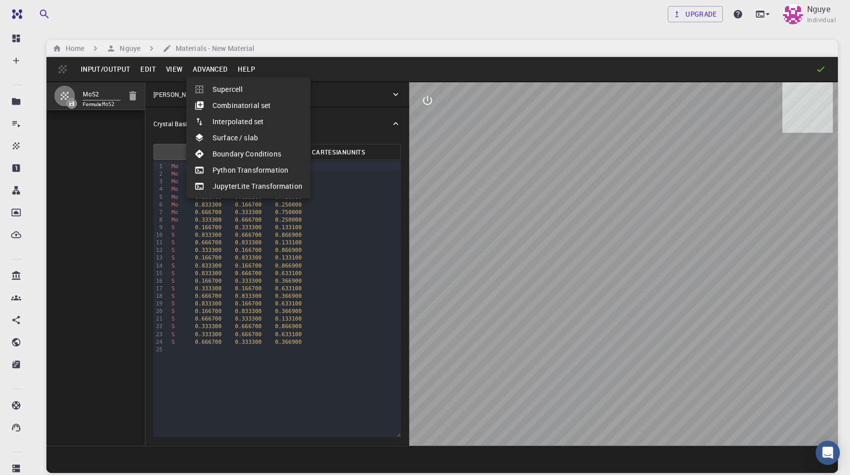
click at [94, 202] on div at bounding box center [425, 237] width 850 height 475
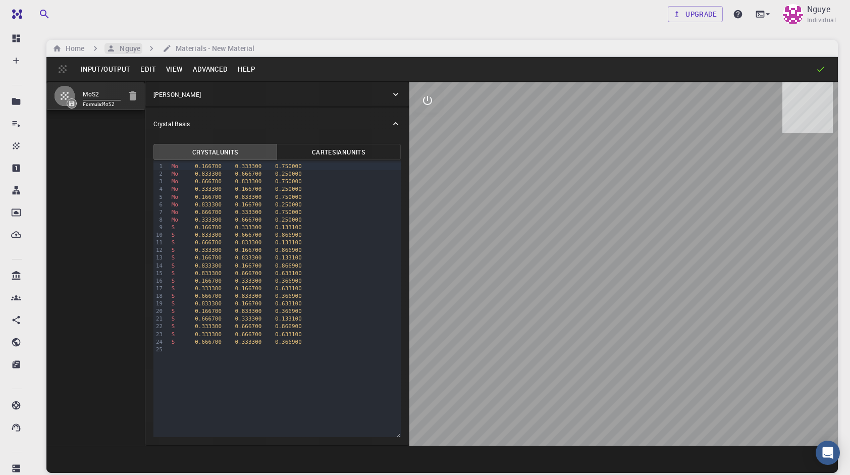
click at [131, 50] on h6 "Nguye" at bounding box center [128, 48] width 25 height 11
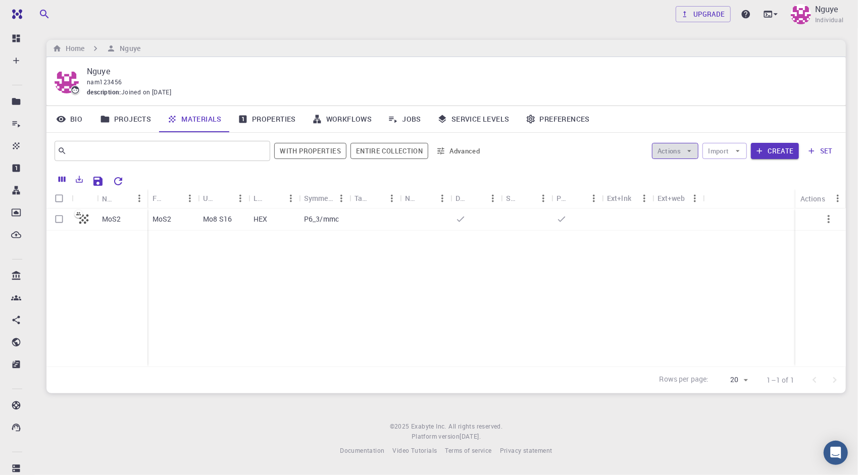
click at [679, 150] on button "Actions" at bounding box center [675, 151] width 47 height 16
click at [688, 169] on span "Create Job" at bounding box center [696, 171] width 32 height 10
click at [338, 122] on link "Workflows" at bounding box center [342, 119] width 76 height 26
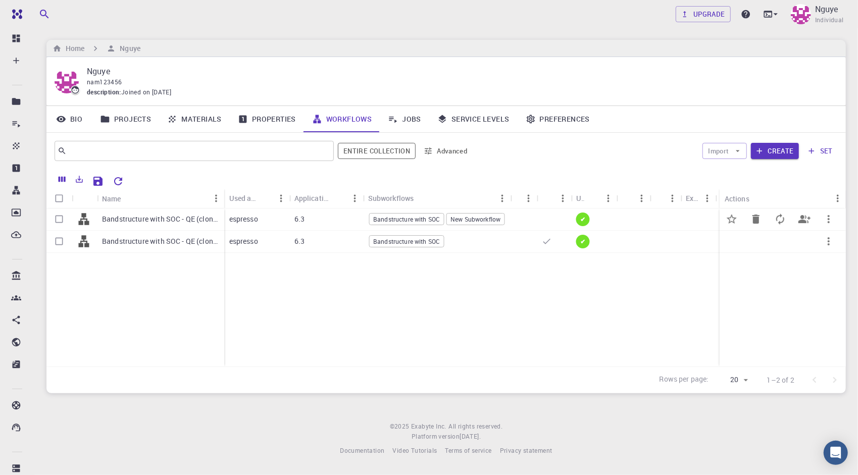
click at [322, 216] on div "6.3" at bounding box center [326, 220] width 74 height 22
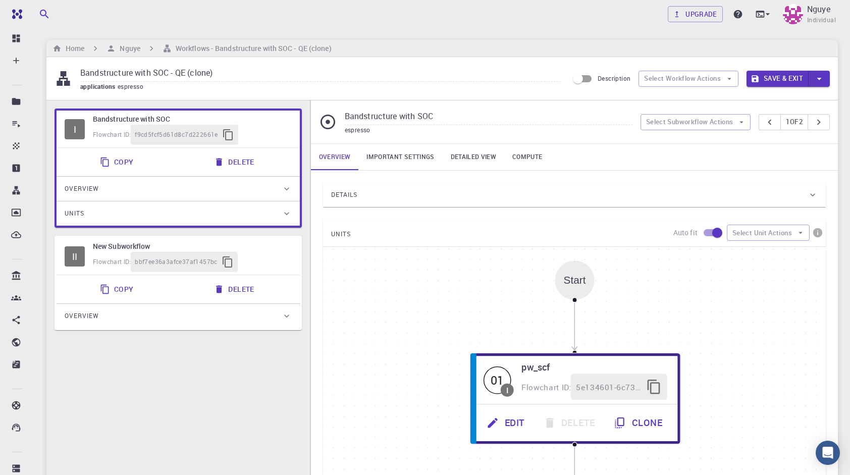
click at [274, 260] on div "Flowchart ID: bbf7ee36a3afce37af1457bc" at bounding box center [192, 262] width 199 height 20
type input "New Subworkflow"
type input "Plane-wave Ultra-soft Pseudopotential (Davidson Diagonalization, Gaussian Smear…"
type input "NO PSEUDOPOTENTIAL FOUND"
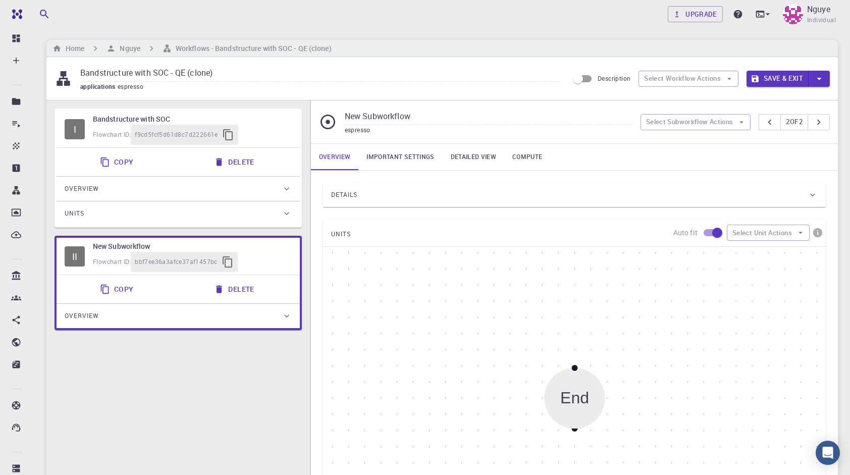
click at [270, 134] on div "Flowchart ID: f9cd5fcf5d61d8c7d222661e" at bounding box center [192, 135] width 199 height 20
type input "Bandstructure with SOC"
type input "Plane-wave Norm-conserving Fully-relativistic Pseudopotential (Davidson Diagona…"
type input "/export/share/pseudo/mo/gga/pbe/dojo-oncv/0.4/nc-fr/mo_pbe_dojo-oncv_0.4.upf"
type input "/export/share/pseudo/s/gga/pbe/dojo-oncv/0.4/nc-fr/s_pbe_dojo-oncv_0.4.upf"
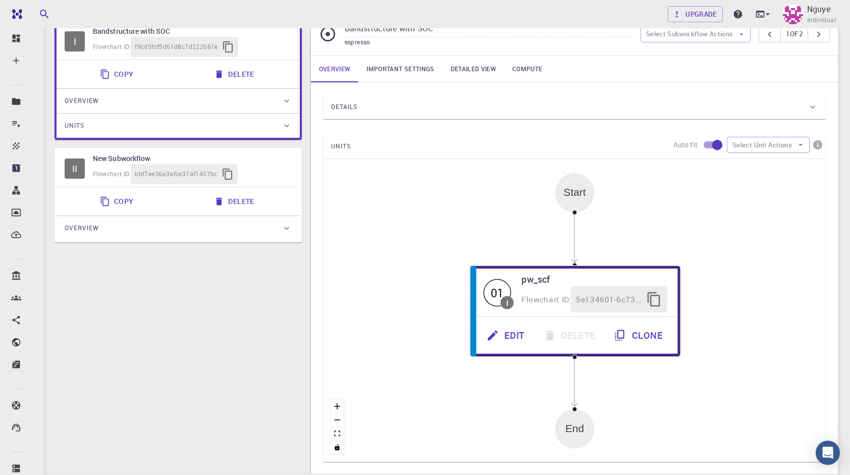
scroll to position [229, 0]
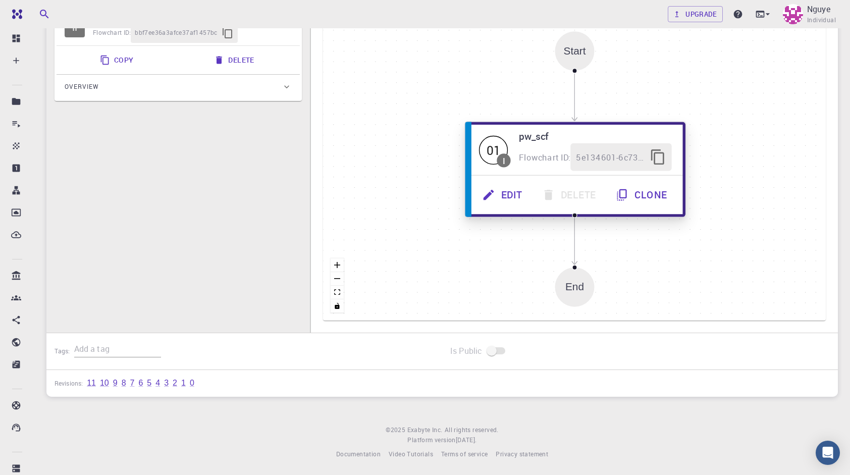
click at [502, 203] on button "Edit" at bounding box center [504, 195] width 60 height 28
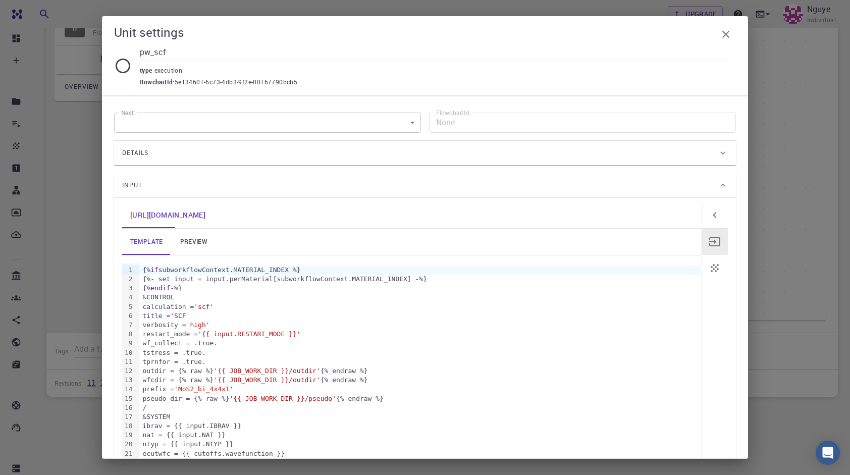
click at [718, 270] on div "[URL][DOMAIN_NAME] template preview 99 1 2 3 4 5 6 7 8 9 10 11 12 13 14 15 16 1…" at bounding box center [425, 443] width 622 height 491
click at [716, 271] on button "button" at bounding box center [715, 268] width 26 height 26
click at [709, 211] on icon "button" at bounding box center [715, 215] width 12 height 12
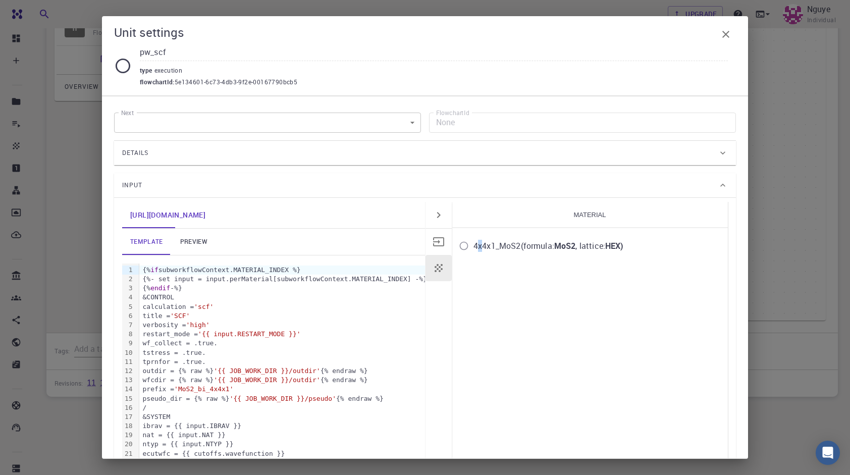
click at [476, 241] on div "4x4x1_MoS2 (formula: MoS2 , lattice: HEX )" at bounding box center [549, 246] width 150 height 12
drag, startPoint x: 476, startPoint y: 241, endPoint x: 461, endPoint y: 246, distance: 15.7
click at [461, 246] on input "4x4x1_MoS2 (formula: MoS2 , lattice: HEX )" at bounding box center [464, 245] width 19 height 19
drag, startPoint x: 461, startPoint y: 246, endPoint x: 433, endPoint y: 237, distance: 29.7
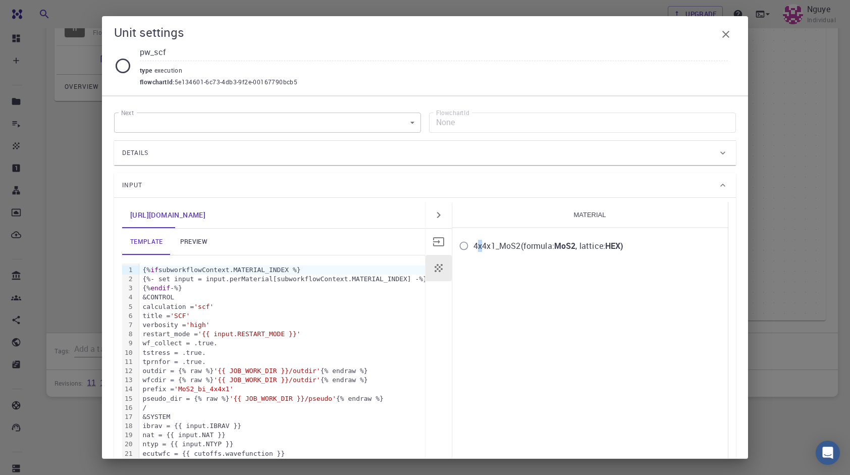
click at [428, 240] on button "button" at bounding box center [439, 242] width 26 height 26
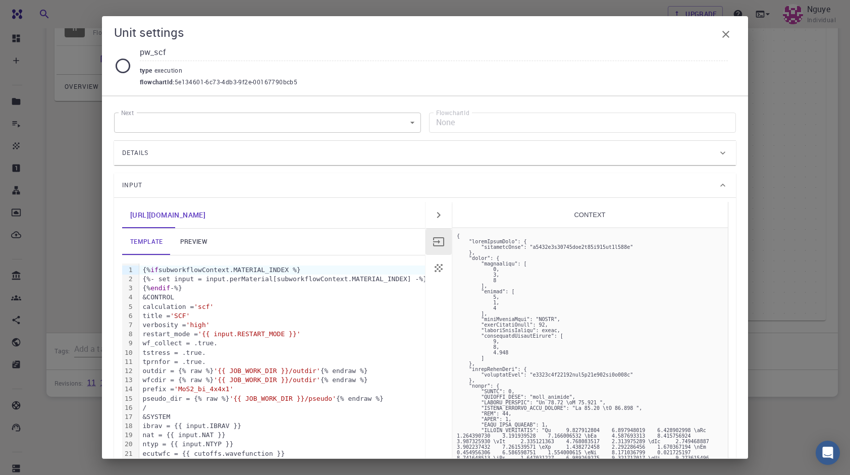
click at [440, 215] on icon "button" at bounding box center [439, 215] width 12 height 12
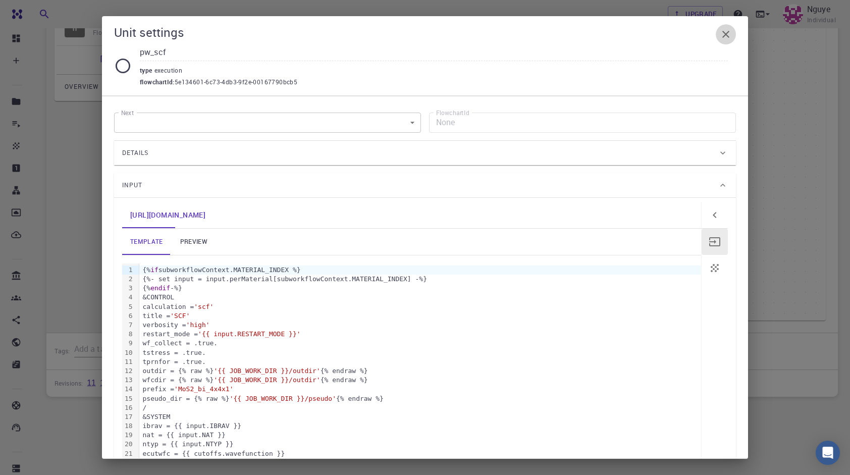
click at [726, 33] on icon "button" at bounding box center [726, 34] width 12 height 12
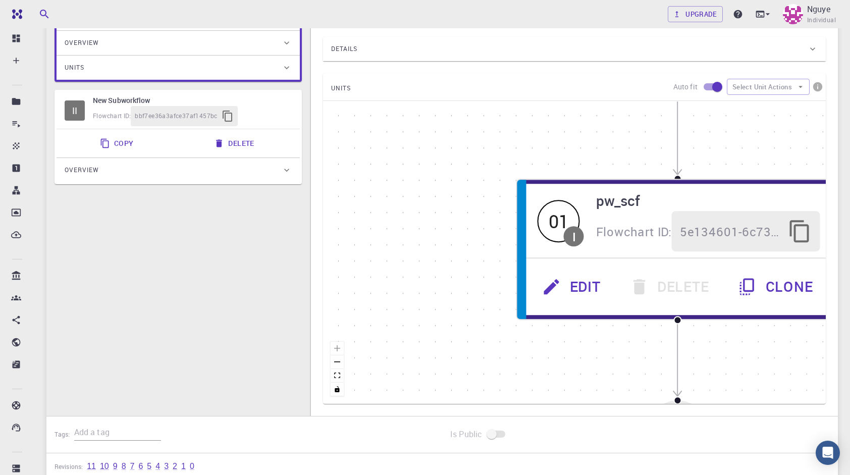
scroll to position [27, 0]
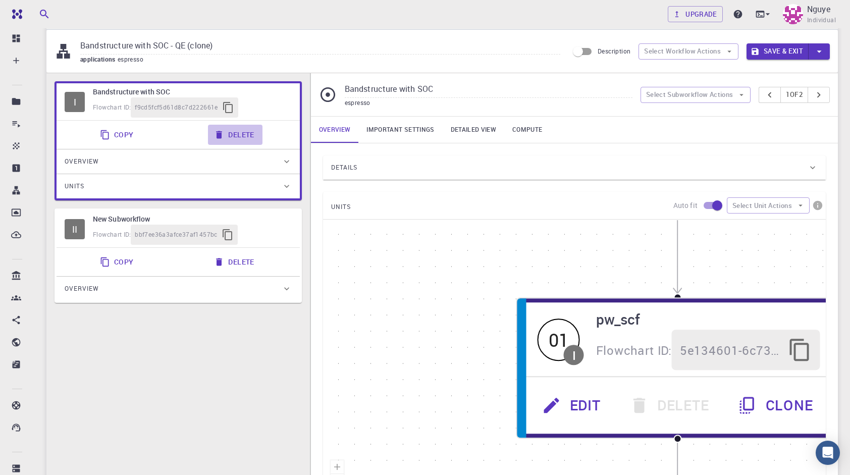
click at [236, 129] on button "Delete" at bounding box center [235, 135] width 54 height 20
type input "New Subworkflow"
type input "Plane-wave Ultra-soft Pseudopotential (Davidson Diagonalization, Gaussian Smear…"
type input "NO PSEUDOPOTENTIAL FOUND"
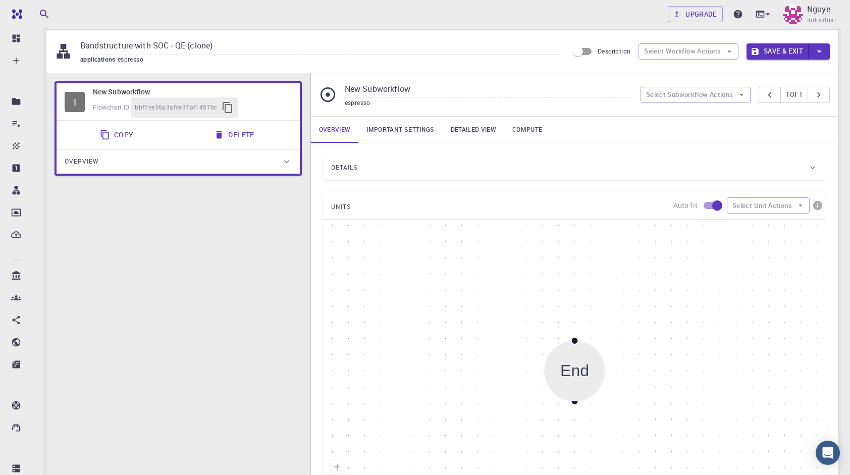
click at [796, 50] on button "Save & Exit" at bounding box center [778, 51] width 62 height 16
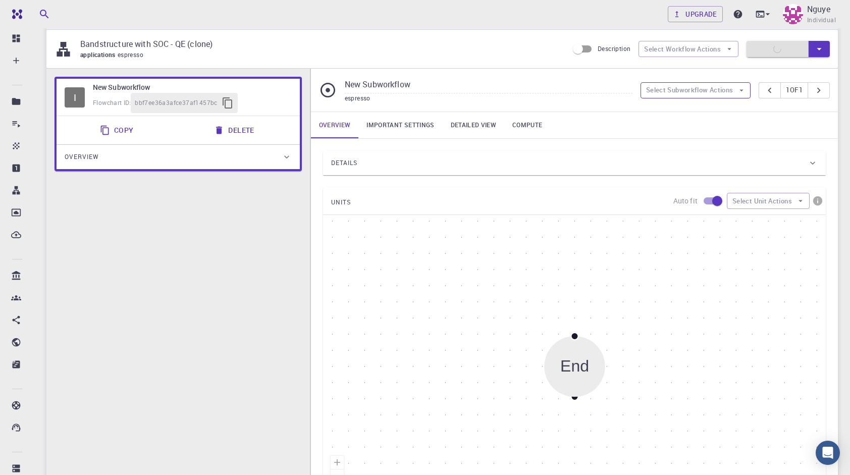
click at [718, 93] on button "Select Subworkflow Actions" at bounding box center [696, 90] width 111 height 16
click at [715, 123] on span "Add subworkflow" at bounding box center [702, 127] width 76 height 10
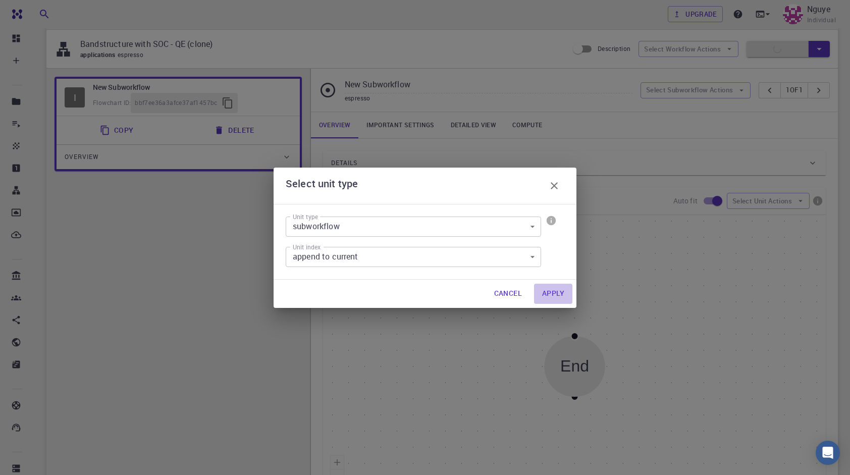
click at [552, 294] on button "Apply" at bounding box center [553, 294] width 38 height 20
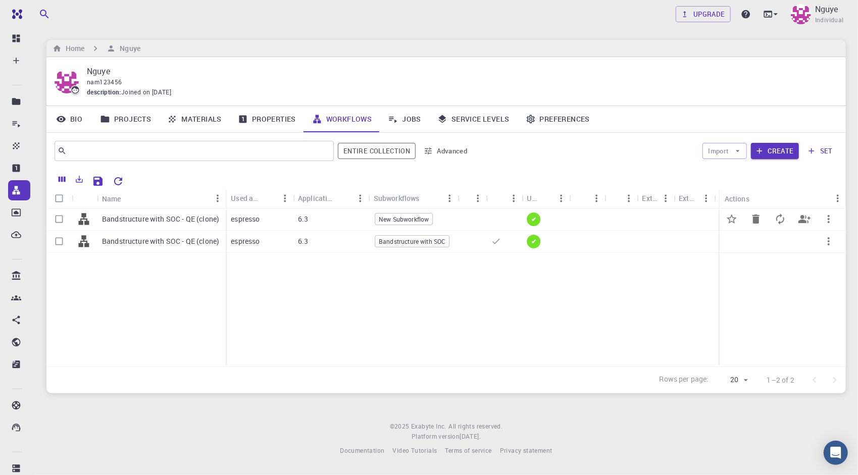
click at [613, 227] on div at bounding box center [620, 220] width 33 height 22
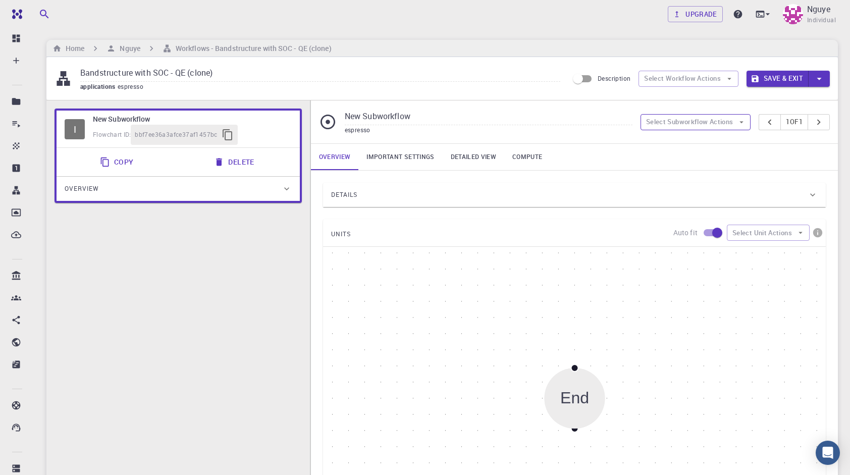
click at [698, 118] on button "Select Subworkflow Actions" at bounding box center [696, 122] width 111 height 16
click at [689, 159] on span "Add subworkflow" at bounding box center [702, 158] width 76 height 10
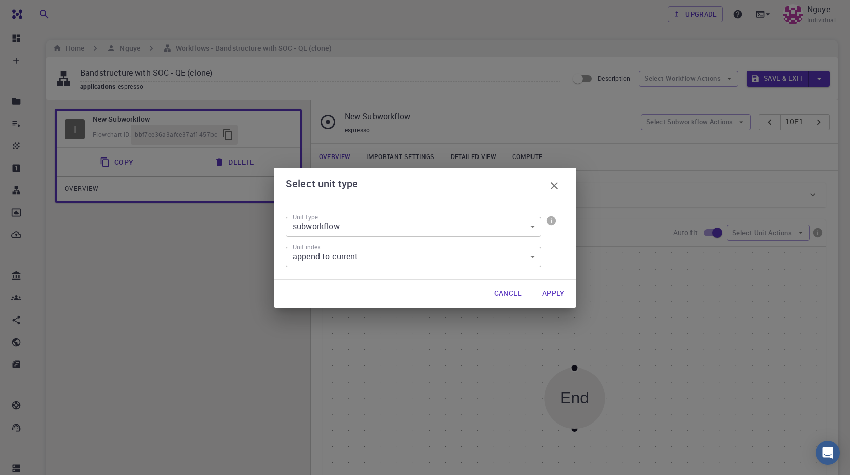
click at [539, 291] on button "Apply" at bounding box center [553, 294] width 38 height 20
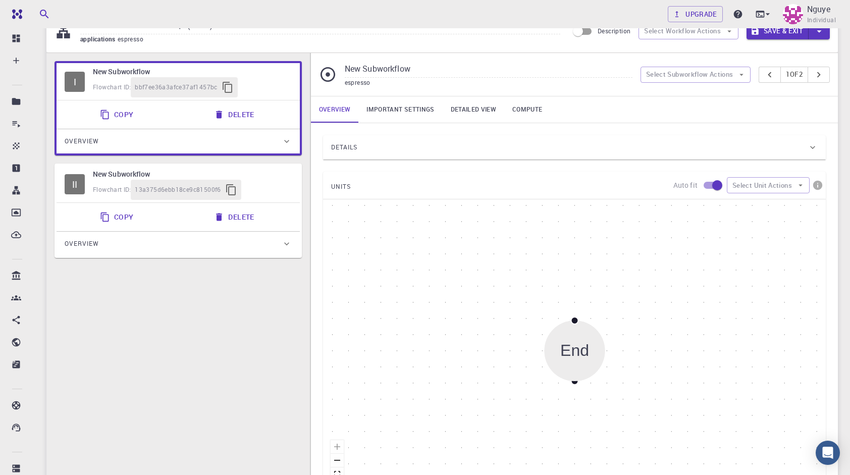
scroll to position [51, 0]
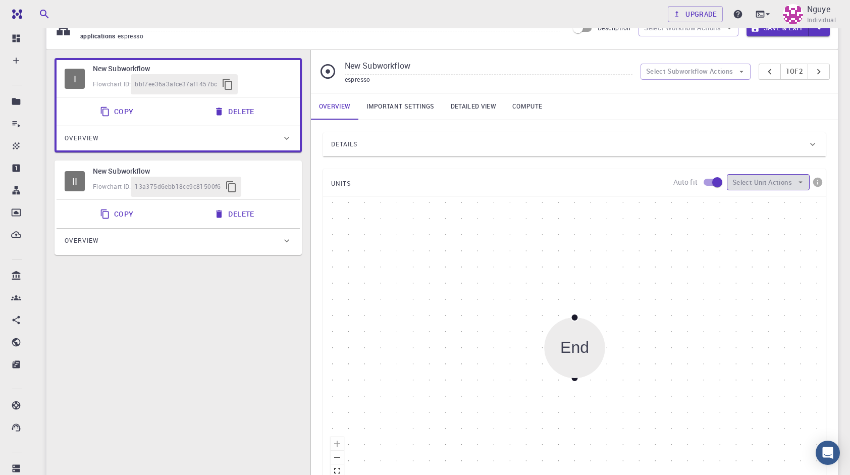
click at [771, 188] on button "Select Unit Actions" at bounding box center [768, 182] width 83 height 16
click at [763, 203] on span "Add Unit" at bounding box center [777, 202] width 48 height 10
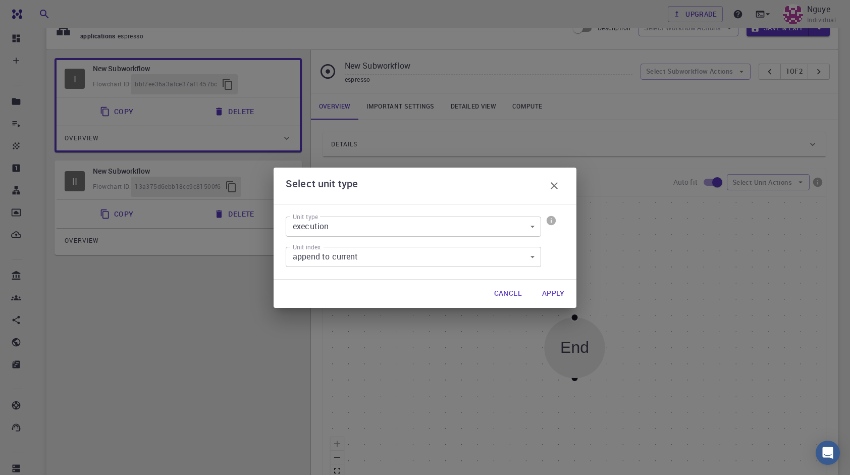
click at [545, 287] on button "Apply" at bounding box center [553, 294] width 38 height 20
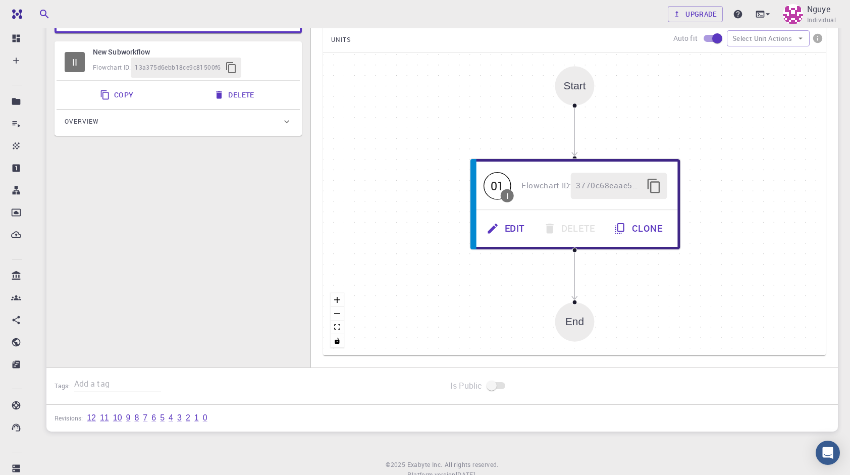
scroll to position [202, 0]
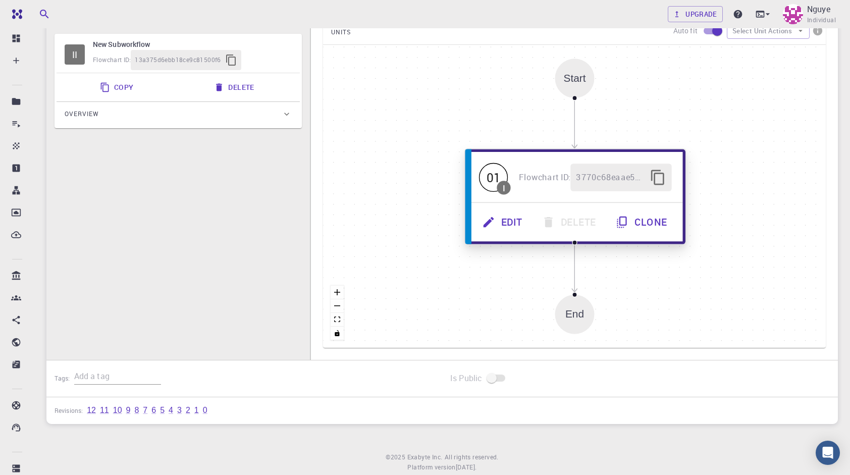
click at [511, 226] on button "Edit" at bounding box center [504, 223] width 60 height 28
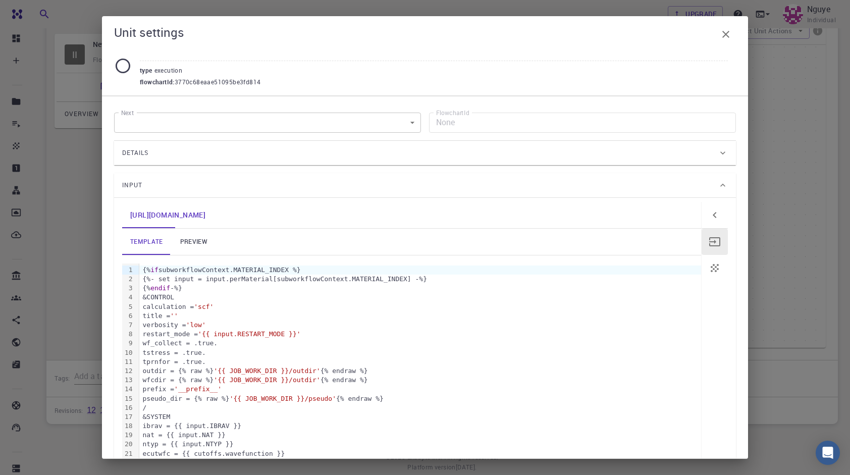
click at [703, 258] on button "button" at bounding box center [715, 268] width 26 height 26
click at [710, 241] on icon "button" at bounding box center [715, 241] width 11 height 9
click at [714, 215] on button "button" at bounding box center [715, 215] width 26 height 26
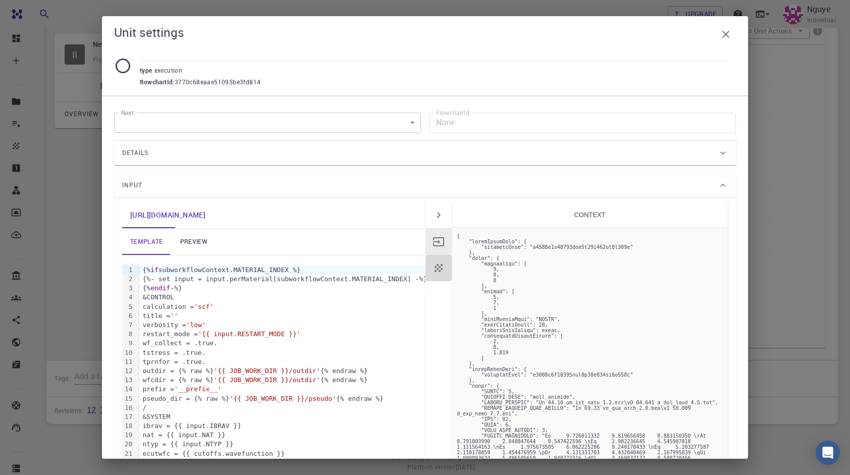
click at [437, 271] on icon "button" at bounding box center [439, 268] width 12 height 12
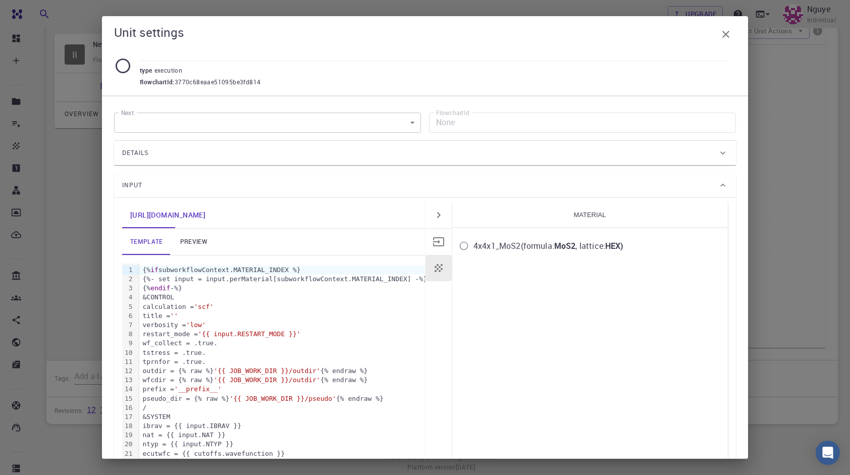
click at [553, 242] on div "4x4x1_MoS2 (formula: MoS2 , lattice: HEX )" at bounding box center [549, 246] width 150 height 12
click at [474, 242] on input "4x4x1_MoS2 (formula: MoS2 , lattice: HEX )" at bounding box center [464, 245] width 19 height 19
click at [553, 242] on div "4x4x1_MoS2 (formula: MoS2 , lattice: HEX )" at bounding box center [549, 246] width 150 height 12
click at [474, 242] on input "4x4x1_MoS2 (formula: MoS2 , lattice: HEX )" at bounding box center [464, 245] width 19 height 19
click at [565, 246] on strong "MoS2" at bounding box center [565, 245] width 22 height 11
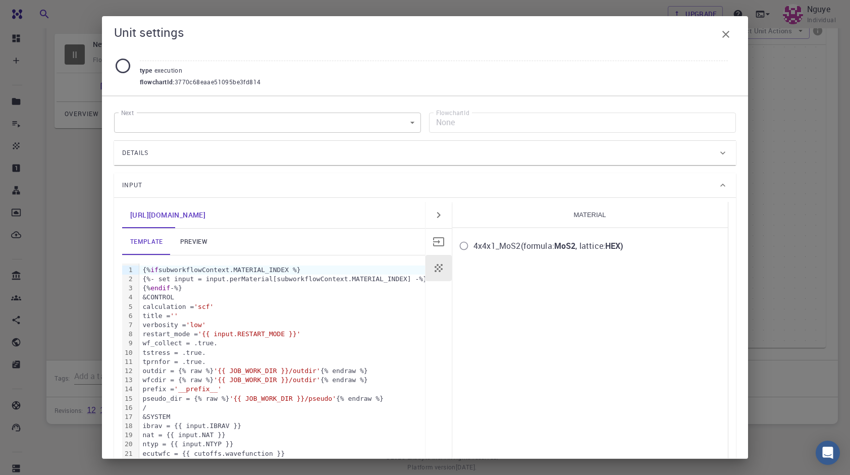
click at [474, 246] on input "4x4x1_MoS2 (formula: MoS2 , lattice: HEX )" at bounding box center [464, 245] width 19 height 19
click at [565, 245] on strong "MoS2" at bounding box center [565, 245] width 22 height 11
click at [474, 245] on input "4x4x1_MoS2 (formula: MoS2 , lattice: HEX )" at bounding box center [464, 245] width 19 height 19
click at [565, 245] on strong "MoS2" at bounding box center [565, 245] width 22 height 11
click at [474, 245] on input "4x4x1_MoS2 (formula: MoS2 , lattice: HEX )" at bounding box center [464, 245] width 19 height 19
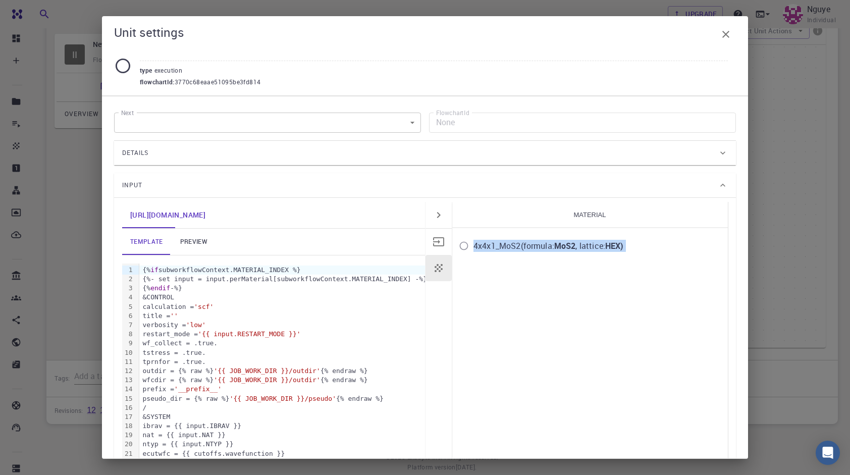
click at [565, 245] on strong "MoS2" at bounding box center [565, 245] width 22 height 11
click at [474, 245] on input "4x4x1_MoS2 (formula: MoS2 , lattice: HEX )" at bounding box center [464, 245] width 19 height 19
click at [565, 245] on strong "MoS2" at bounding box center [565, 245] width 22 height 11
click at [474, 245] on input "4x4x1_MoS2 (formula: MoS2 , lattice: HEX )" at bounding box center [464, 245] width 19 height 19
click at [727, 33] on icon "button" at bounding box center [726, 34] width 7 height 7
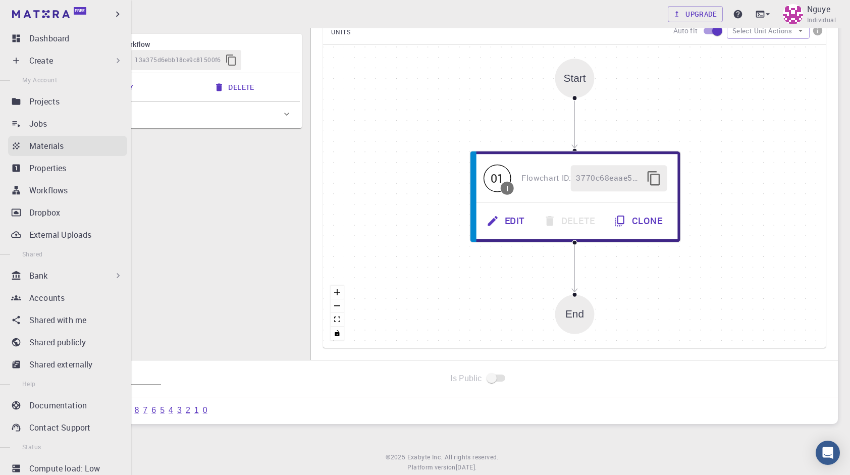
click at [43, 150] on p "Materials" at bounding box center [46, 146] width 34 height 12
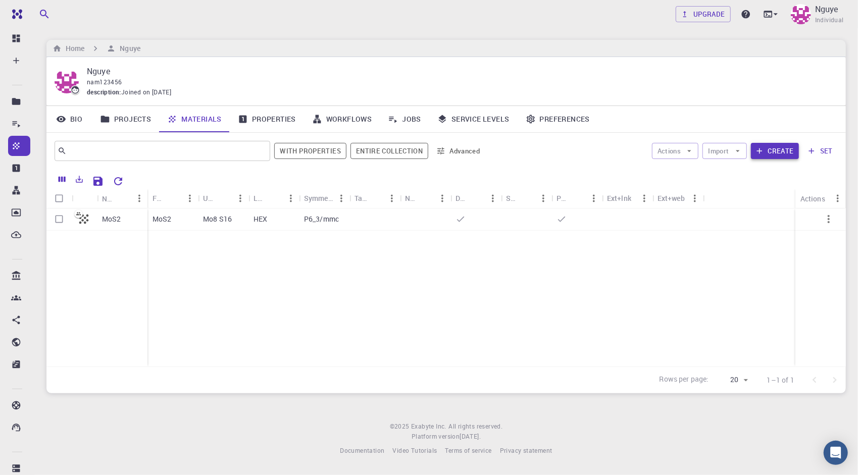
click at [784, 154] on button "Create" at bounding box center [775, 151] width 48 height 16
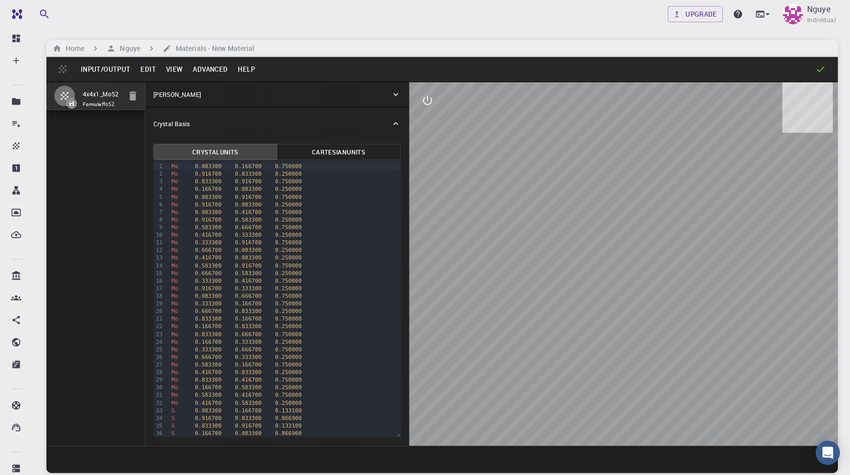
click at [102, 72] on button "Input/Output" at bounding box center [106, 69] width 60 height 16
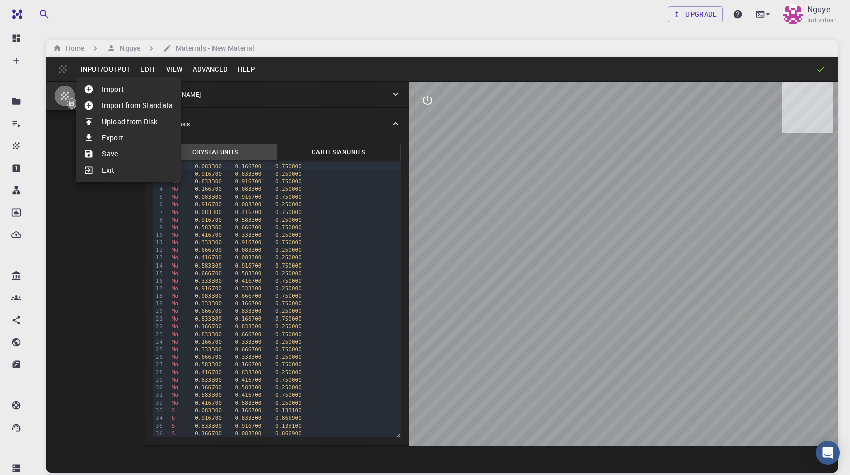
click at [121, 90] on li "Import" at bounding box center [128, 89] width 105 height 16
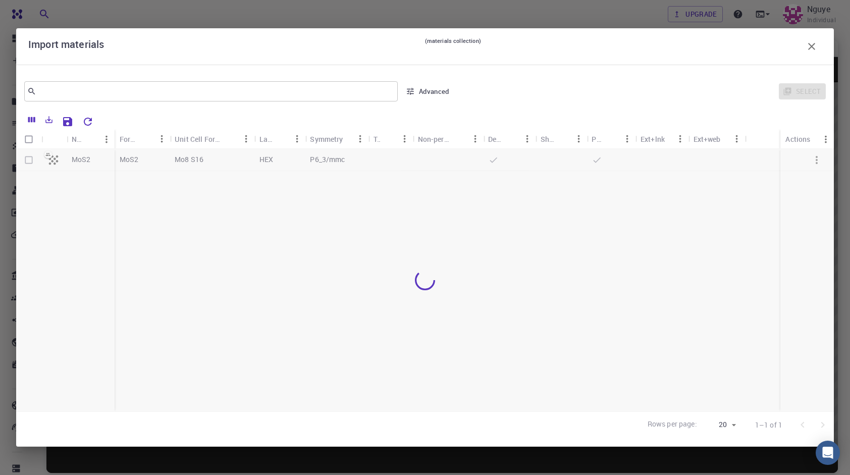
click at [27, 157] on div at bounding box center [425, 280] width 818 height 263
click at [31, 160] on input "Select row" at bounding box center [28, 159] width 19 height 19
checkbox input "true"
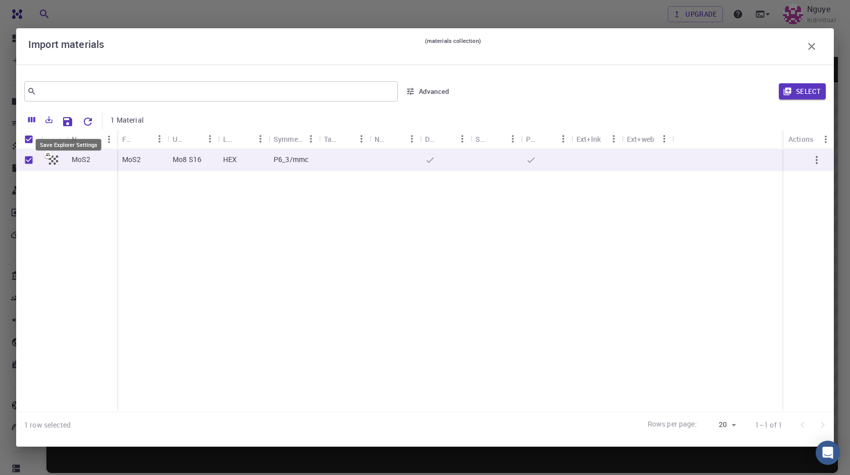
click at [76, 114] on button "Save Explorer Settings" at bounding box center [68, 122] width 20 height 20
click at [75, 118] on button "Save Explorer Settings" at bounding box center [68, 122] width 20 height 20
click at [798, 84] on button "Select" at bounding box center [802, 91] width 47 height 16
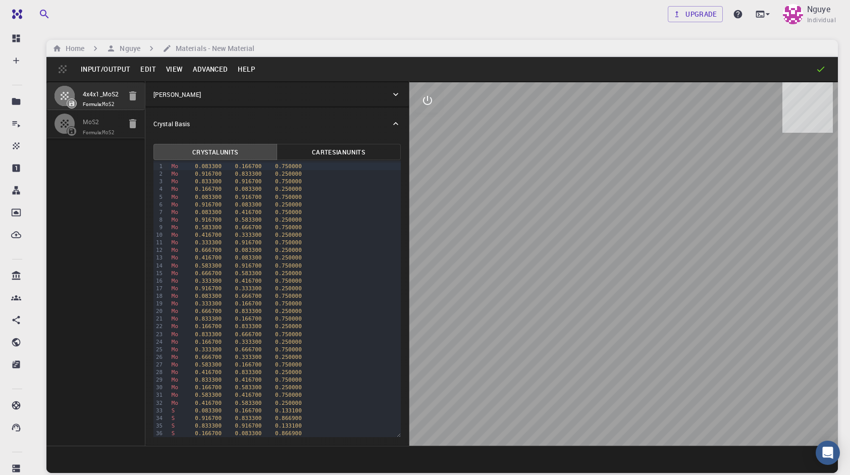
click at [113, 123] on input "MoS2" at bounding box center [102, 123] width 38 height 12
type input "6.384476"
type input "13.378294"
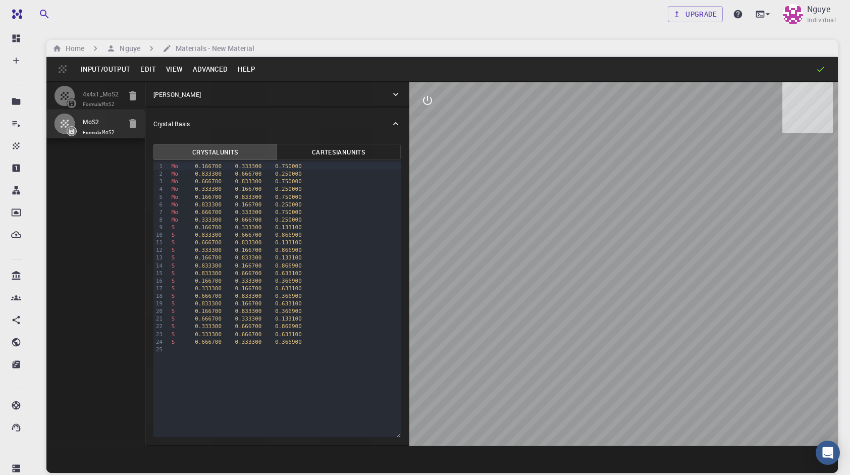
click at [140, 74] on button "Edit" at bounding box center [148, 69] width 26 height 16
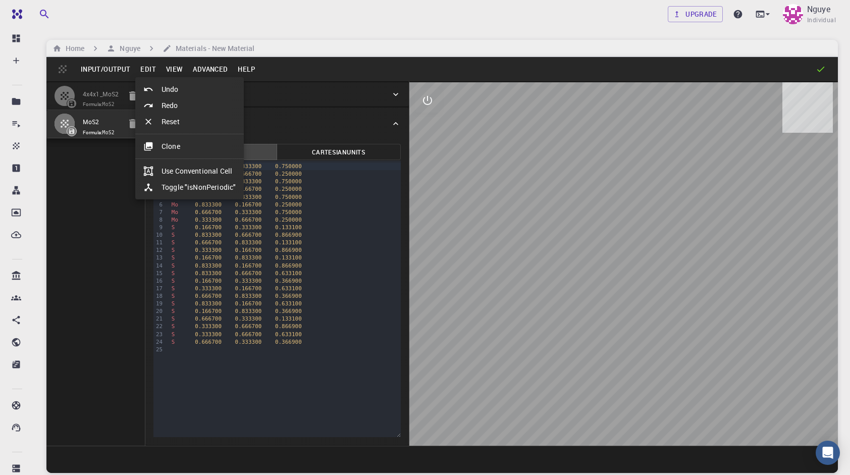
click at [164, 150] on li "Clone" at bounding box center [189, 146] width 109 height 16
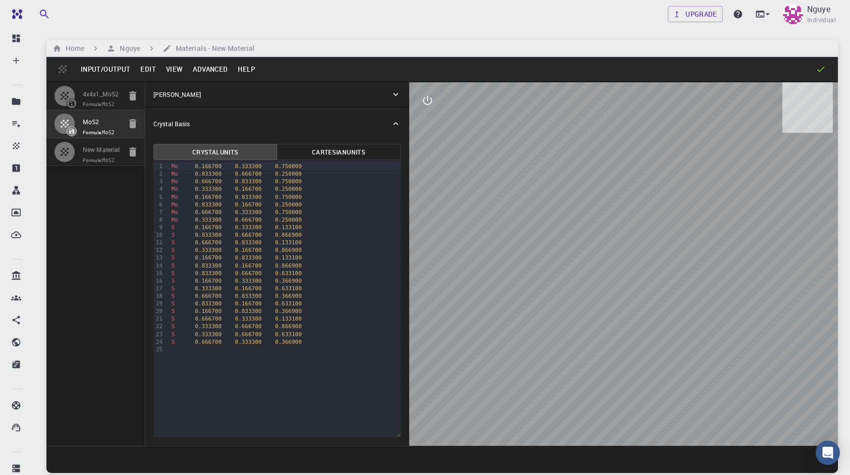
click at [139, 152] on button "button" at bounding box center [133, 152] width 20 height 20
type input "12.768951"
type input "35"
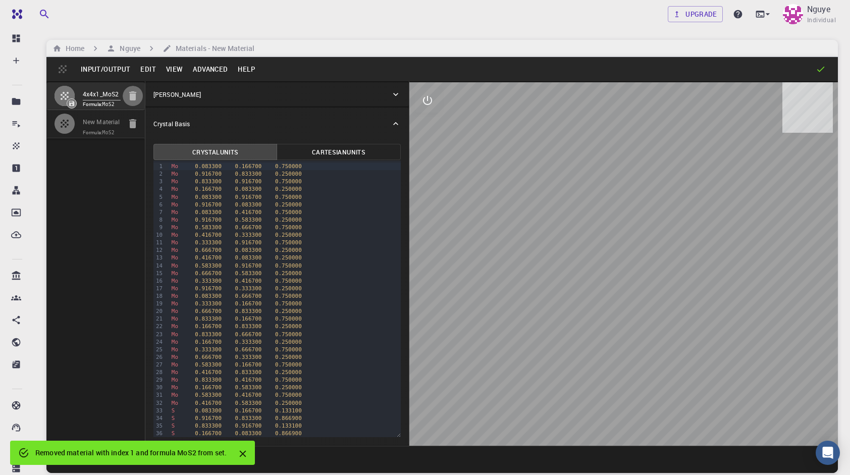
click at [135, 99] on icon "button" at bounding box center [132, 95] width 7 height 9
type input "6.384476"
type input "13.378294"
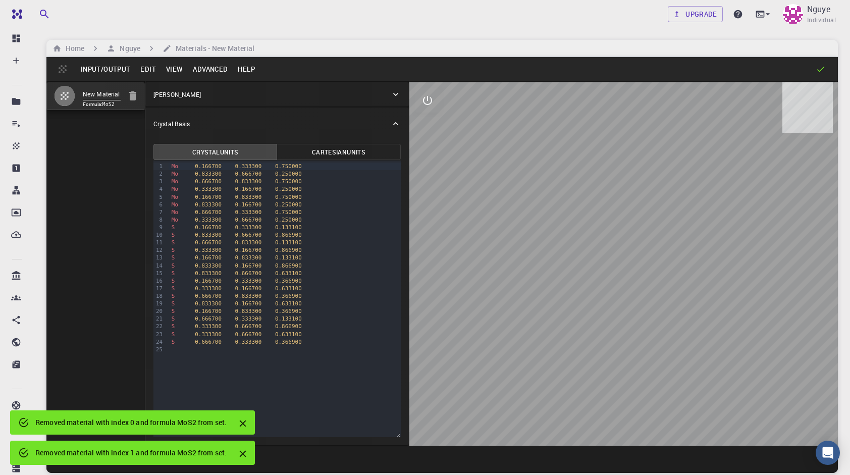
click at [109, 72] on button "Input/Output" at bounding box center [106, 69] width 60 height 16
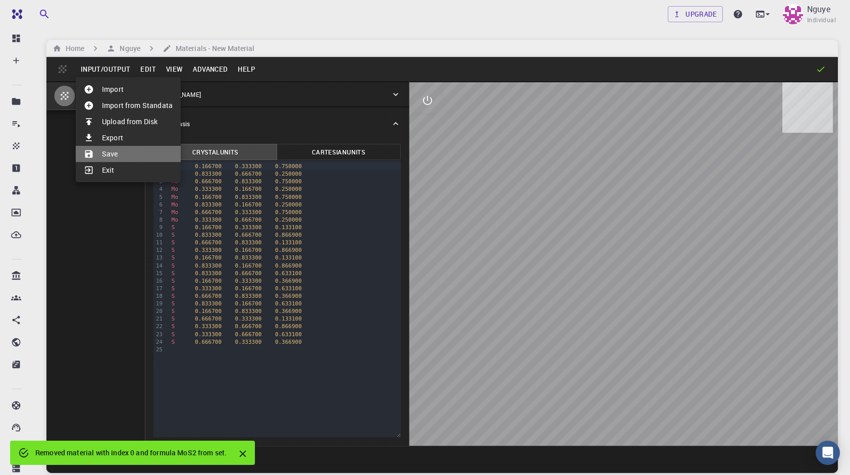
click at [128, 157] on li "Save" at bounding box center [128, 154] width 105 height 16
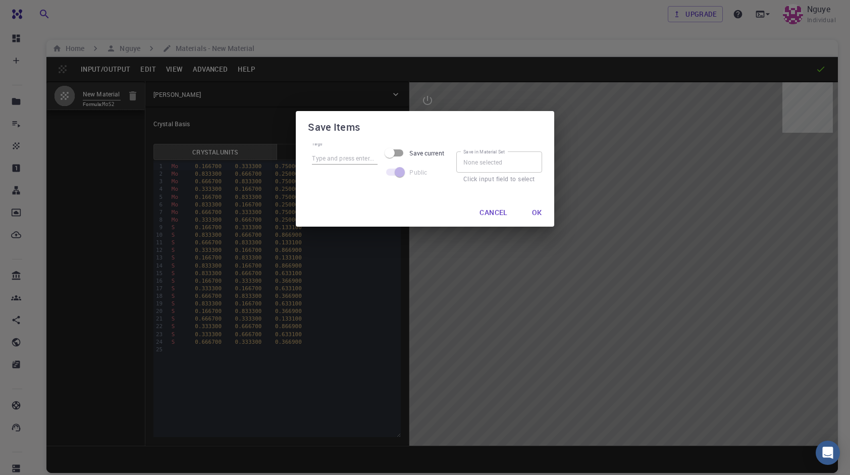
click at [399, 155] on input "Save current" at bounding box center [390, 152] width 58 height 19
checkbox input "true"
click at [361, 161] on input "Tags" at bounding box center [352, 158] width 66 height 13
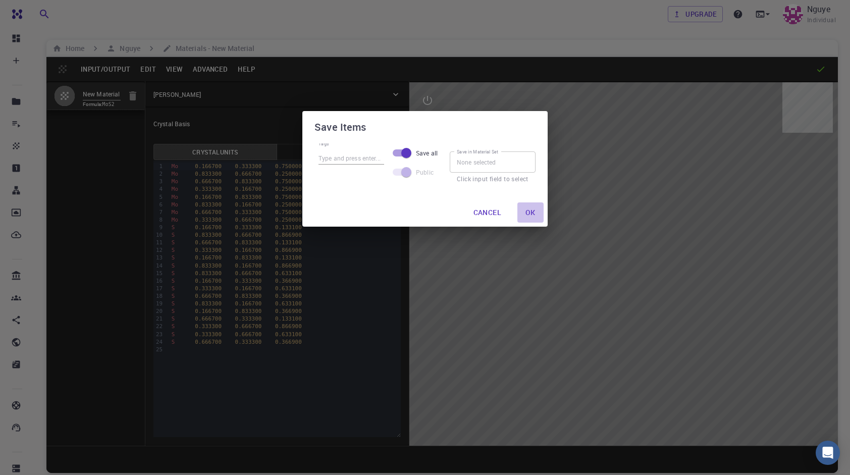
click at [526, 211] on button "Ok" at bounding box center [531, 213] width 26 height 20
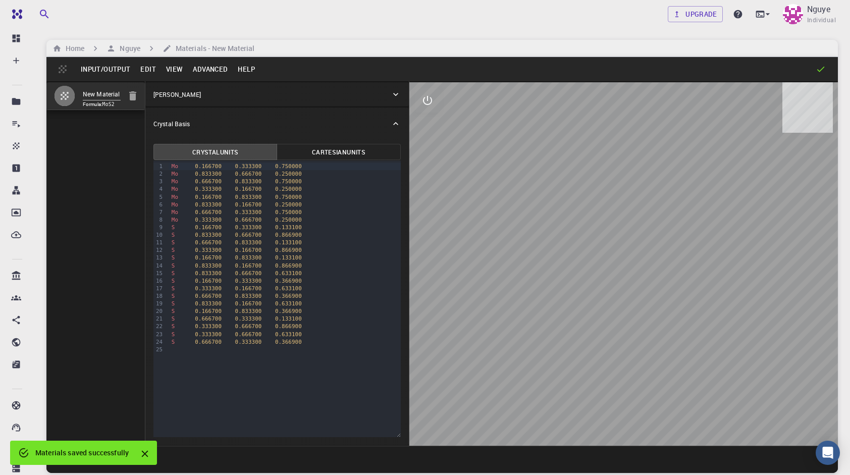
click at [219, 67] on button "Advanced" at bounding box center [210, 69] width 45 height 16
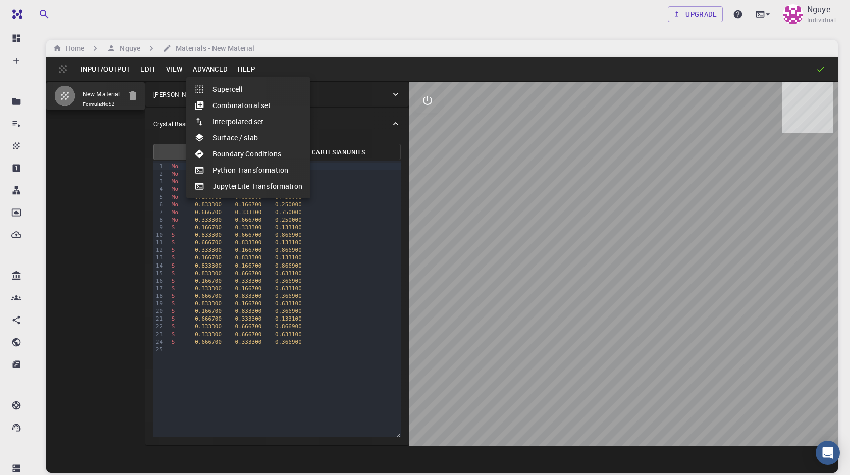
click at [179, 66] on div at bounding box center [425, 237] width 850 height 475
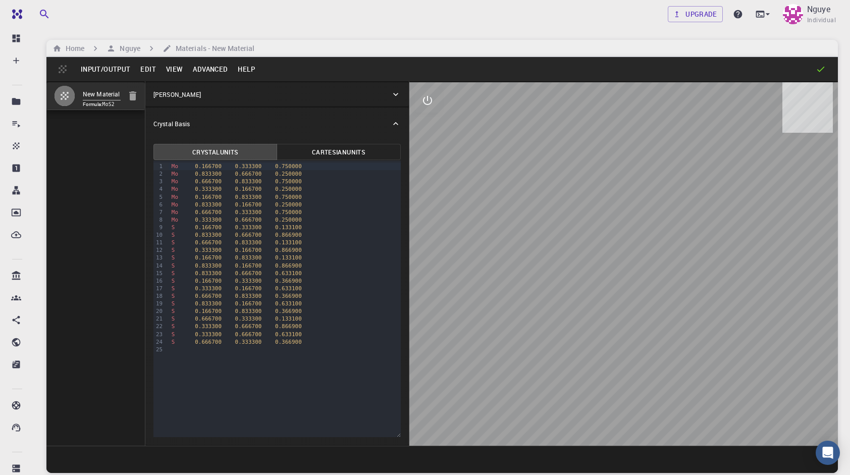
click at [179, 66] on button "View" at bounding box center [174, 69] width 27 height 16
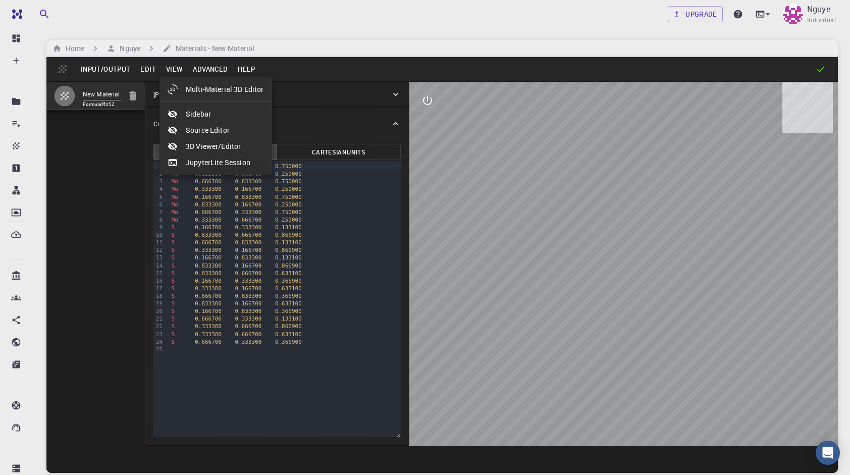
click at [563, 264] on div at bounding box center [425, 237] width 850 height 475
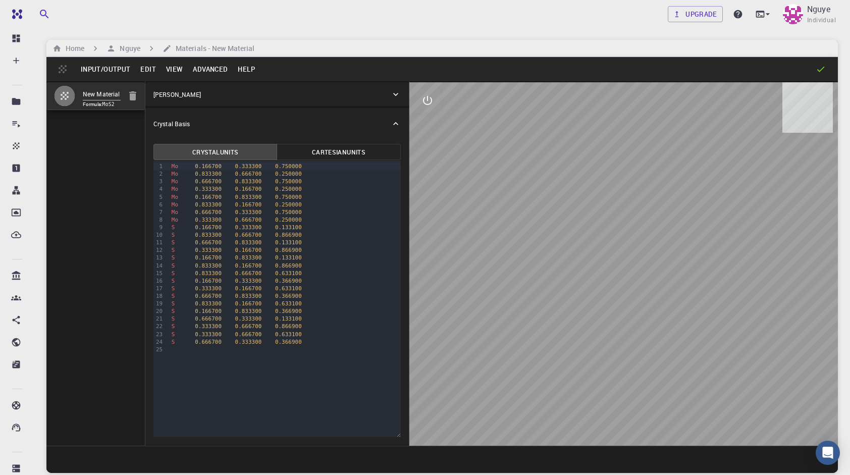
drag, startPoint x: 627, startPoint y: 312, endPoint x: 611, endPoint y: 275, distance: 40.1
click at [612, 275] on div at bounding box center [624, 264] width 429 height 364
drag, startPoint x: 592, startPoint y: 289, endPoint x: 573, endPoint y: 245, distance: 47.9
click at [573, 245] on div at bounding box center [624, 264] width 429 height 364
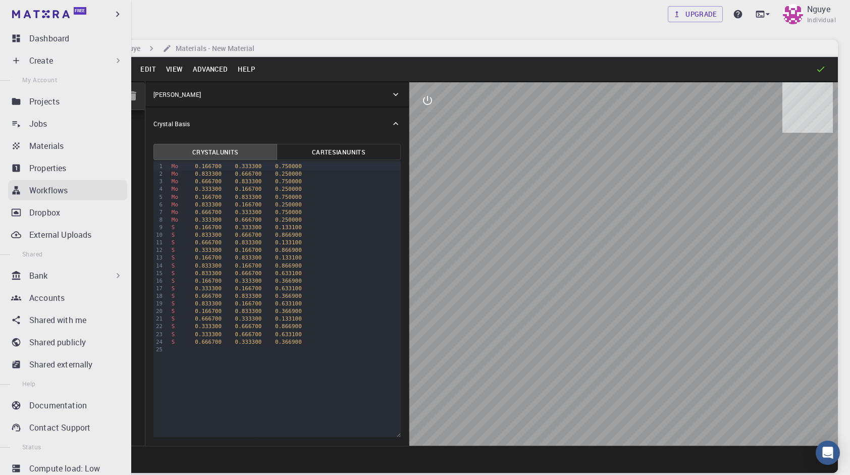
click at [31, 188] on p "Workflows" at bounding box center [48, 190] width 38 height 12
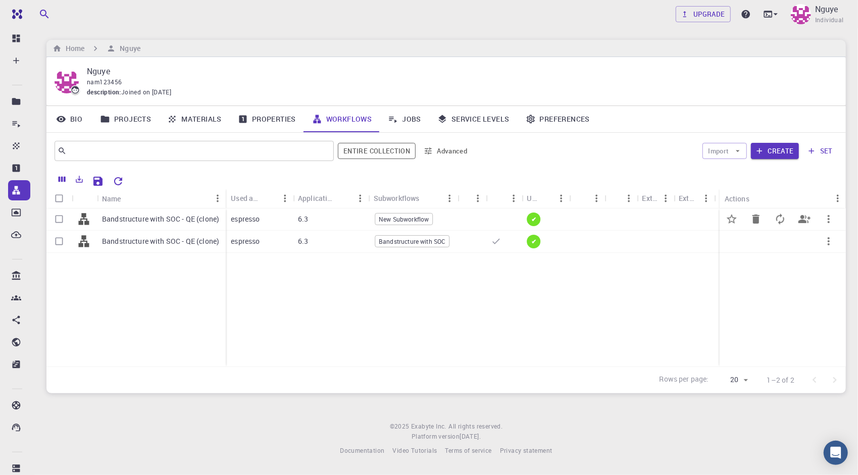
click at [586, 218] on div at bounding box center [586, 220] width 35 height 22
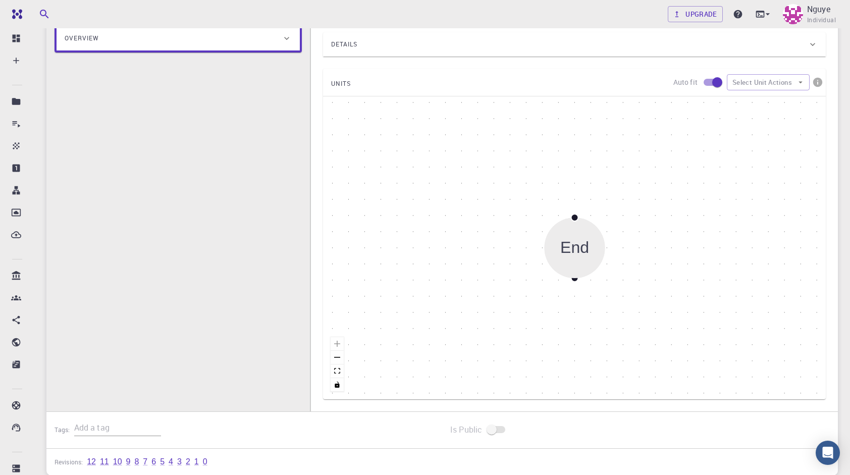
scroll to position [152, 0]
click at [751, 77] on button "Select Unit Actions" at bounding box center [768, 81] width 83 height 16
click at [755, 98] on span "Add Unit" at bounding box center [777, 101] width 48 height 10
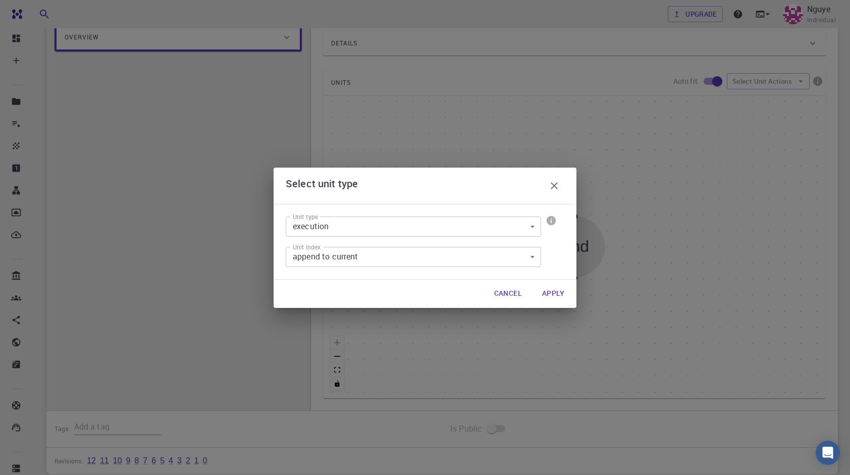
click at [568, 296] on button "Apply" at bounding box center [553, 294] width 38 height 20
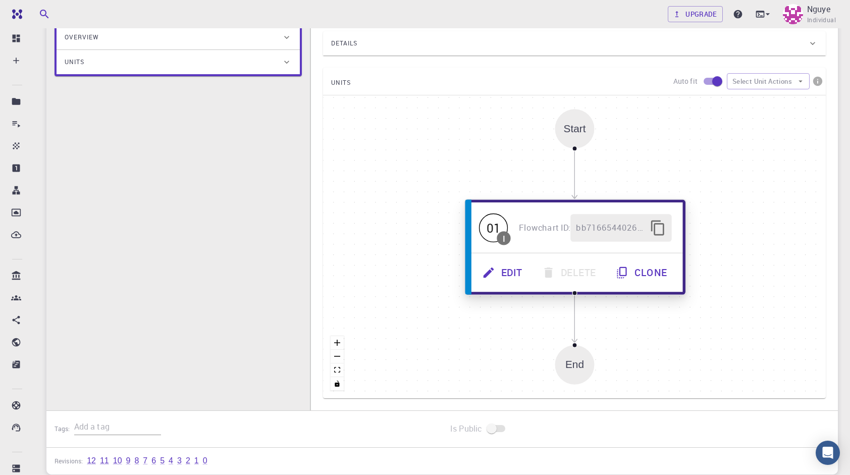
click at [498, 270] on button "Edit" at bounding box center [504, 273] width 60 height 28
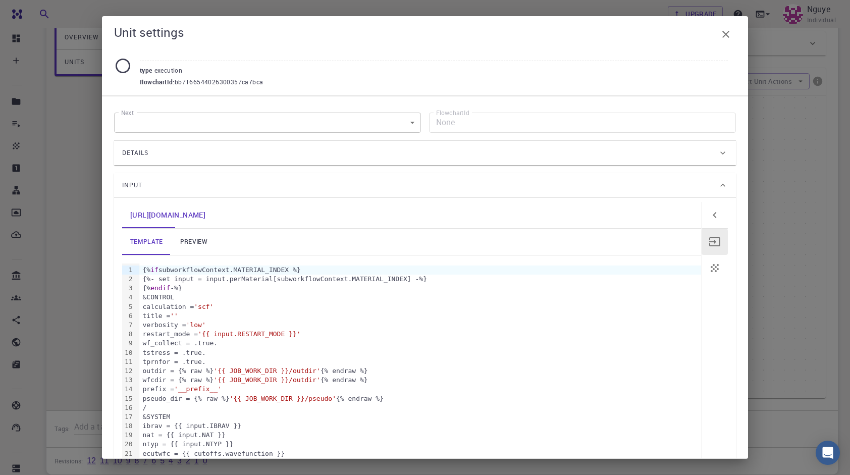
click at [702, 261] on button "button" at bounding box center [715, 268] width 26 height 26
click at [709, 217] on icon "button" at bounding box center [715, 215] width 12 height 12
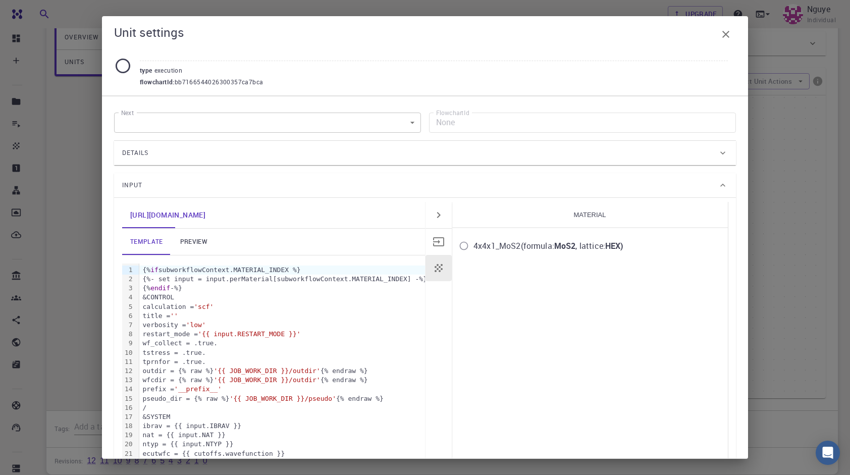
drag, startPoint x: 695, startPoint y: 209, endPoint x: 557, endPoint y: 235, distance: 140.9
click at [557, 236] on label "4x4x1_MoS2 (formula: MoS2 , lattice: HEX )" at bounding box center [540, 245] width 170 height 19
click at [474, 236] on input "4x4x1_MoS2 (formula: MoS2 , lattice: HEX )" at bounding box center [464, 245] width 19 height 19
click at [466, 246] on input "4x4x1_MoS2 (formula: MoS2 , lattice: HEX )" at bounding box center [464, 245] width 19 height 19
click at [544, 209] on h4 "Material" at bounding box center [590, 215] width 276 height 26
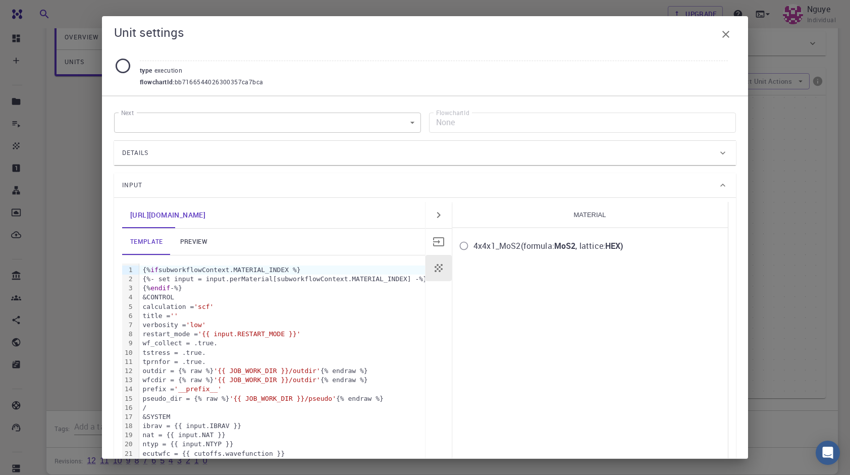
click at [733, 42] on div at bounding box center [726, 34] width 20 height 20
click at [735, 39] on button "button" at bounding box center [726, 34] width 20 height 20
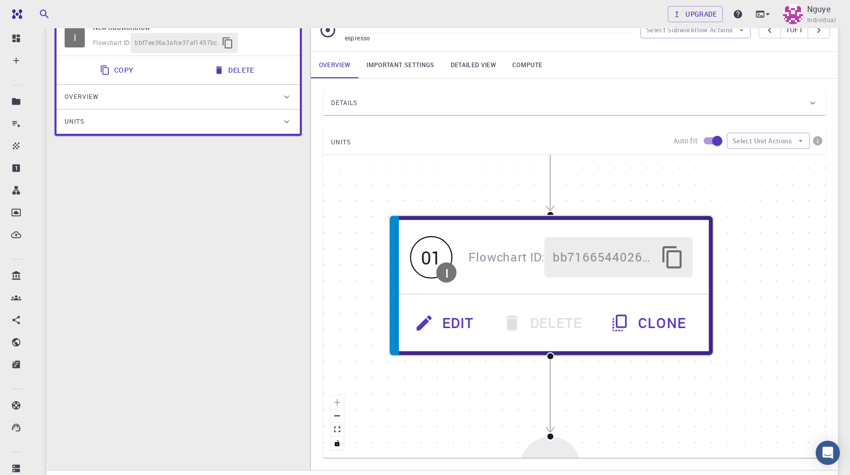
scroll to position [0, 0]
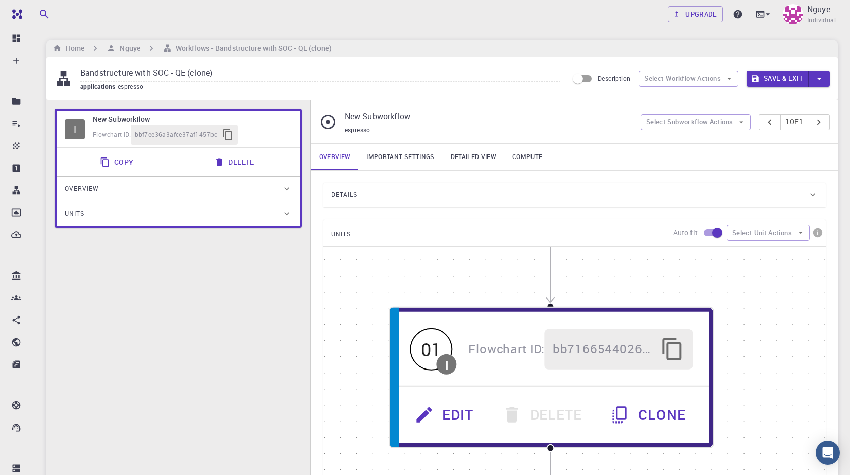
click at [179, 75] on input "Bandstructure with SOC - QE (clone)" at bounding box center [320, 73] width 480 height 17
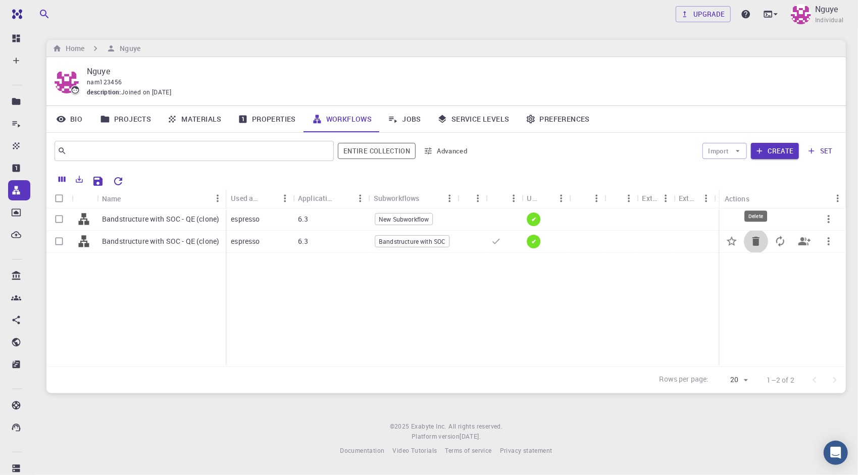
click at [759, 247] on button "Delete" at bounding box center [756, 241] width 24 height 24
click at [758, 241] on icon "Delete" at bounding box center [755, 241] width 7 height 9
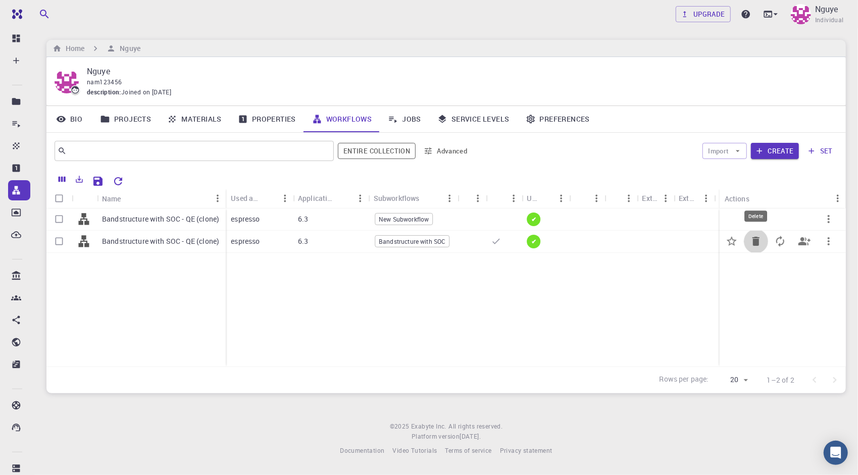
click at [758, 241] on icon "Delete" at bounding box center [755, 241] width 7 height 9
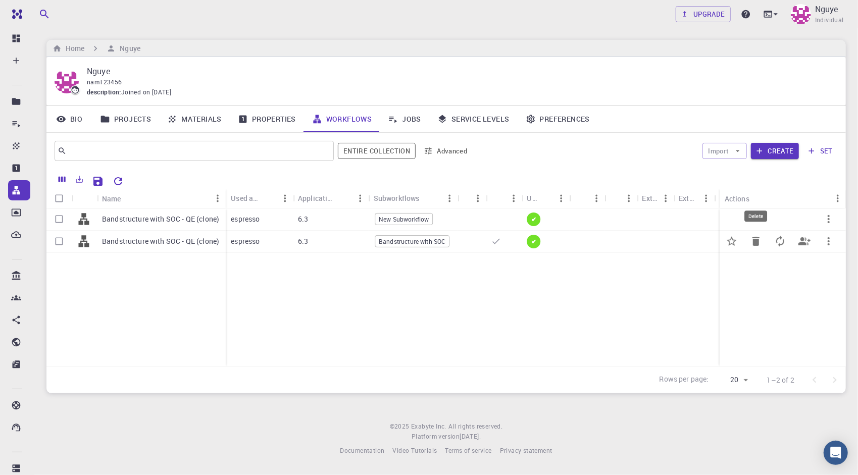
click at [758, 241] on icon "Delete" at bounding box center [755, 241] width 7 height 9
click at [828, 220] on icon "button" at bounding box center [829, 219] width 12 height 12
click at [820, 245] on span "Set default" at bounding box center [825, 246] width 31 height 10
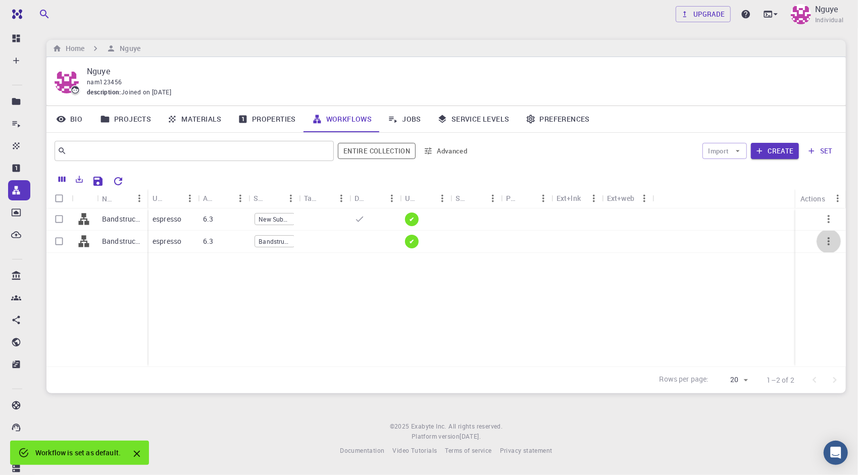
click at [827, 240] on icon "button" at bounding box center [829, 241] width 12 height 12
click at [817, 296] on span "Delete" at bounding box center [819, 299] width 18 height 10
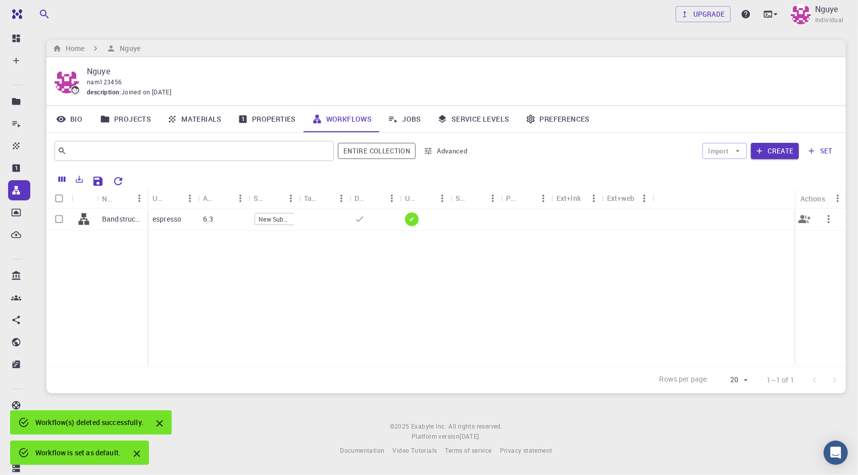
click at [450, 225] on div at bounding box center [475, 220] width 51 height 22
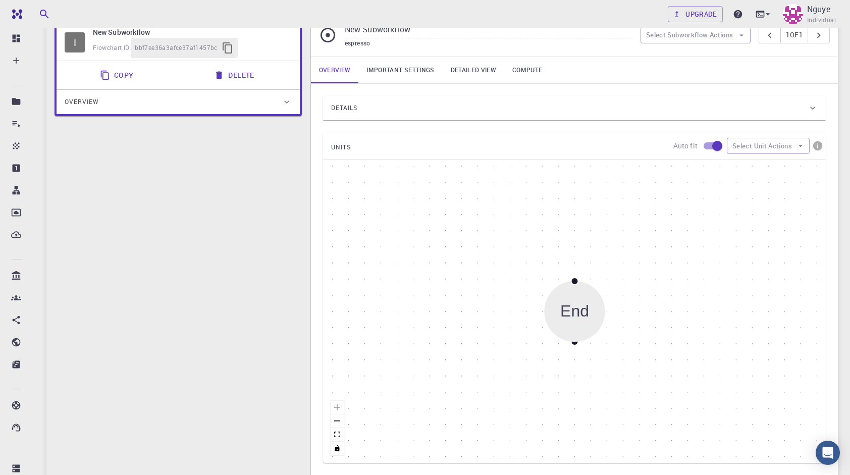
scroll to position [101, 0]
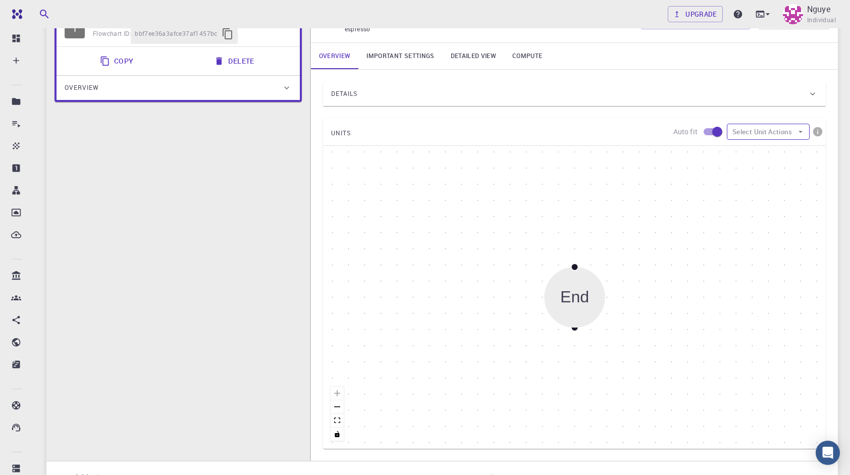
click at [744, 135] on button "Select Unit Actions" at bounding box center [768, 132] width 83 height 16
click at [748, 155] on div at bounding box center [744, 152] width 18 height 10
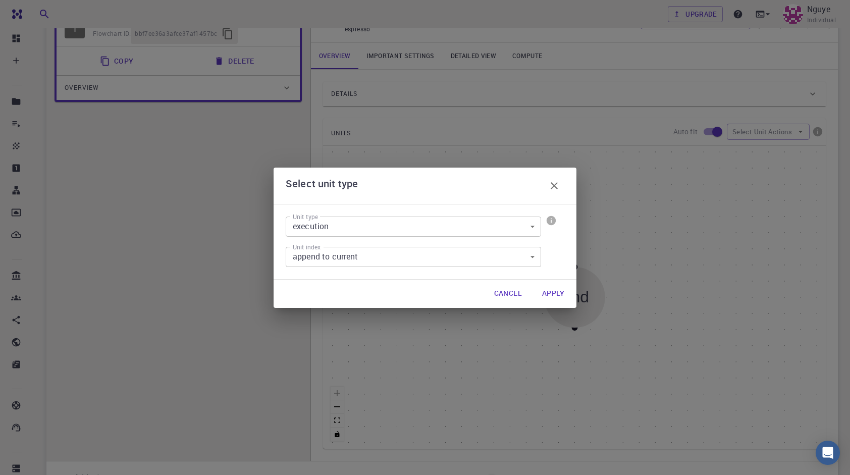
click at [545, 292] on button "Apply" at bounding box center [553, 294] width 38 height 20
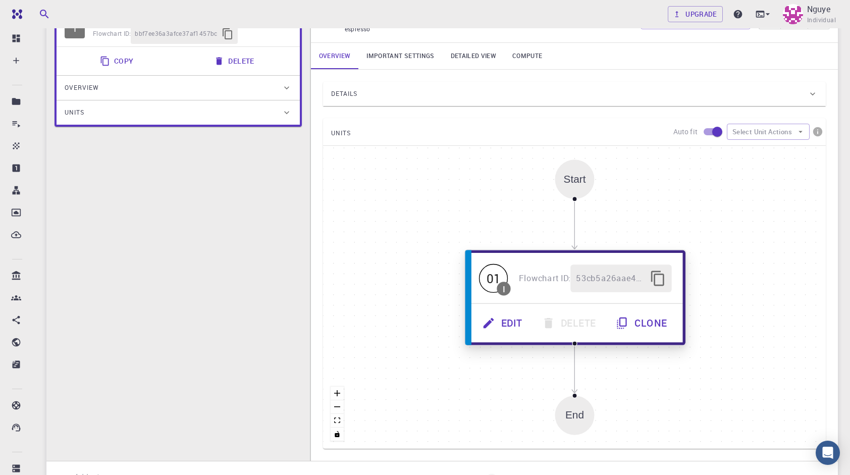
click at [511, 322] on button "Edit" at bounding box center [504, 324] width 60 height 28
click at [511, 322] on button "Edit" at bounding box center [503, 324] width 60 height 28
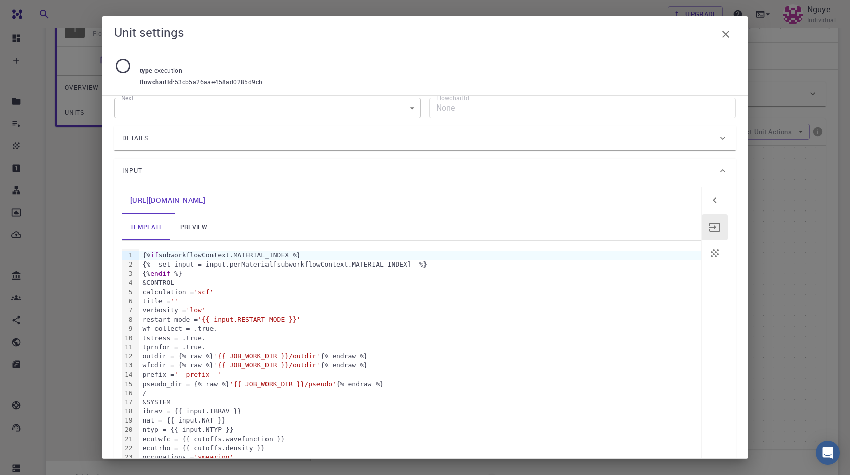
scroll to position [0, 0]
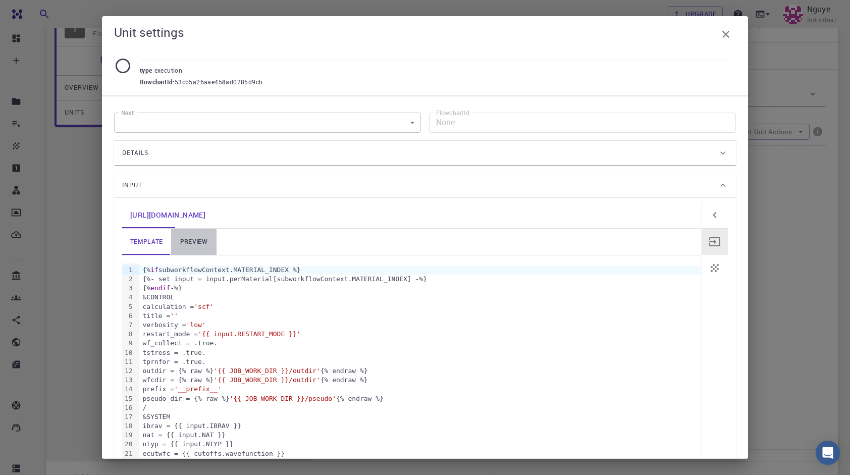
click at [190, 230] on link "preview" at bounding box center [193, 242] width 45 height 26
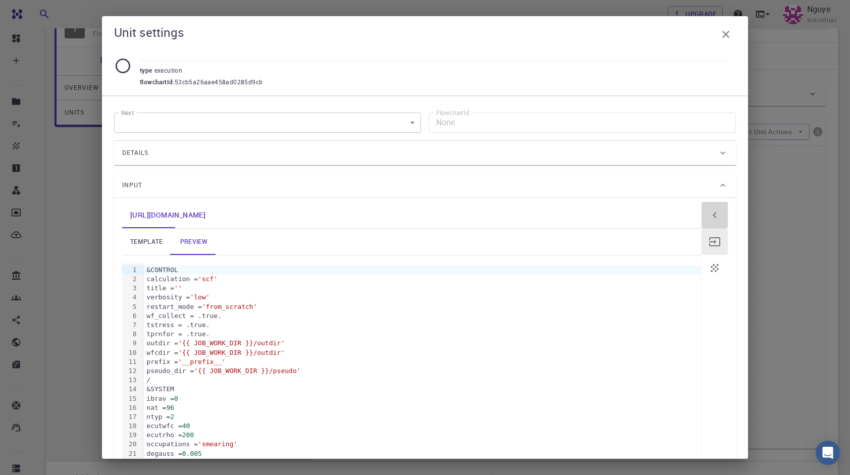
click at [709, 210] on icon "button" at bounding box center [715, 215] width 12 height 12
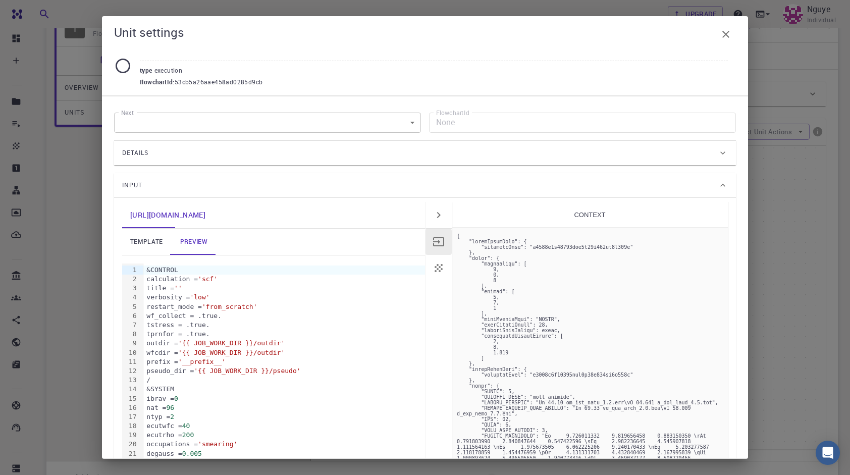
click at [439, 262] on icon "button" at bounding box center [439, 268] width 12 height 12
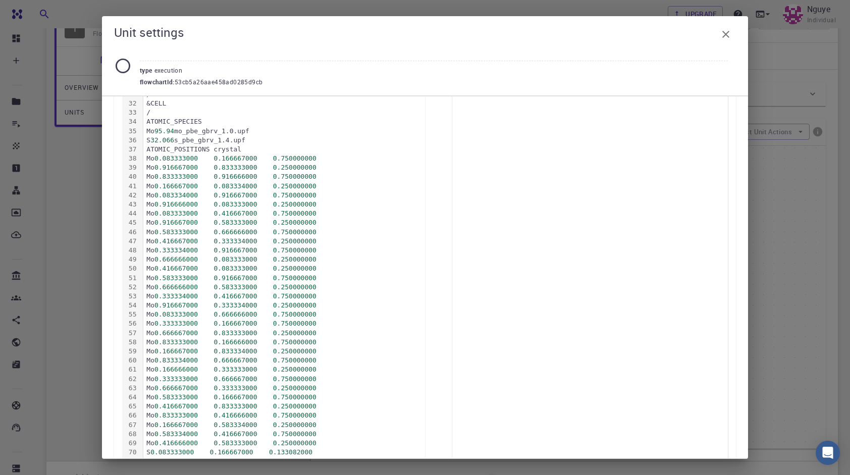
scroll to position [455, 0]
click at [784, 221] on div "Unit settings type execution flowchartId : 53cb5a26aae458ad0285d9cb Next ​ Next…" at bounding box center [425, 237] width 850 height 475
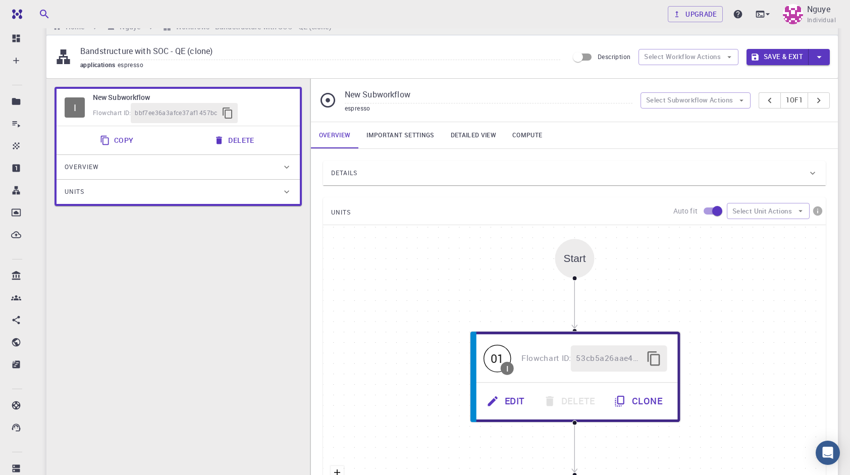
scroll to position [0, 0]
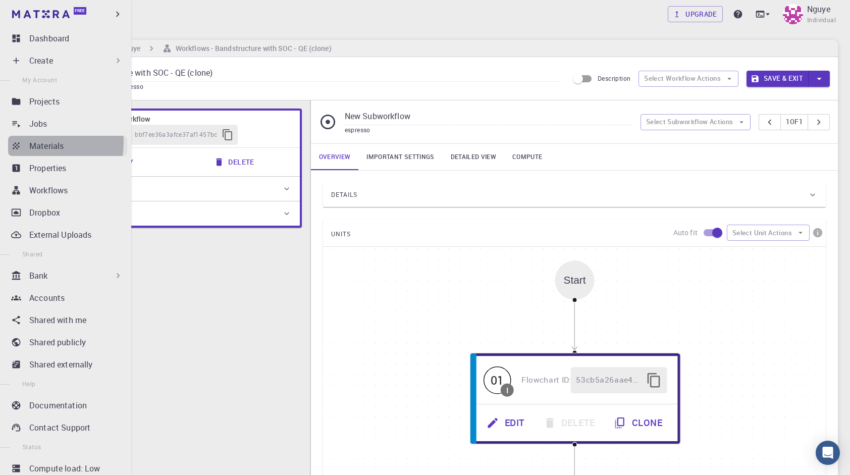
click at [21, 141] on icon at bounding box center [16, 146] width 10 height 10
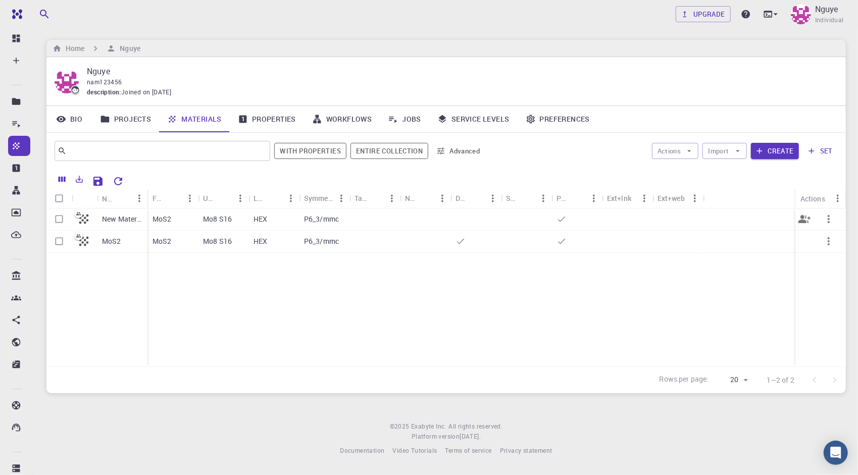
click at [836, 217] on button "button" at bounding box center [829, 219] width 24 height 24
click at [814, 289] on span "Delete" at bounding box center [819, 292] width 18 height 10
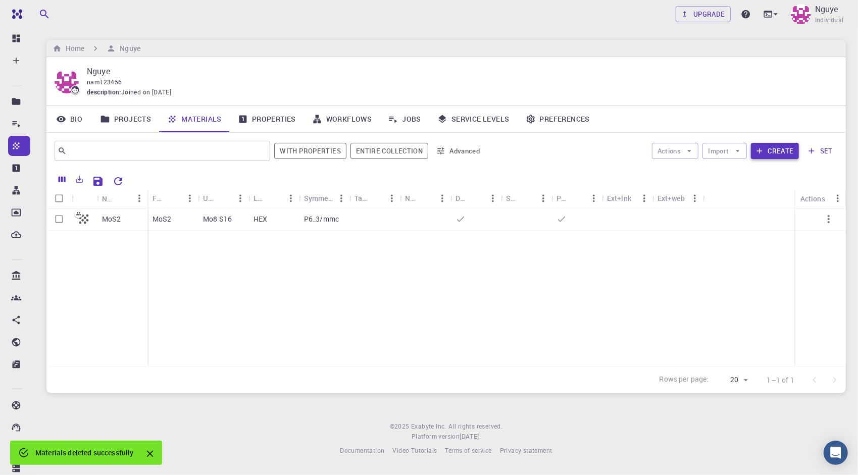
click at [771, 154] on button "Create" at bounding box center [775, 151] width 48 height 16
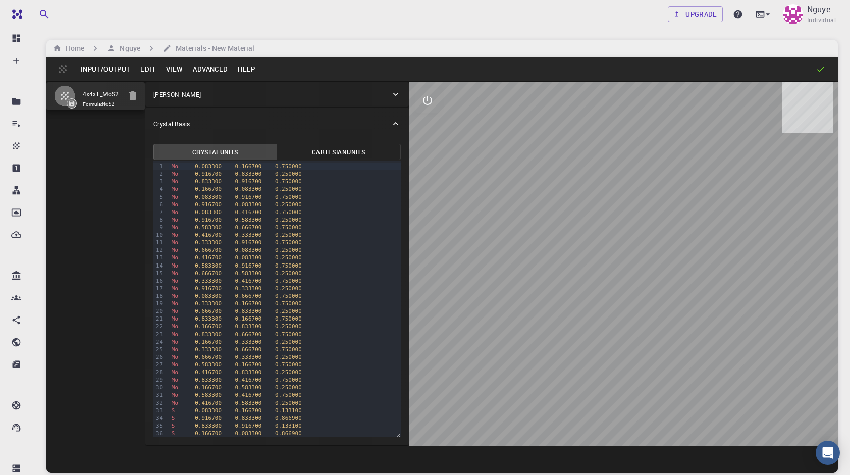
click at [393, 127] on icon at bounding box center [396, 124] width 10 height 10
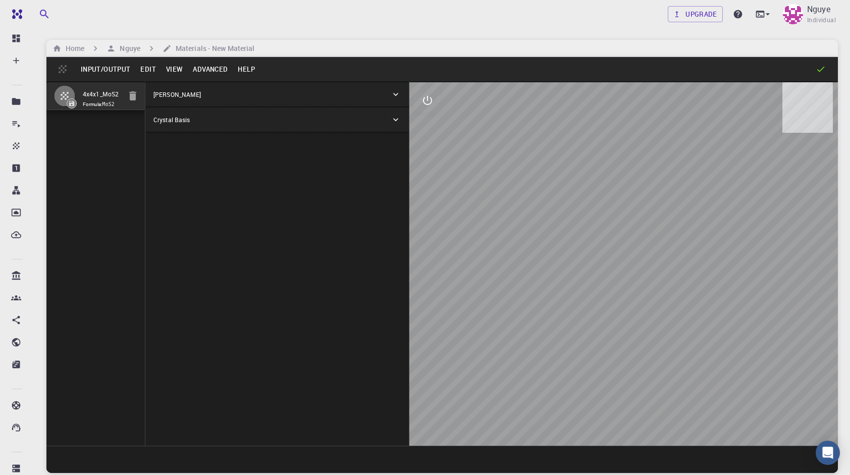
click at [395, 125] on div "Crystal Basis" at bounding box center [277, 120] width 264 height 24
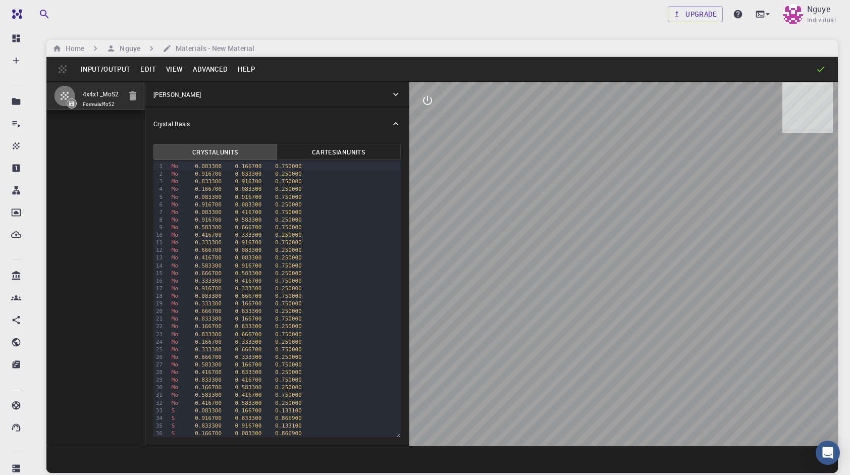
click at [405, 97] on div "[PERSON_NAME]" at bounding box center [277, 94] width 264 height 24
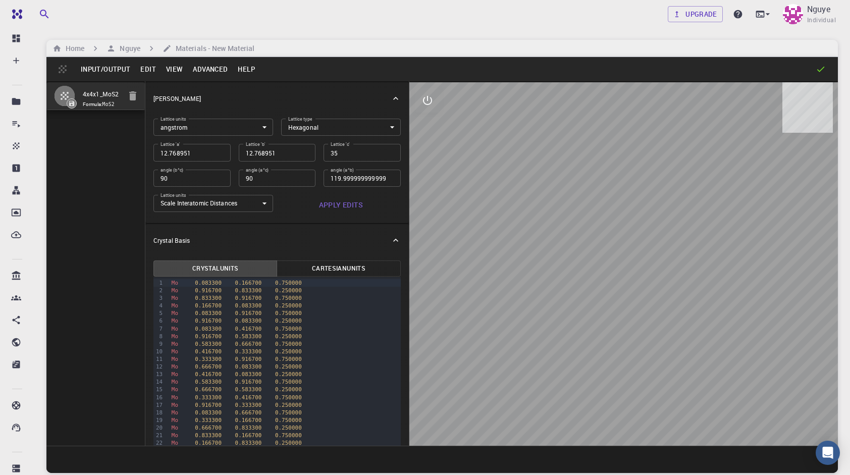
click at [392, 102] on icon at bounding box center [396, 98] width 10 height 10
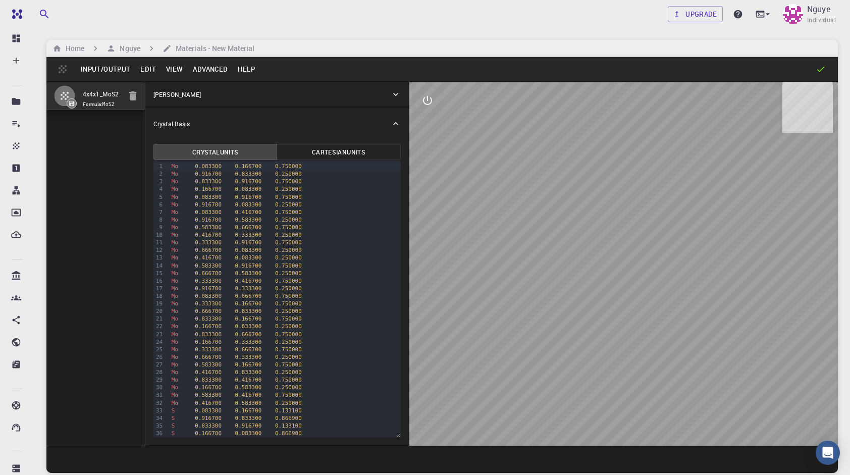
click at [68, 104] on div at bounding box center [72, 103] width 10 height 10
click at [90, 96] on input "4x4x1_MoS2" at bounding box center [102, 95] width 38 height 12
click at [89, 68] on button "Input/Output" at bounding box center [106, 69] width 60 height 16
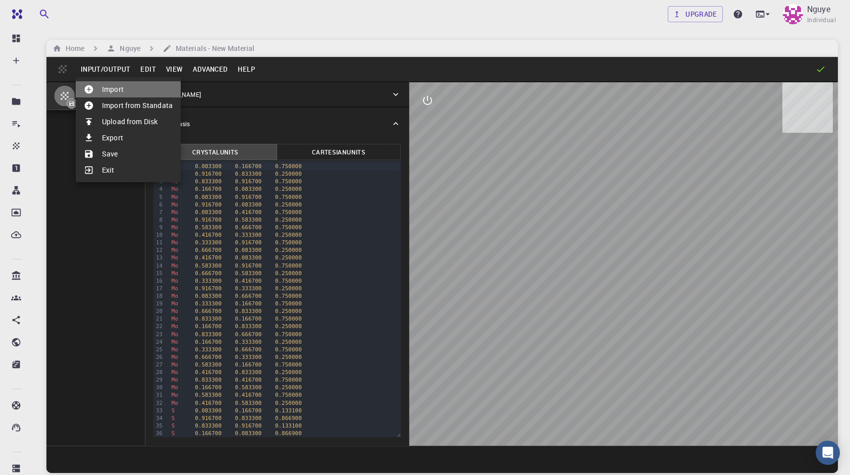
click at [151, 95] on li "Import" at bounding box center [128, 89] width 105 height 16
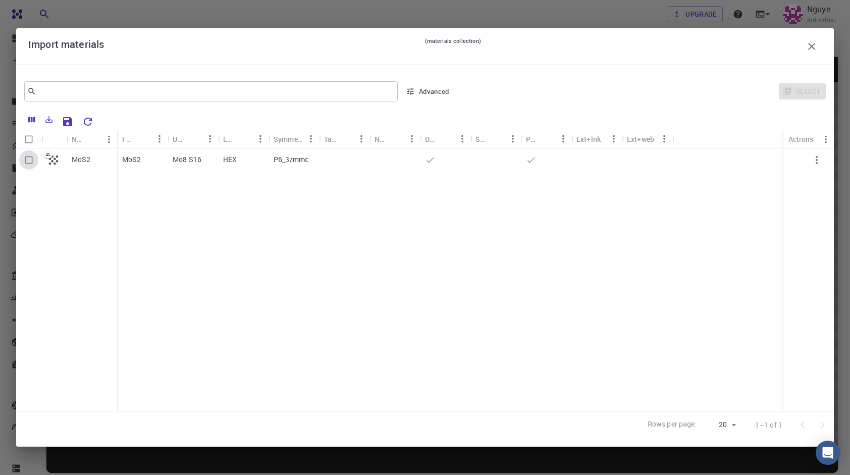
click at [32, 160] on input "Select row" at bounding box center [28, 159] width 19 height 19
checkbox input "true"
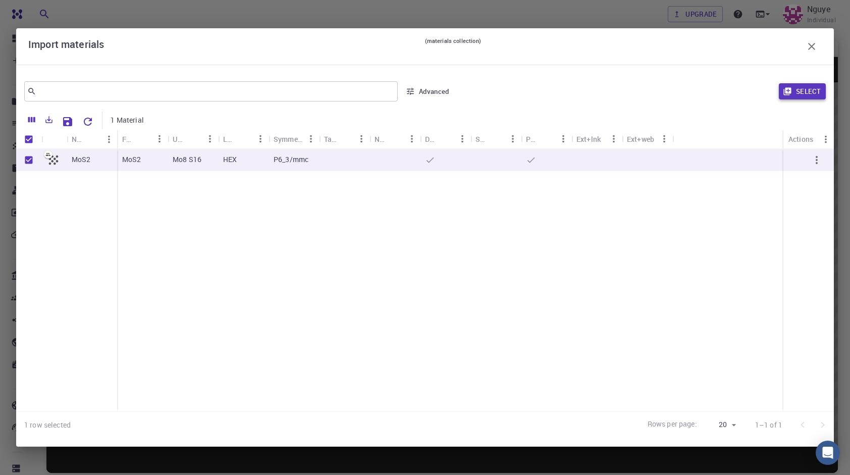
click at [787, 87] on icon "button" at bounding box center [787, 91] width 9 height 9
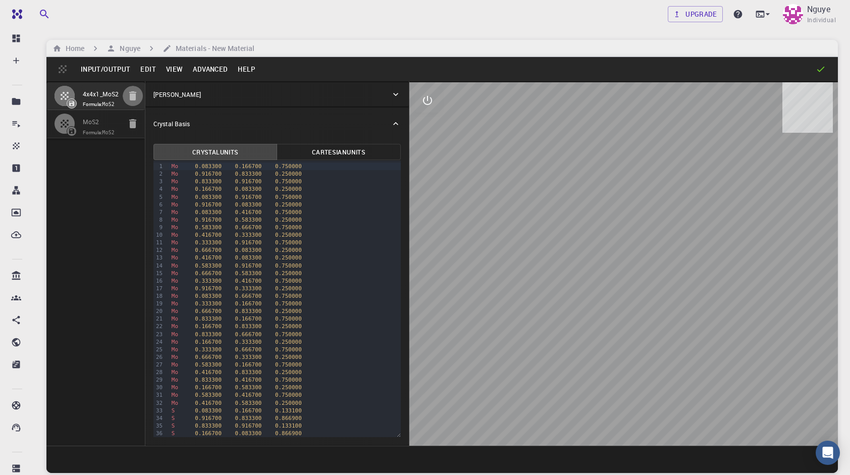
click at [136, 101] on icon "button" at bounding box center [133, 96] width 12 height 12
type input "6.384476"
type input "13.378294"
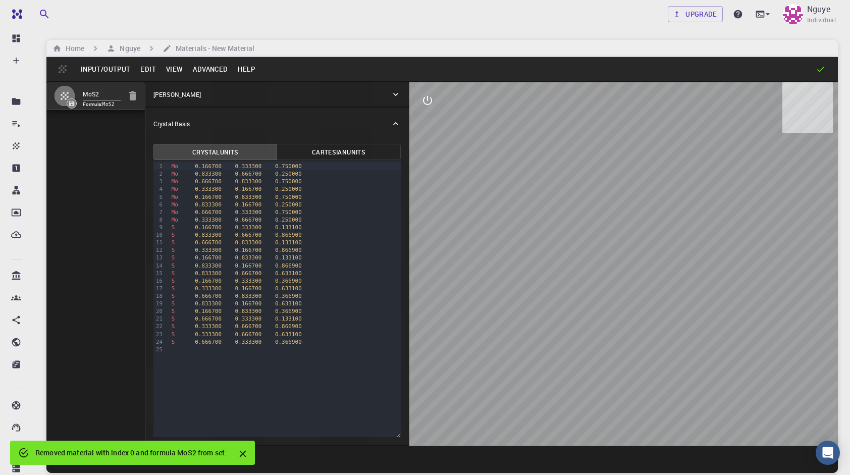
click at [145, 70] on button "Edit" at bounding box center [148, 69] width 26 height 16
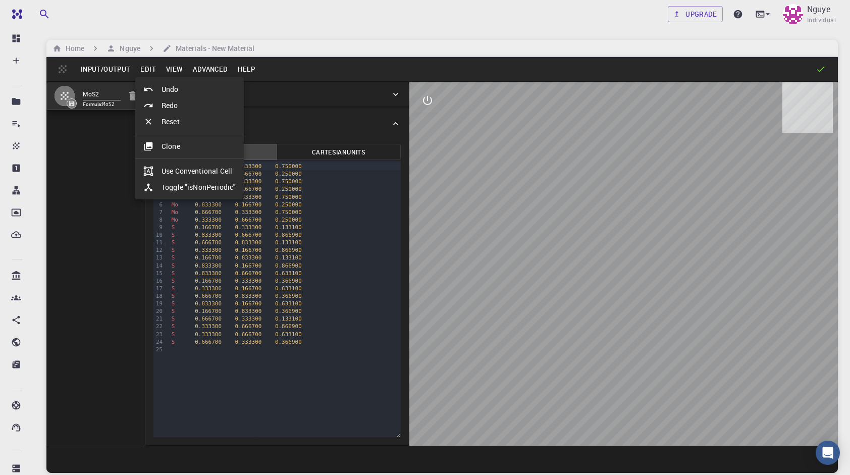
click at [177, 66] on div at bounding box center [425, 237] width 850 height 475
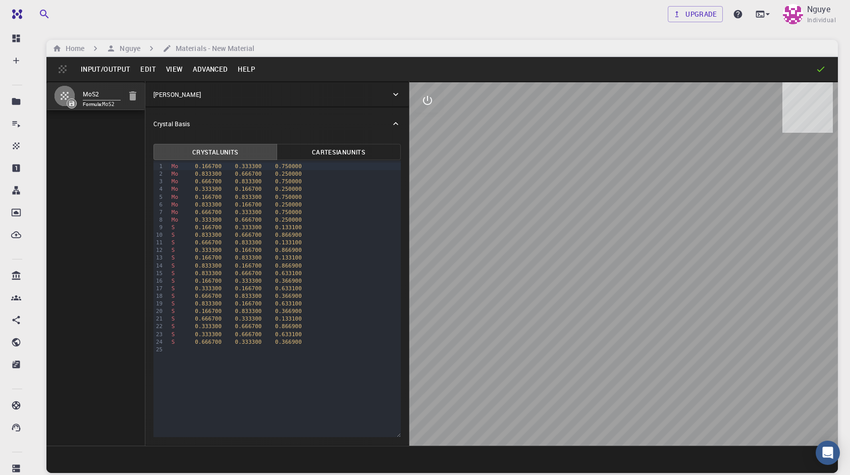
click at [177, 66] on button "View" at bounding box center [174, 69] width 27 height 16
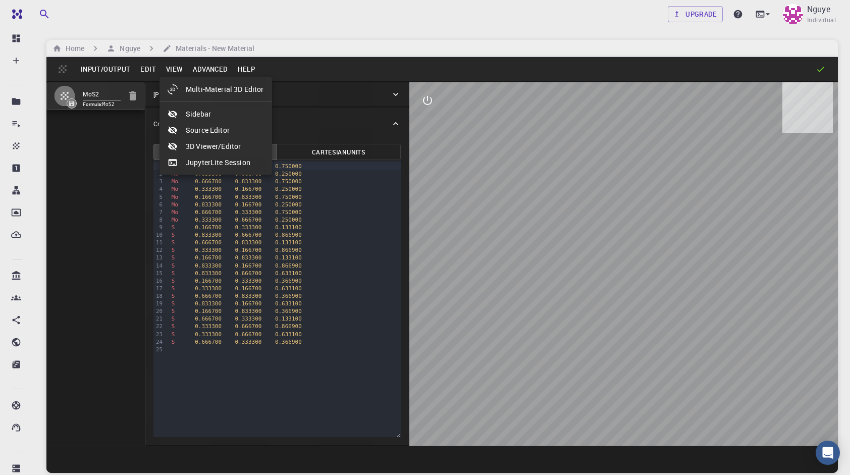
click at [177, 66] on div at bounding box center [425, 237] width 850 height 475
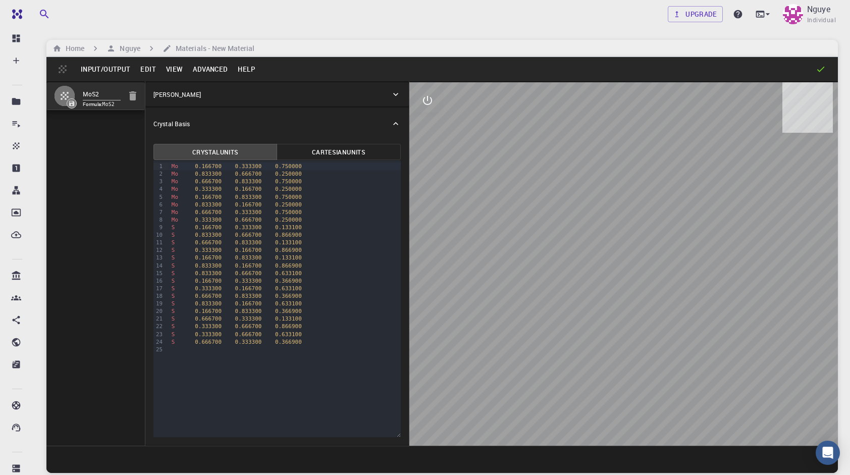
click at [109, 67] on button "Input/Output" at bounding box center [106, 69] width 60 height 16
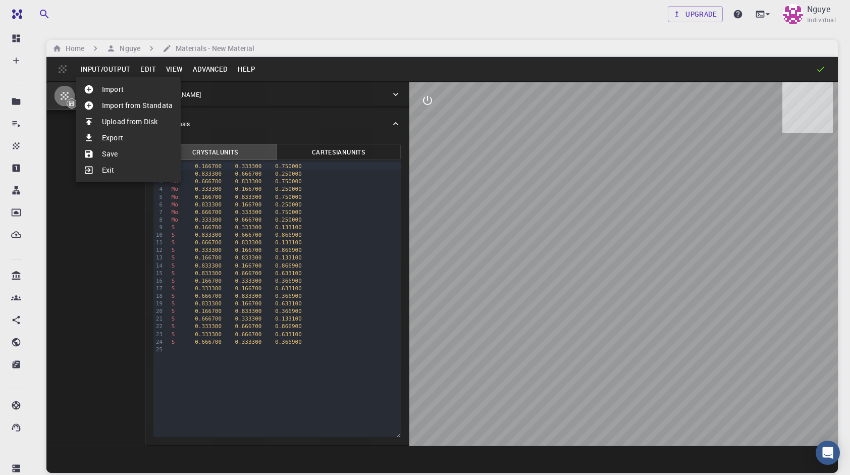
click at [162, 161] on li "Save" at bounding box center [128, 154] width 105 height 16
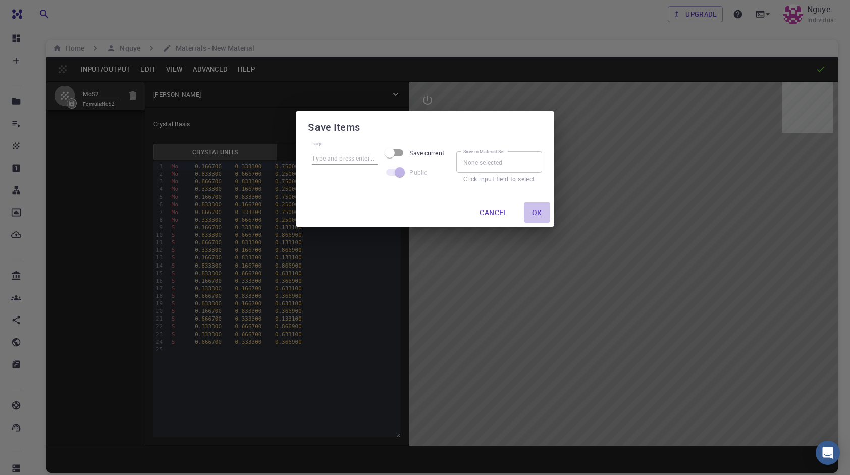
click at [532, 210] on button "Ok" at bounding box center [537, 213] width 26 height 20
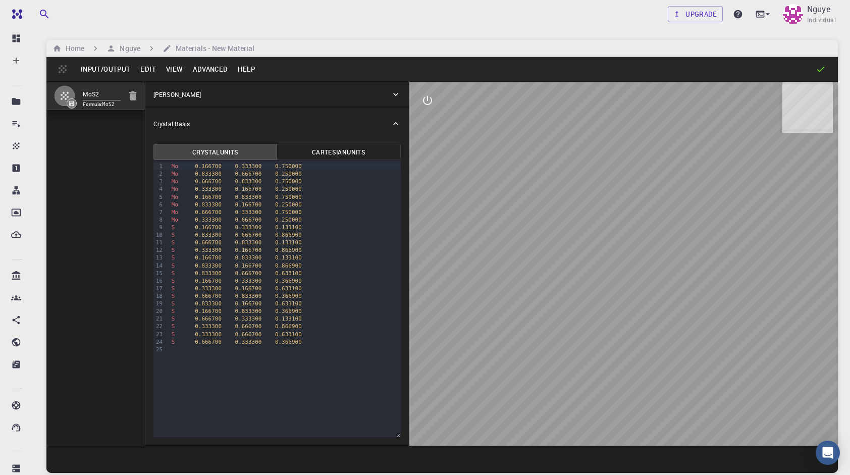
click at [384, 255] on div "S 0.166700 0.833300 0.133100" at bounding box center [285, 258] width 232 height 8
click at [394, 90] on icon at bounding box center [396, 94] width 10 height 10
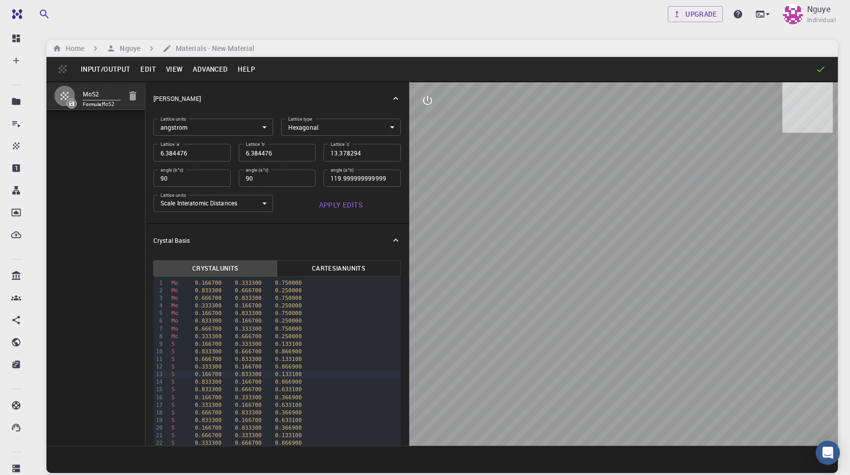
click at [363, 208] on button "Apply Edits" at bounding box center [341, 205] width 120 height 20
click at [394, 241] on div "Crystal Basis" at bounding box center [277, 240] width 264 height 32
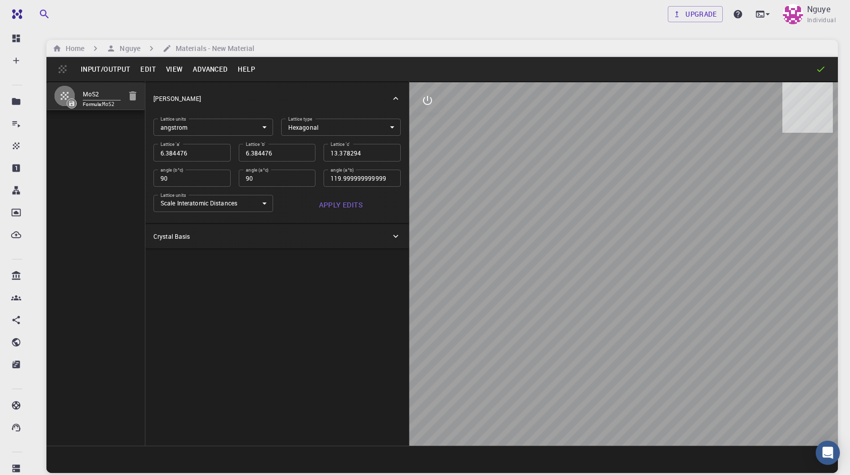
click at [96, 100] on span "Formula: MoS2" at bounding box center [102, 104] width 38 height 8
click at [65, 94] on icon "button" at bounding box center [65, 96] width 8 height 8
drag, startPoint x: 65, startPoint y: 94, endPoint x: 103, endPoint y: 63, distance: 48.8
click at [103, 63] on button "Input/Output" at bounding box center [106, 69] width 60 height 16
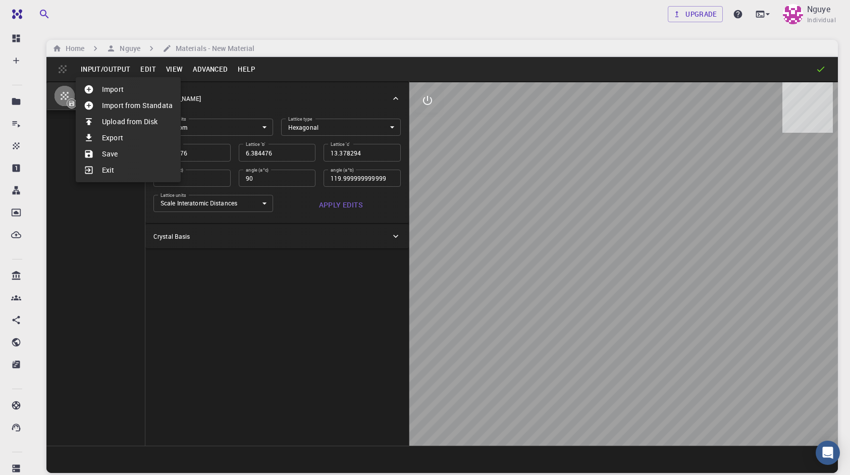
click at [75, 72] on div at bounding box center [425, 237] width 850 height 475
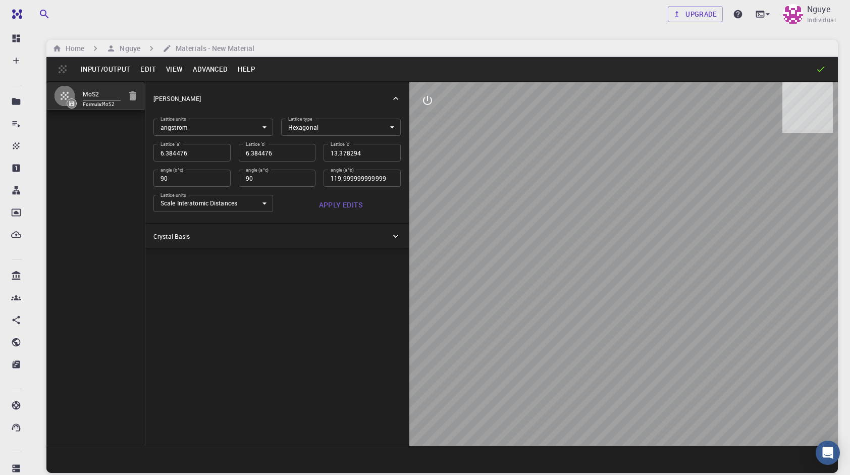
click at [69, 72] on div "Input/Output Edit View Advanced Help" at bounding box center [442, 69] width 792 height 24
click at [80, 67] on button "Input/Output" at bounding box center [106, 69] width 60 height 16
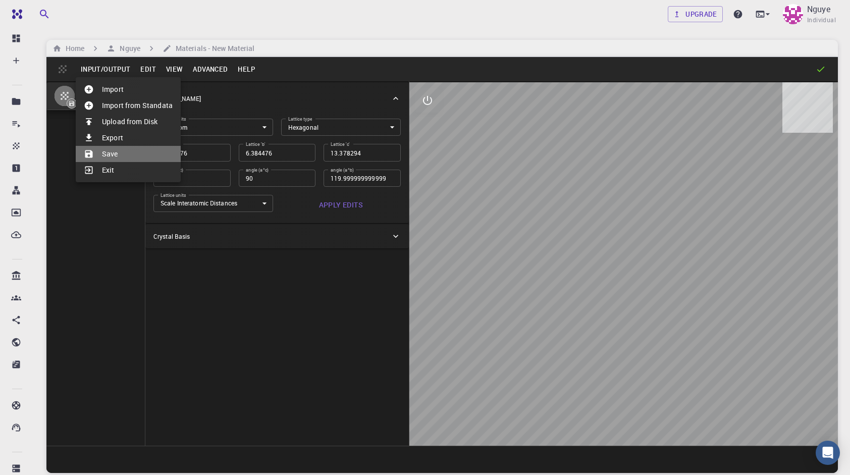
click at [106, 147] on li "Save" at bounding box center [128, 154] width 105 height 16
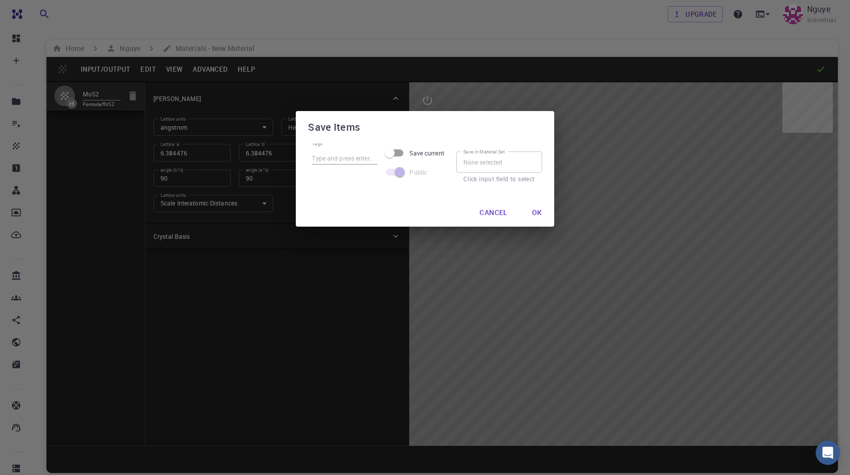
click at [546, 213] on button "Ok" at bounding box center [537, 213] width 26 height 20
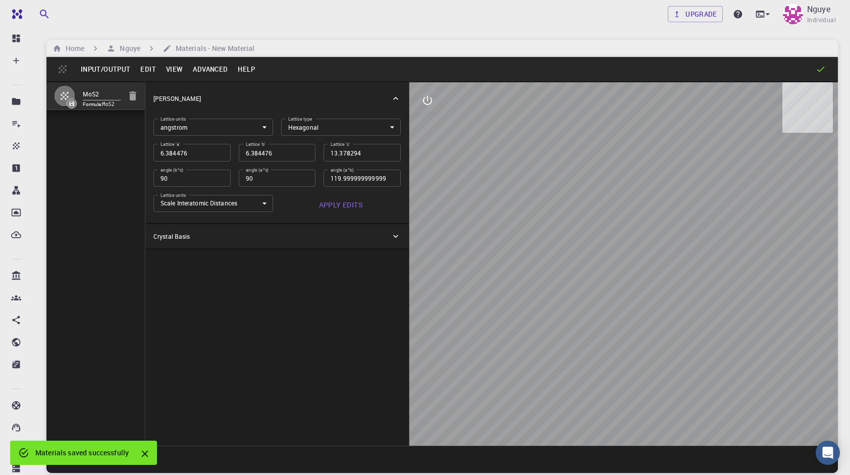
click at [103, 63] on button "Input/Output" at bounding box center [106, 69] width 60 height 16
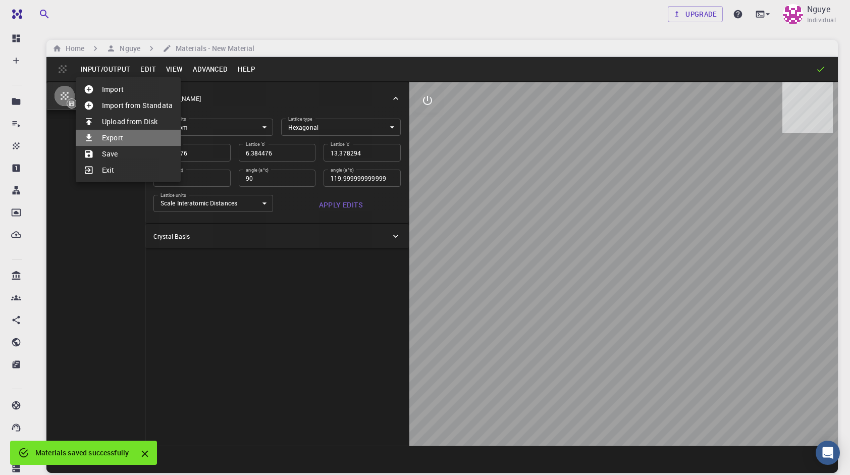
click at [126, 142] on li "Export" at bounding box center [128, 138] width 105 height 16
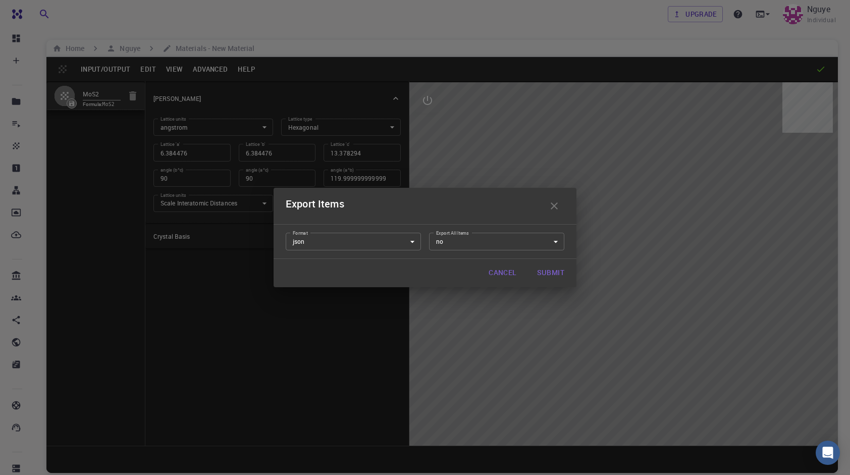
click at [492, 278] on button "Cancel" at bounding box center [503, 273] width 44 height 20
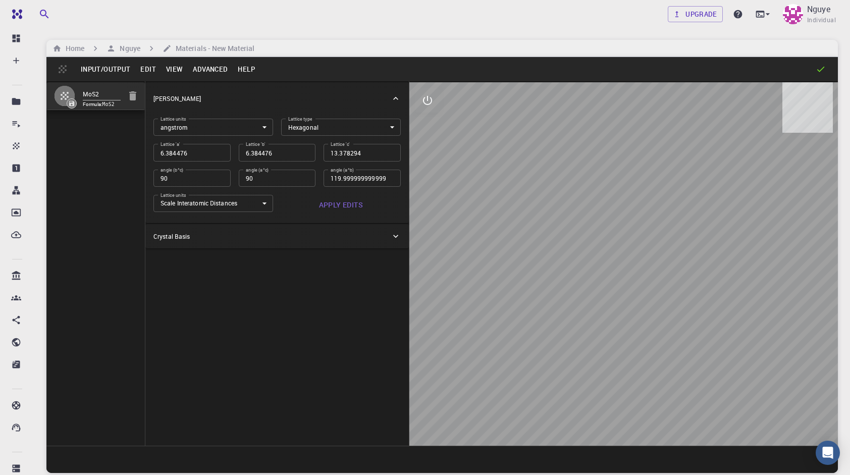
click at [185, 64] on button "View" at bounding box center [174, 69] width 27 height 16
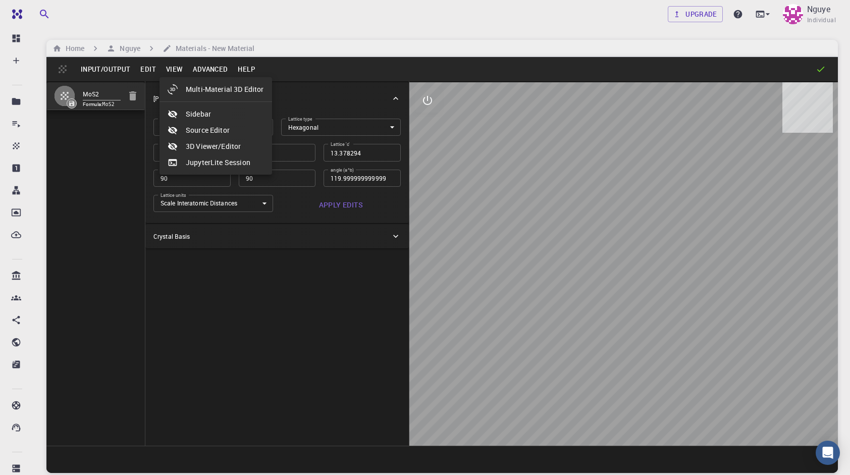
click at [199, 70] on div at bounding box center [425, 237] width 850 height 475
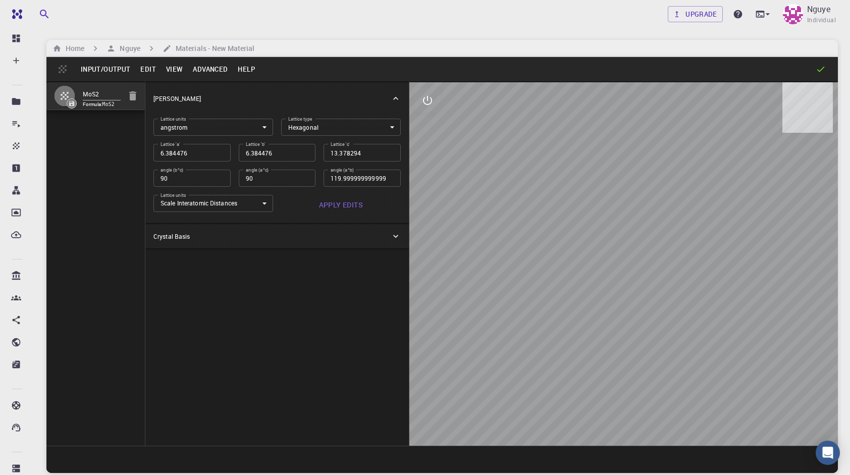
click at [199, 70] on div at bounding box center [425, 237] width 850 height 475
click at [199, 70] on button "Advanced" at bounding box center [210, 69] width 45 height 16
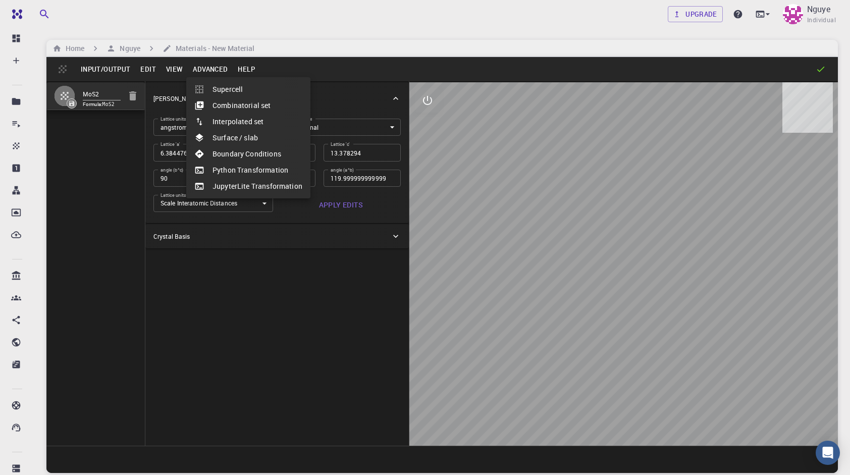
click at [199, 70] on div at bounding box center [425, 237] width 850 height 475
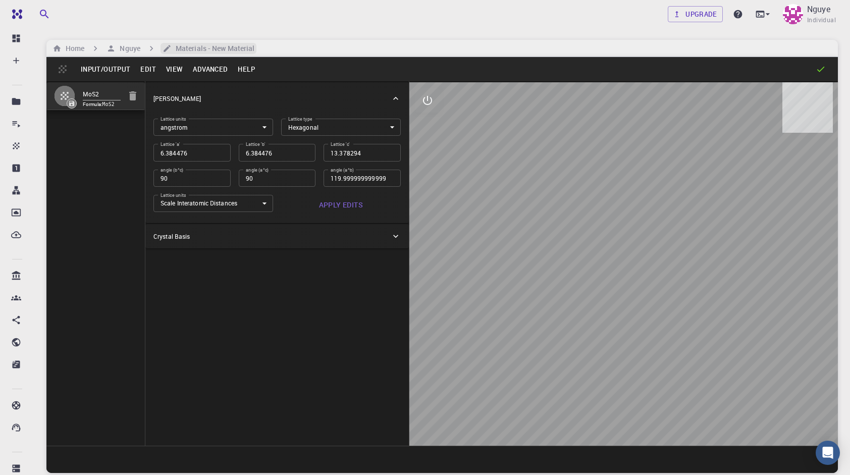
click at [214, 50] on h6 "Materials - New Material" at bounding box center [213, 48] width 83 height 11
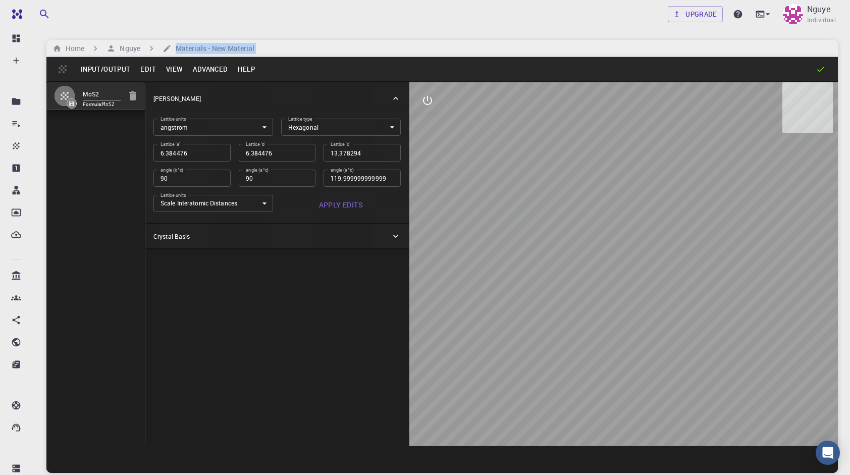
drag, startPoint x: 214, startPoint y: 50, endPoint x: 97, endPoint y: 23, distance: 120.2
click at [187, 47] on h6 "Materials - New Material" at bounding box center [213, 48] width 83 height 11
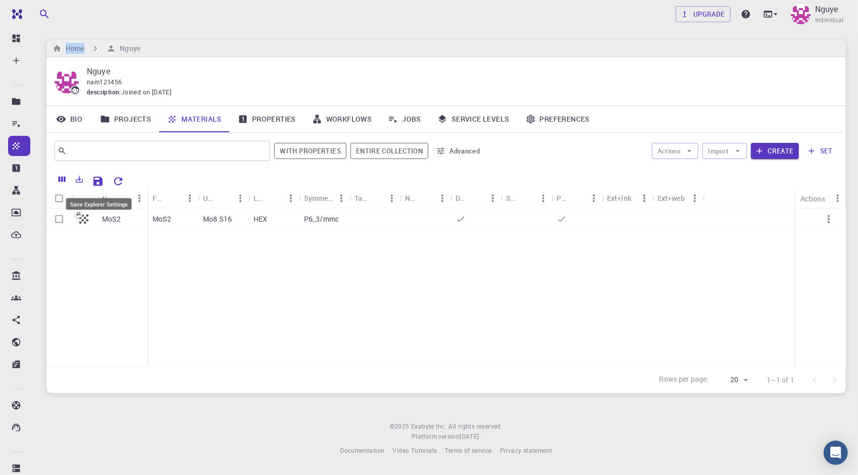
click at [106, 181] on button "Save Explorer Settings" at bounding box center [98, 181] width 20 height 20
click at [103, 180] on icon "Save Explorer Settings" at bounding box center [97, 181] width 9 height 9
click at [102, 180] on icon "Save Explorer Settings" at bounding box center [97, 182] width 12 height 12
click at [261, 105] on div "Nguye nam123456 description : Joined on [DATE]" at bounding box center [445, 81] width 799 height 48
click at [268, 119] on link "Properties" at bounding box center [267, 119] width 74 height 26
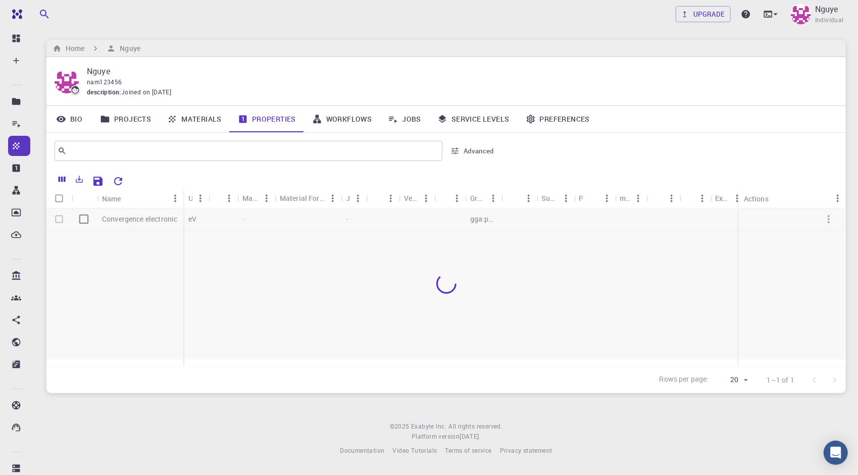
click at [360, 123] on link "Workflows" at bounding box center [342, 119] width 76 height 26
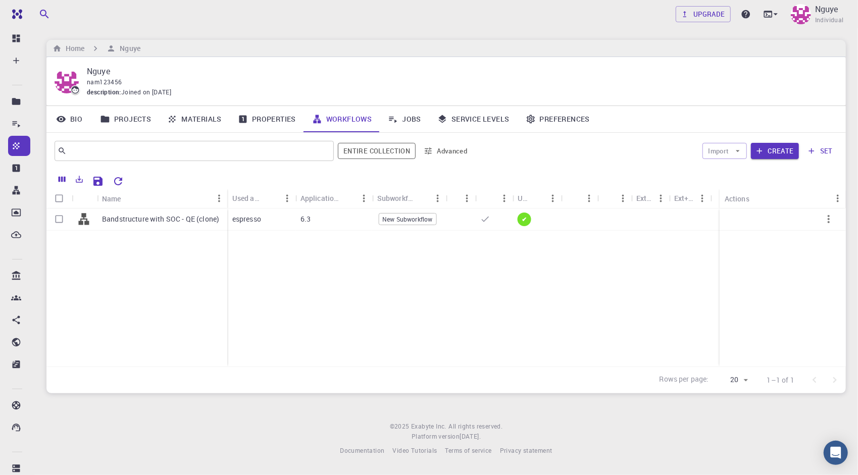
click at [407, 124] on link "Jobs" at bounding box center [404, 119] width 49 height 26
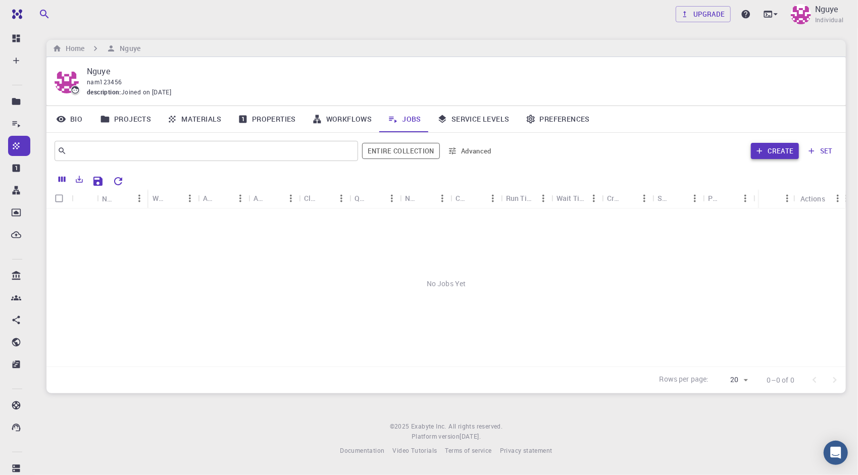
click at [762, 153] on icon "button" at bounding box center [759, 150] width 9 height 9
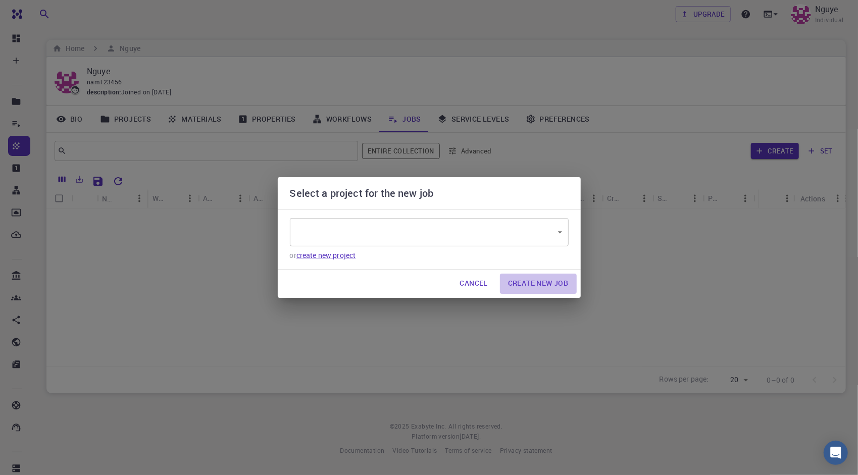
click at [547, 278] on button "Create New Job" at bounding box center [538, 284] width 77 height 20
type input "wsR2FYTzqgdyE73ew"
click at [561, 281] on button "Create New Job" at bounding box center [538, 284] width 77 height 20
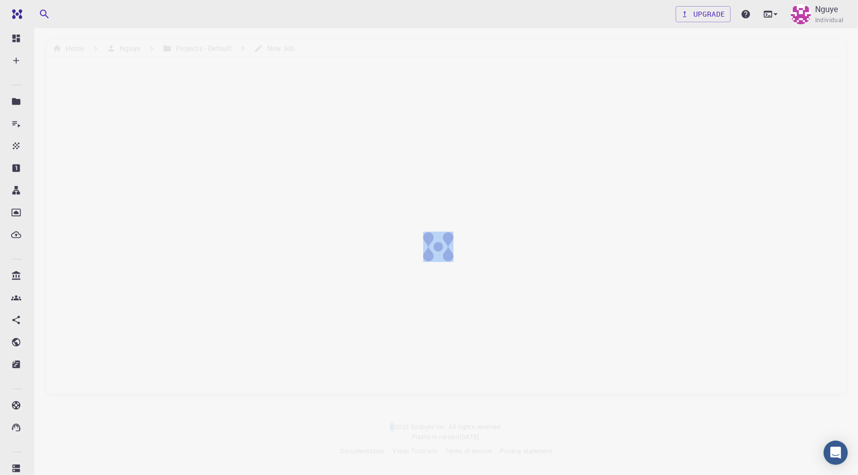
drag, startPoint x: 740, startPoint y: 406, endPoint x: 748, endPoint y: 415, distance: 11.8
click at [748, 415] on div at bounding box center [446, 255] width 892 height 510
drag, startPoint x: 748, startPoint y: 415, endPoint x: 679, endPoint y: 439, distance: 73.1
click at [679, 439] on div at bounding box center [446, 255] width 892 height 510
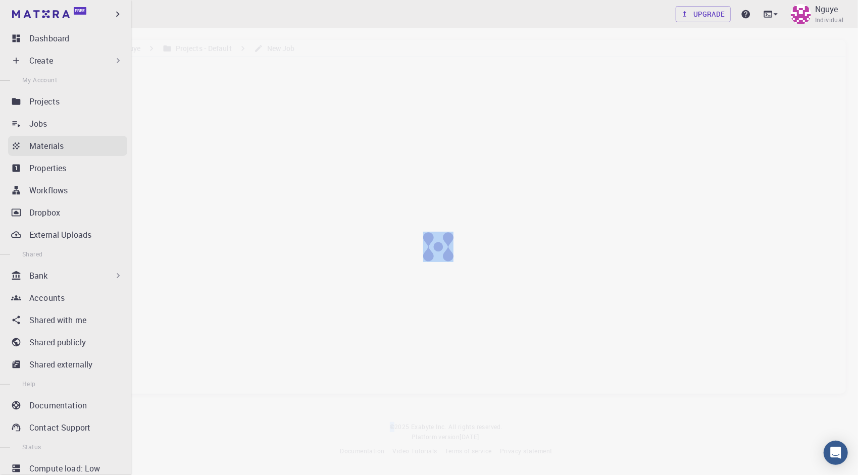
drag, startPoint x: 81, startPoint y: 142, endPoint x: 76, endPoint y: 138, distance: 6.5
click at [81, 142] on div "Materials" at bounding box center [78, 146] width 98 height 12
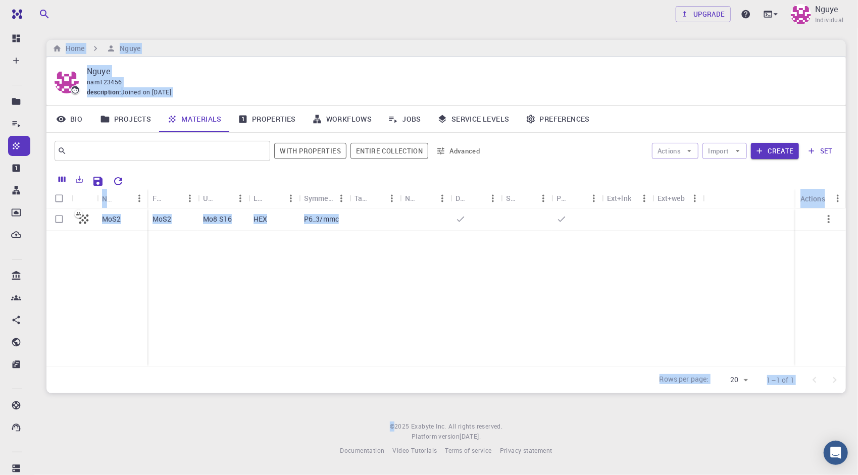
click at [371, 259] on div "MoS2 MoS2 Mo8 S16 HEX P6_3/mmc" at bounding box center [445, 288] width 799 height 158
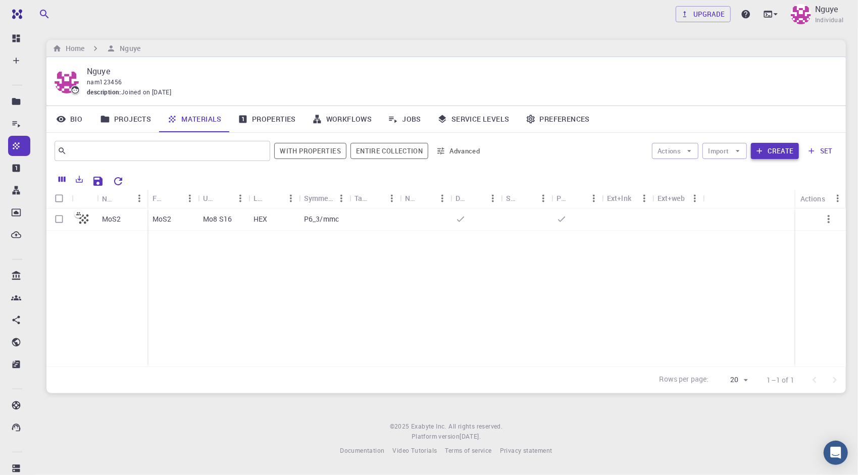
click at [761, 150] on icon "button" at bounding box center [759, 151] width 6 height 6
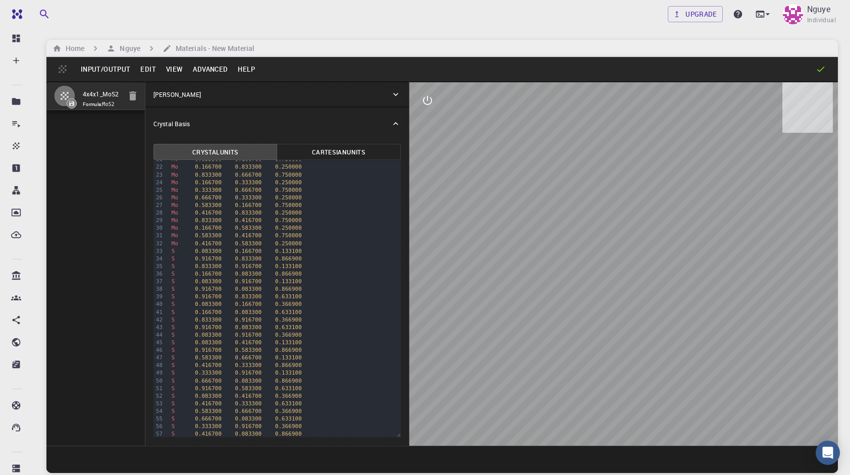
scroll to position [152, 0]
click at [711, 11] on link "Upgrade" at bounding box center [695, 14] width 55 height 16
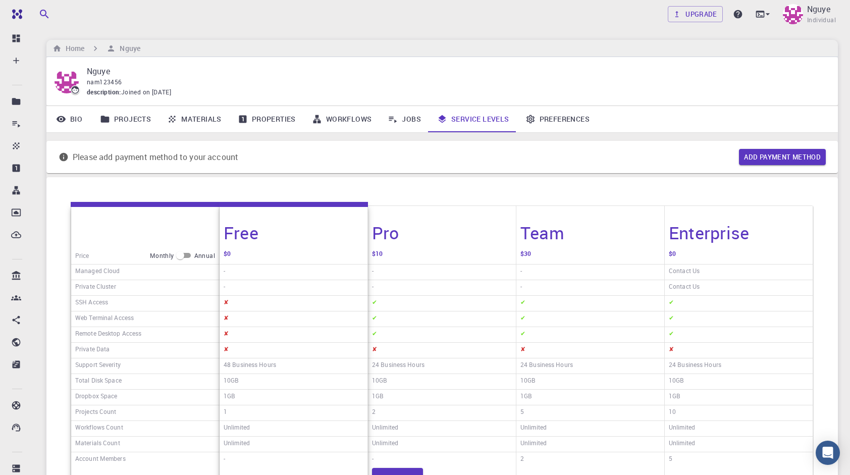
click at [397, 75] on p "Nguye" at bounding box center [454, 71] width 735 height 12
click at [481, 123] on link "Service Levels" at bounding box center [473, 119] width 88 height 26
click at [206, 122] on link "Materials" at bounding box center [194, 119] width 71 height 26
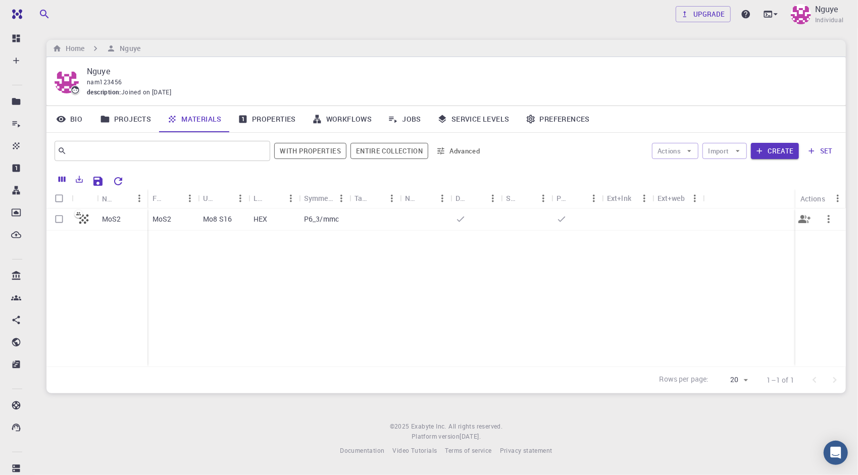
click at [597, 225] on div at bounding box center [576, 220] width 51 height 22
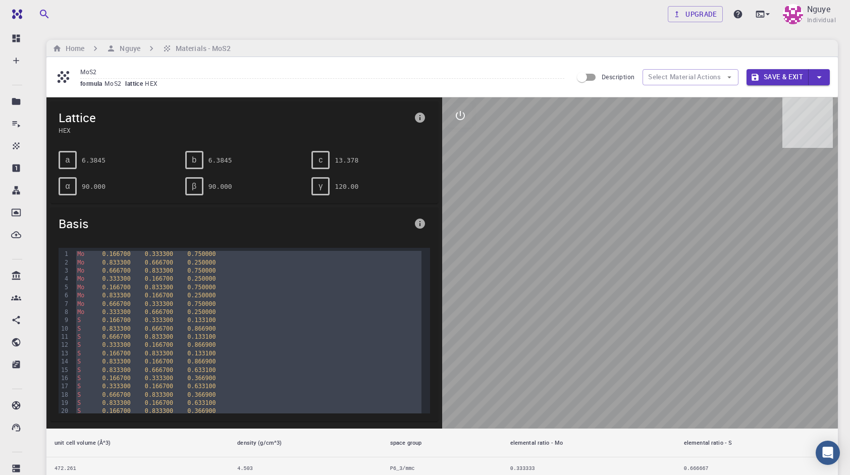
scroll to position [45, 0]
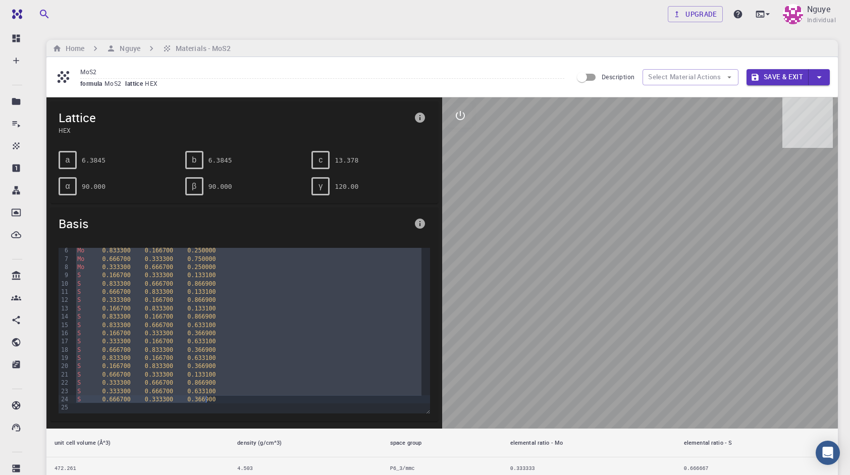
drag, startPoint x: 73, startPoint y: 254, endPoint x: 275, endPoint y: 399, distance: 248.5
click at [275, 399] on div "Mo 0.166700 0.333300 0.750000 Mo 0.833300 0.666700 0.250000 Mo 0.666700 0.83330…" at bounding box center [252, 308] width 356 height 211
copy div "Mo 0.166700 0.333300 0.750000 Mo 0.833300 0.666700 0.250000 Mo 0.666700 0.83330…"
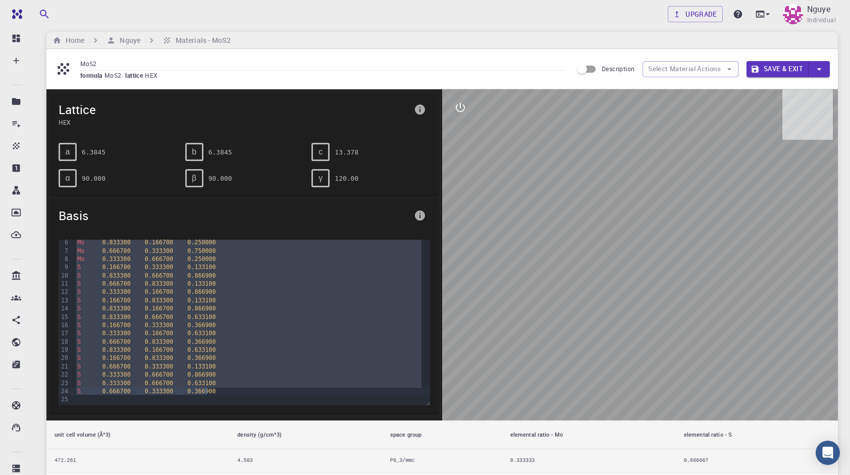
scroll to position [0, 0]
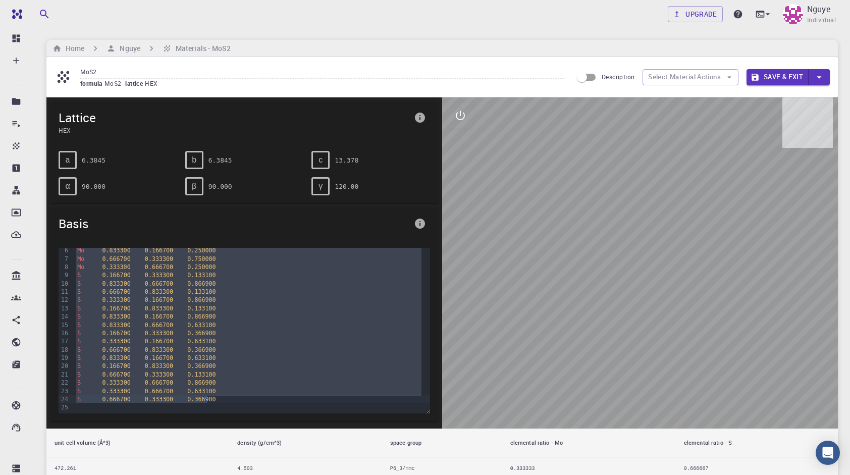
click at [361, 224] on span "Basis" at bounding box center [234, 224] width 351 height 16
click at [416, 186] on div "γ 120.00" at bounding box center [371, 186] width 119 height 18
click at [428, 121] on button "info" at bounding box center [420, 118] width 20 height 20
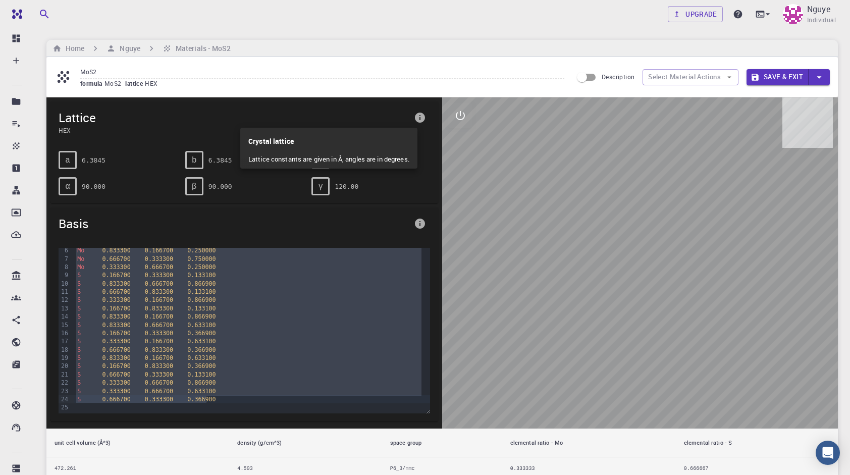
click at [426, 119] on div at bounding box center [425, 237] width 850 height 475
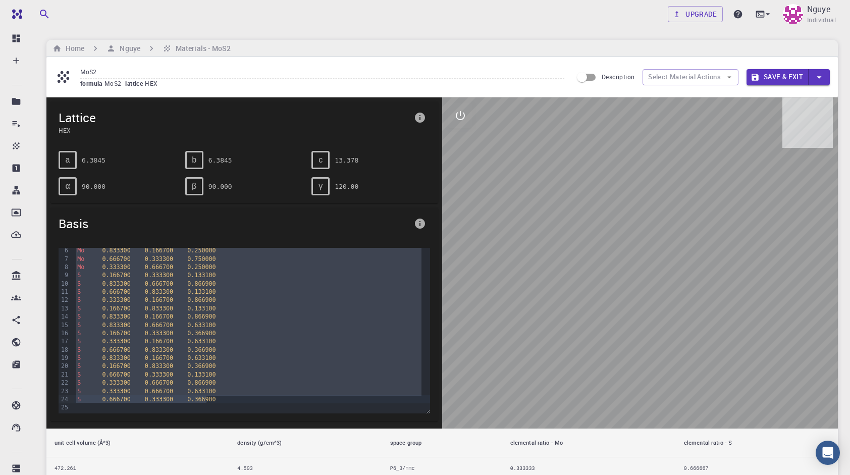
click at [423, 227] on button "info" at bounding box center [420, 224] width 20 height 20
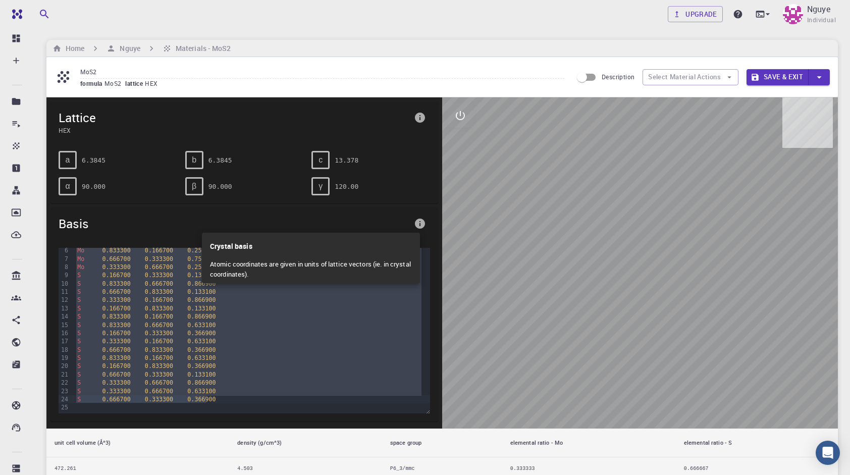
click at [422, 226] on div at bounding box center [425, 237] width 850 height 475
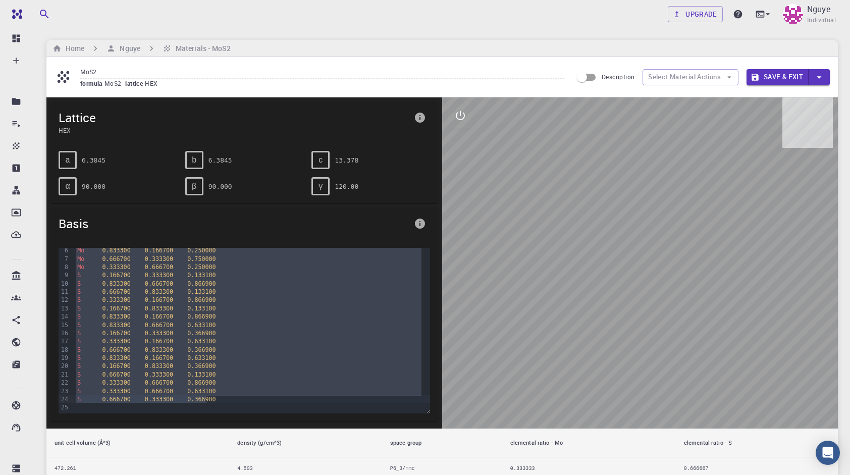
click at [422, 226] on icon "info" at bounding box center [420, 224] width 10 height 10
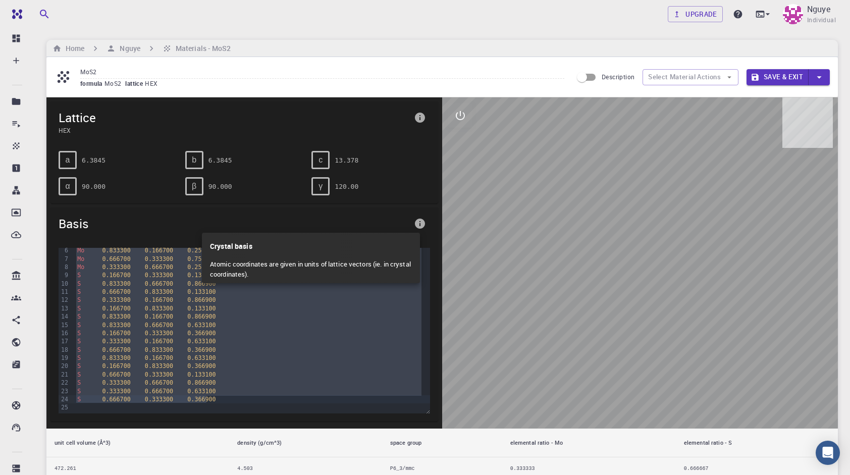
click at [445, 211] on div at bounding box center [425, 237] width 850 height 475
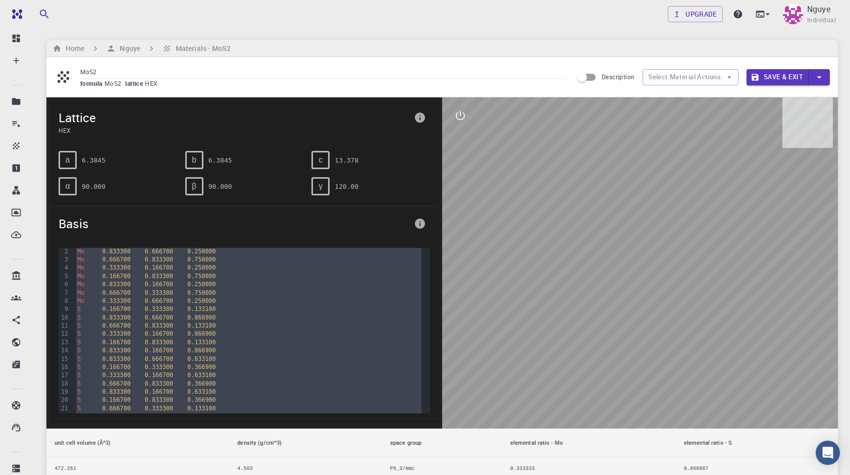
scroll to position [45, 0]
click at [580, 257] on div at bounding box center [640, 262] width 396 height 331
click at [466, 113] on icon "interactive" at bounding box center [461, 116] width 12 height 12
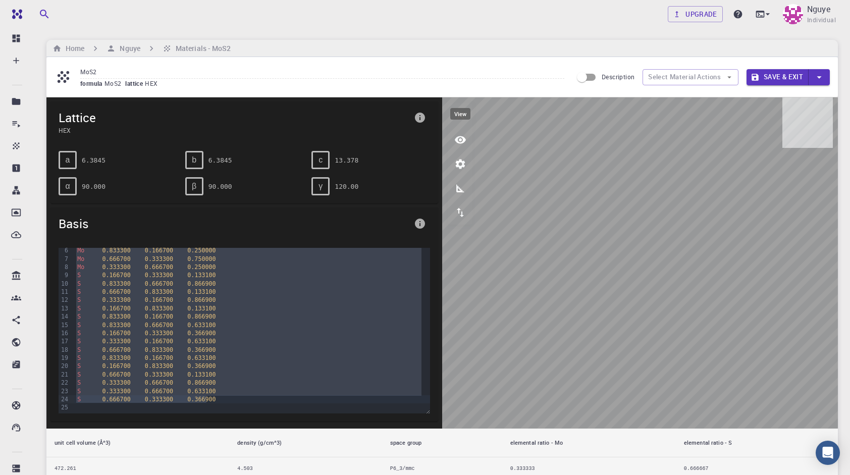
click at [454, 139] on button "view" at bounding box center [460, 140] width 24 height 24
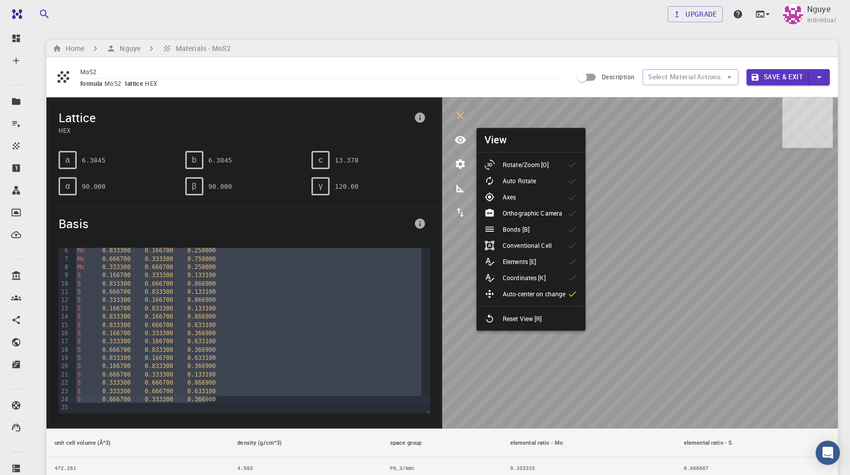
click at [600, 171] on body "Free Dashboard Create New Job New Material Create Material Upload File Import f…" at bounding box center [425, 381] width 850 height 763
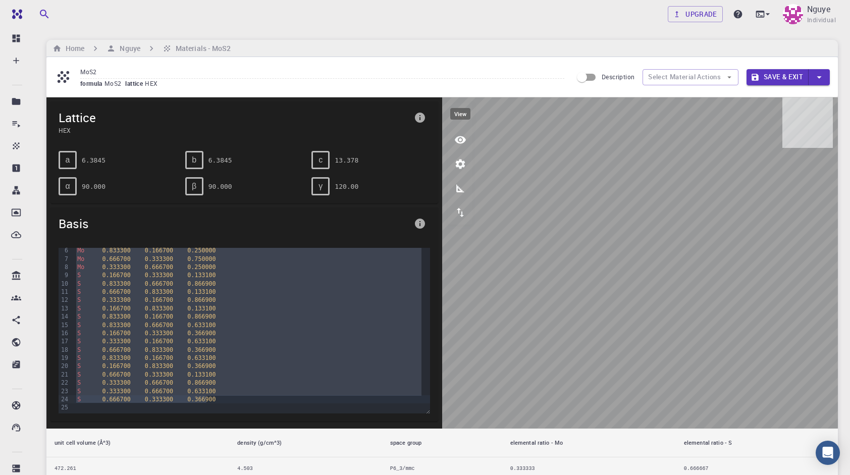
click at [461, 140] on icon "view" at bounding box center [460, 140] width 11 height 8
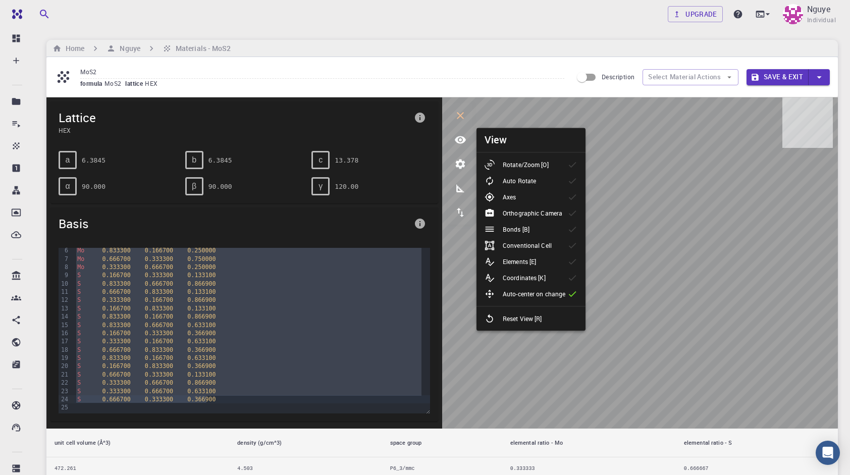
click at [531, 167] on p "Rotate/Zoom [O]" at bounding box center [526, 164] width 46 height 9
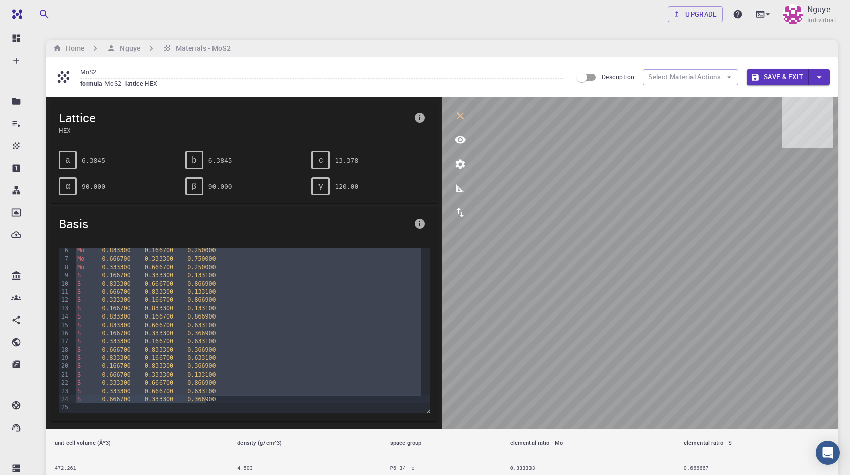
click at [214, 55] on div "Home Nguye Materials - MoS2" at bounding box center [442, 48] width 792 height 17
click at [215, 49] on h6 "Materials - MoS2" at bounding box center [202, 48] width 60 height 11
drag, startPoint x: 215, startPoint y: 49, endPoint x: 205, endPoint y: 44, distance: 11.7
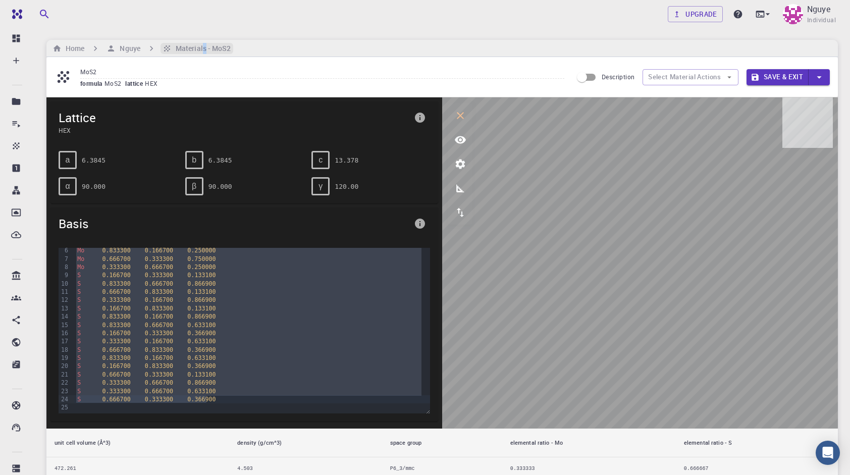
click at [205, 44] on h6 "Materials - MoS2" at bounding box center [202, 48] width 60 height 11
drag, startPoint x: 205, startPoint y: 44, endPoint x: 191, endPoint y: 49, distance: 13.9
click at [191, 49] on h6 "Materials - MoS2" at bounding box center [202, 48] width 60 height 11
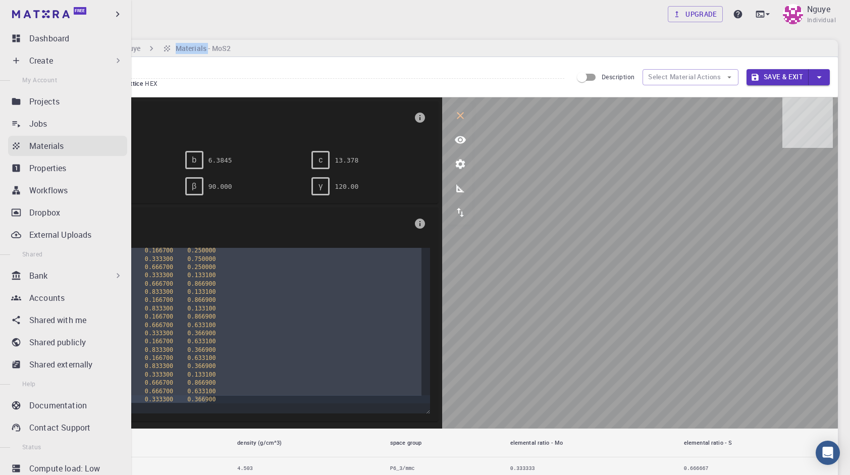
click at [66, 149] on div "Materials" at bounding box center [78, 146] width 98 height 12
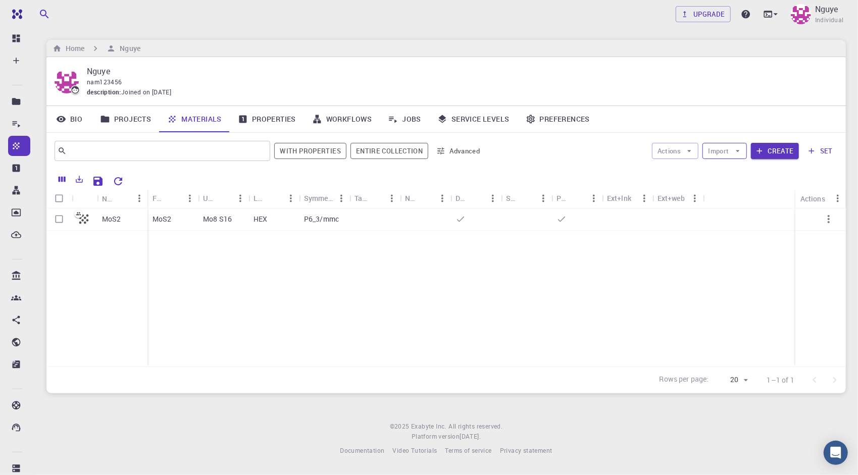
click at [738, 152] on icon "button" at bounding box center [737, 150] width 9 height 9
click at [728, 164] on li "Upload File" at bounding box center [753, 171] width 98 height 16
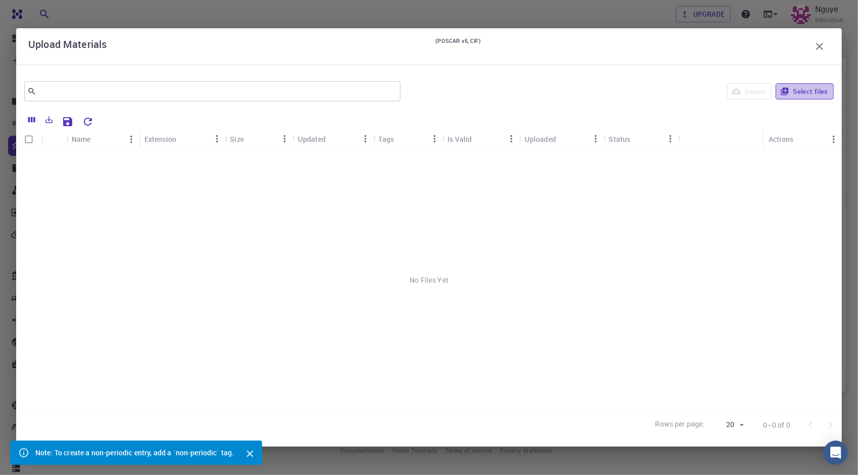
click at [796, 89] on button "Select files" at bounding box center [805, 91] width 58 height 16
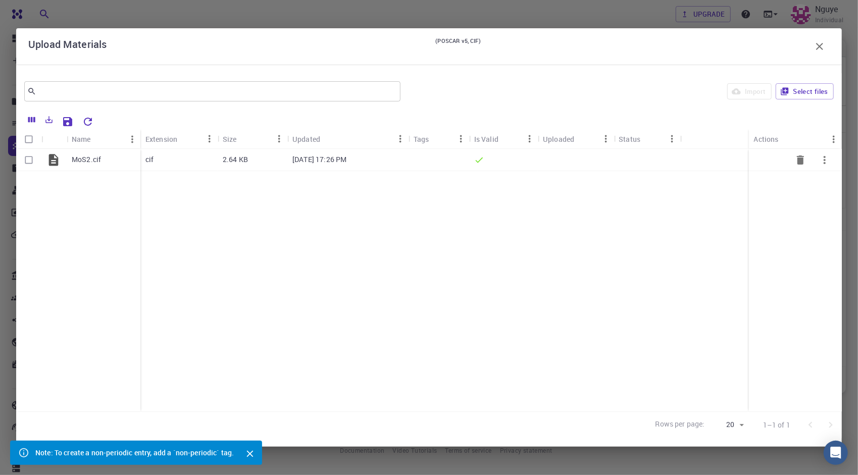
click at [32, 161] on input "Select row" at bounding box center [28, 159] width 19 height 19
checkbox input "true"
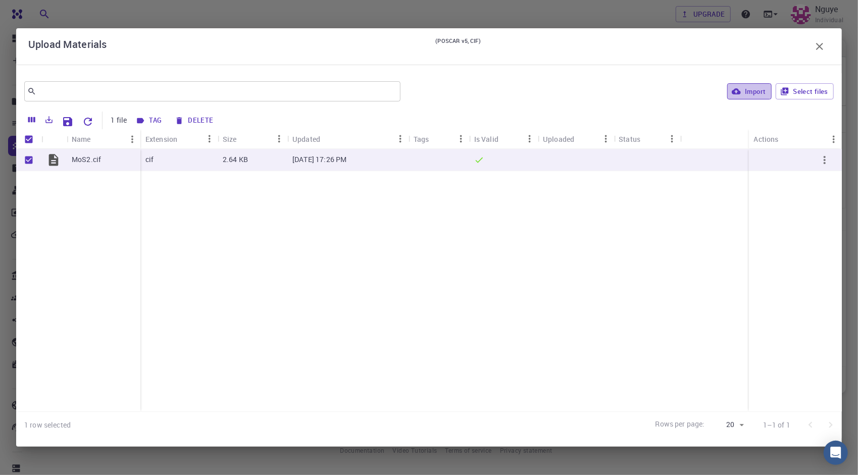
click at [743, 94] on button "Import" at bounding box center [749, 91] width 44 height 16
checkbox input "false"
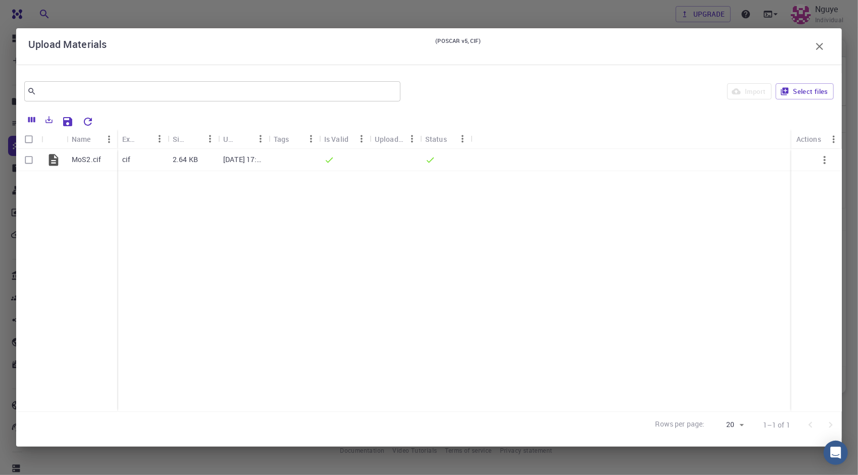
click at [34, 139] on input "Select all rows" at bounding box center [28, 139] width 19 height 19
checkbox input "true"
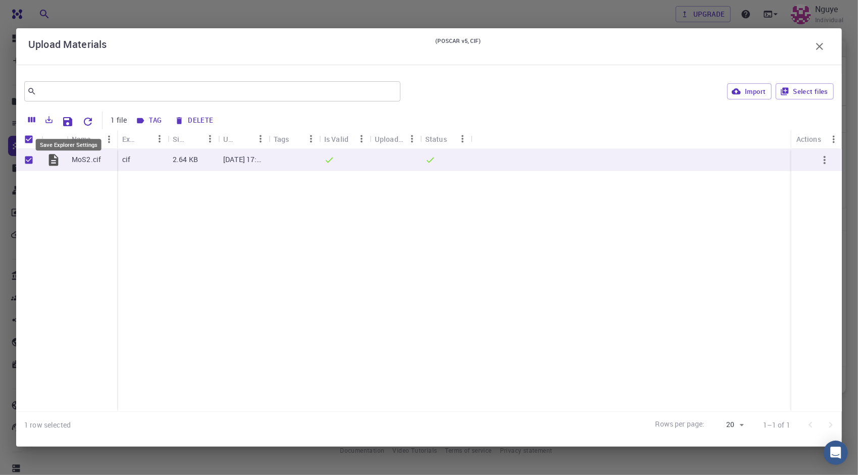
click at [65, 122] on icon "Save Explorer Settings" at bounding box center [67, 121] width 9 height 9
click at [760, 91] on button "Import" at bounding box center [749, 91] width 44 height 16
checkbox input "false"
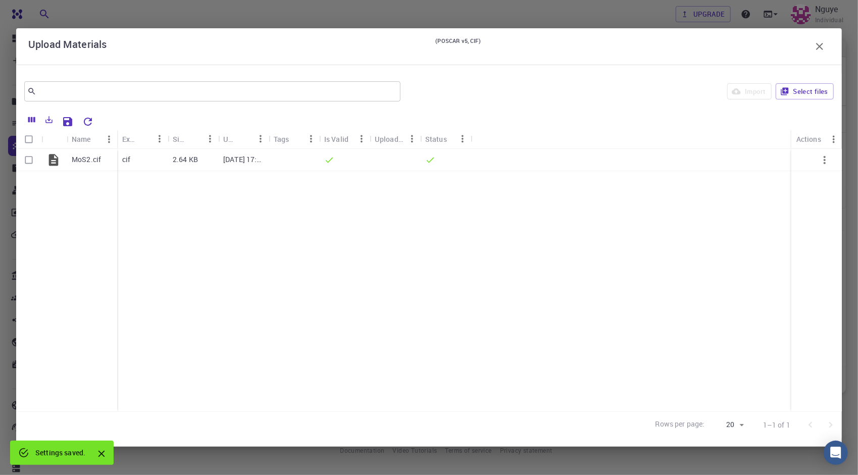
click at [818, 48] on icon "button" at bounding box center [819, 46] width 7 height 7
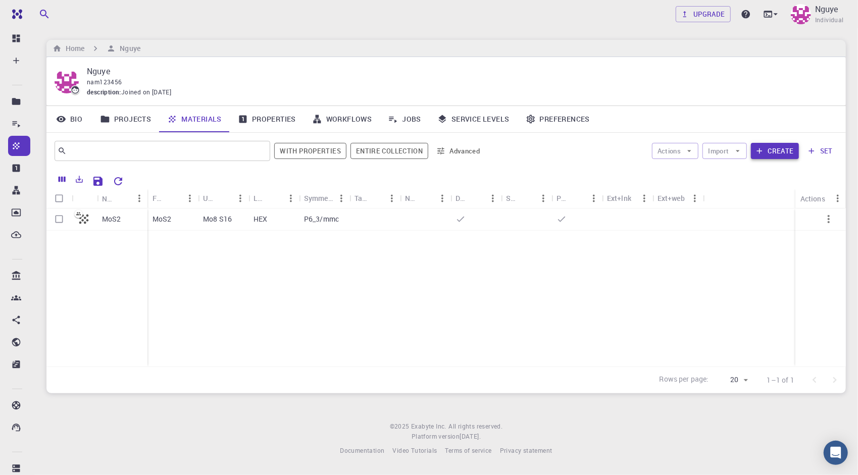
click at [775, 154] on button "Create" at bounding box center [775, 151] width 48 height 16
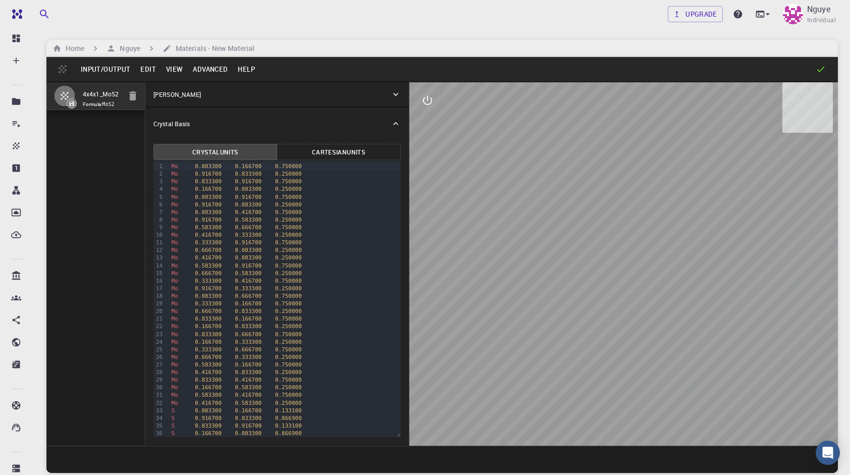
click at [103, 66] on button "Input/Output" at bounding box center [106, 69] width 60 height 16
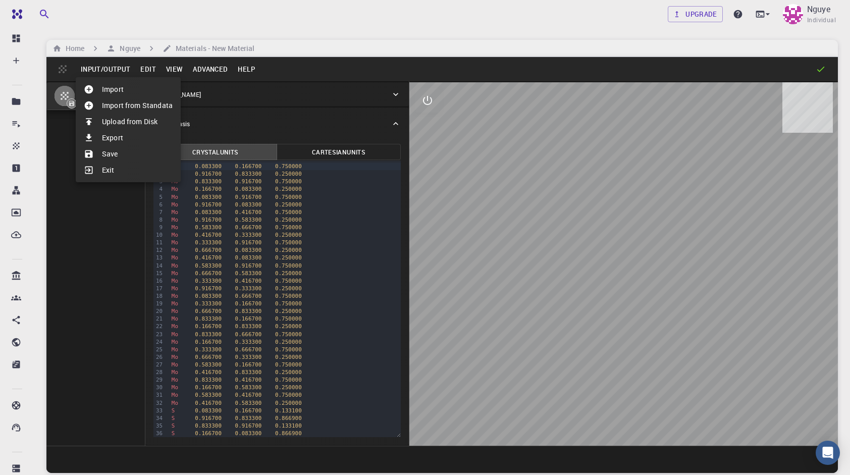
click at [107, 87] on li "Import" at bounding box center [128, 89] width 105 height 16
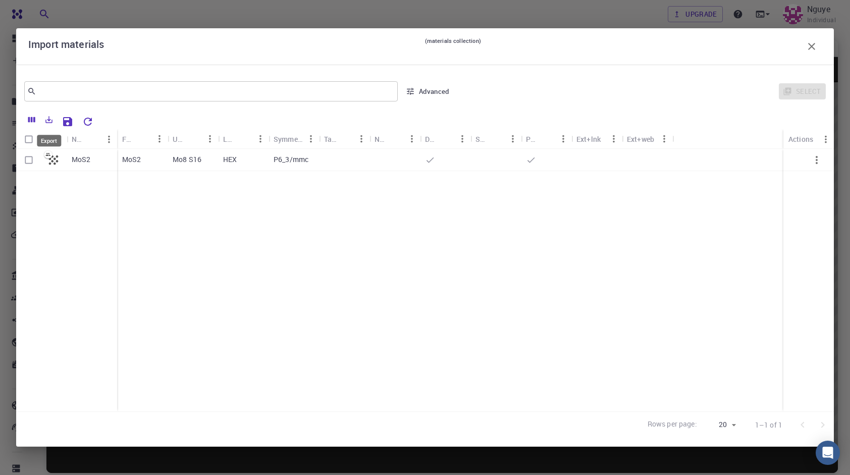
click at [54, 118] on button "Export" at bounding box center [48, 120] width 17 height 16
click at [32, 120] on icon "Columns" at bounding box center [31, 120] width 7 height 6
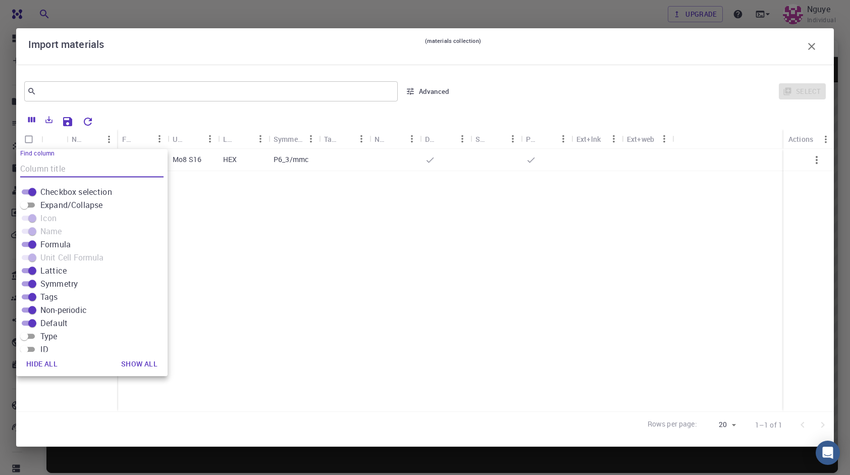
click at [425, 94] on button "Advanced" at bounding box center [428, 91] width 53 height 16
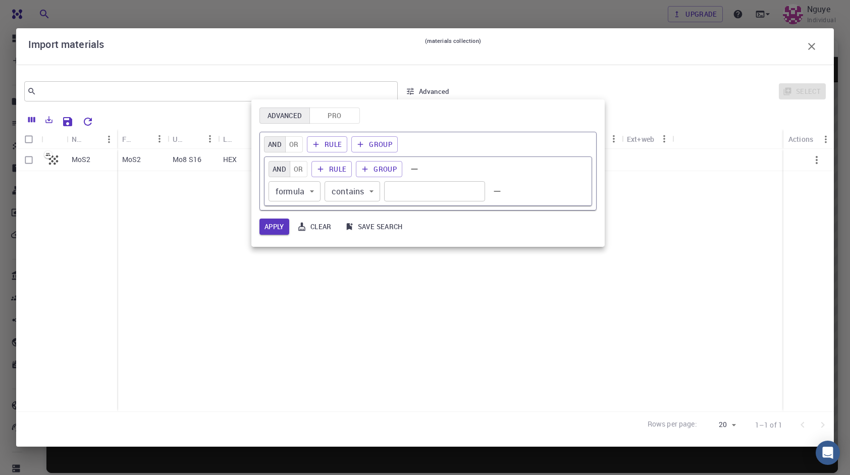
drag, startPoint x: 453, startPoint y: 89, endPoint x: 394, endPoint y: 109, distance: 62.4
click at [452, 90] on div at bounding box center [425, 237] width 850 height 475
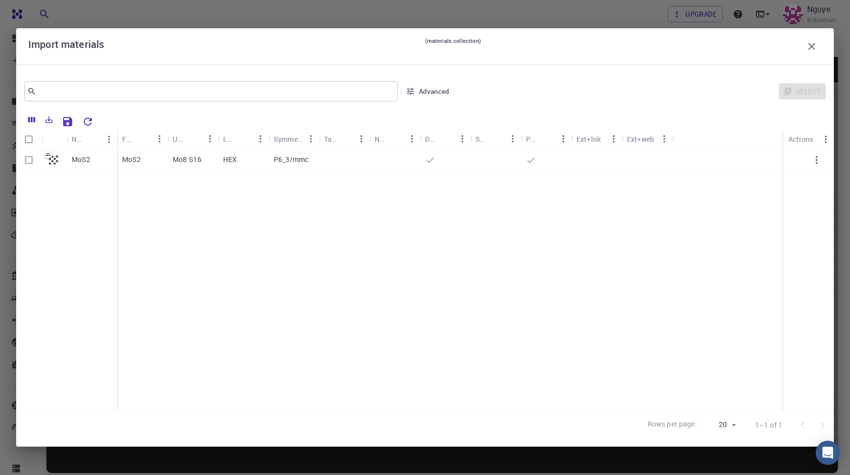
click at [817, 90] on div "Select" at bounding box center [643, 91] width 368 height 24
click at [819, 49] on button "button" at bounding box center [812, 46] width 20 height 20
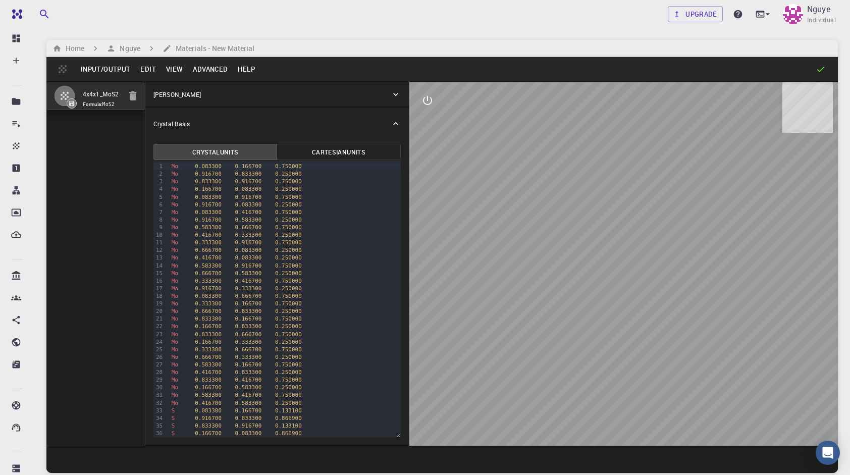
click at [111, 74] on button "Input/Output" at bounding box center [106, 69] width 60 height 16
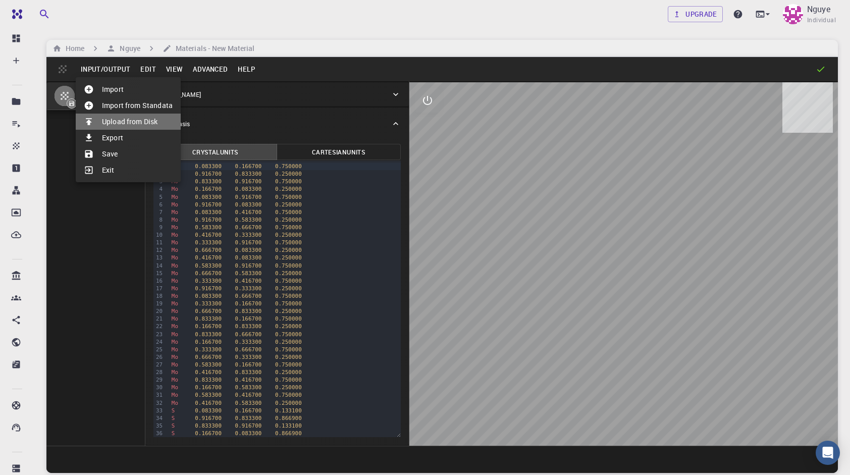
click at [122, 121] on li "Upload from Disk" at bounding box center [128, 122] width 105 height 16
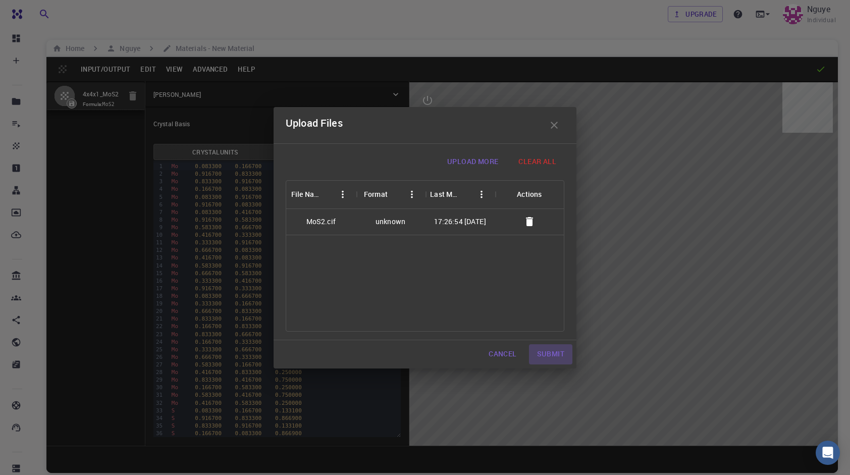
click at [538, 351] on button "Submit" at bounding box center [550, 354] width 43 height 20
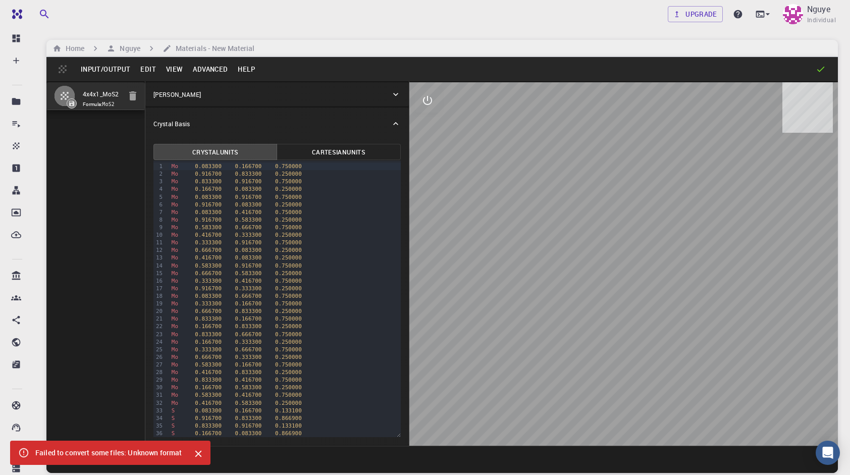
click at [108, 70] on button "Input/Output" at bounding box center [106, 69] width 60 height 16
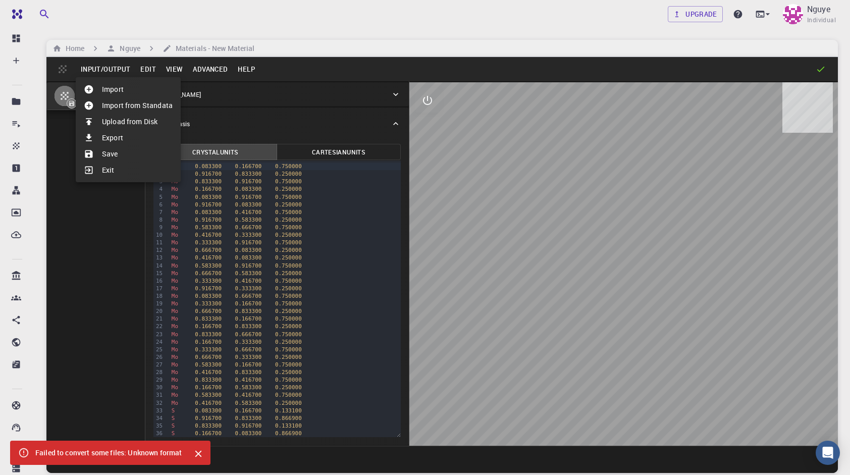
click at [144, 118] on li "Upload from Disk" at bounding box center [128, 122] width 105 height 16
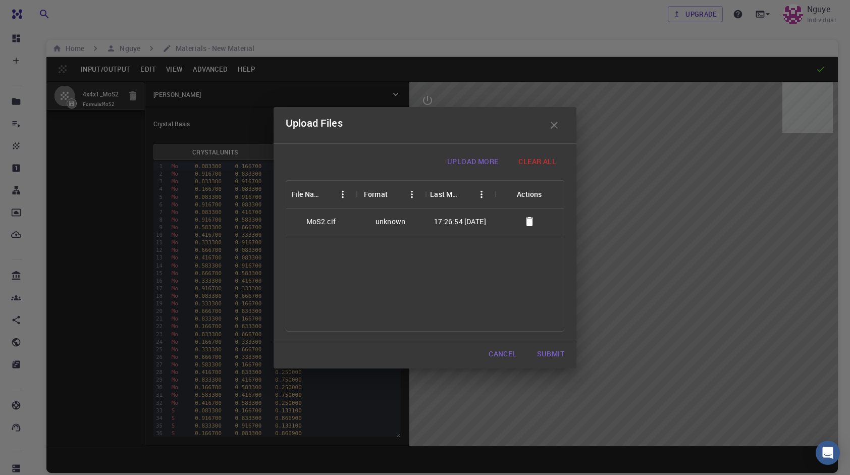
click at [532, 223] on icon "button" at bounding box center [530, 222] width 12 height 12
click at [548, 351] on button "Submit" at bounding box center [550, 354] width 43 height 20
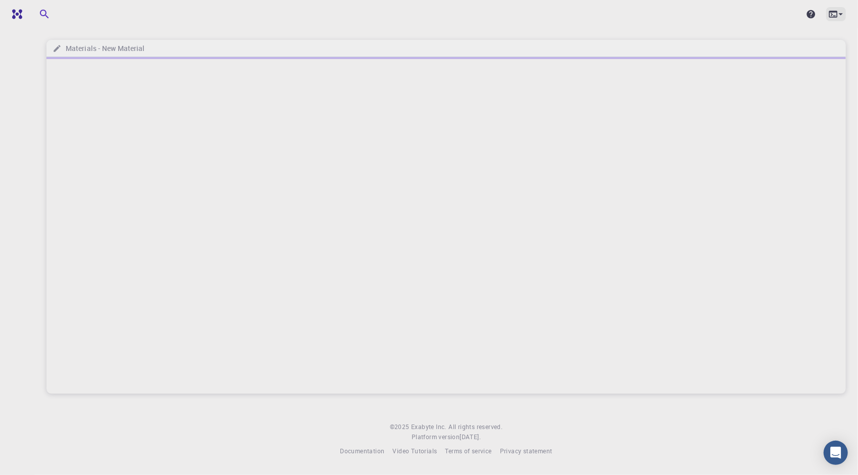
click at [843, 16] on icon at bounding box center [841, 14] width 10 height 10
click at [843, 16] on div at bounding box center [429, 237] width 858 height 475
click at [795, 15] on img at bounding box center [801, 14] width 20 height 20
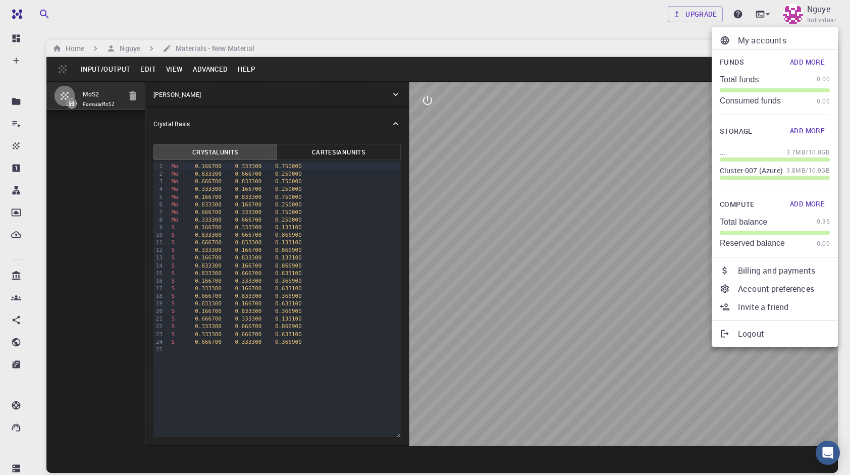
click at [105, 132] on div at bounding box center [425, 237] width 850 height 475
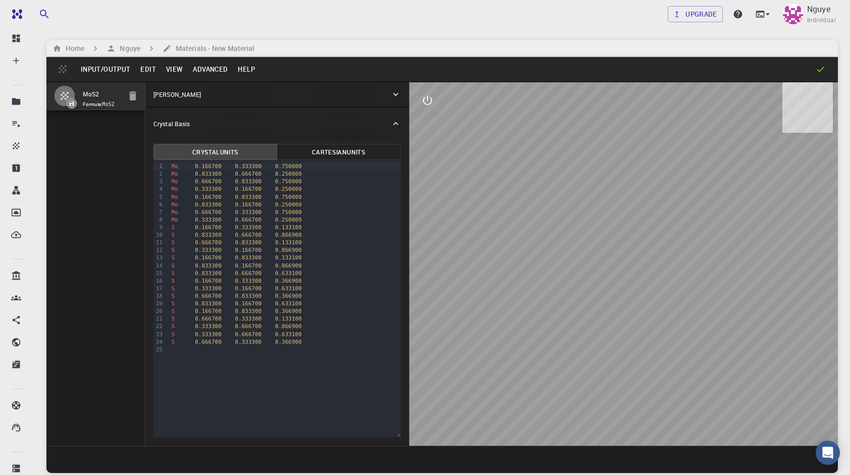
click at [80, 64] on button "Input/Output" at bounding box center [106, 69] width 60 height 16
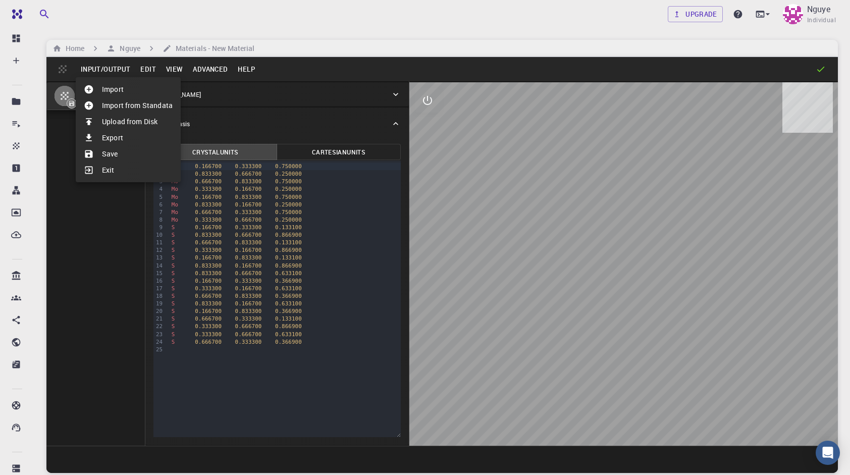
click at [111, 88] on li "Import" at bounding box center [128, 89] width 105 height 16
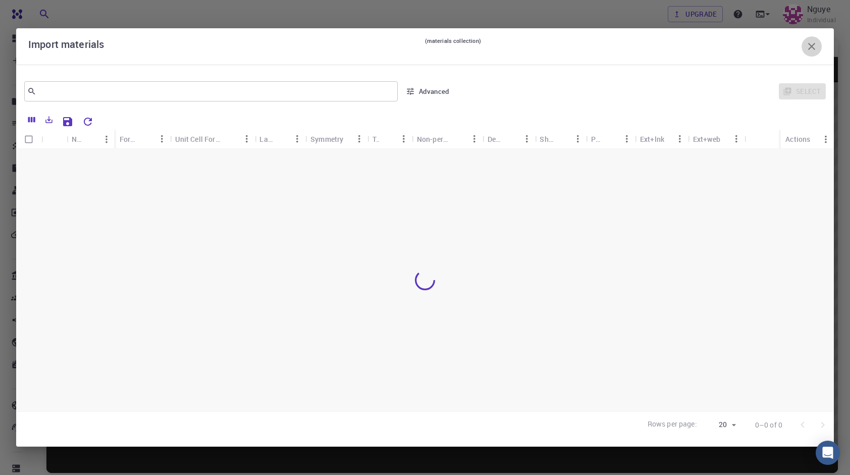
drag, startPoint x: 816, startPoint y: 49, endPoint x: 593, endPoint y: 49, distance: 223.2
click at [816, 48] on icon "button" at bounding box center [812, 46] width 12 height 12
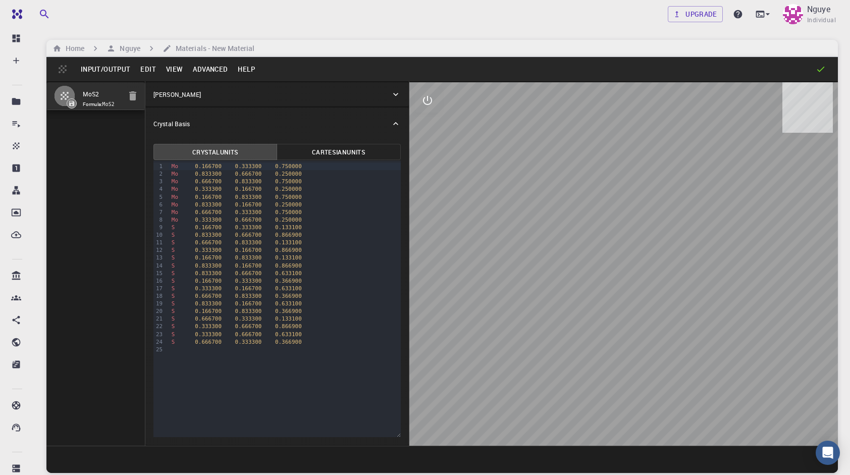
click at [113, 70] on button "Input/Output" at bounding box center [106, 69] width 60 height 16
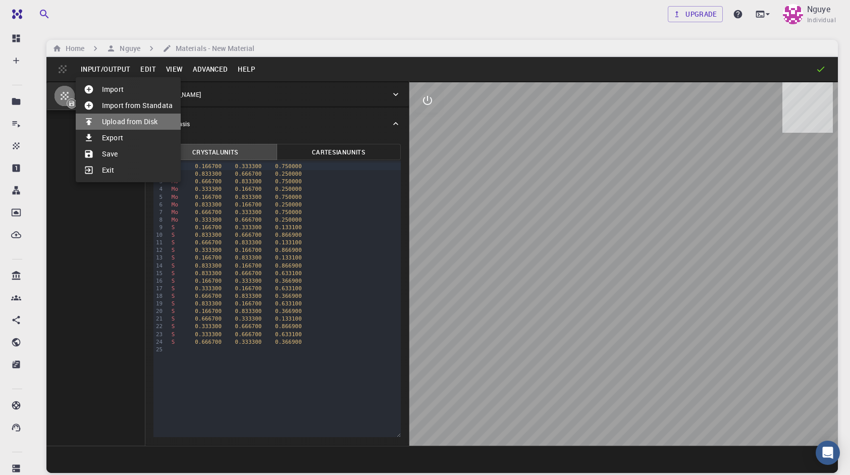
click at [129, 124] on li "Upload from Disk" at bounding box center [128, 122] width 105 height 16
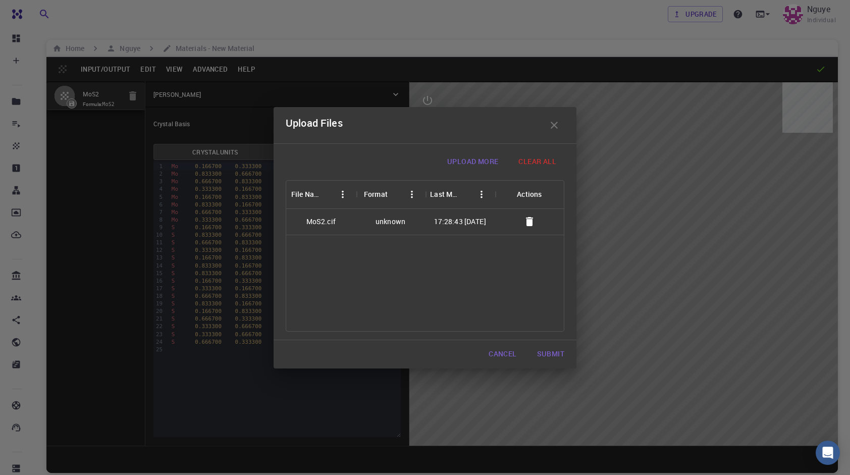
click at [551, 349] on button "Submit" at bounding box center [550, 354] width 43 height 20
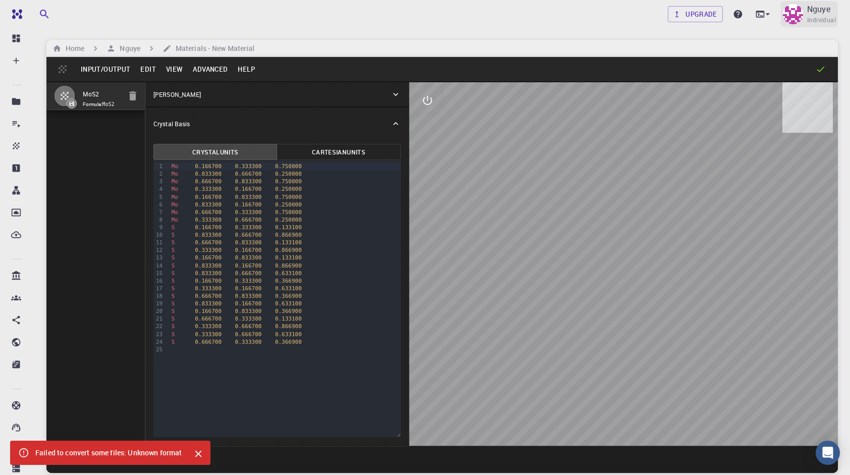
click at [833, 19] on span "Individual" at bounding box center [821, 20] width 29 height 10
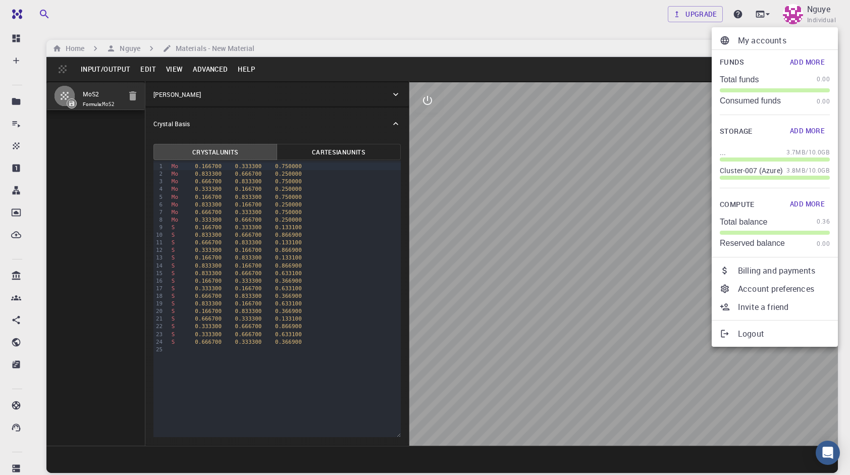
click at [757, 328] on p "Logout" at bounding box center [784, 334] width 92 height 12
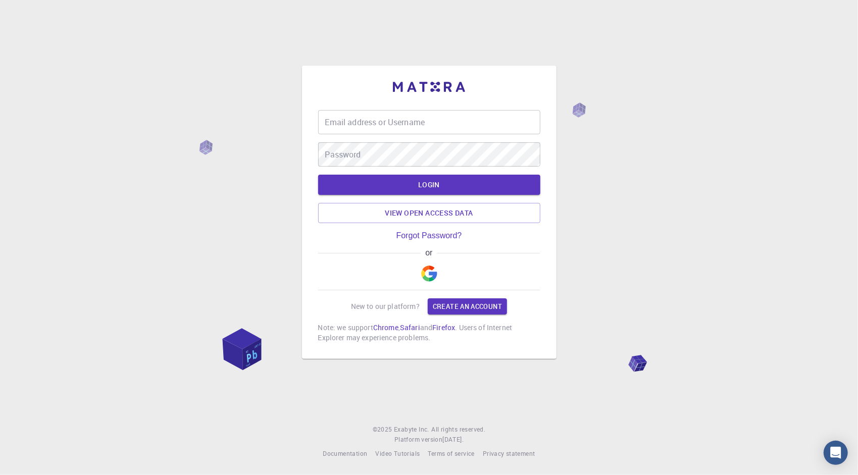
type input "nam123456"
click at [426, 272] on img "button" at bounding box center [429, 274] width 16 height 16
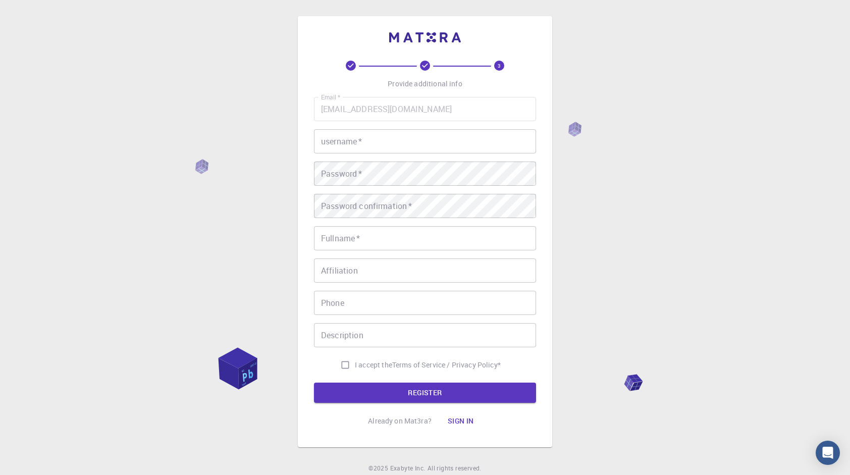
type input "nam123456"
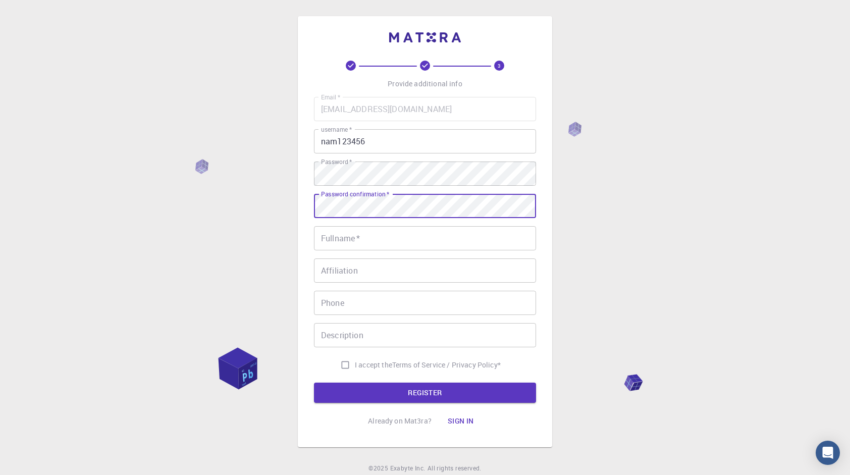
click at [403, 239] on input "Fullname   *" at bounding box center [425, 238] width 222 height 24
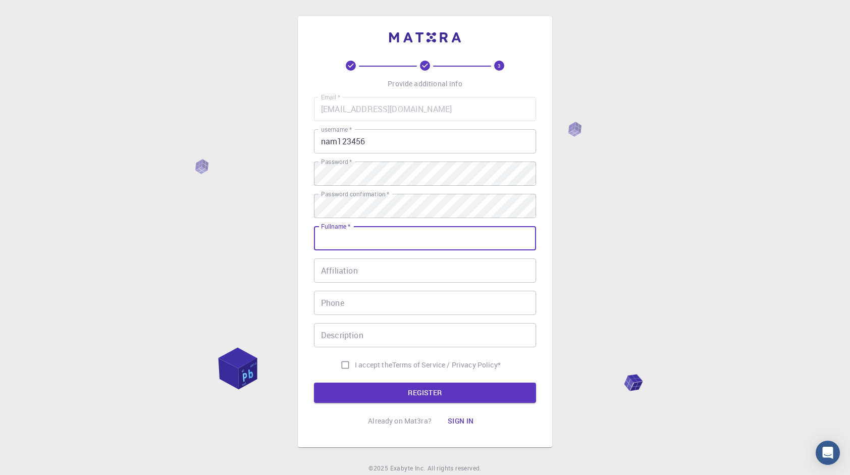
type input "Nguyen Nam"
type input "+84913447542"
click at [339, 367] on input "I accept the Terms of Service / Privacy Policy *" at bounding box center [345, 365] width 19 height 19
checkbox input "true"
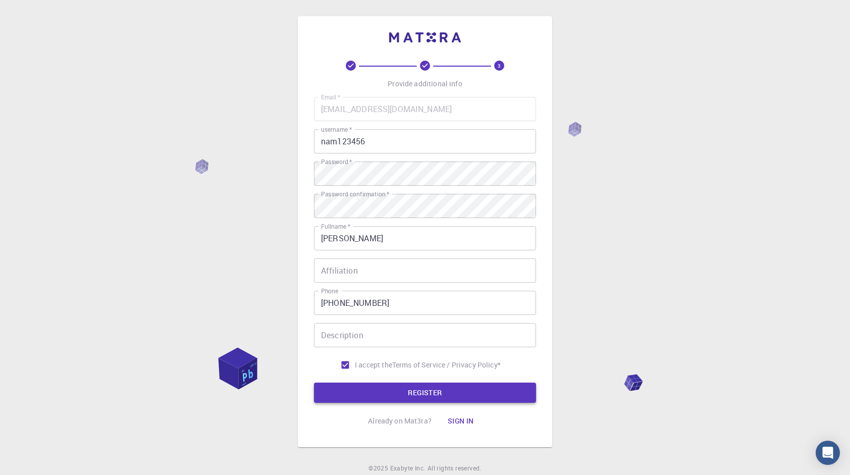
click at [358, 391] on button "REGISTER" at bounding box center [425, 393] width 222 height 20
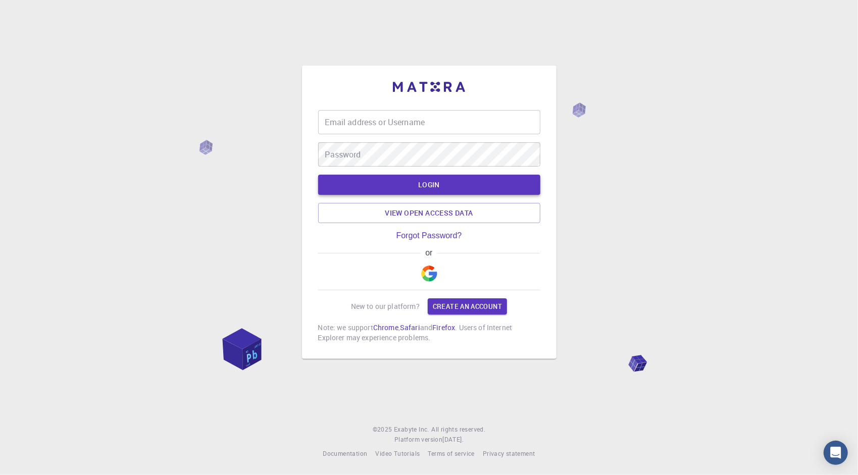
type input "nam123456"
click at [428, 268] on img "button" at bounding box center [429, 274] width 16 height 16
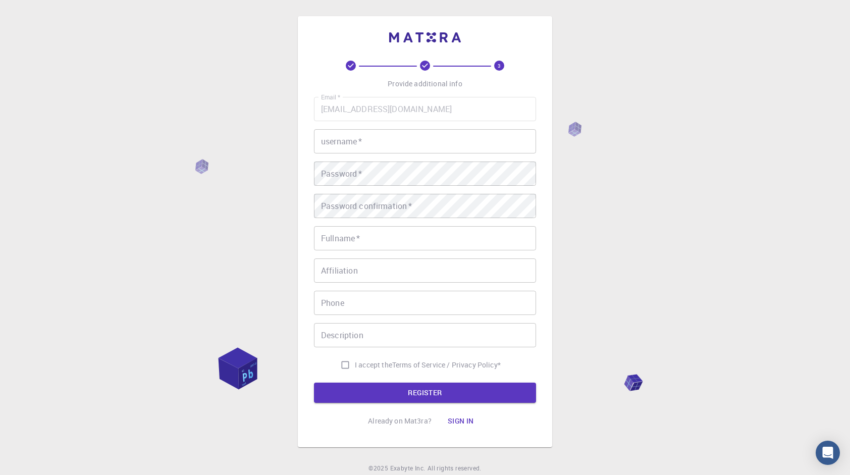
type input "nam123456"
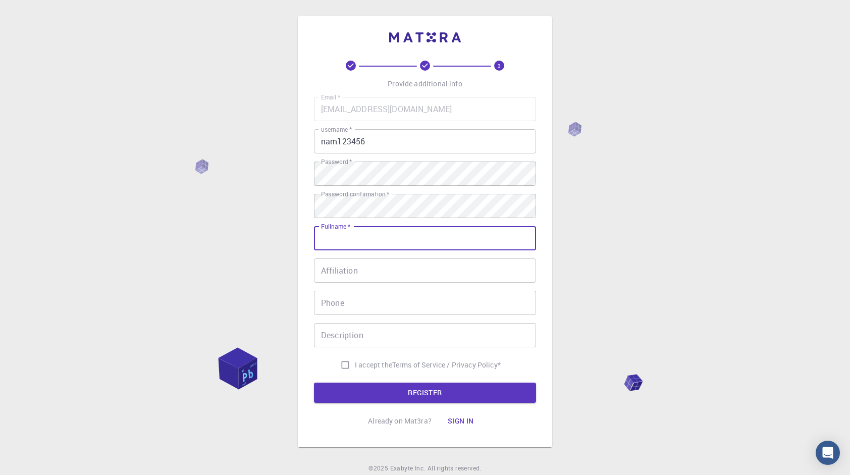
drag, startPoint x: 365, startPoint y: 239, endPoint x: 374, endPoint y: 240, distance: 8.6
click at [365, 239] on input "Fullname   *" at bounding box center [425, 238] width 222 height 24
type input "NGUYỄN VĂN Hà Nam"
type input "+84913447542"
click at [372, 333] on input "Description" at bounding box center [425, 335] width 222 height 24
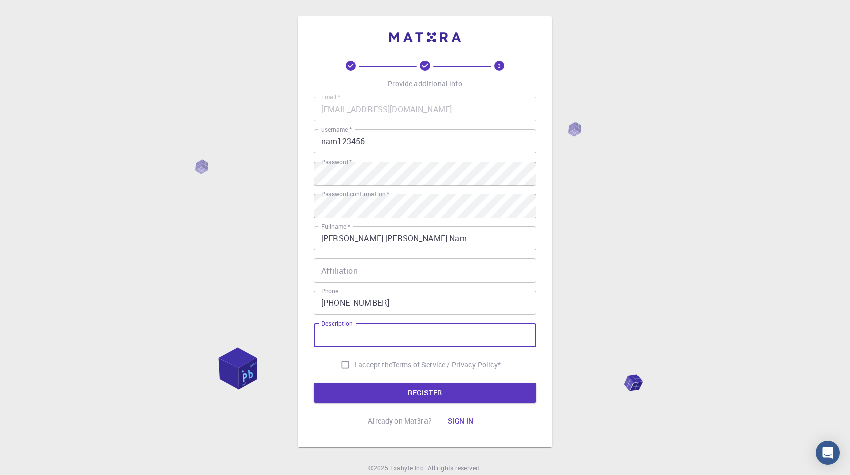
click at [344, 364] on input "I accept the Terms of Service / Privacy Policy *" at bounding box center [345, 365] width 19 height 19
checkbox input "true"
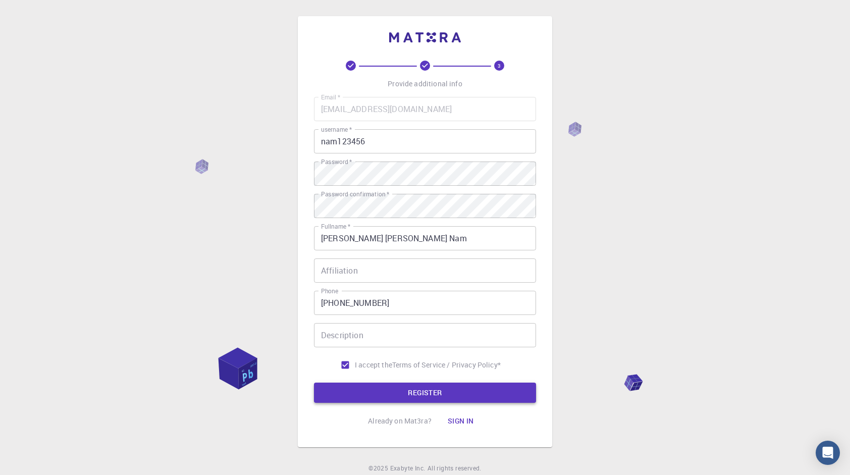
click at [368, 395] on button "REGISTER" at bounding box center [425, 393] width 222 height 20
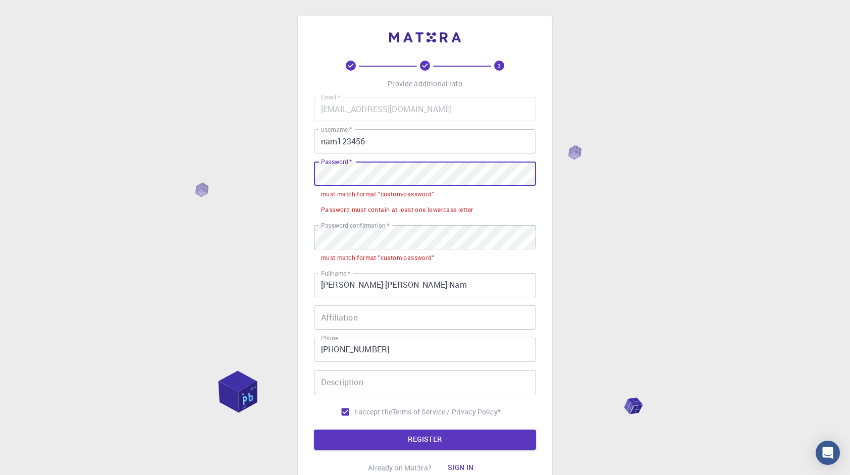
click at [267, 172] on div "3 Provide additional info Email   * emnam009009@gmail.com Email   * username   …" at bounding box center [425, 280] width 850 height 561
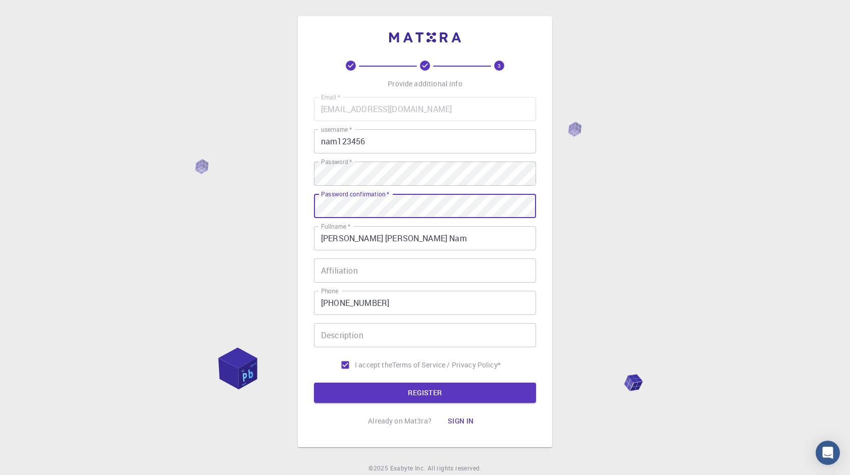
click at [314, 383] on button "REGISTER" at bounding box center [425, 393] width 222 height 20
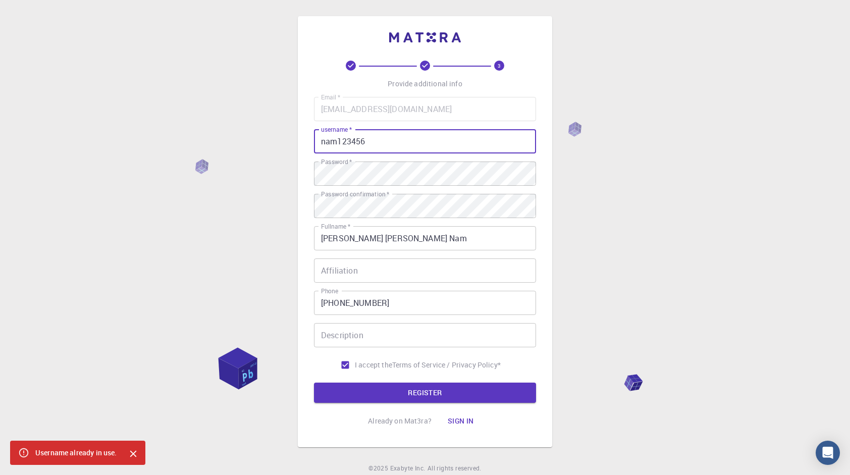
click at [370, 138] on input "nam123456" at bounding box center [425, 141] width 222 height 24
type input "nam1234567"
click at [388, 392] on button "REGISTER" at bounding box center [425, 393] width 222 height 20
